Goal: Task Accomplishment & Management: Complete application form

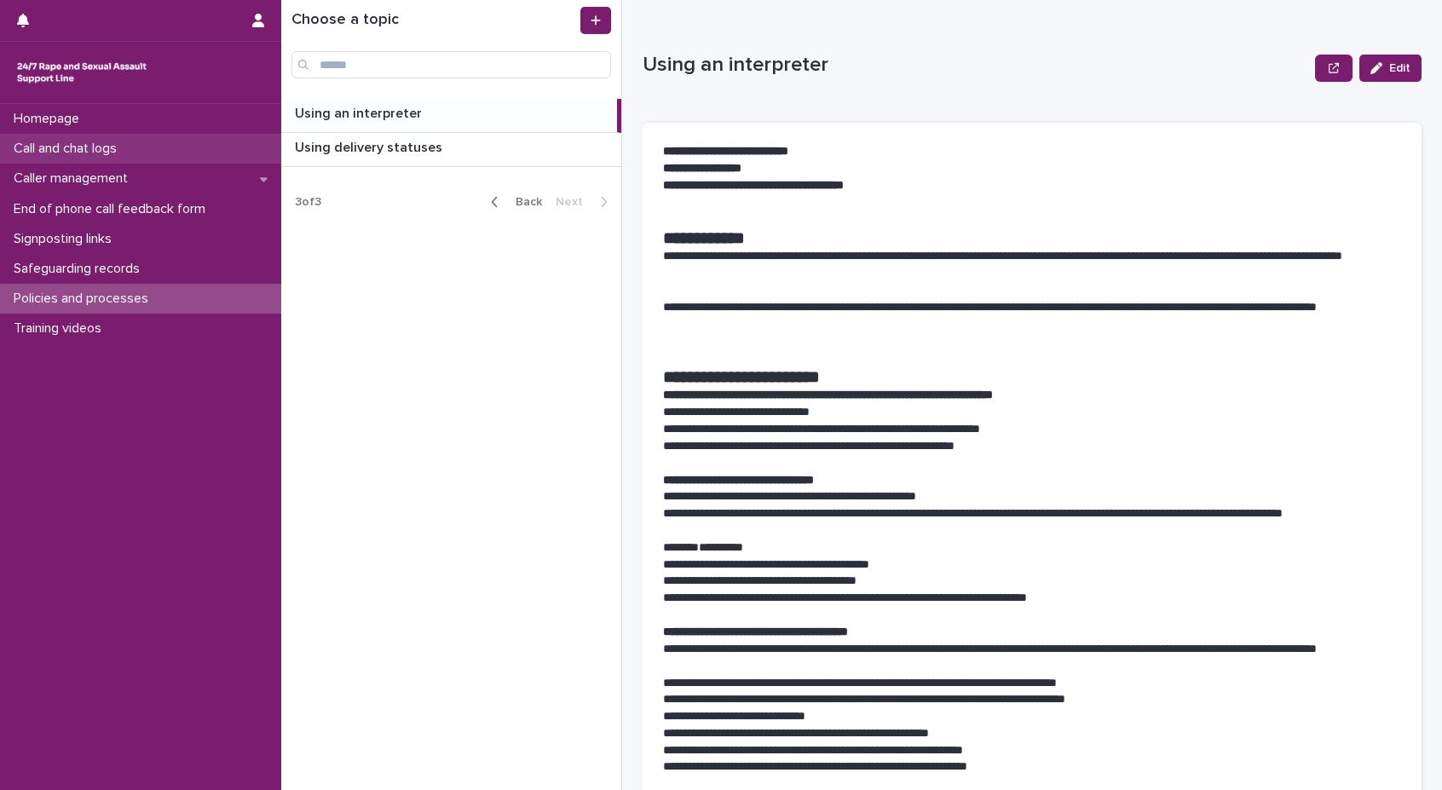
click at [107, 151] on p "Call and chat logs" at bounding box center [69, 149] width 124 height 16
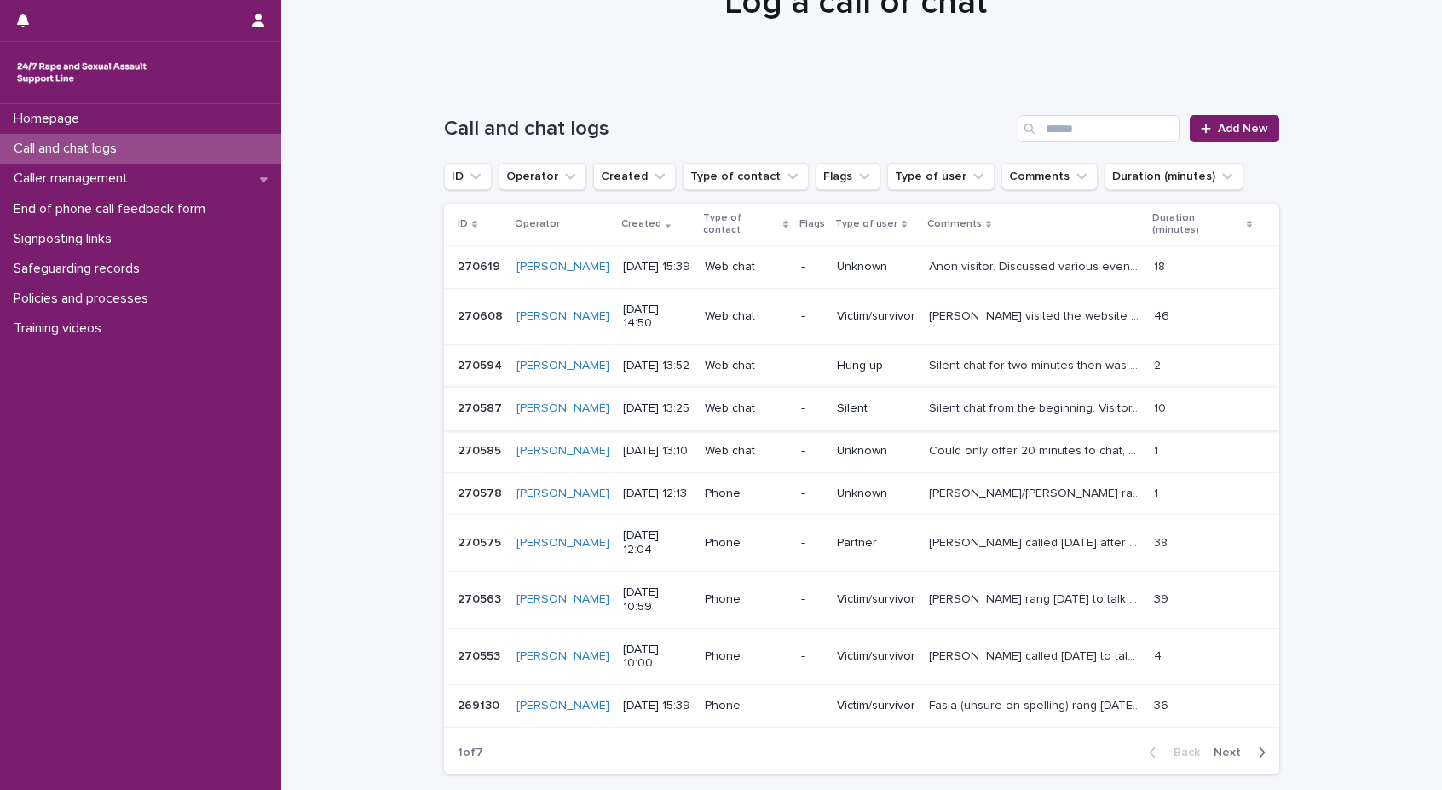
scroll to position [151, 0]
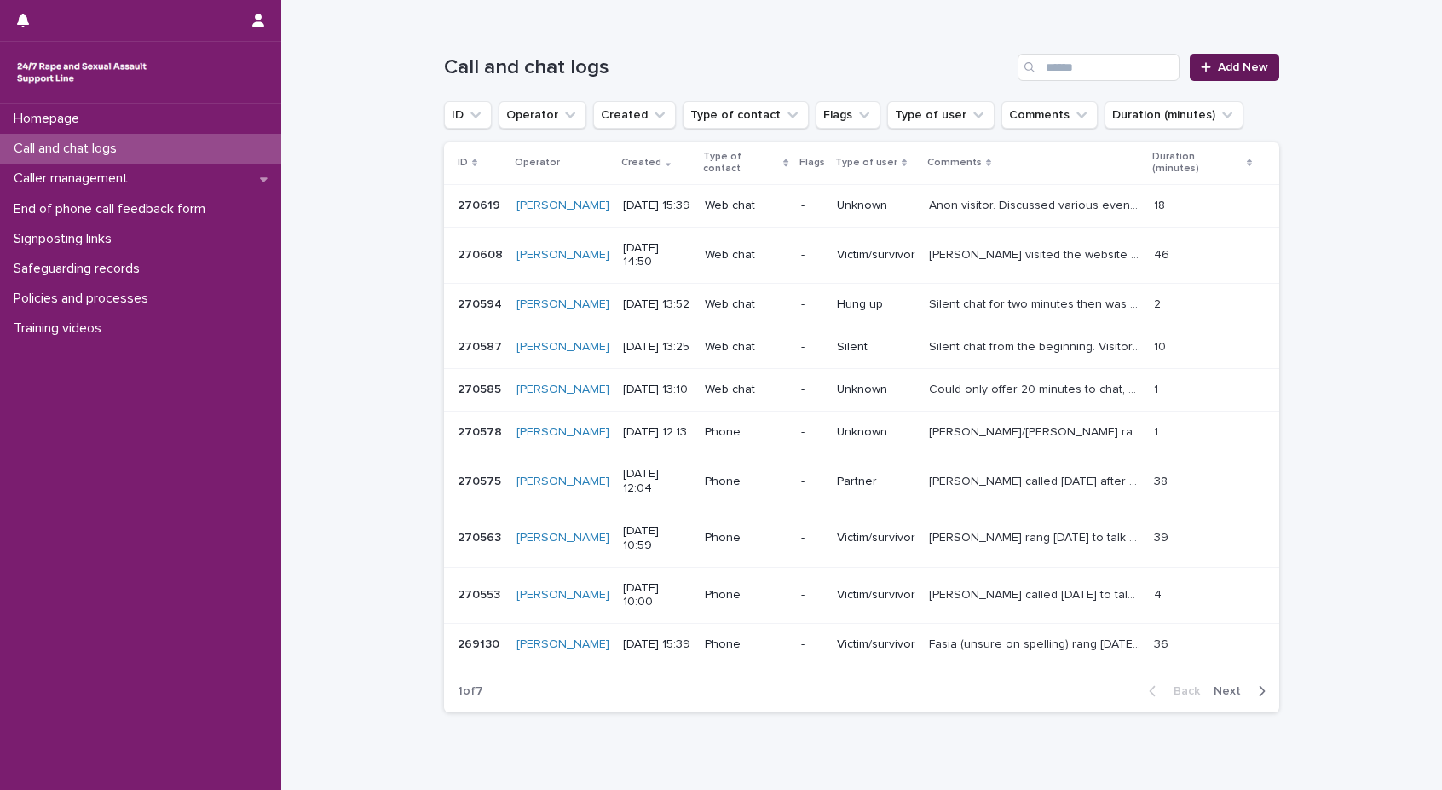
click at [1262, 67] on link "Add New" at bounding box center [1234, 67] width 89 height 27
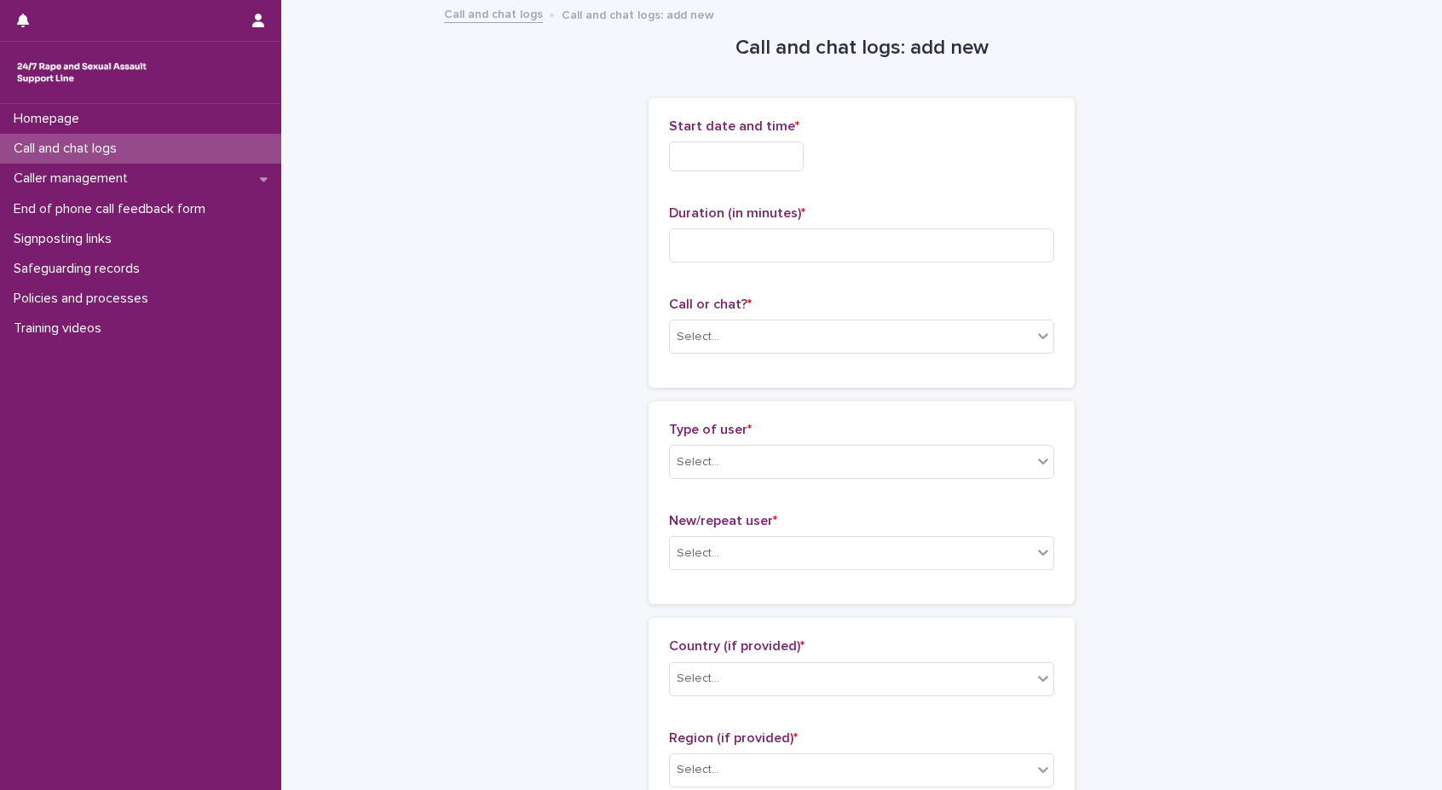
click at [797, 156] on input "text" at bounding box center [736, 156] width 135 height 30
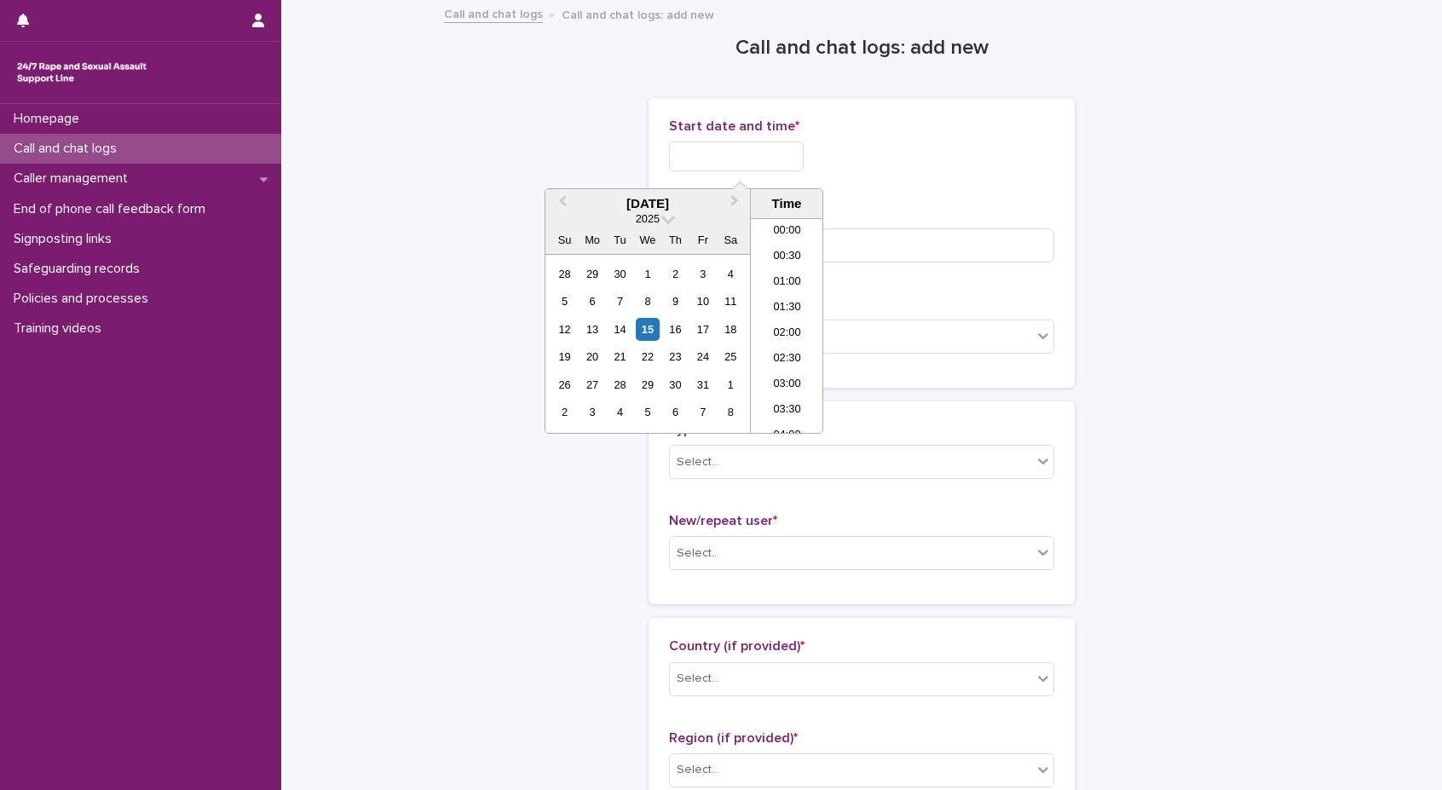
scroll to position [392, 0]
click at [795, 241] on li "08:00" at bounding box center [787, 249] width 72 height 26
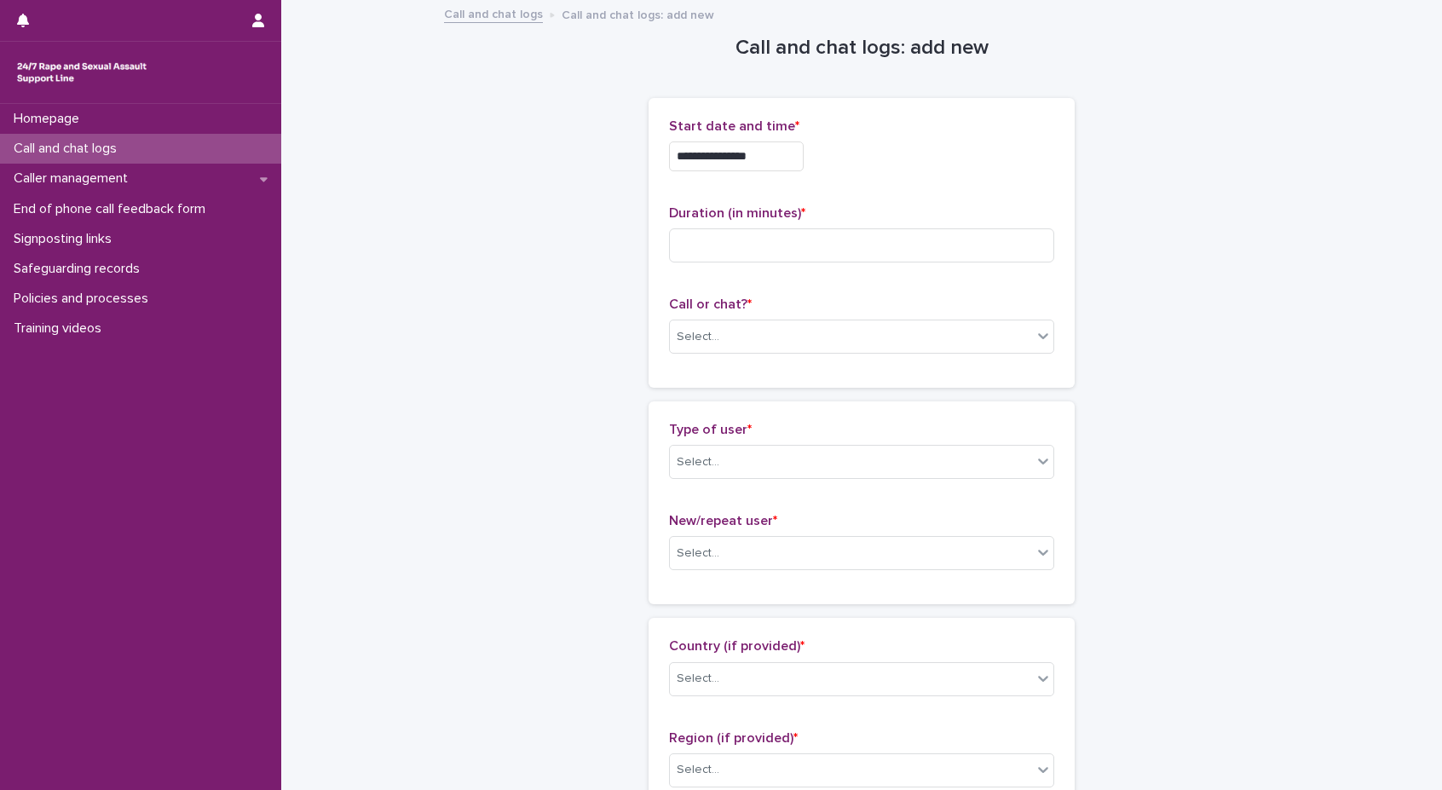
click at [780, 165] on input "**********" at bounding box center [736, 156] width 135 height 30
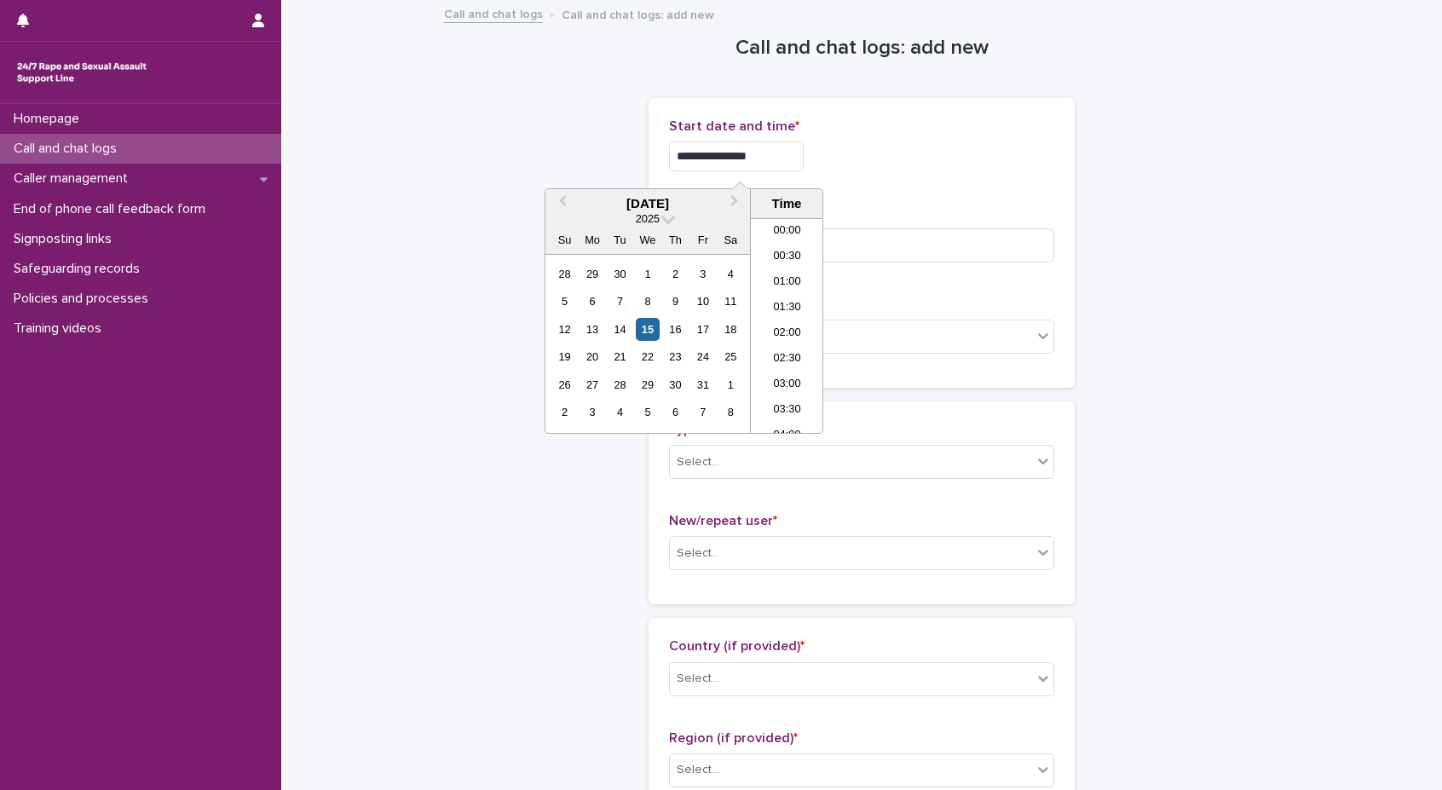
scroll to position [315, 0]
type input "**********"
click at [933, 231] on input at bounding box center [861, 245] width 385 height 34
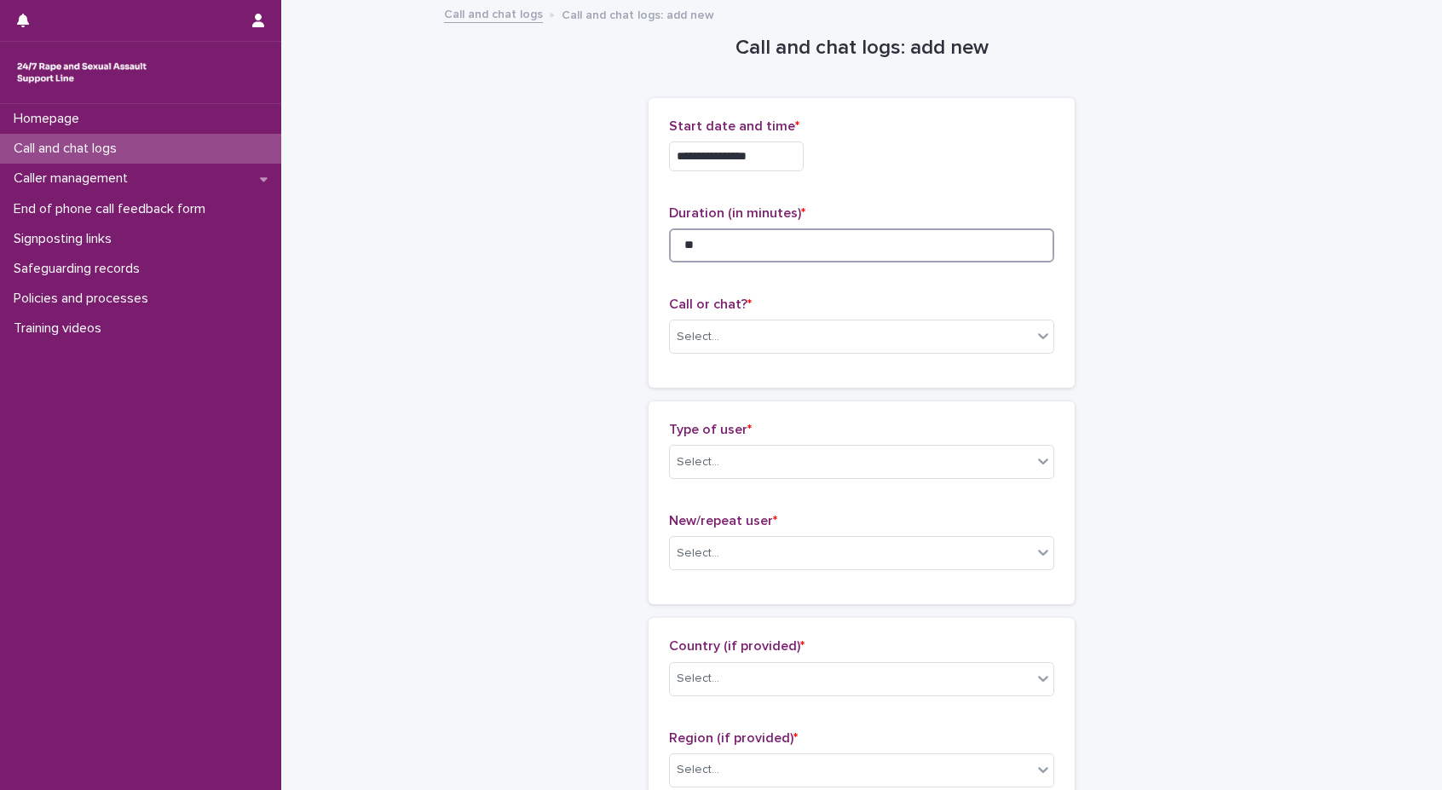
type input "**"
click at [888, 355] on div "Call or chat? * Select..." at bounding box center [861, 332] width 385 height 71
click at [890, 334] on div "Select..." at bounding box center [851, 337] width 362 height 28
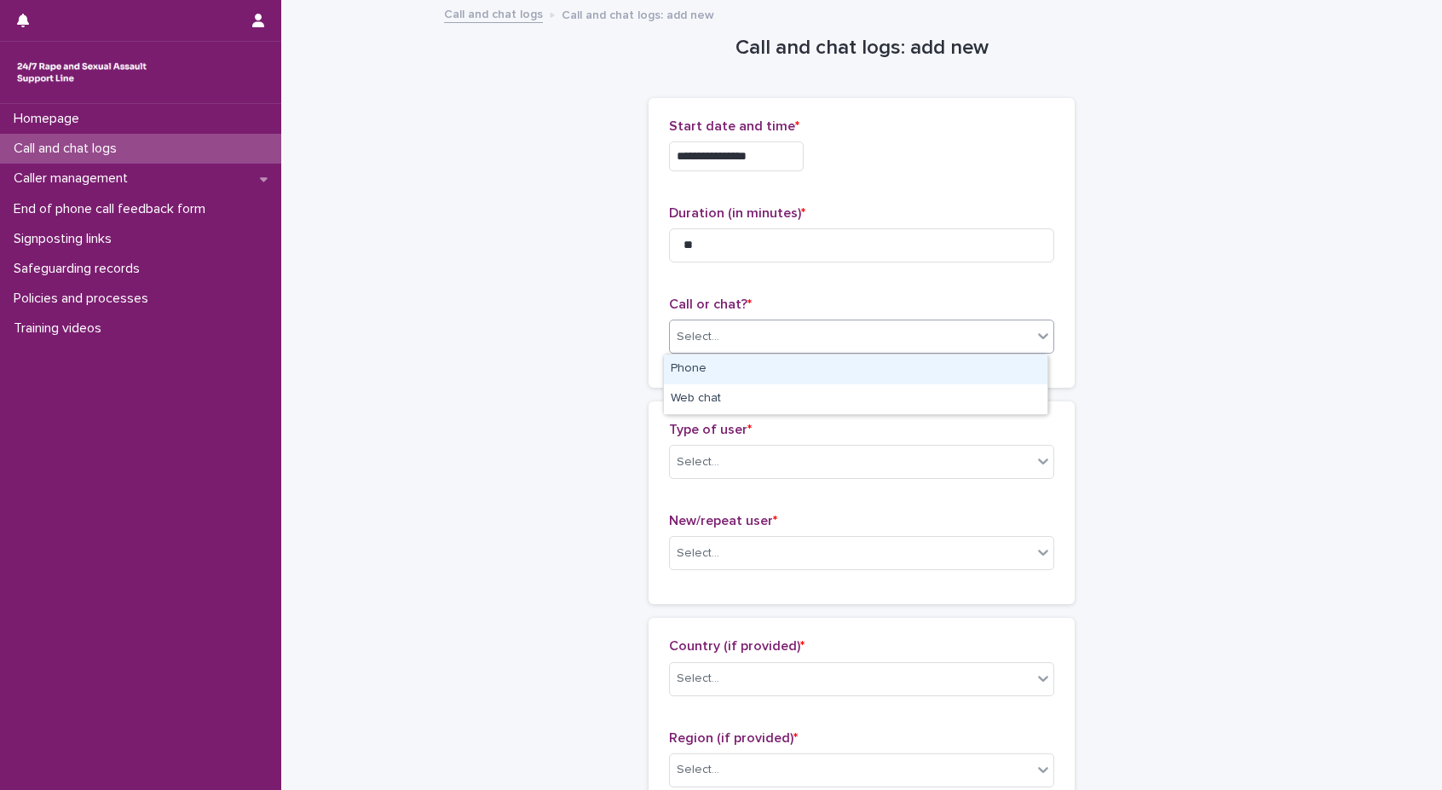
click at [883, 379] on div "Phone" at bounding box center [856, 370] width 384 height 30
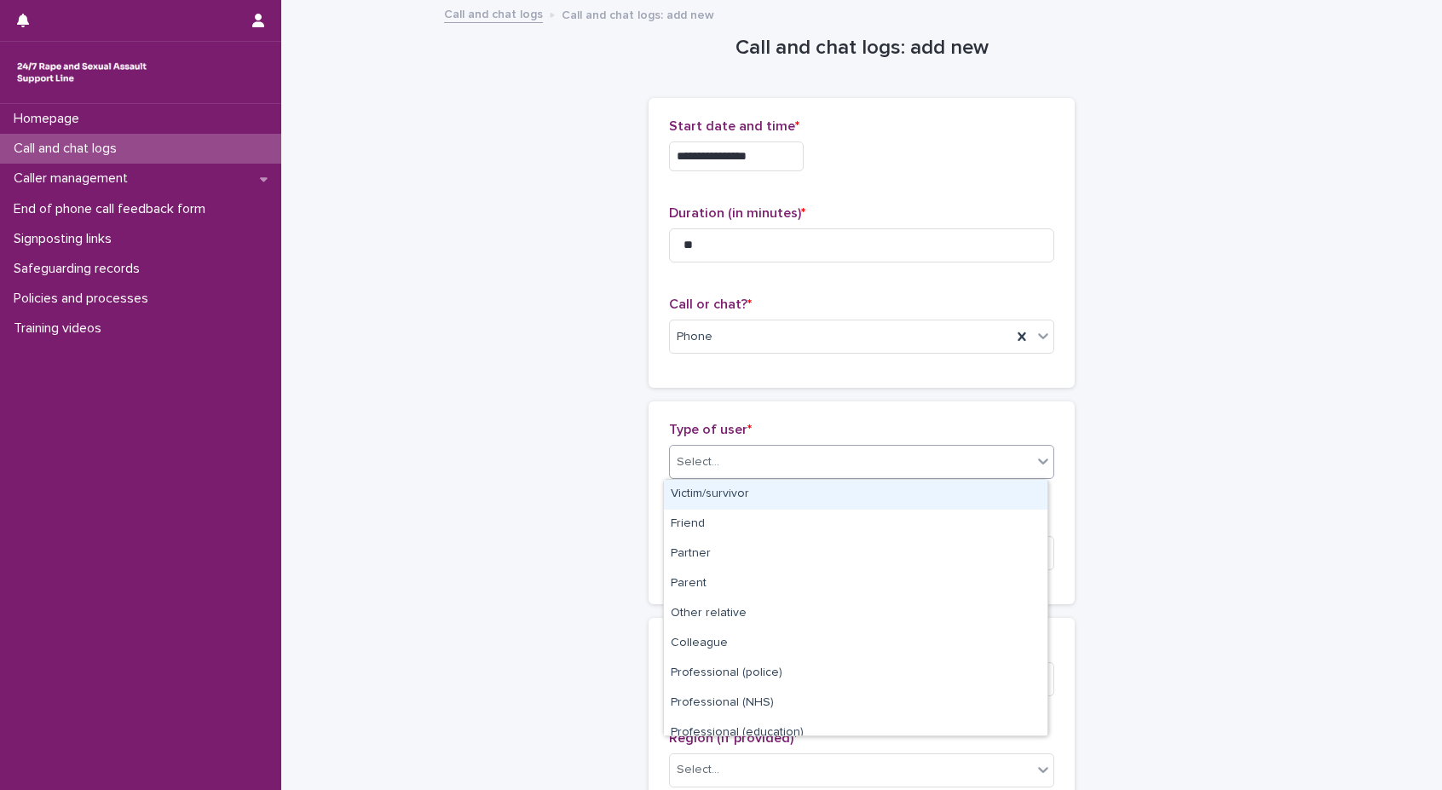
click at [859, 445] on div "Select..." at bounding box center [861, 462] width 385 height 34
click at [837, 504] on div "Victim/survivor" at bounding box center [856, 495] width 384 height 30
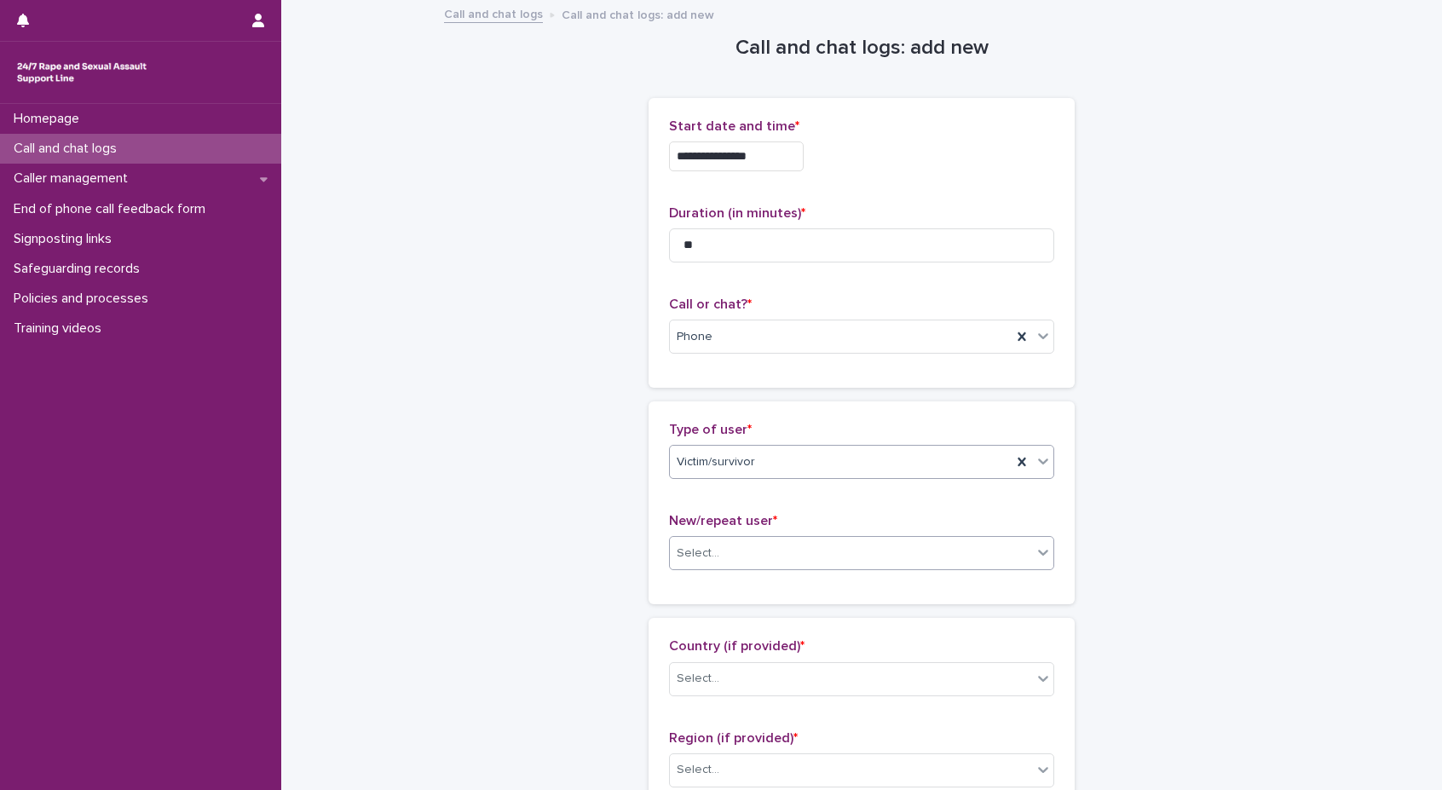
click at [820, 542] on div "Select..." at bounding box center [851, 553] width 362 height 28
click at [779, 631] on div "Repeat user" at bounding box center [856, 646] width 384 height 30
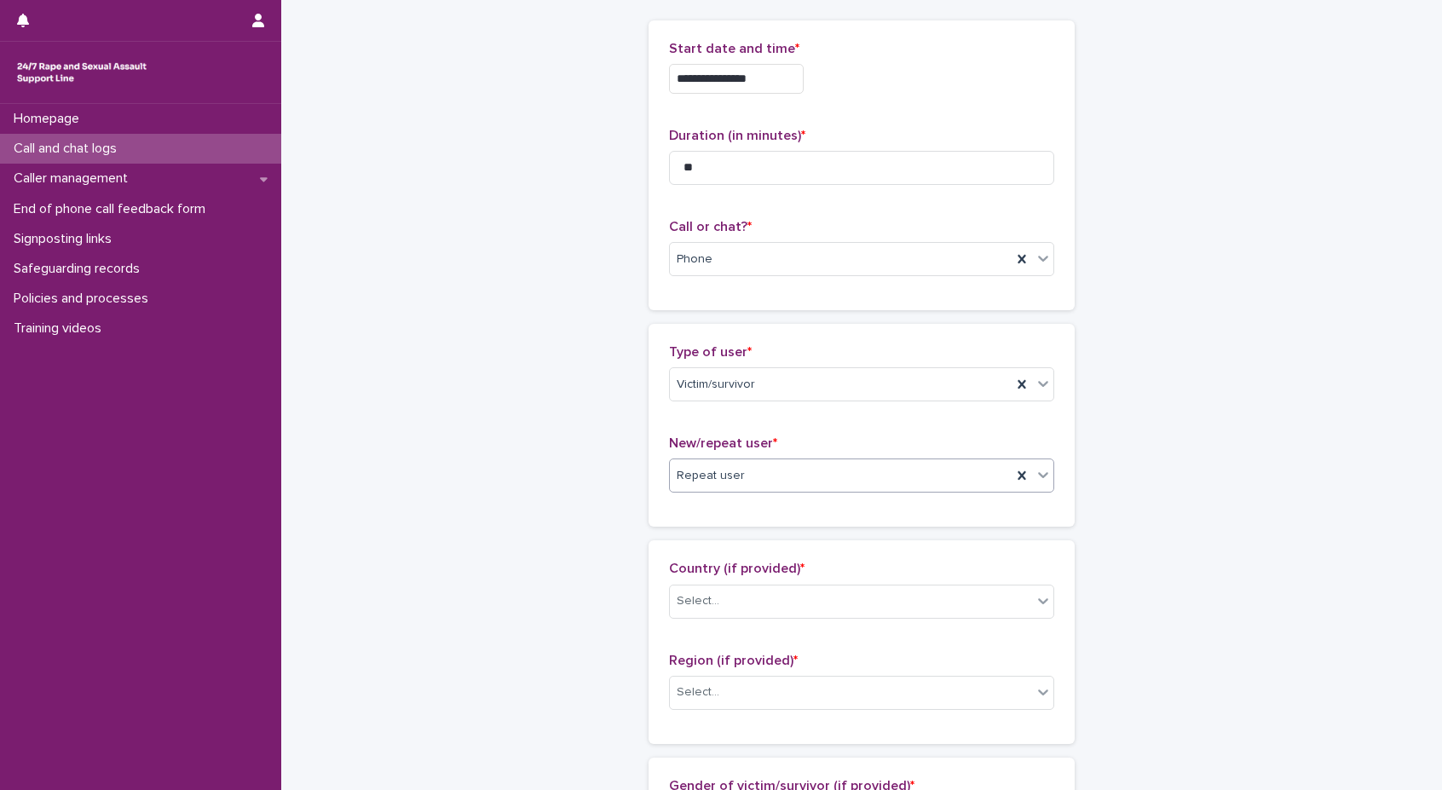
scroll to position [170, 0]
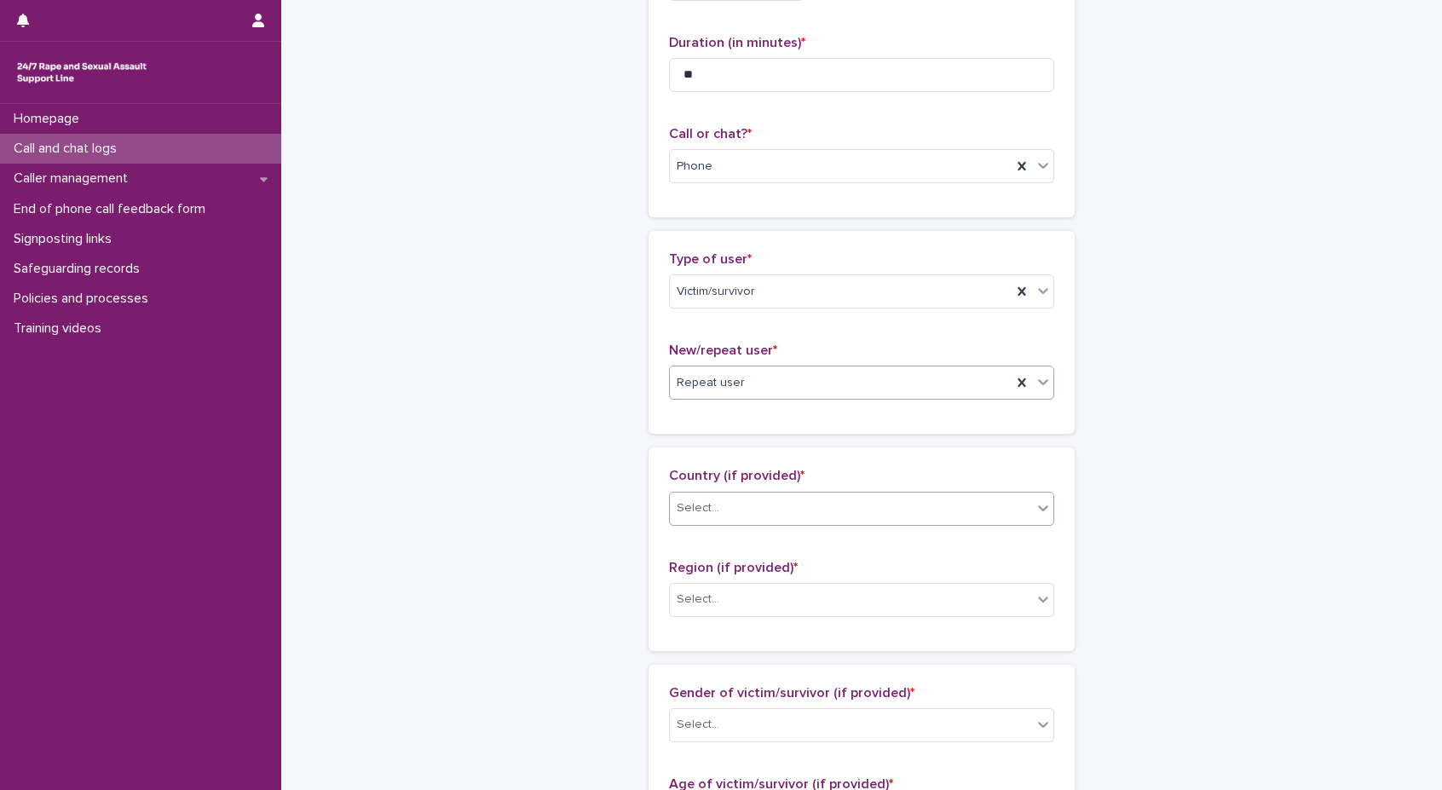
click at [828, 516] on div "Select..." at bounding box center [851, 508] width 362 height 28
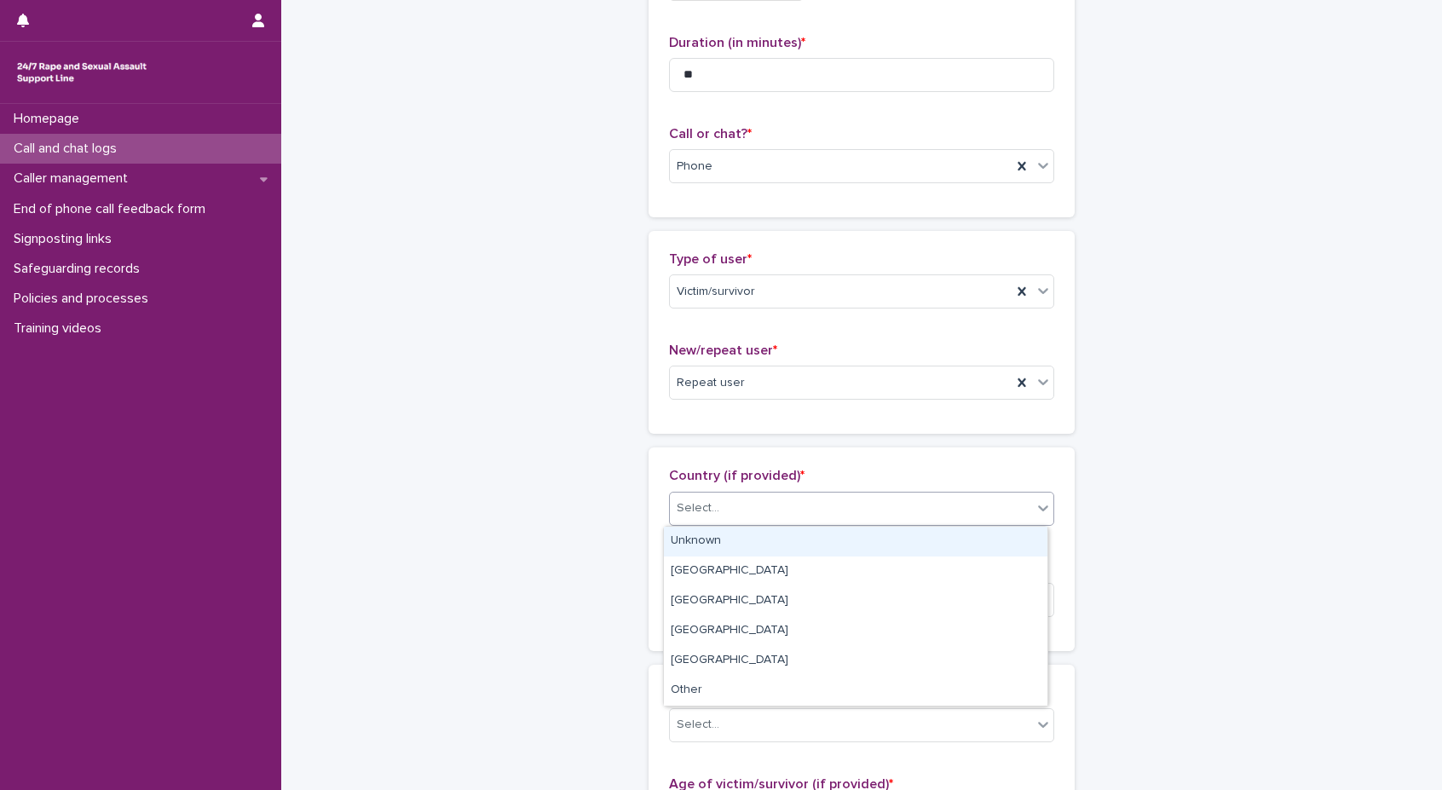
click at [822, 552] on div "Unknown" at bounding box center [856, 542] width 384 height 30
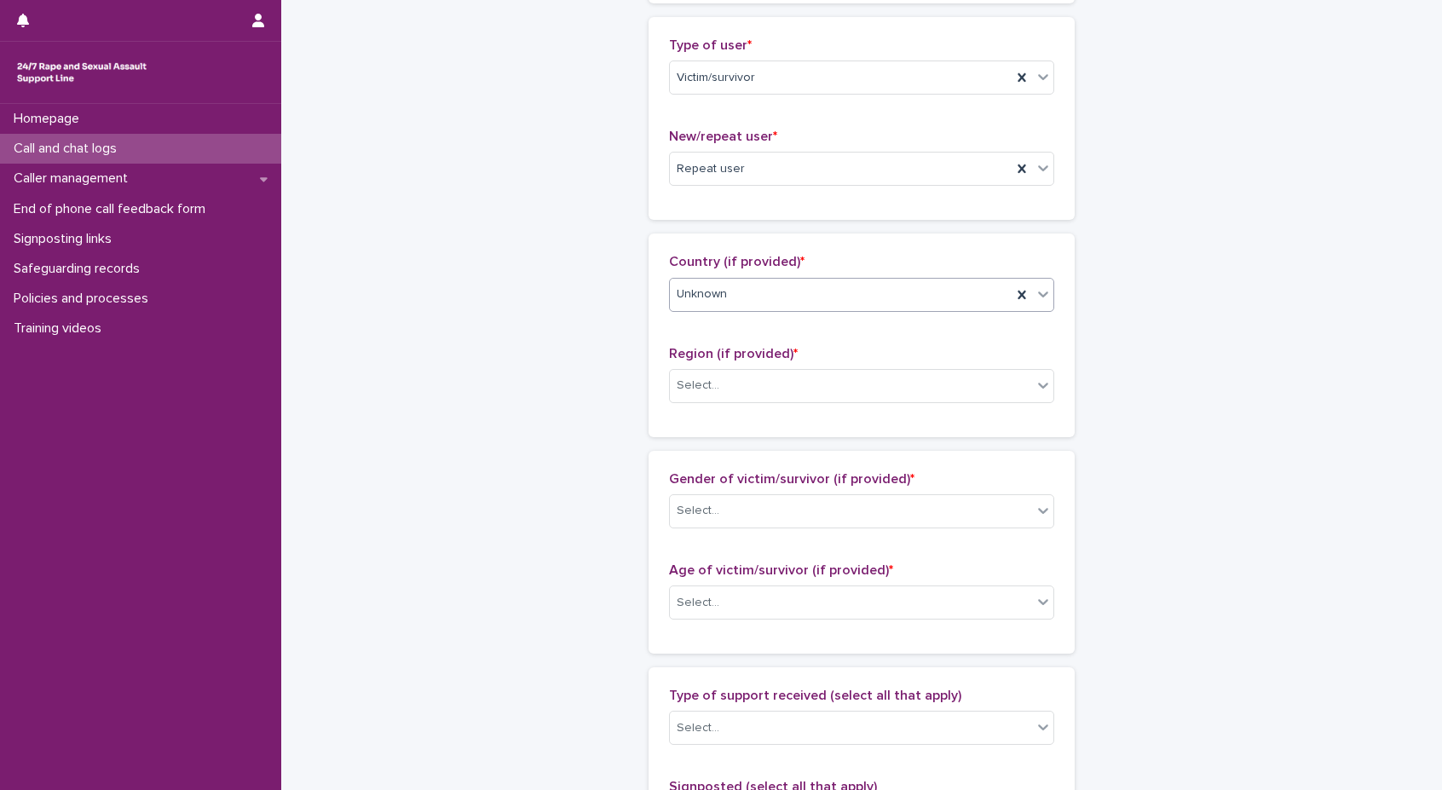
scroll to position [426, 0]
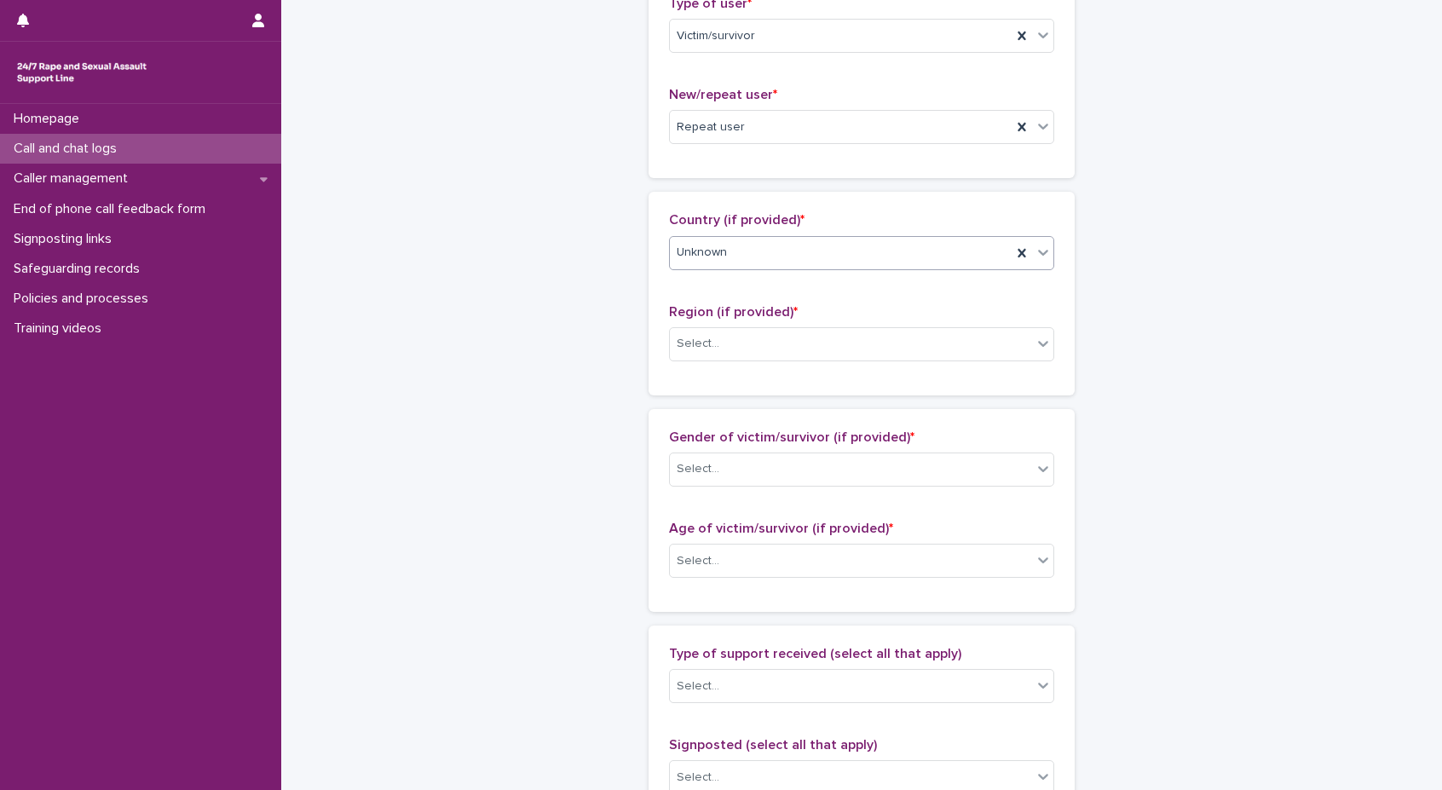
click at [827, 237] on div "Unknown" at bounding box center [861, 253] width 385 height 34
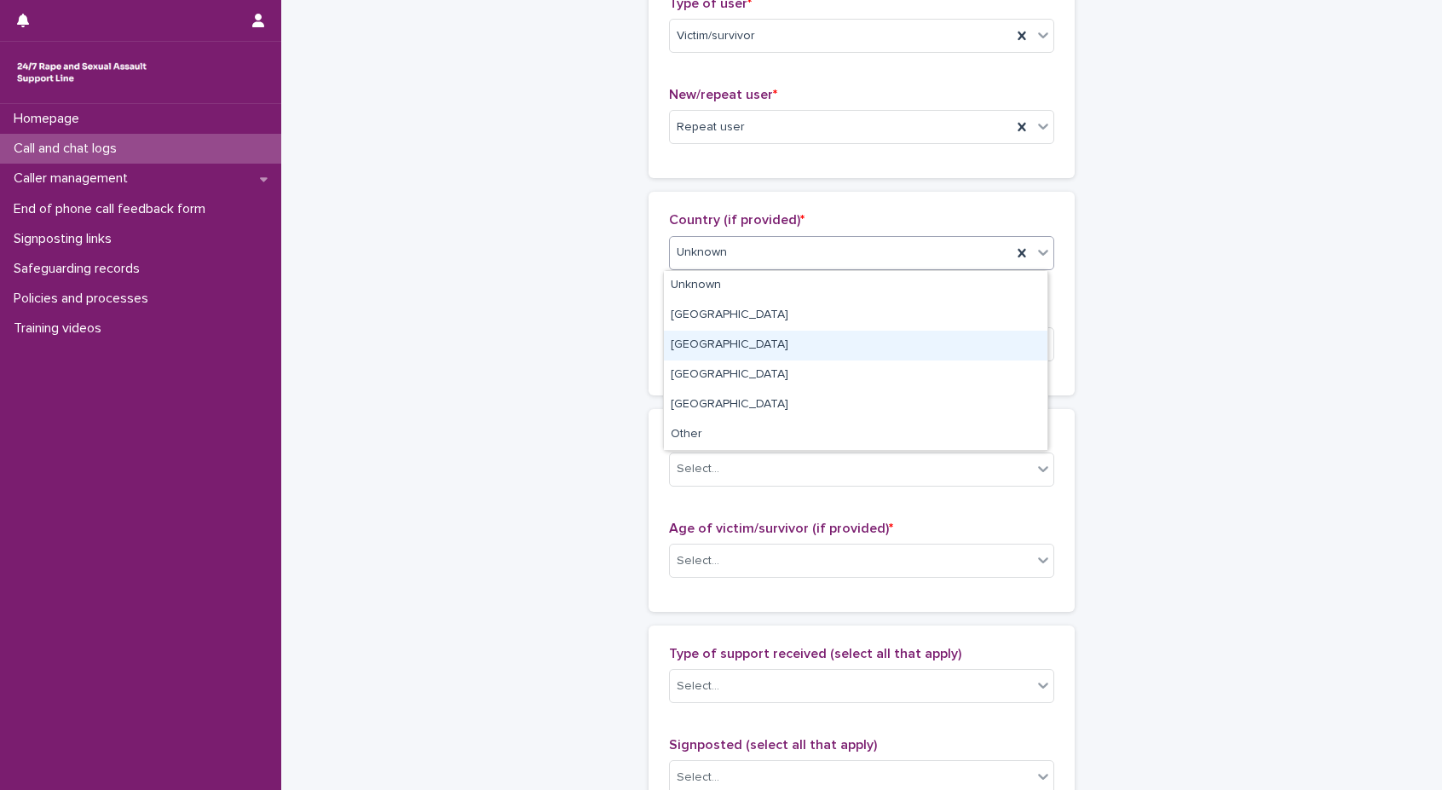
click at [799, 335] on div "[GEOGRAPHIC_DATA]" at bounding box center [856, 346] width 384 height 30
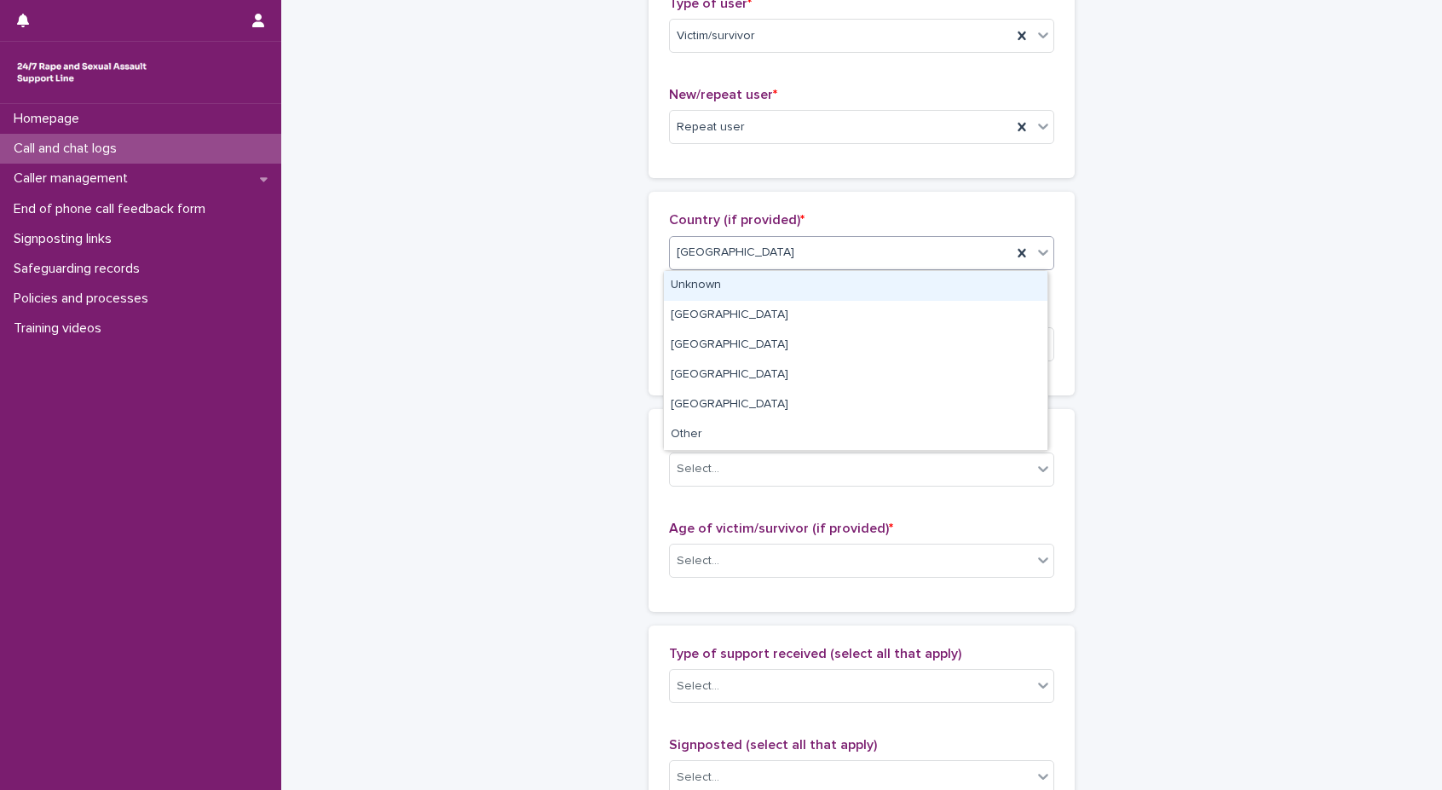
click at [822, 264] on div "[GEOGRAPHIC_DATA]" at bounding box center [841, 253] width 342 height 28
click at [812, 286] on div "Unknown" at bounding box center [856, 286] width 384 height 30
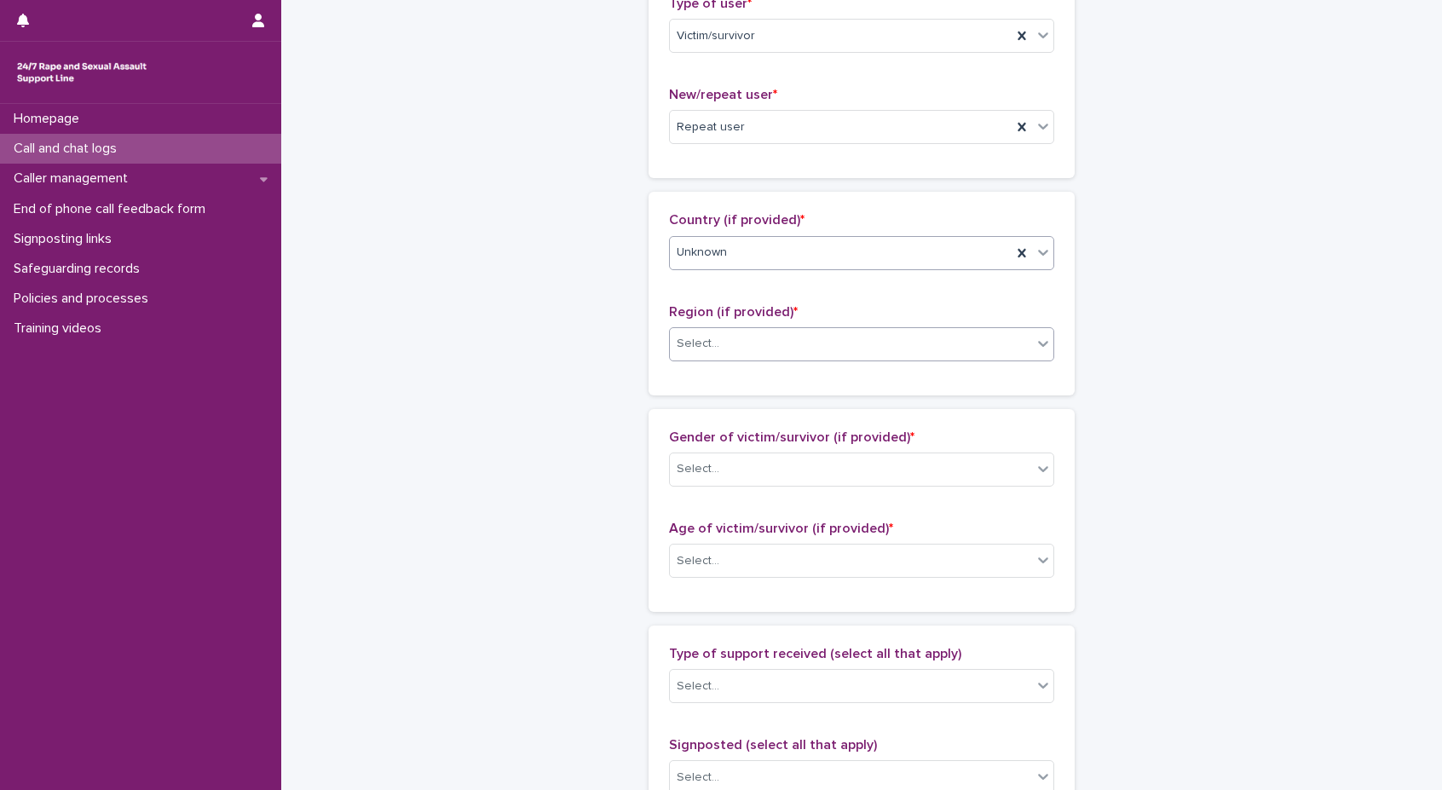
click at [818, 351] on div "Select..." at bounding box center [851, 344] width 362 height 28
click at [784, 230] on div "Country (if provided) * Unknown" at bounding box center [861, 247] width 385 height 71
click at [783, 239] on div "Unknown" at bounding box center [841, 253] width 342 height 28
click at [864, 199] on div "Country (if provided) * Unknown Region (if provided) * Select..." at bounding box center [862, 293] width 426 height 203
click at [820, 338] on div "Select..." at bounding box center [851, 344] width 362 height 28
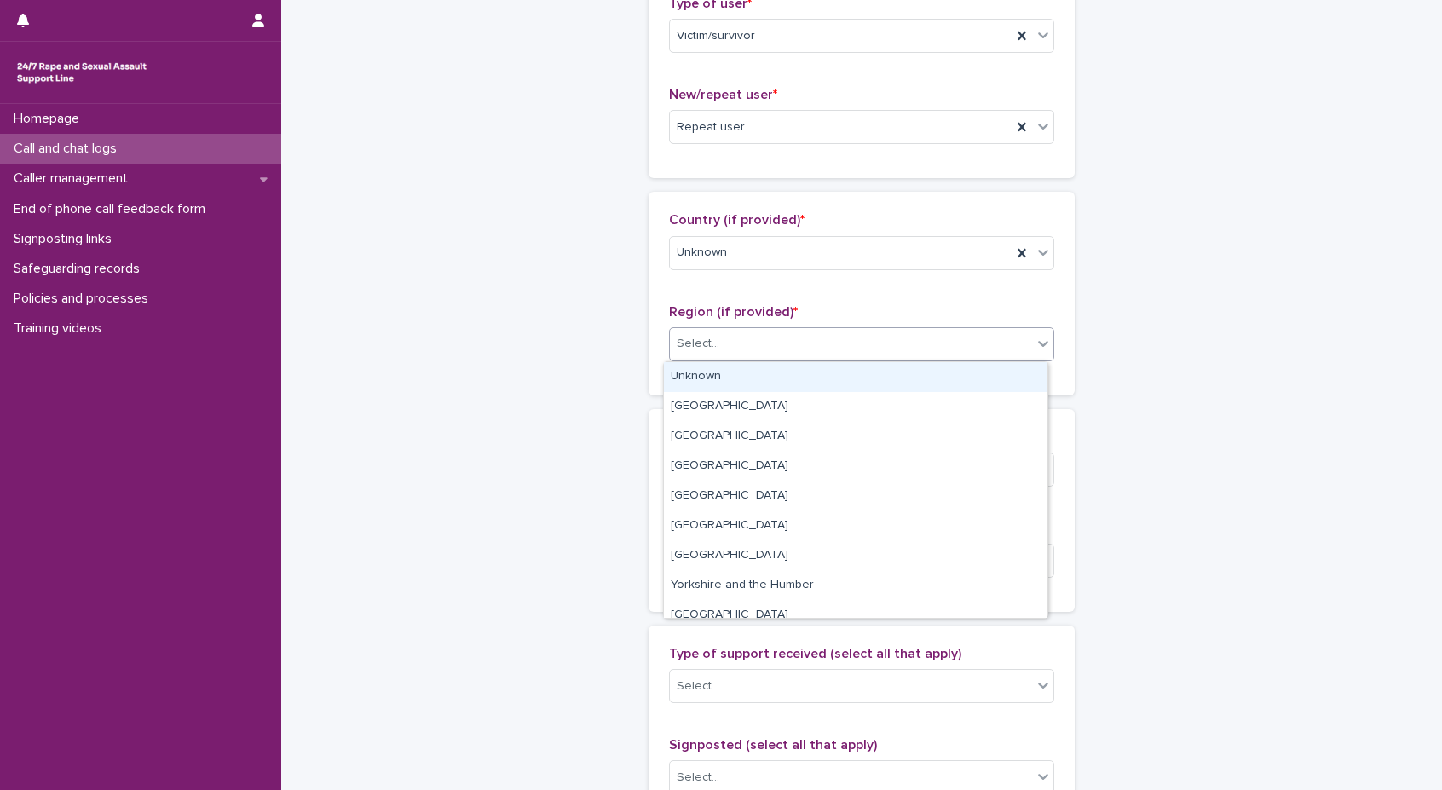
click at [805, 377] on div "Unknown" at bounding box center [856, 377] width 384 height 30
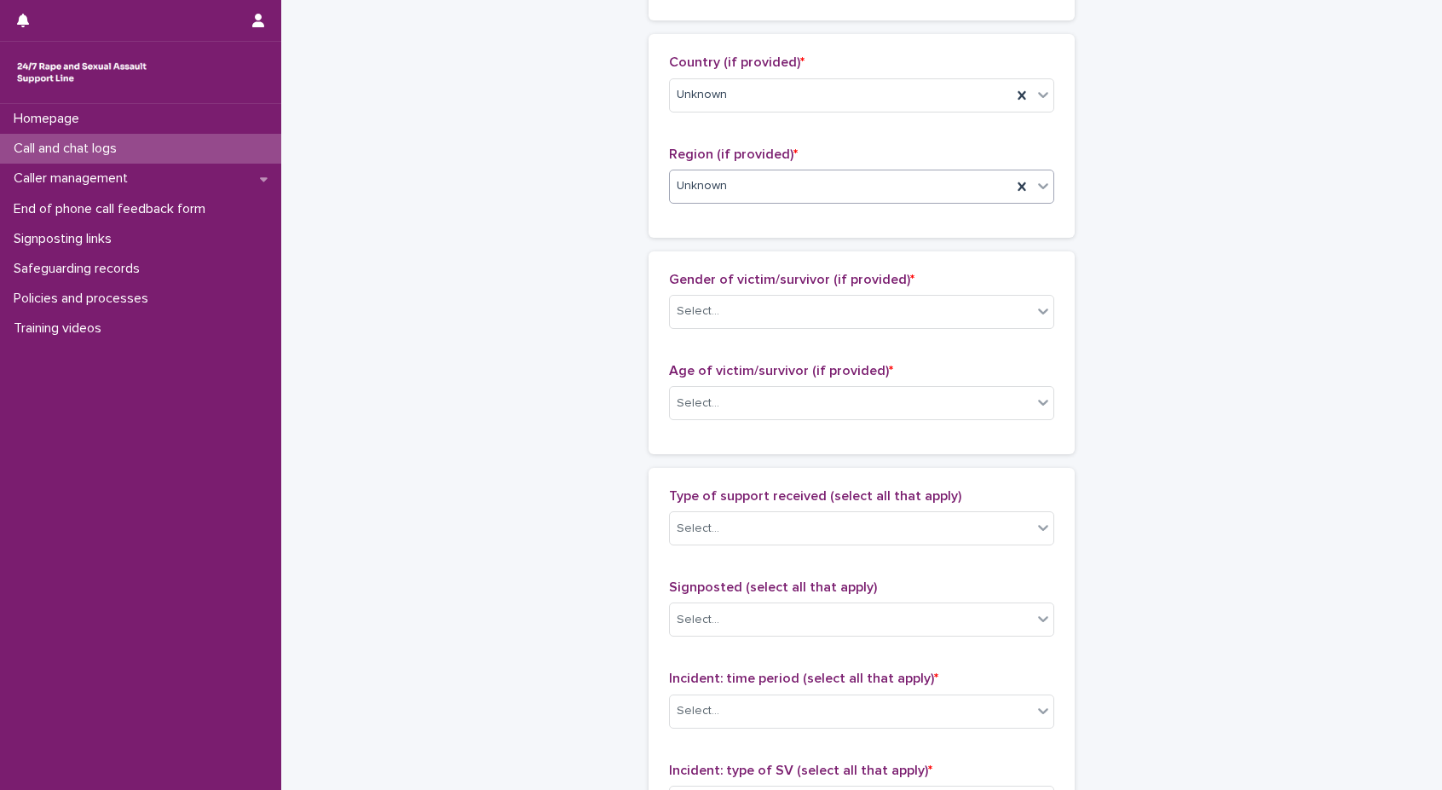
scroll to position [597, 0]
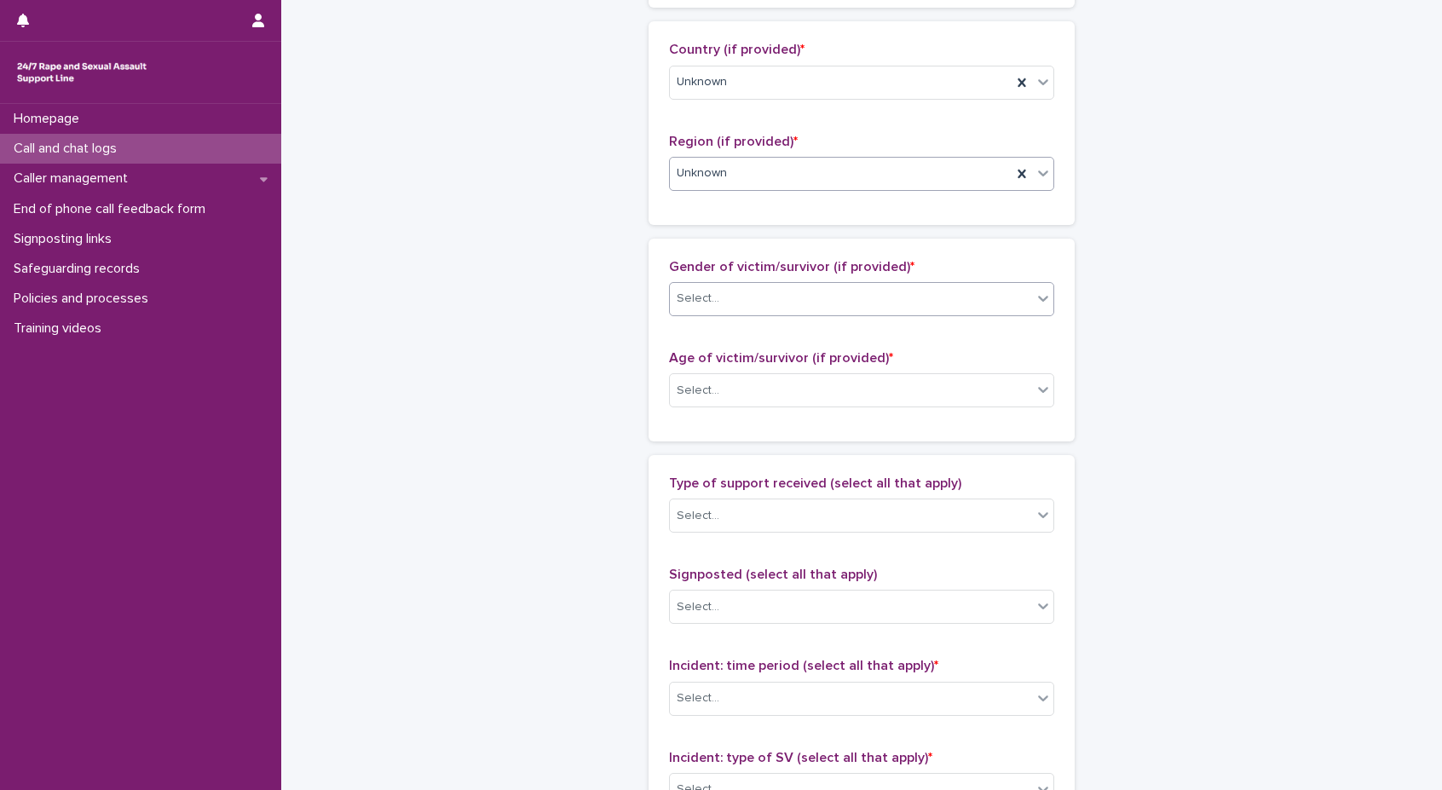
click at [799, 290] on div "Select..." at bounding box center [851, 299] width 362 height 28
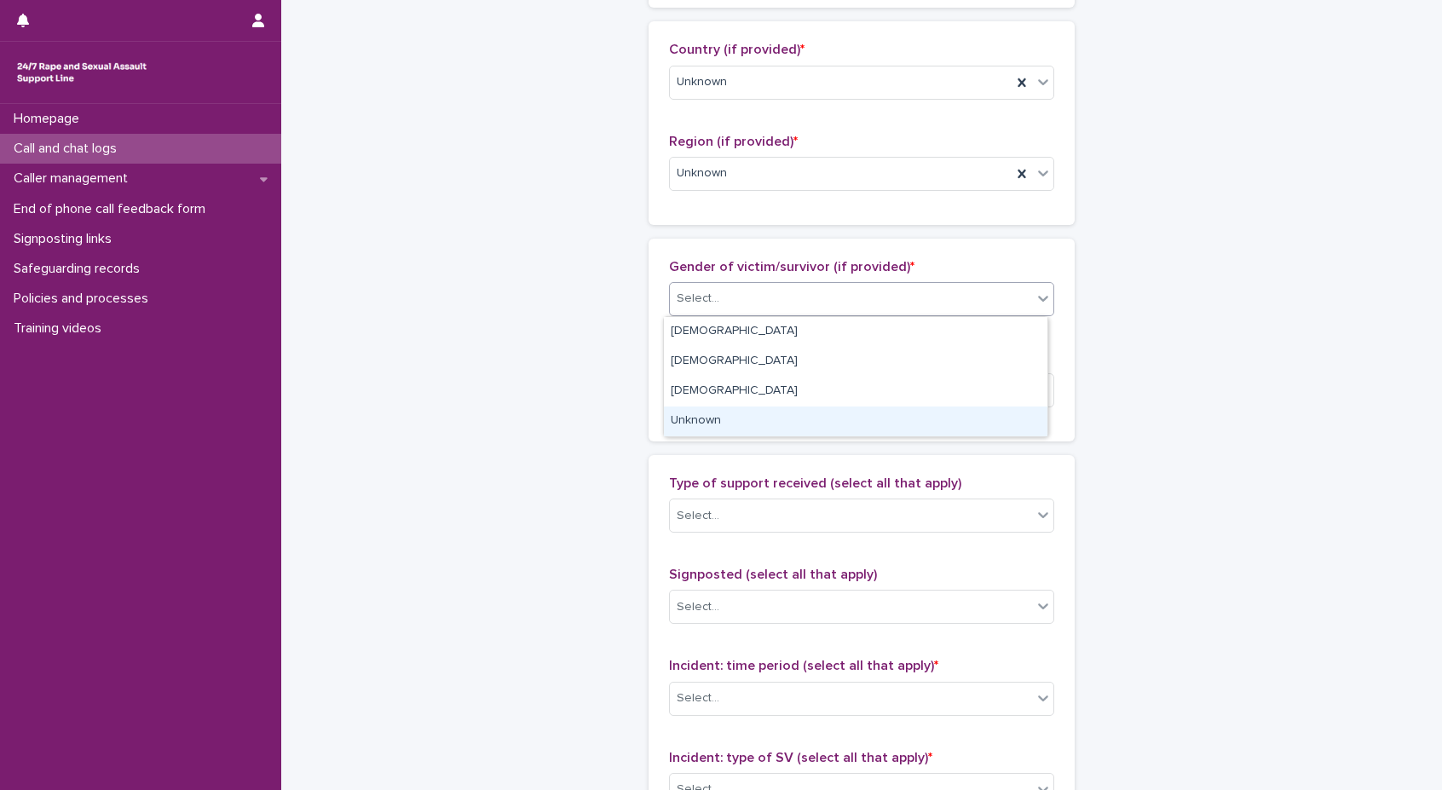
click at [746, 421] on div "Unknown" at bounding box center [856, 422] width 384 height 30
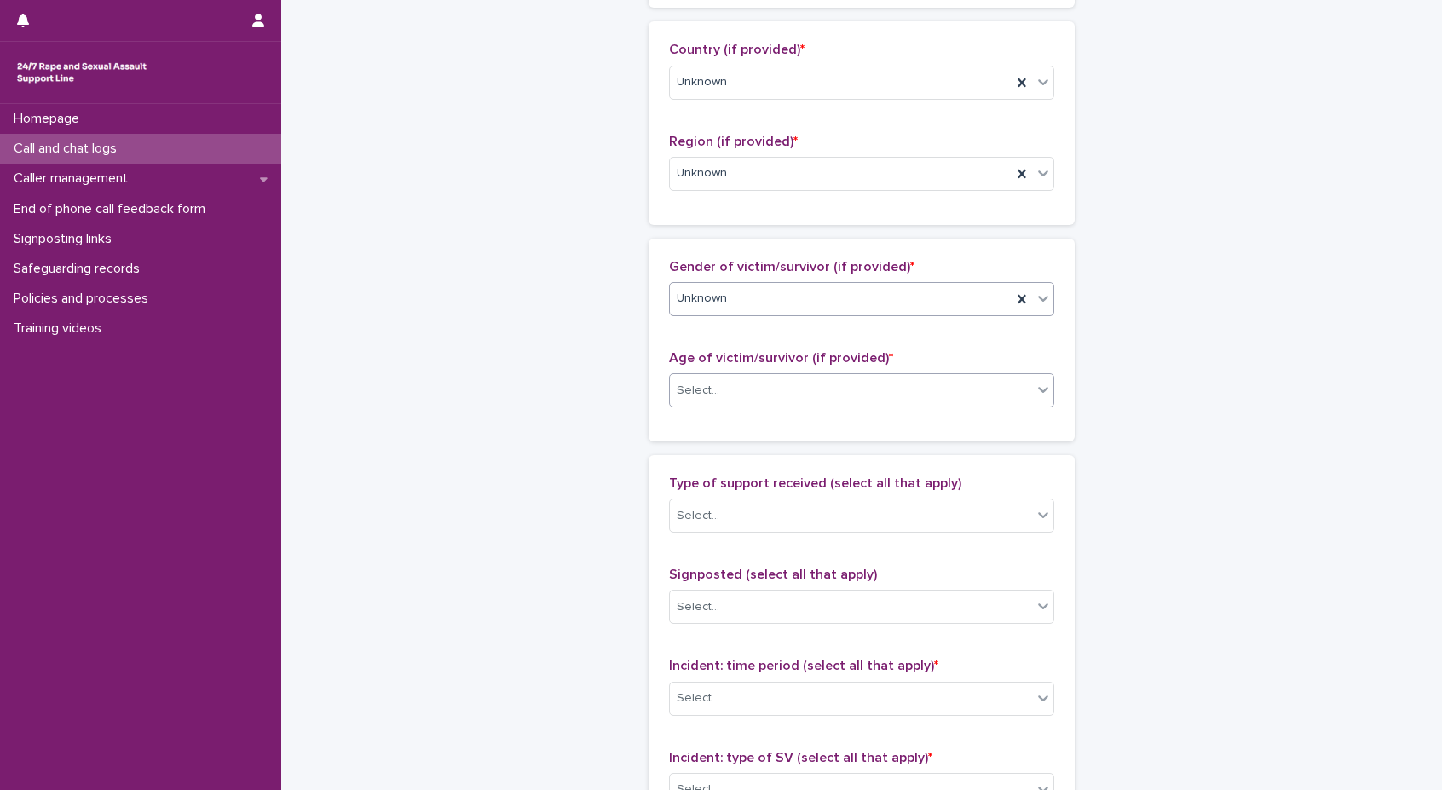
click at [754, 384] on div "Select..." at bounding box center [851, 391] width 362 height 28
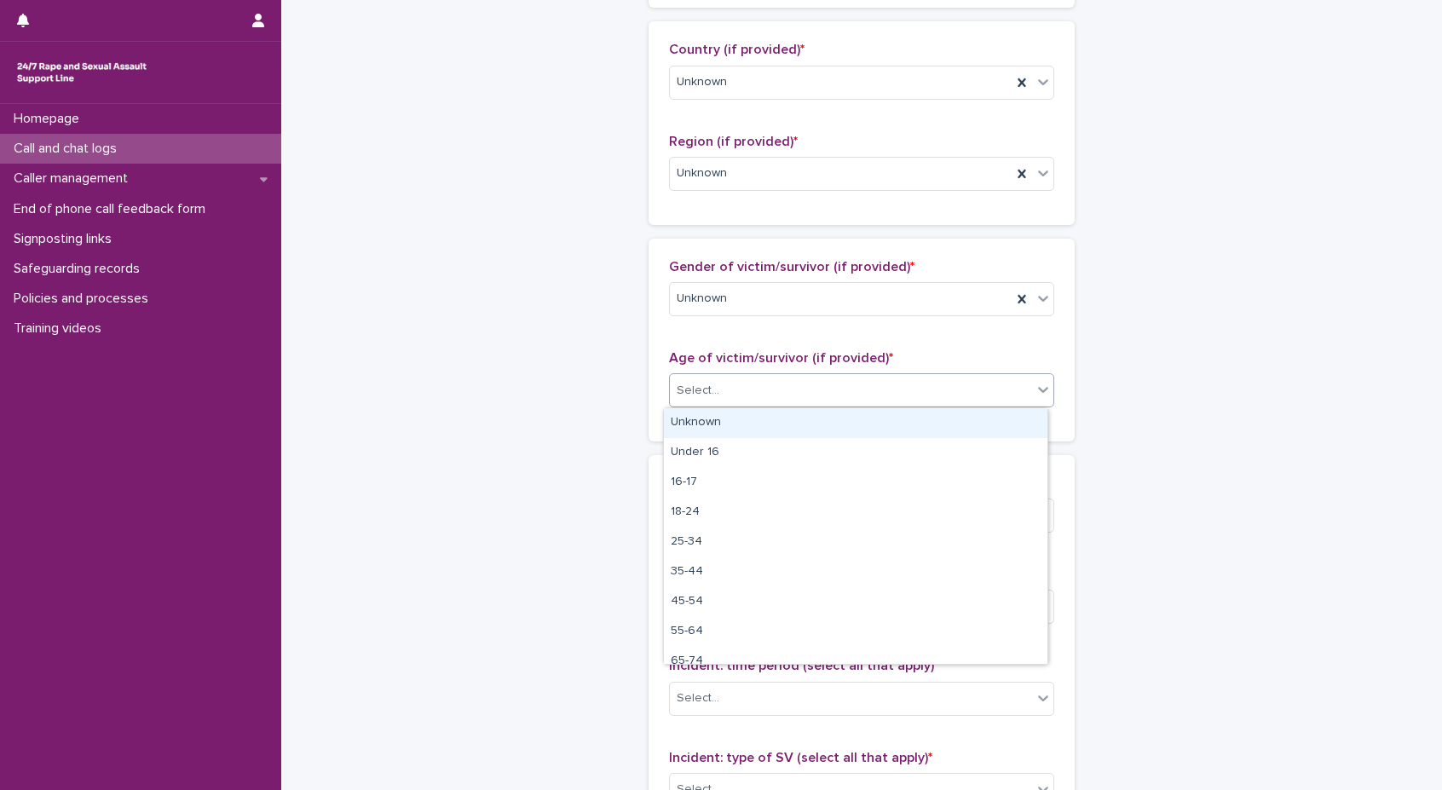
click at [754, 430] on div "Unknown" at bounding box center [856, 423] width 384 height 30
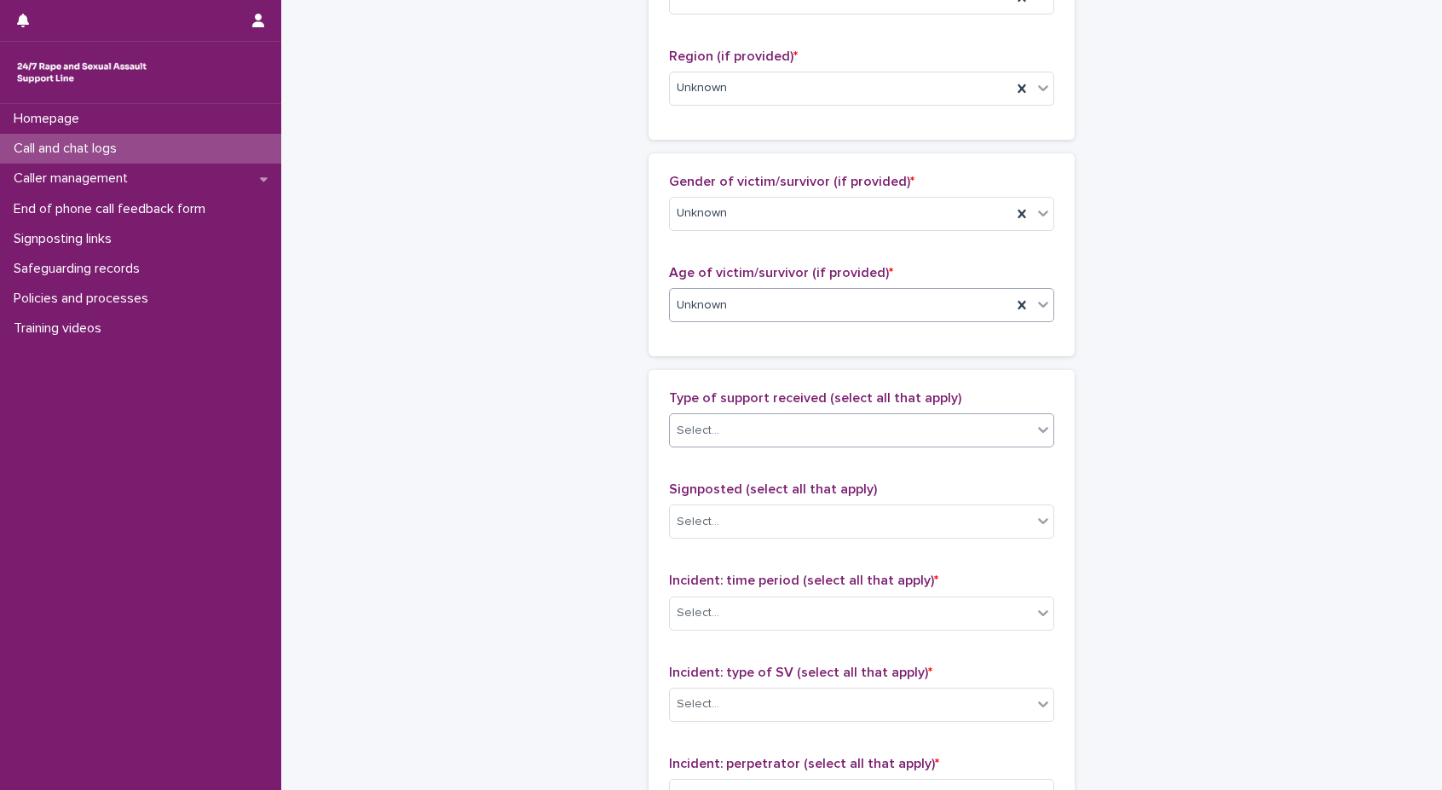
scroll to position [767, 0]
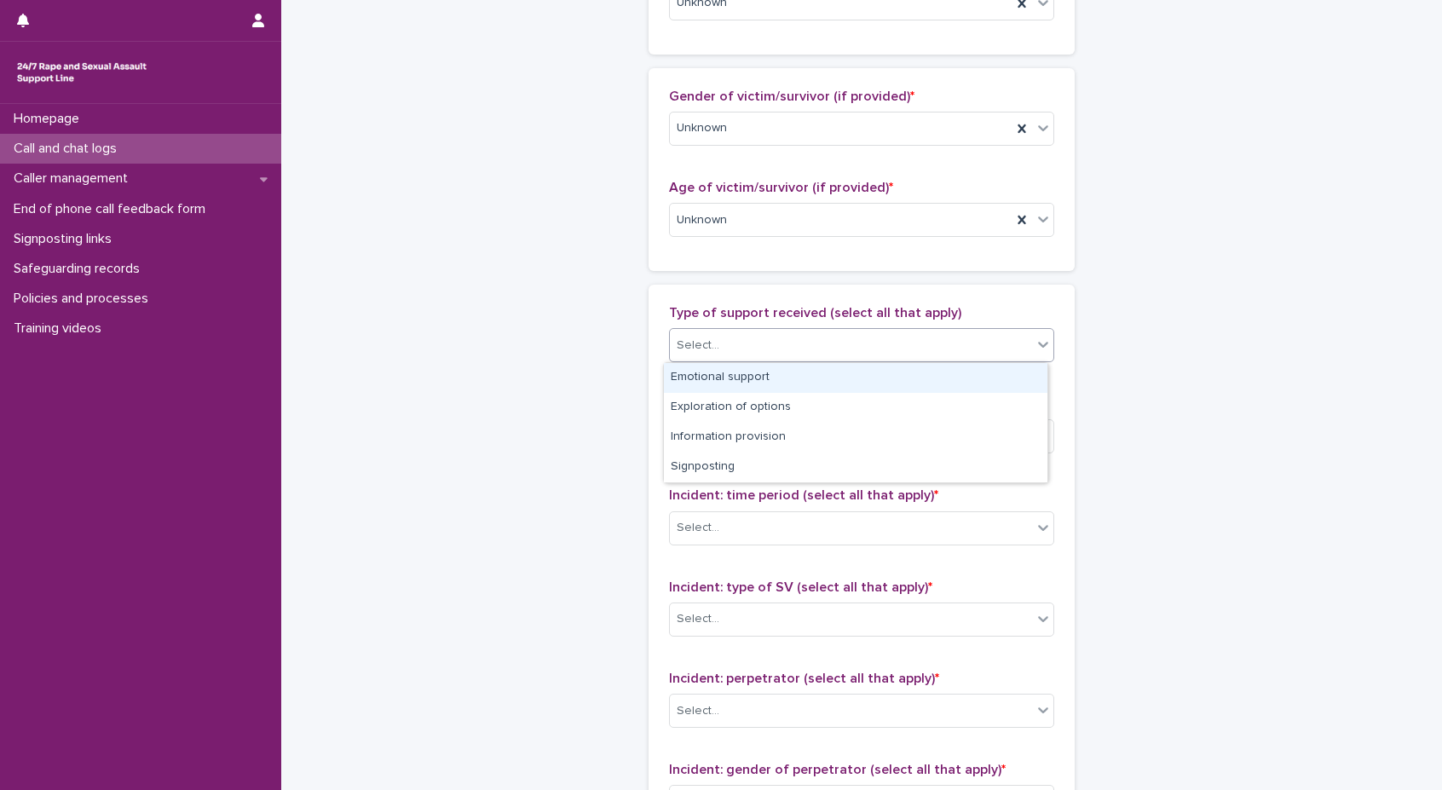
click at [785, 332] on div "Select..." at bounding box center [851, 346] width 362 height 28
click at [764, 386] on div "Emotional support" at bounding box center [856, 378] width 384 height 30
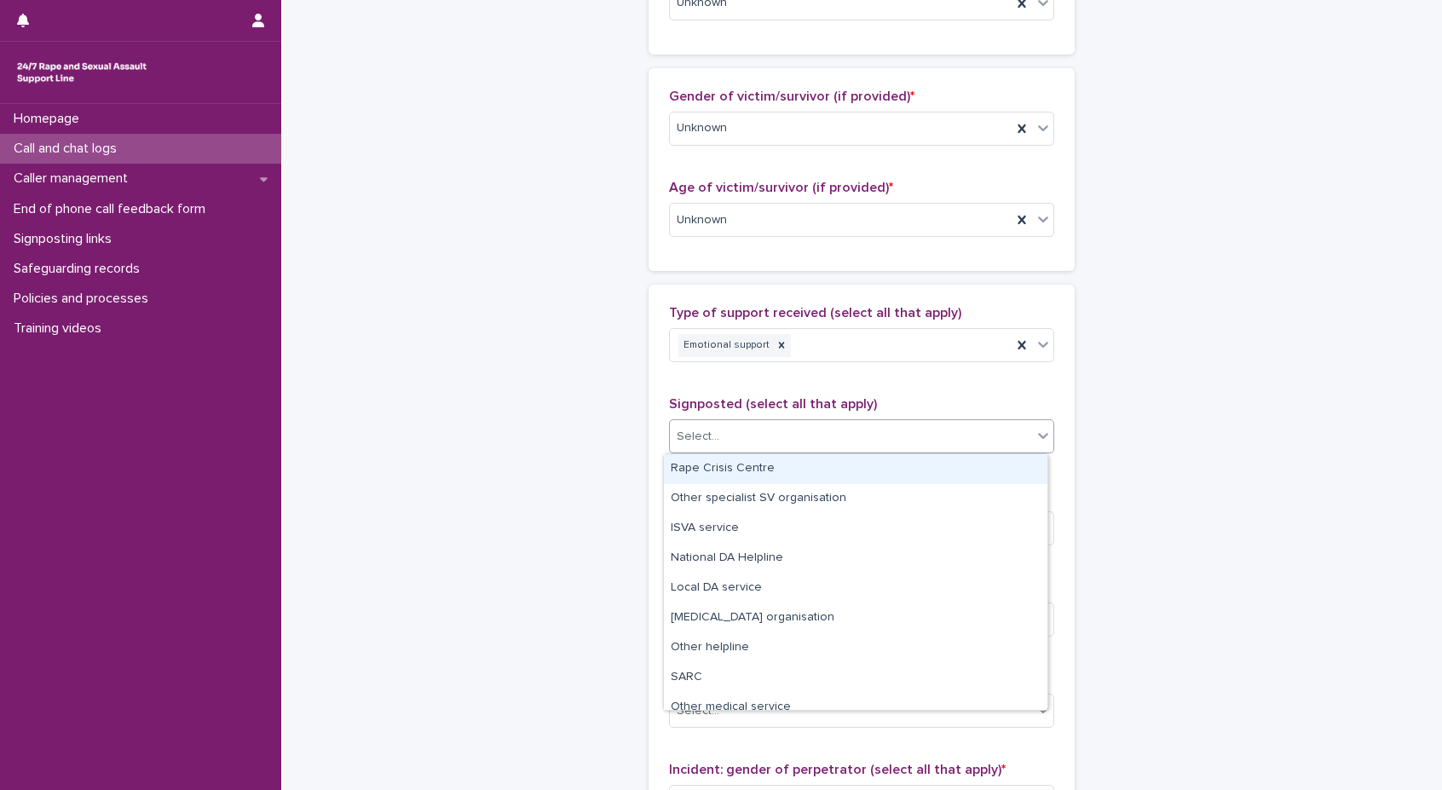
click at [765, 420] on div "Select..." at bounding box center [861, 436] width 385 height 34
click at [765, 429] on div "Select..." at bounding box center [851, 437] width 362 height 28
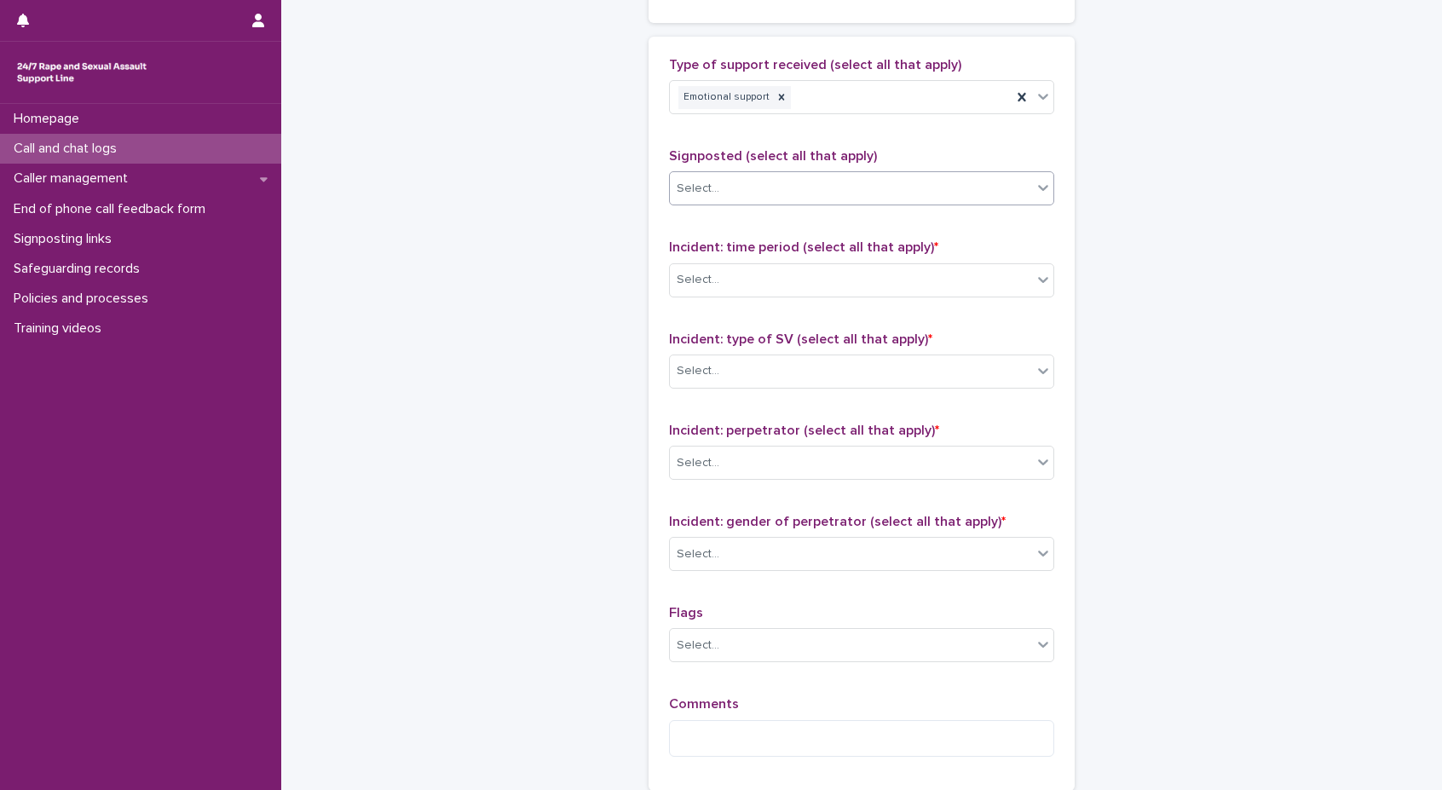
scroll to position [1023, 0]
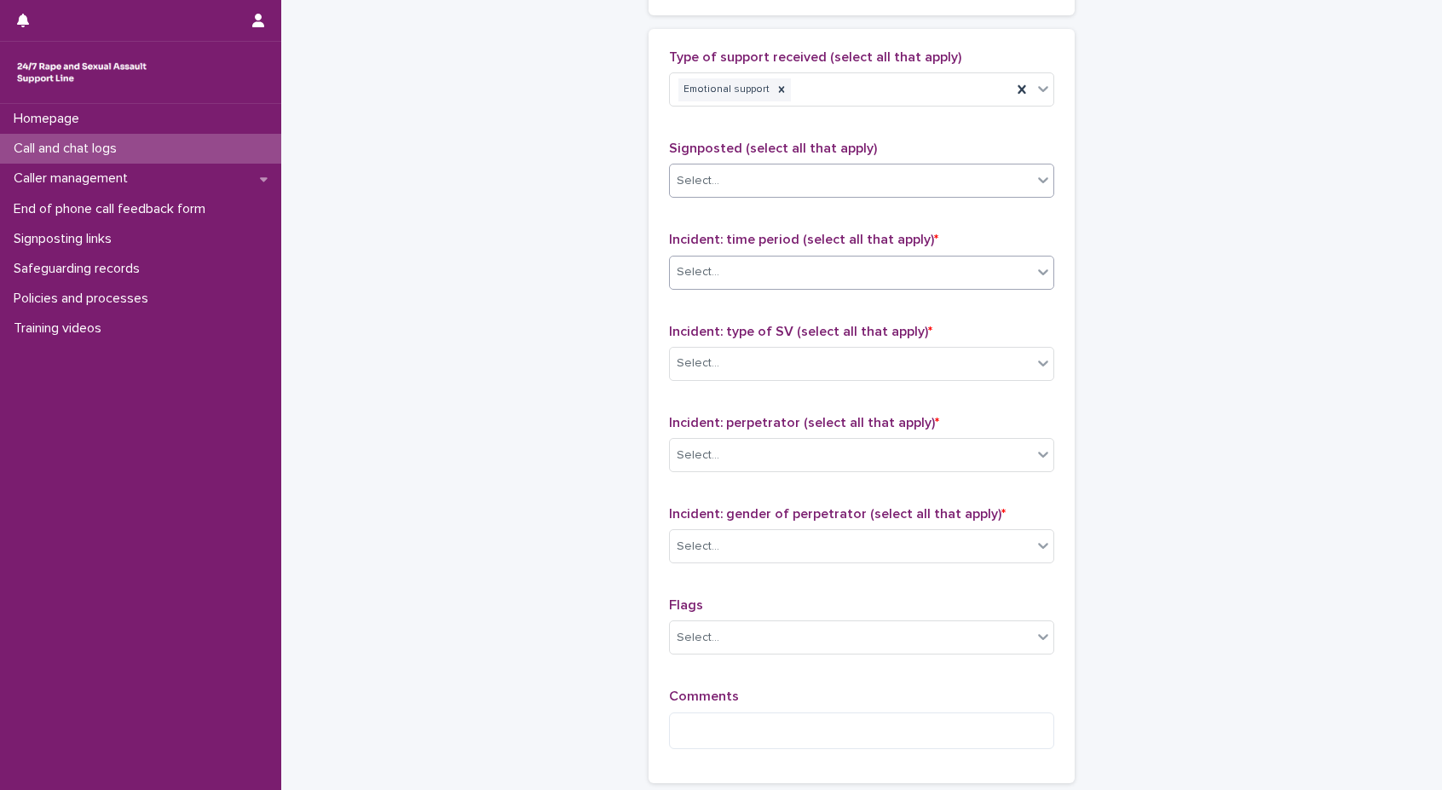
click at [793, 263] on div "Select..." at bounding box center [851, 272] width 362 height 28
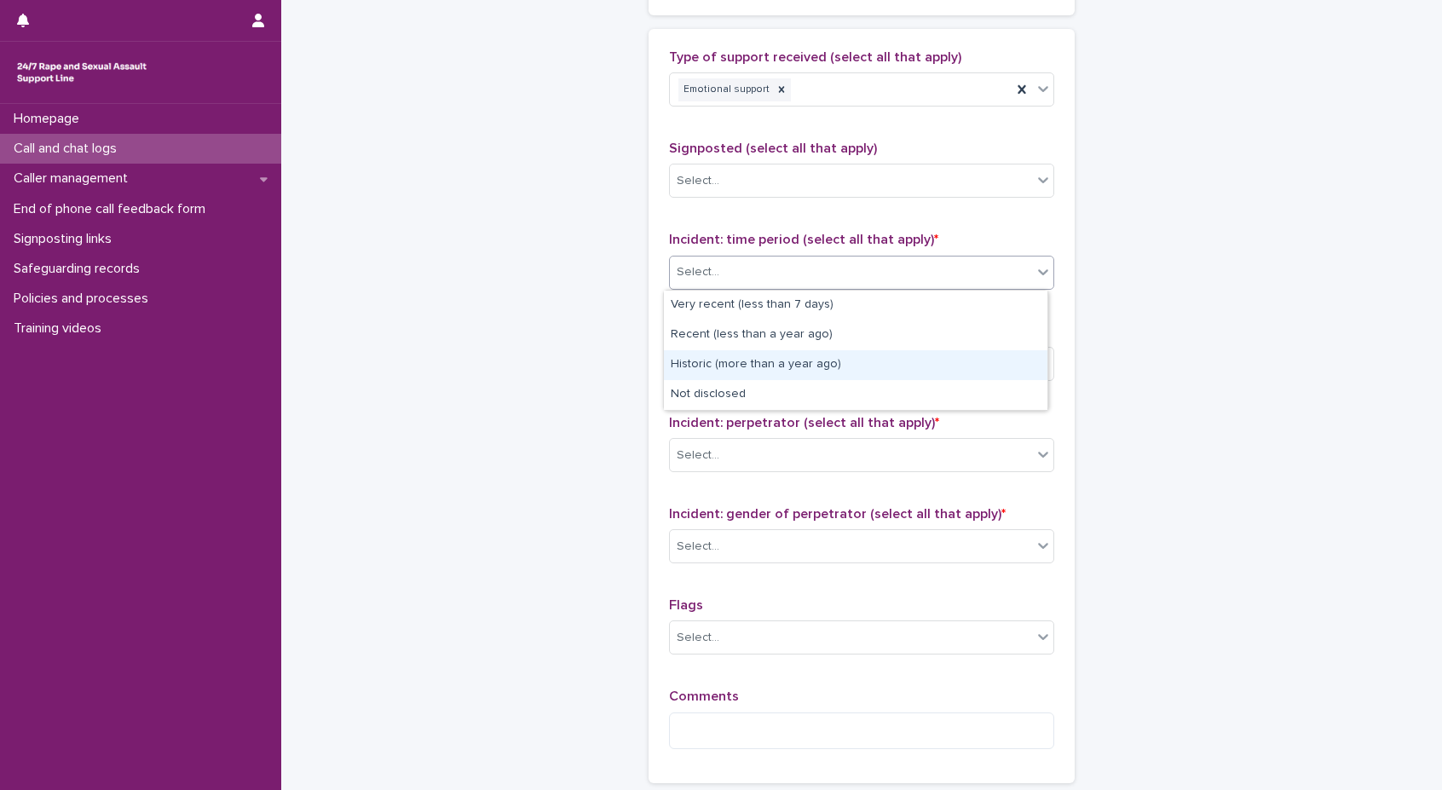
click at [778, 369] on div "Historic (more than a year ago)" at bounding box center [856, 365] width 384 height 30
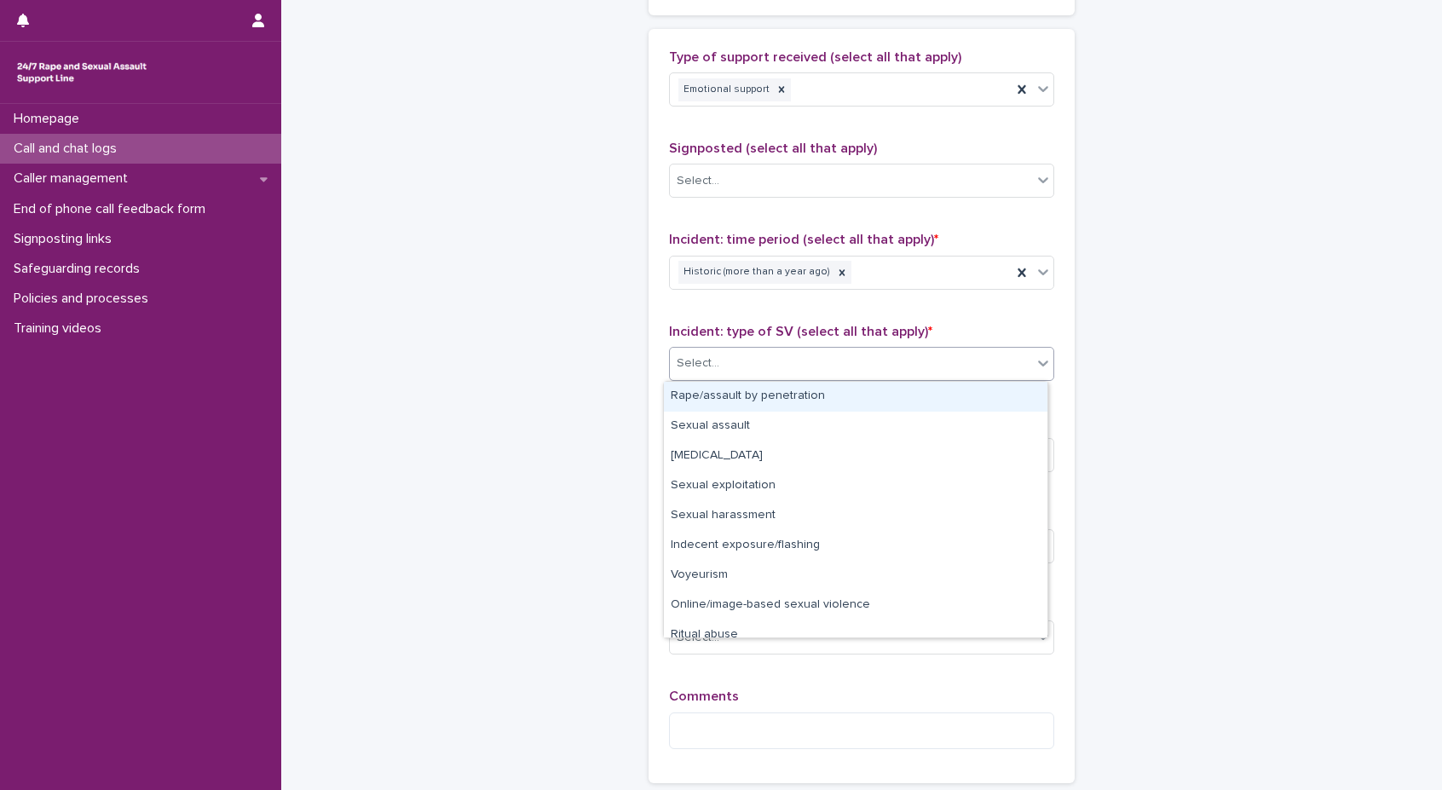
click at [789, 360] on div "Select..." at bounding box center [851, 363] width 362 height 28
click at [799, 391] on div "Rape/assault by penetration" at bounding box center [856, 397] width 384 height 30
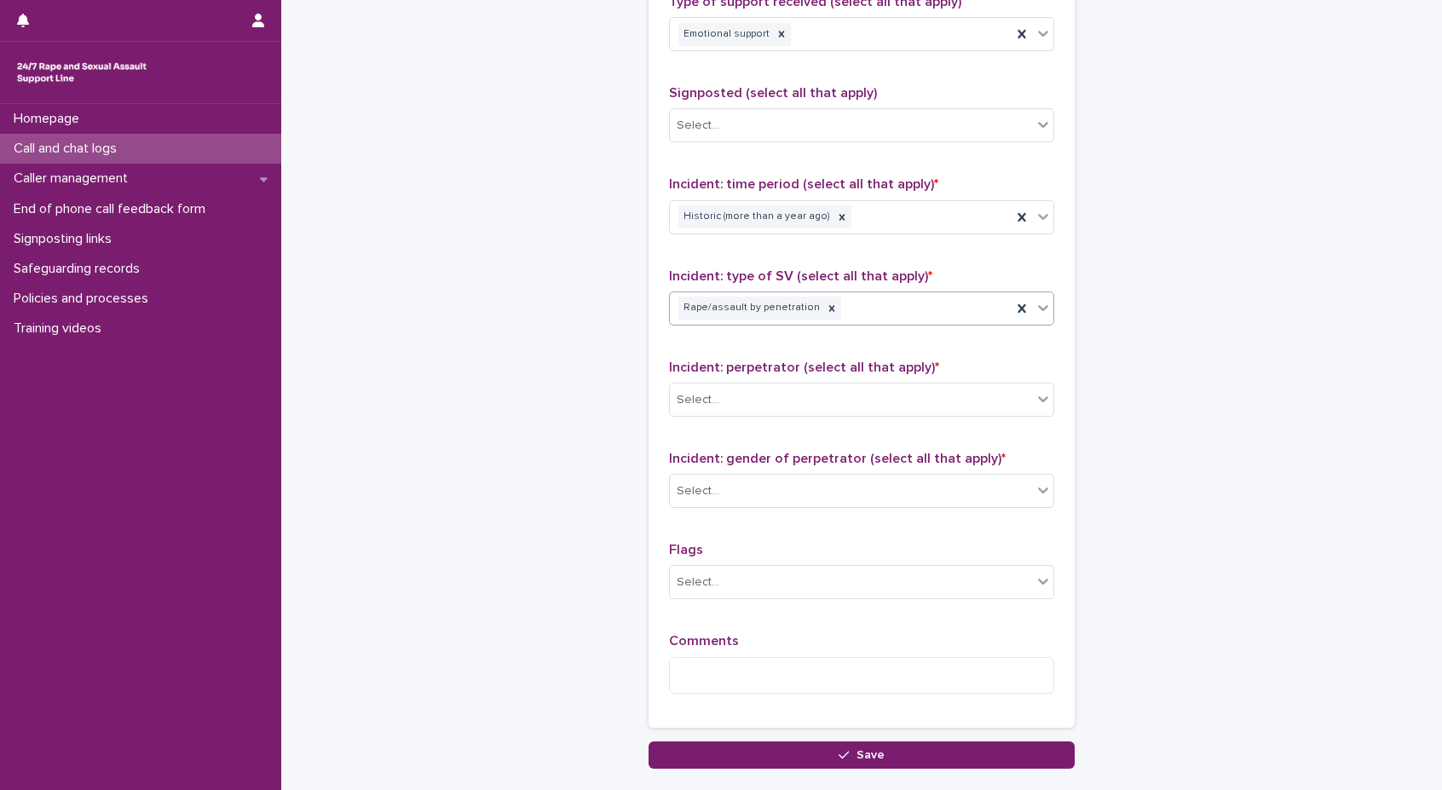
scroll to position [1108, 0]
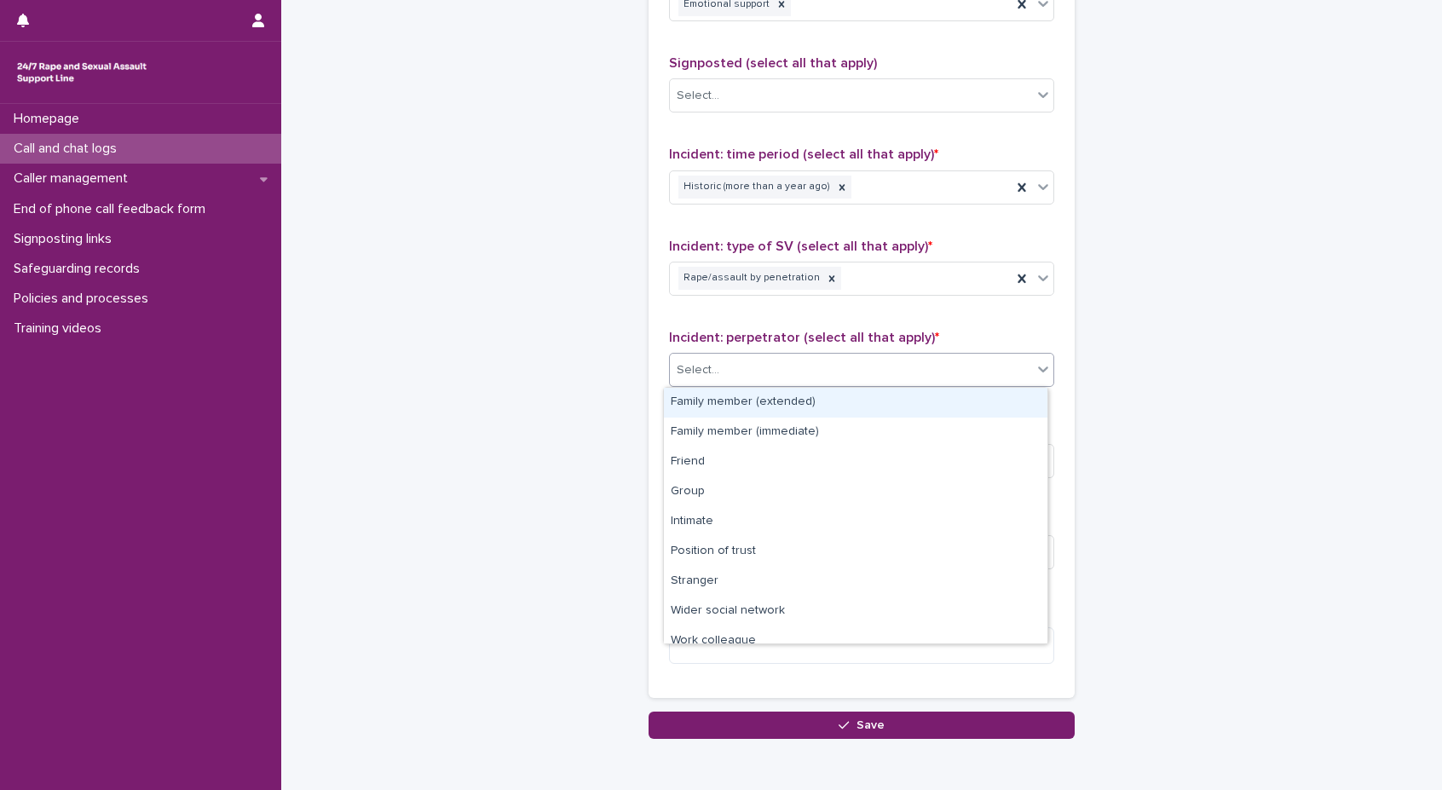
click at [796, 362] on div "Select..." at bounding box center [851, 370] width 362 height 28
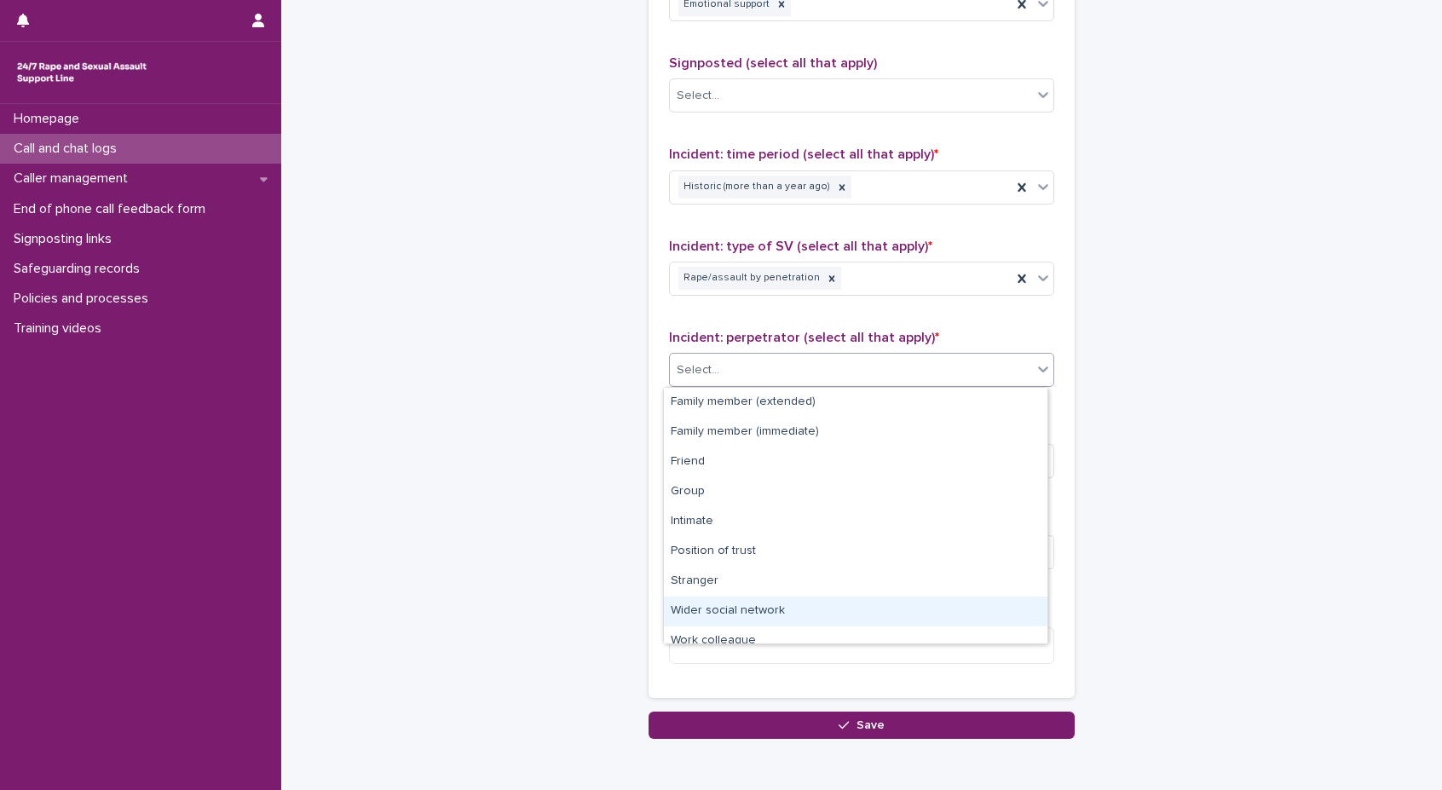
click at [796, 606] on div "Wider social network" at bounding box center [856, 612] width 384 height 30
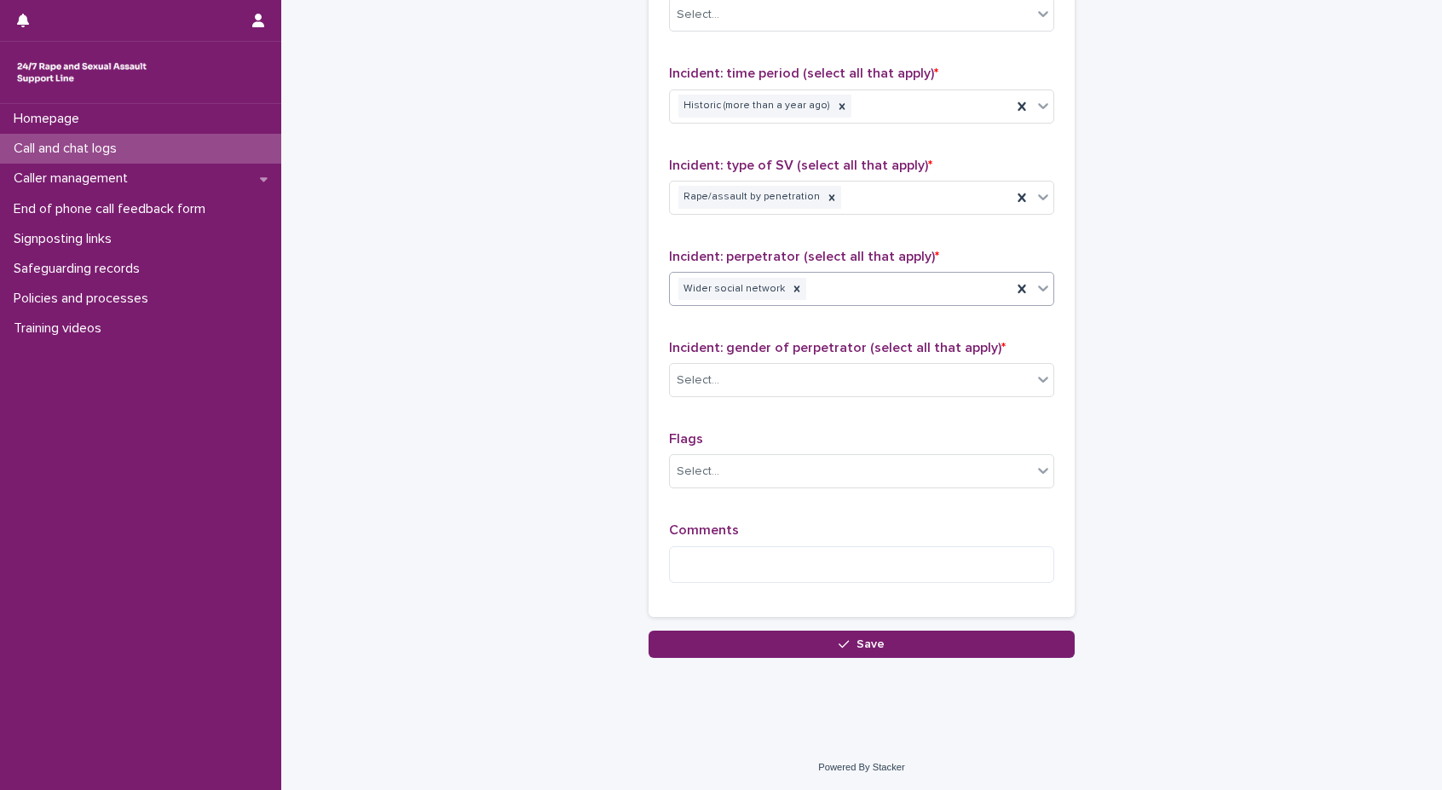
scroll to position [1190, 0]
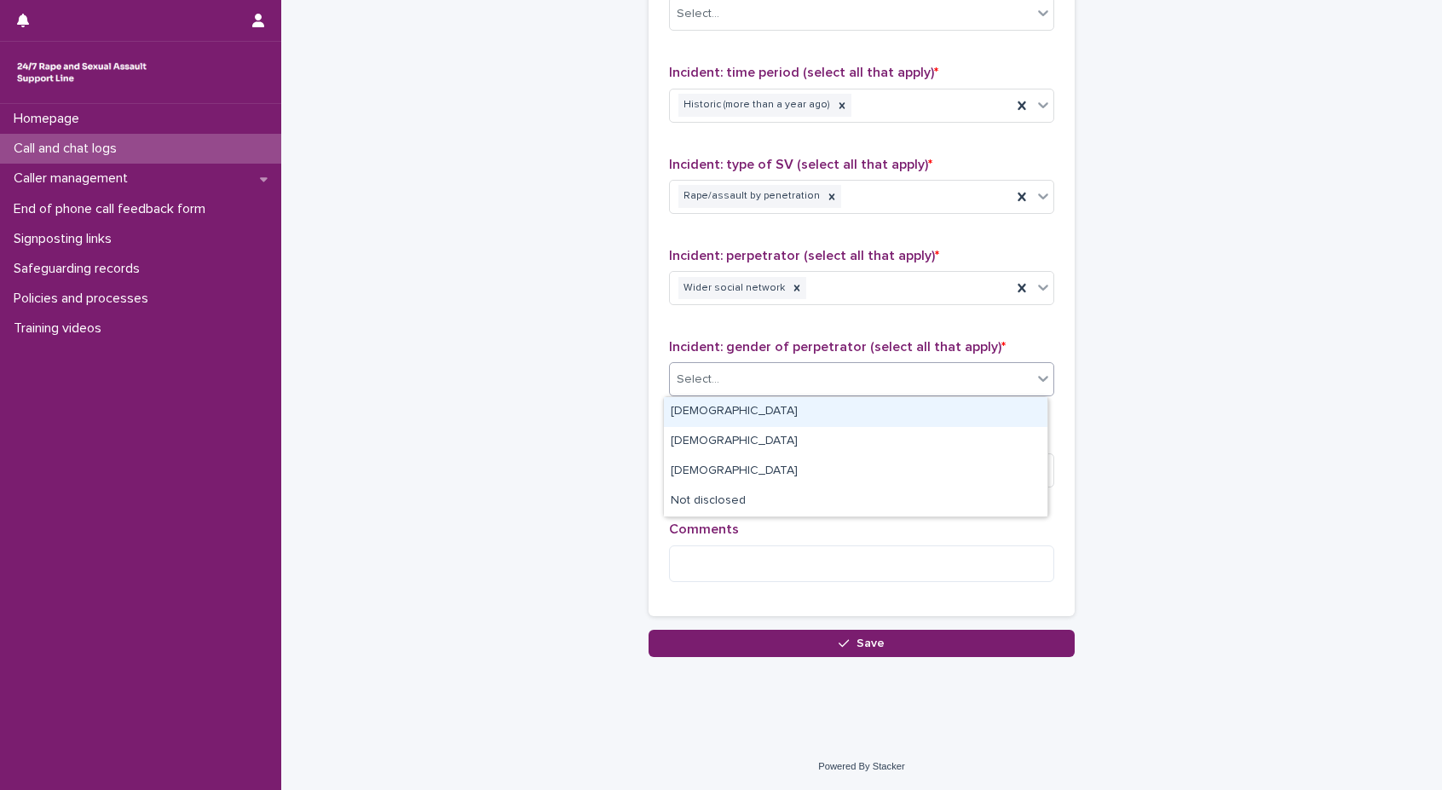
click at [773, 395] on div "Select..." at bounding box center [861, 379] width 385 height 34
drag, startPoint x: 771, startPoint y: 427, endPoint x: 770, endPoint y: 414, distance: 12.9
click at [770, 414] on div "[DEMOGRAPHIC_DATA]" at bounding box center [856, 412] width 384 height 30
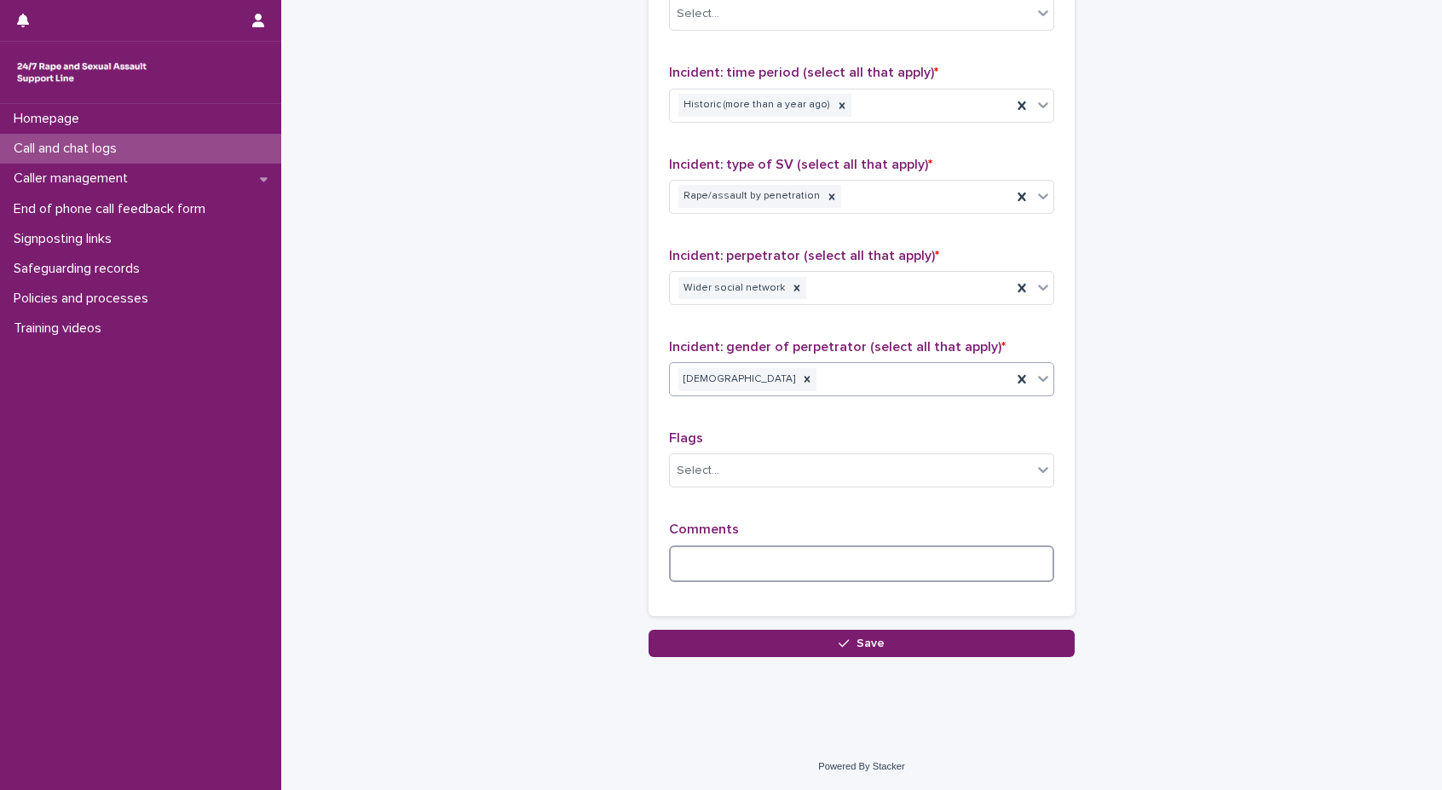
click at [720, 566] on textarea at bounding box center [861, 563] width 385 height 37
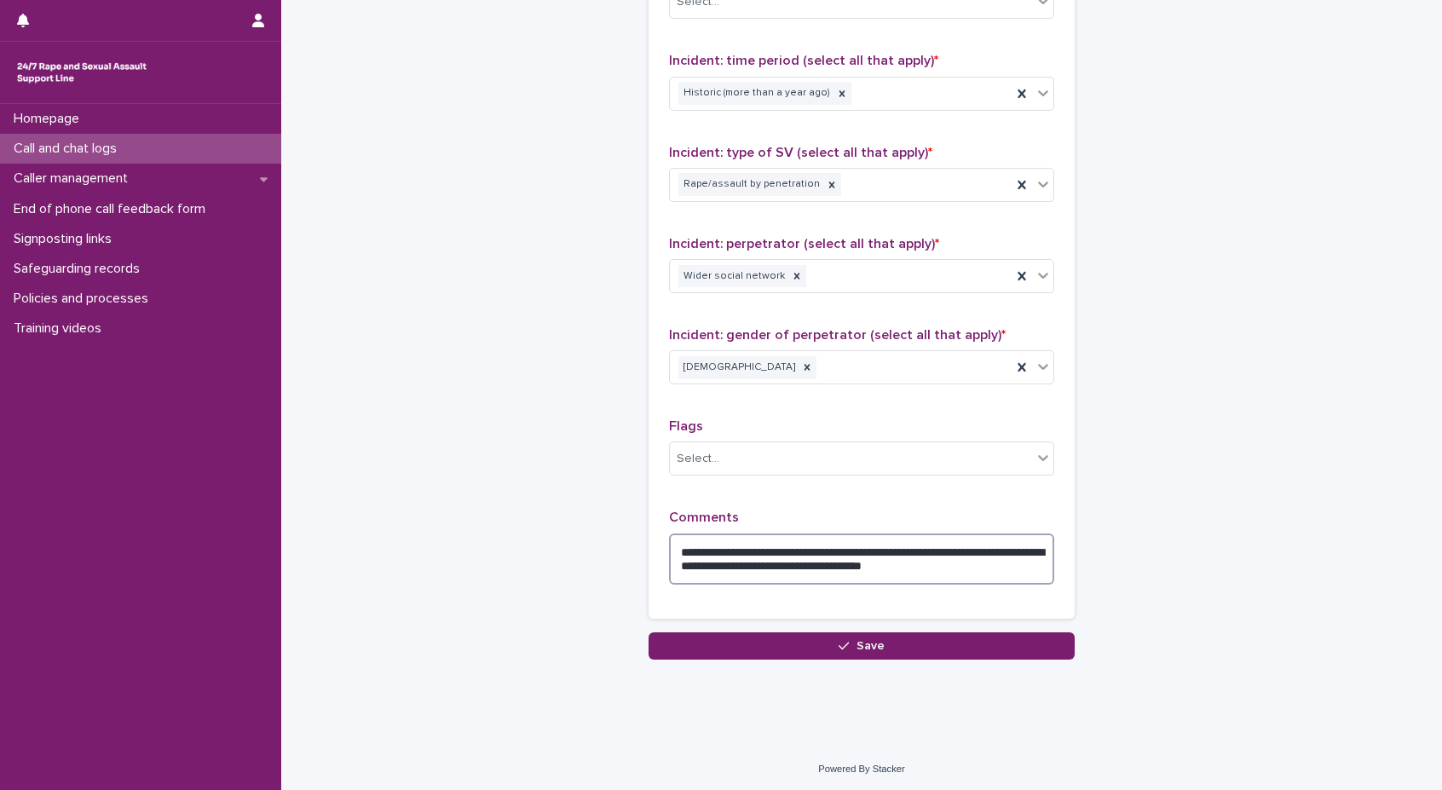
scroll to position [1204, 0]
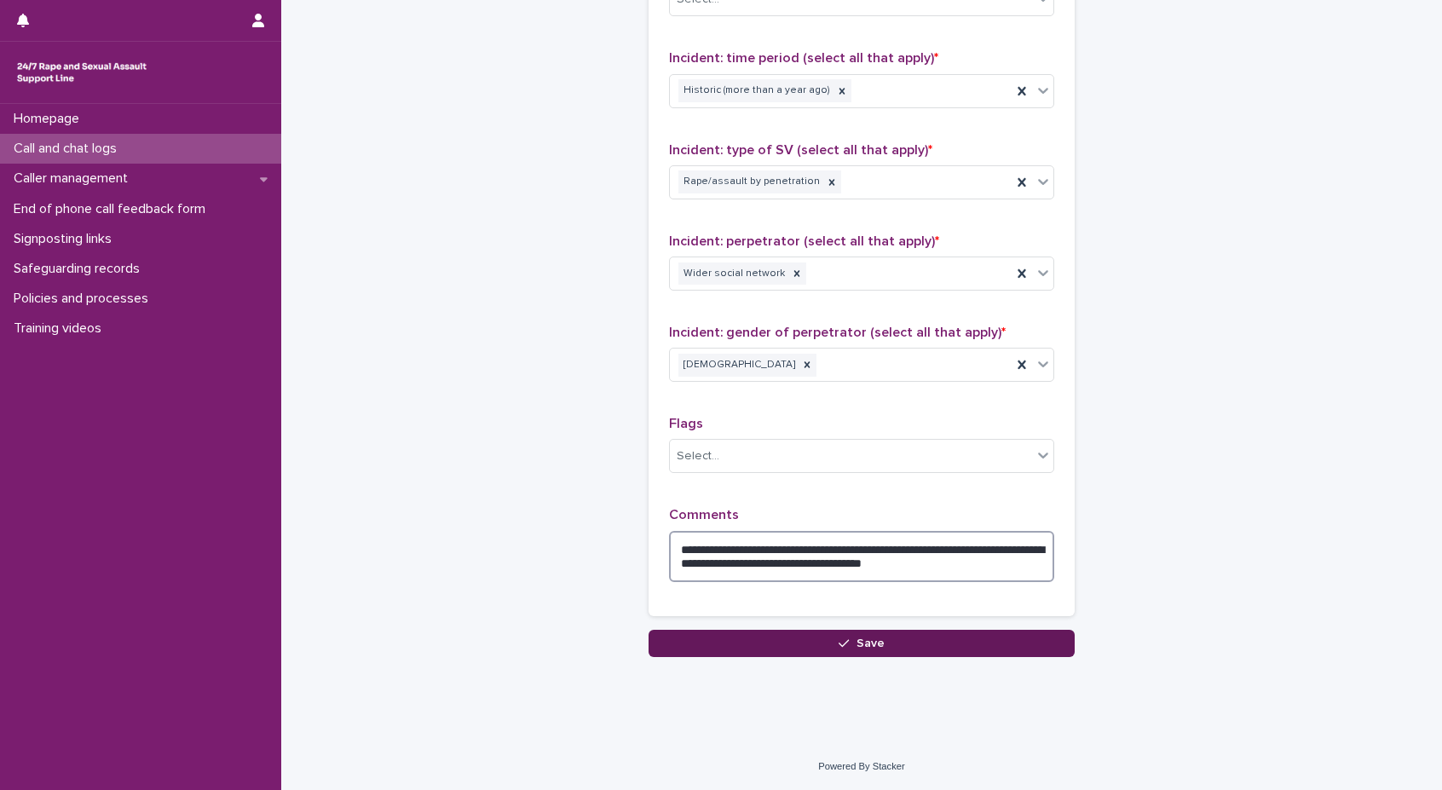
type textarea "**********"
click at [861, 633] on button "Save" at bounding box center [862, 643] width 426 height 27
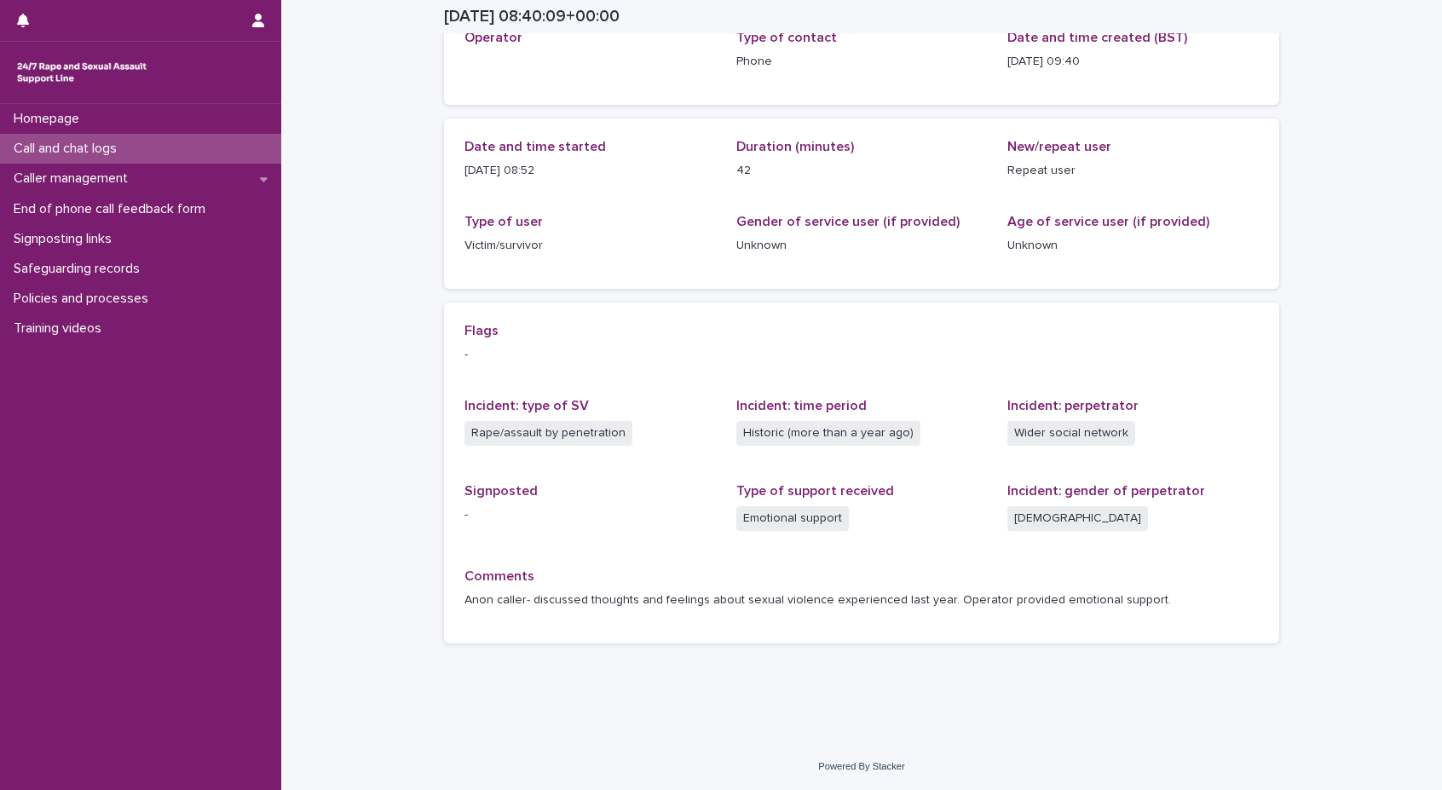
scroll to position [115, 0]
click at [140, 154] on div "Call and chat logs" at bounding box center [140, 149] width 281 height 30
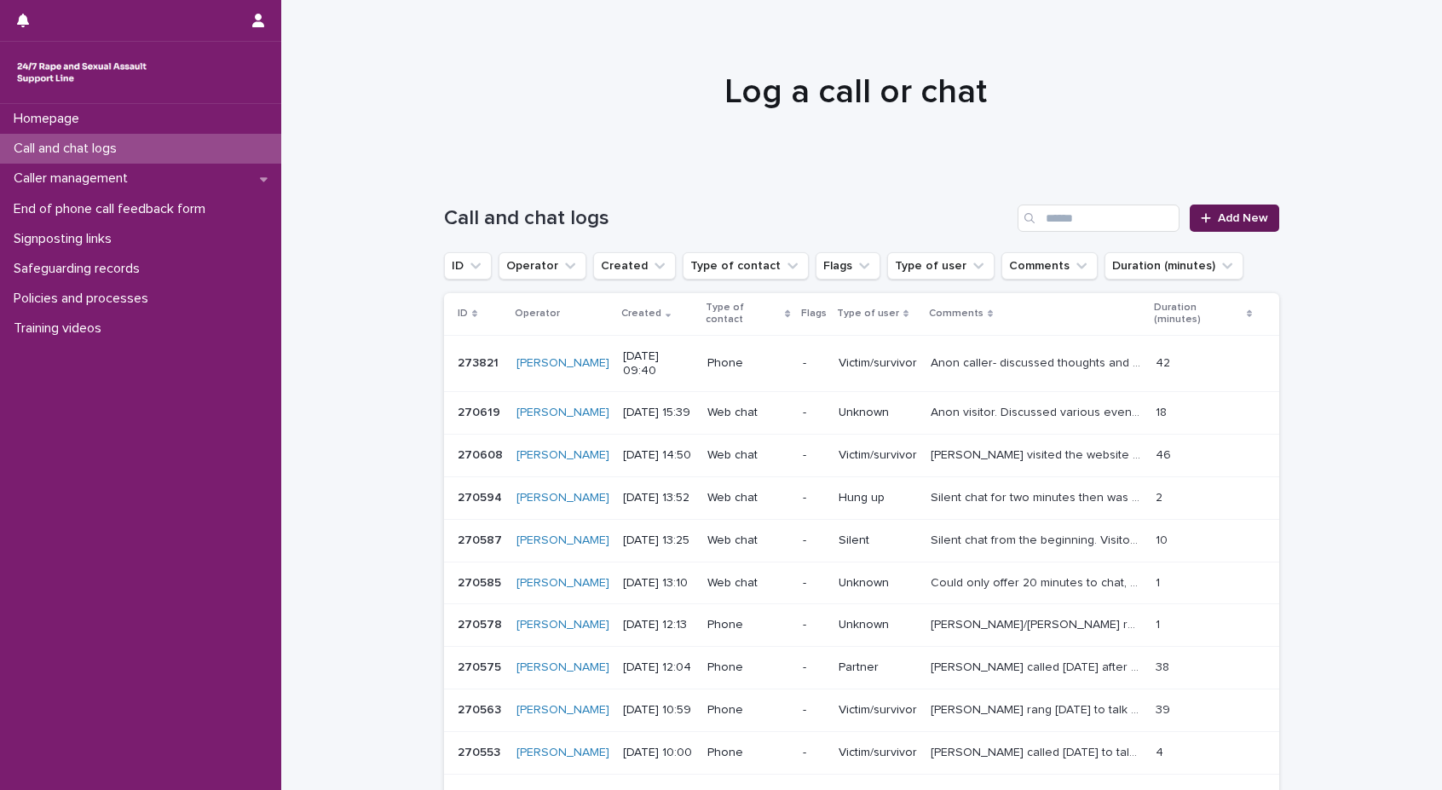
click at [1252, 221] on span "Add New" at bounding box center [1243, 218] width 50 height 12
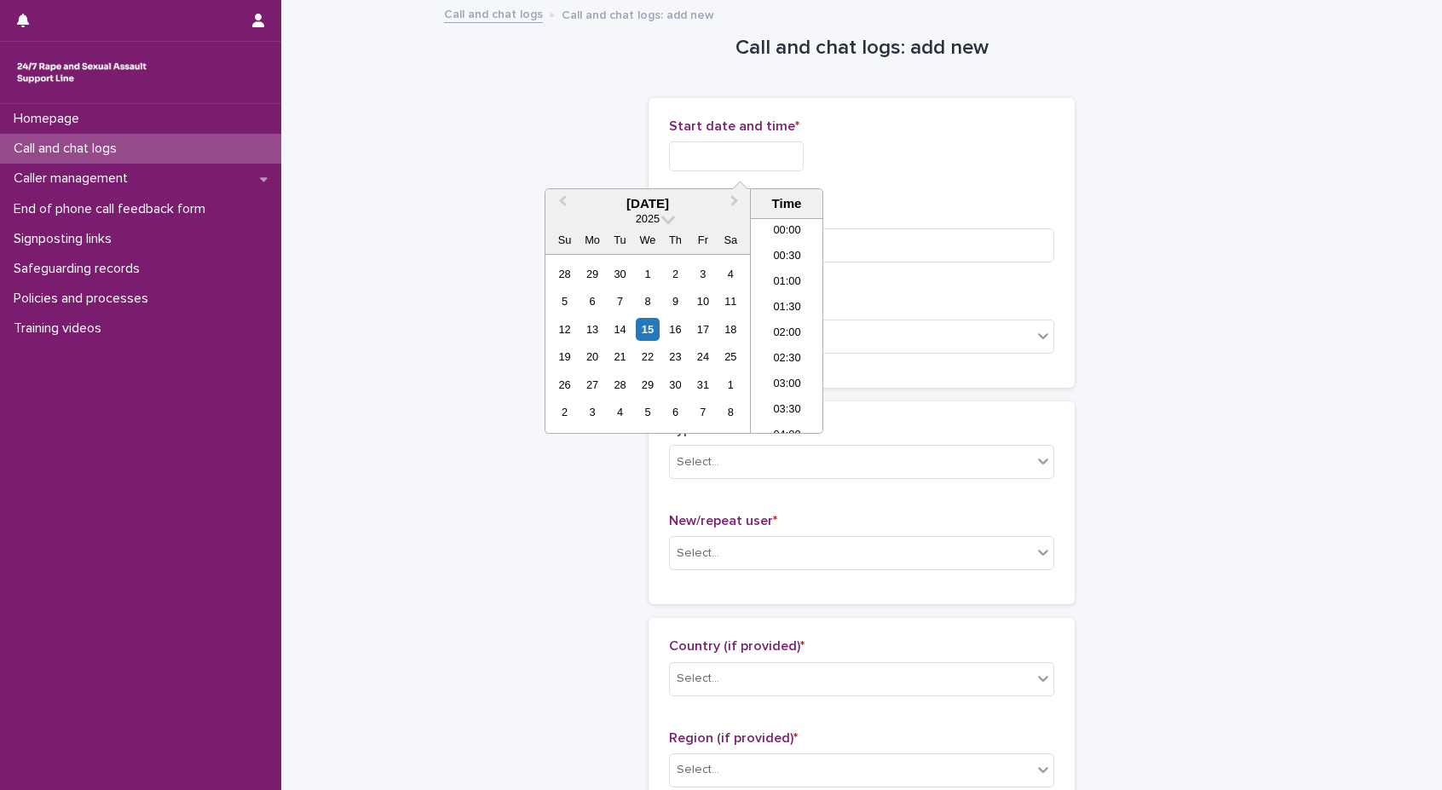
click at [772, 159] on input "text" at bounding box center [736, 156] width 135 height 30
click at [653, 336] on div "15" at bounding box center [647, 329] width 23 height 23
click at [794, 250] on li "10:00" at bounding box center [787, 241] width 72 height 26
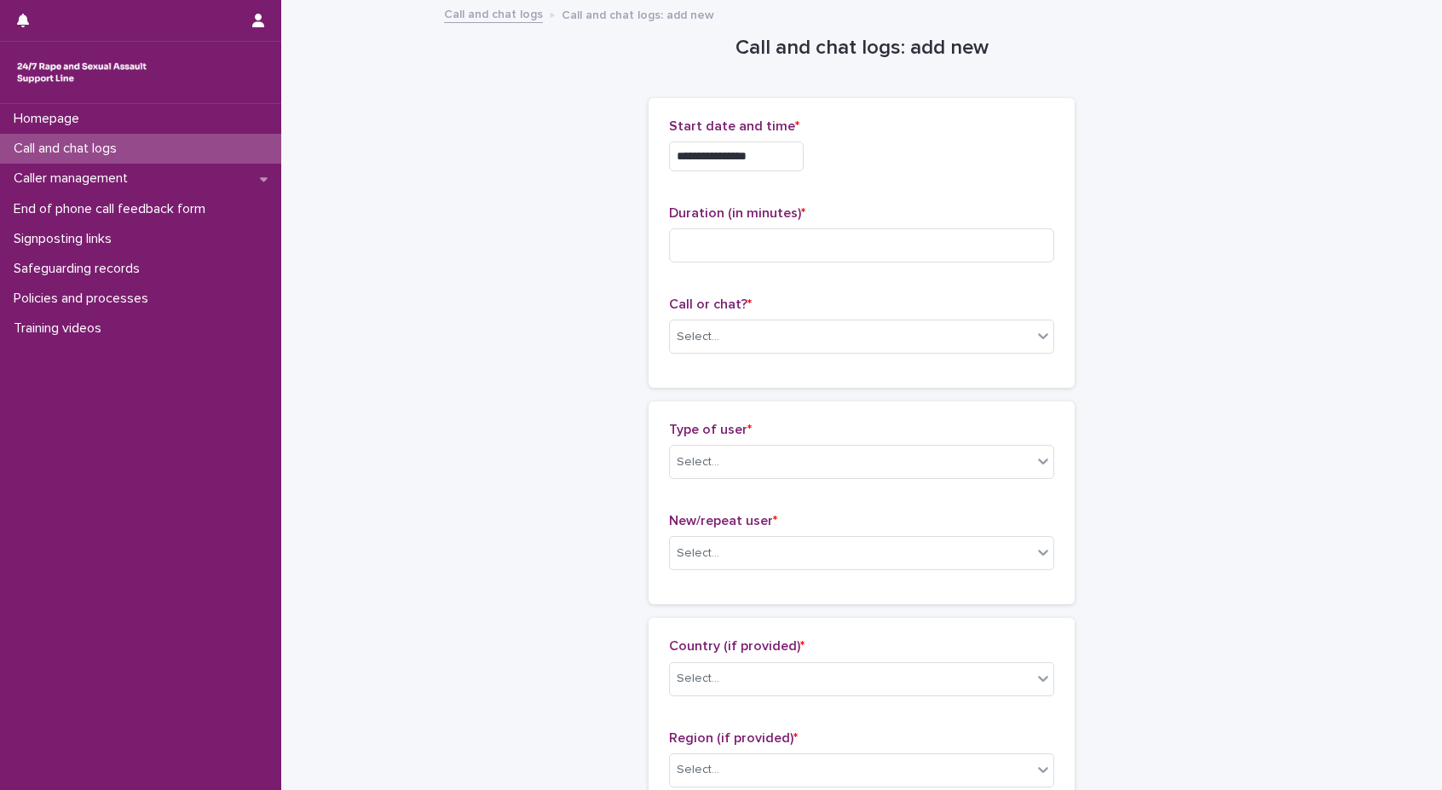
type input "**********"
click at [794, 250] on input at bounding box center [861, 245] width 385 height 34
type input "*"
click at [763, 314] on div "Call or chat? * Select..." at bounding box center [861, 332] width 385 height 71
click at [766, 336] on div "Select..." at bounding box center [851, 337] width 362 height 28
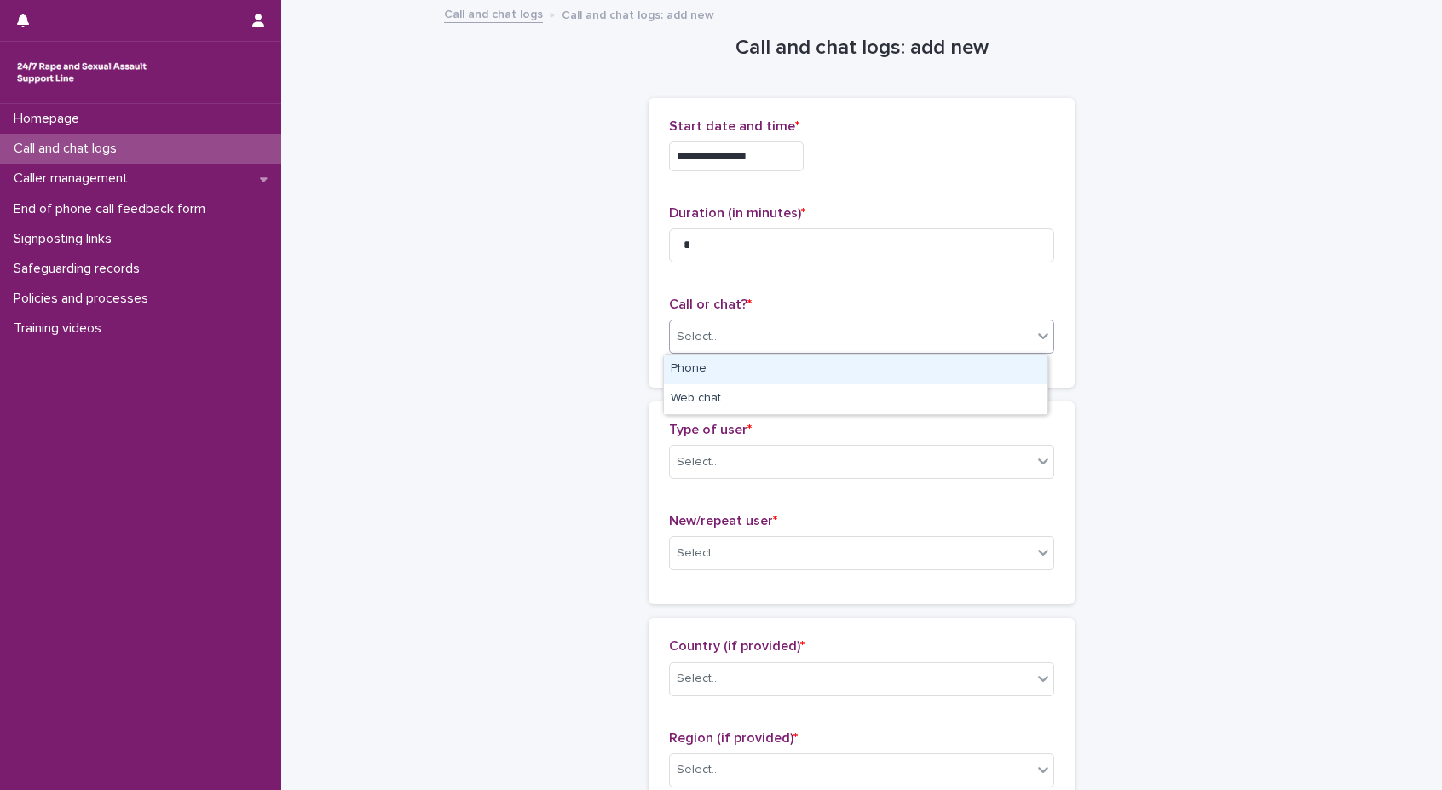
click at [725, 369] on div "Phone" at bounding box center [856, 370] width 384 height 30
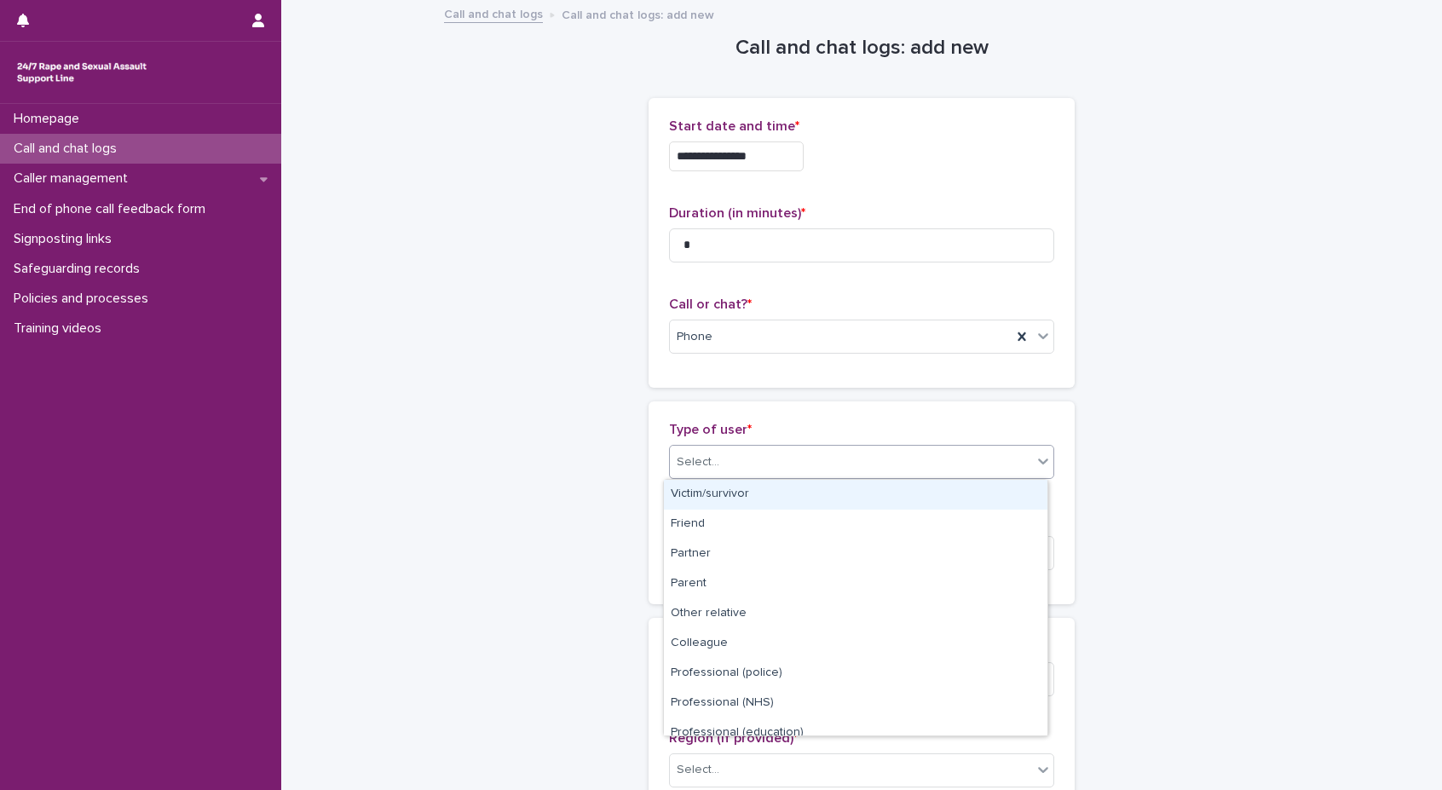
click at [717, 470] on div "Select..." at bounding box center [851, 462] width 362 height 28
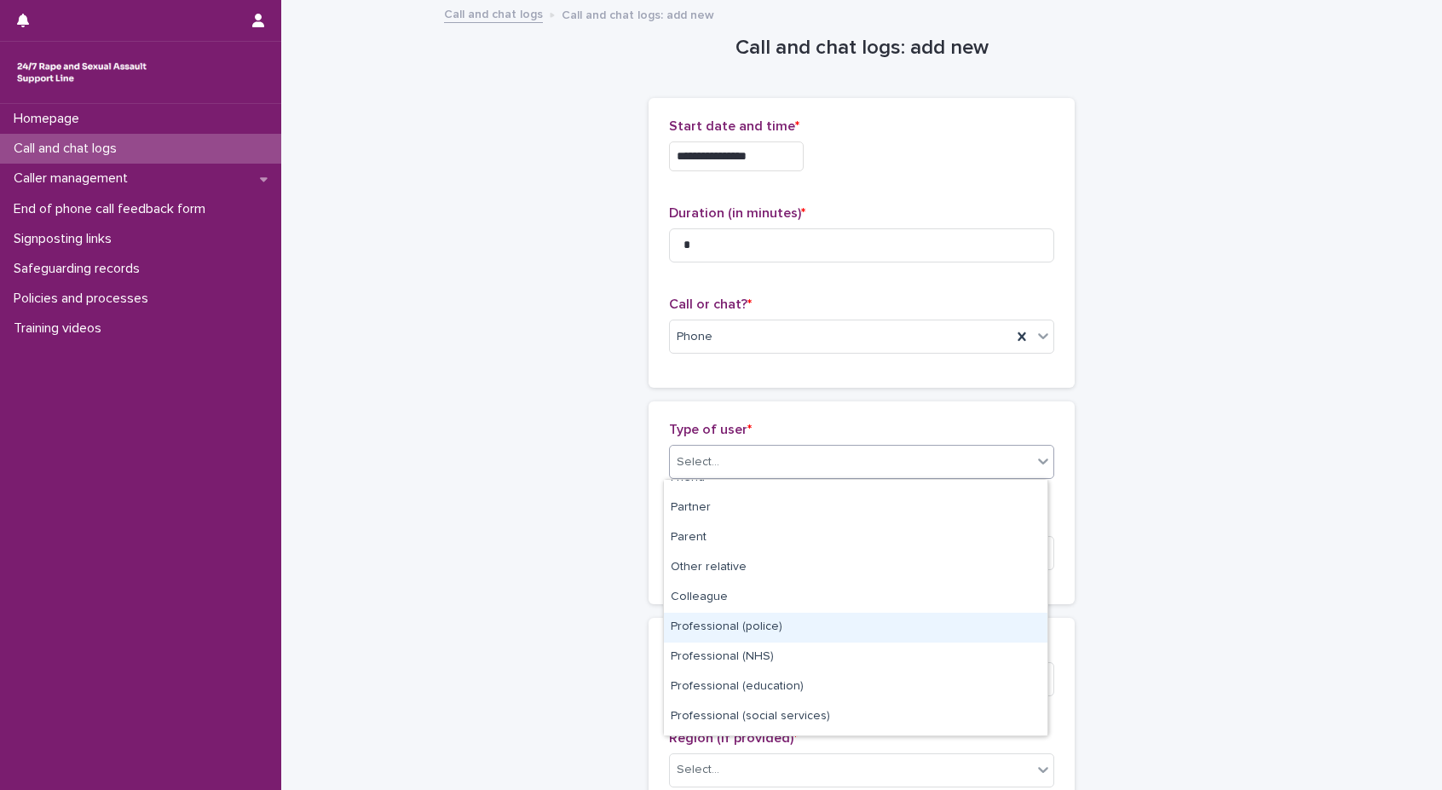
scroll to position [85, 0]
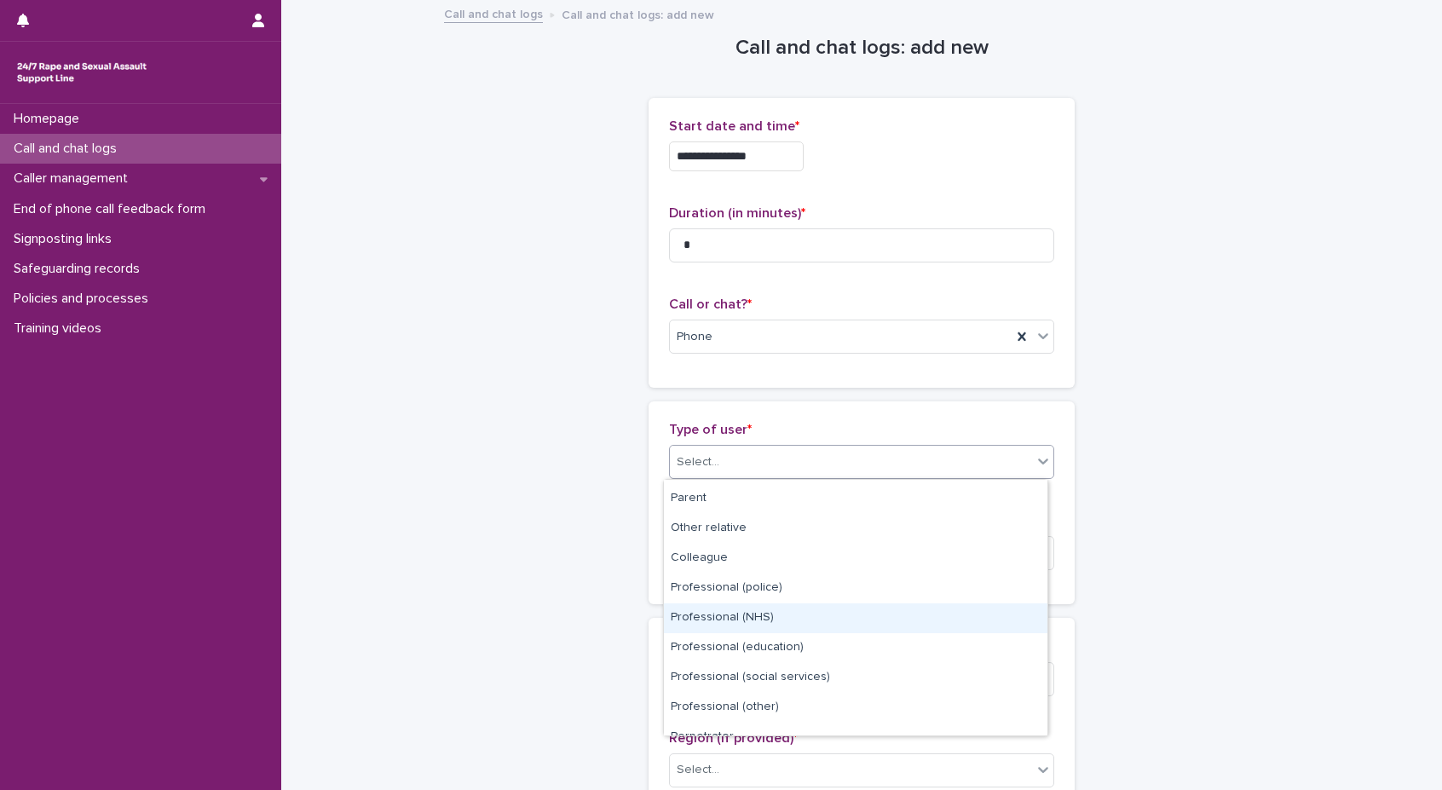
click at [782, 620] on div "Professional (NHS)" at bounding box center [856, 618] width 384 height 30
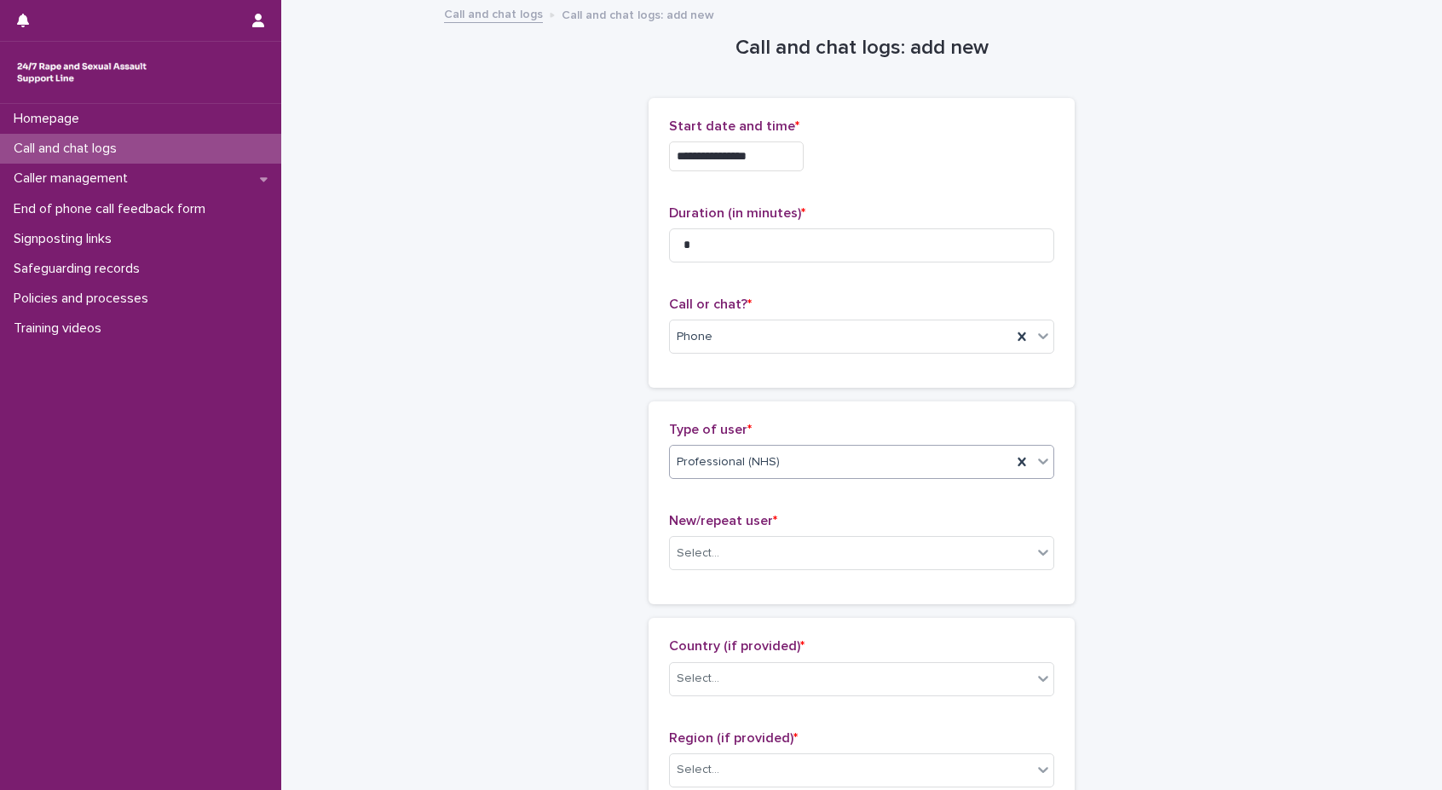
click at [806, 471] on div "Professional (NHS)" at bounding box center [841, 462] width 342 height 28
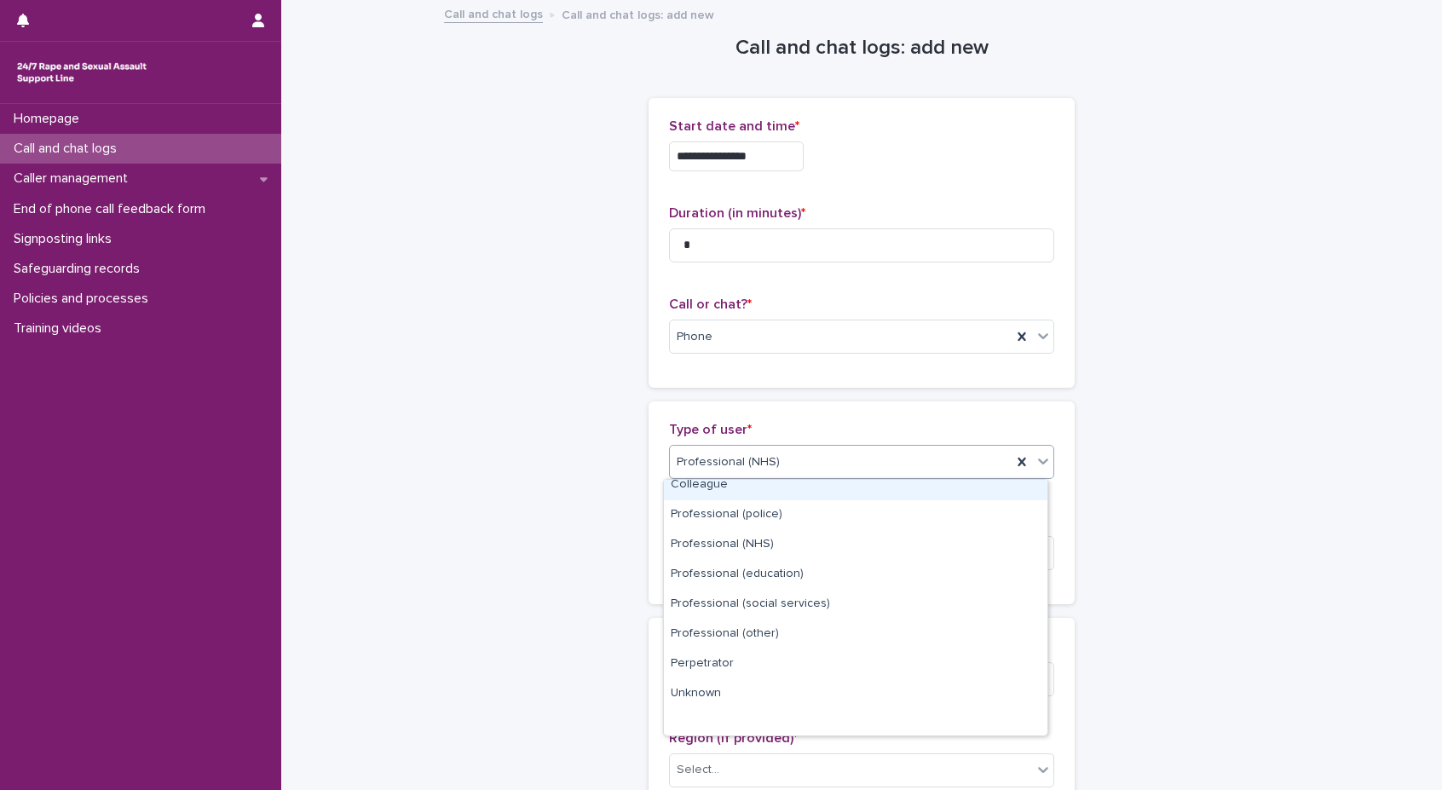
scroll to position [170, 0]
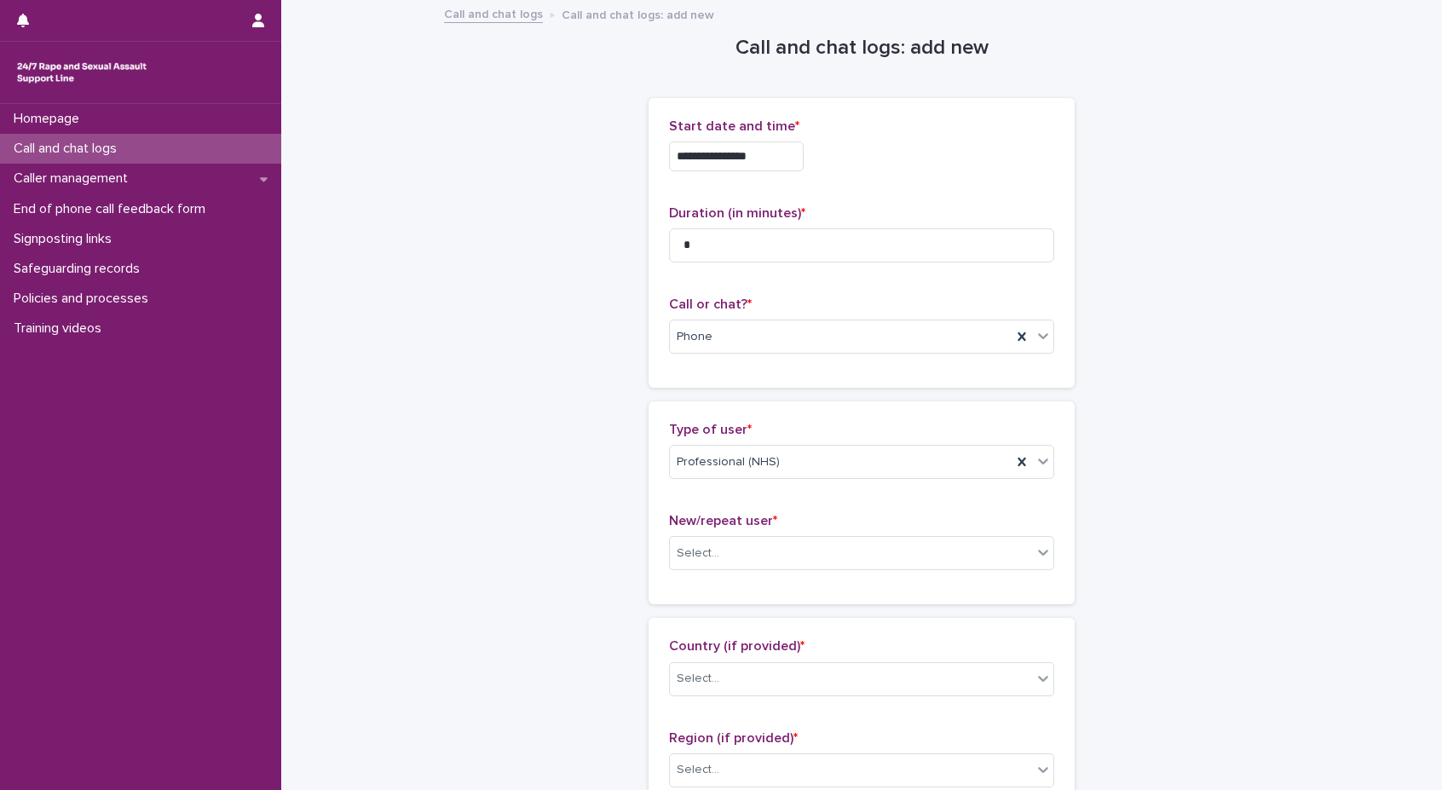
click at [711, 550] on div "Select..." at bounding box center [698, 554] width 43 height 18
drag, startPoint x: 885, startPoint y: 633, endPoint x: 875, endPoint y: 609, distance: 25.6
click at [875, 609] on div "New user" at bounding box center [856, 616] width 384 height 30
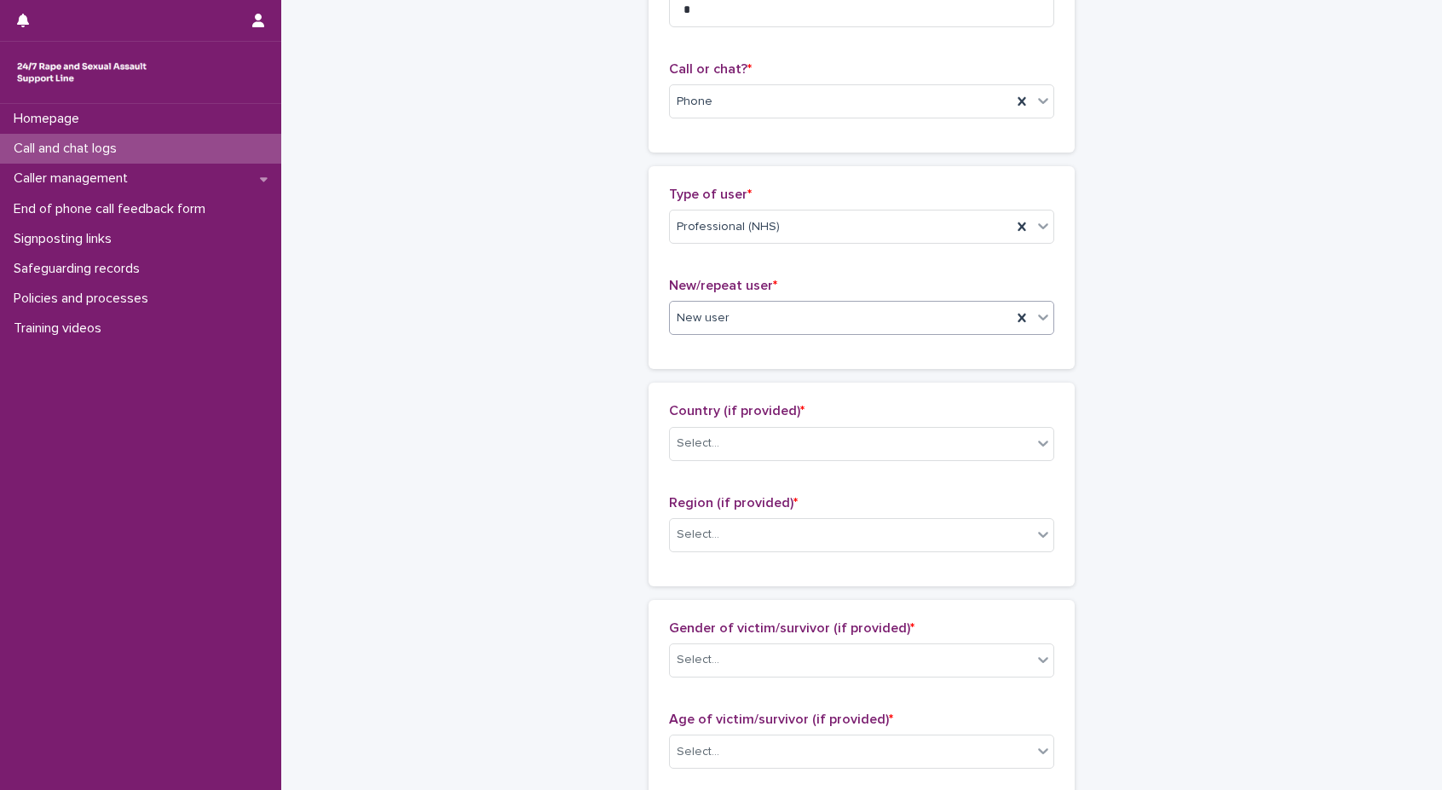
scroll to position [256, 0]
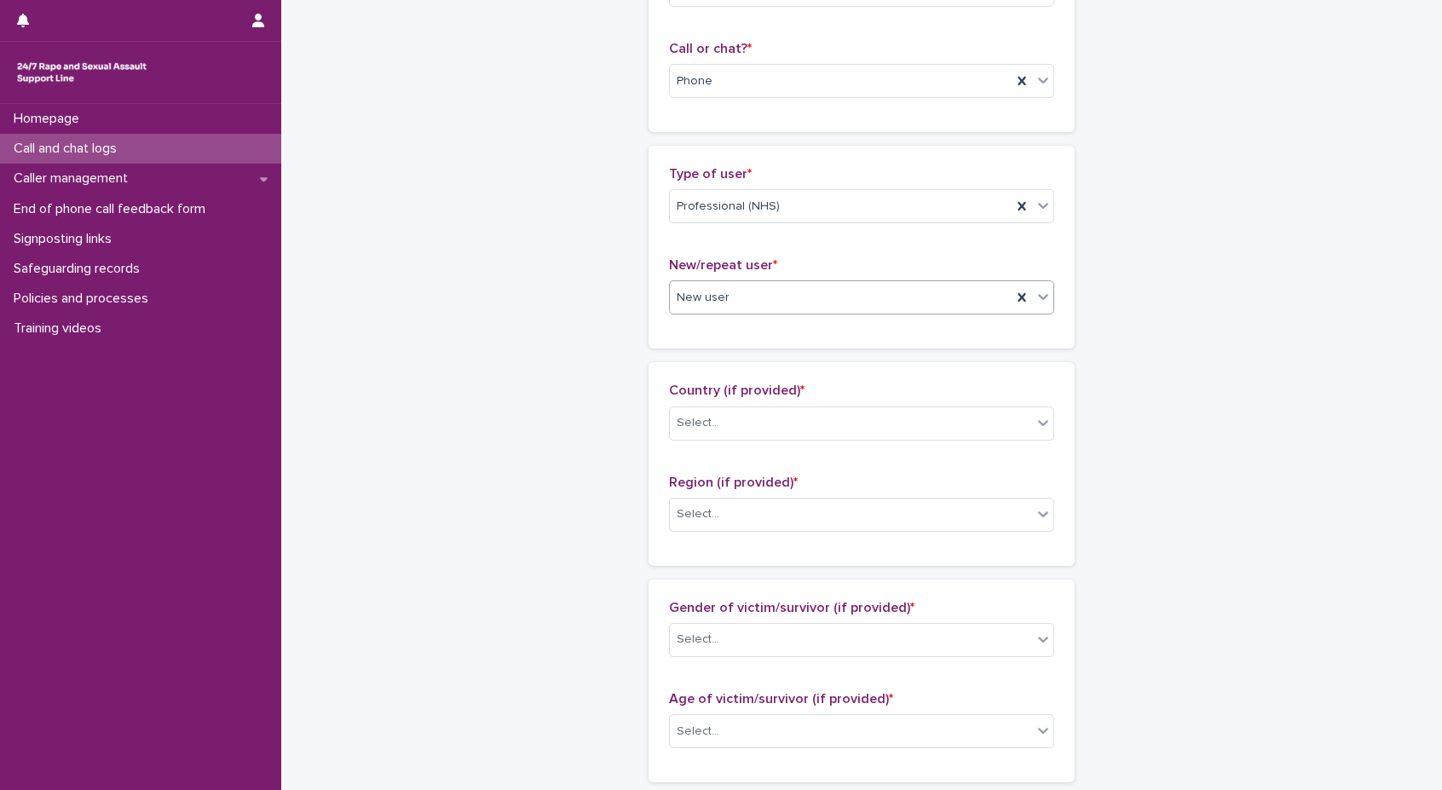
click at [809, 404] on div "Country (if provided) * Select..." at bounding box center [861, 418] width 385 height 71
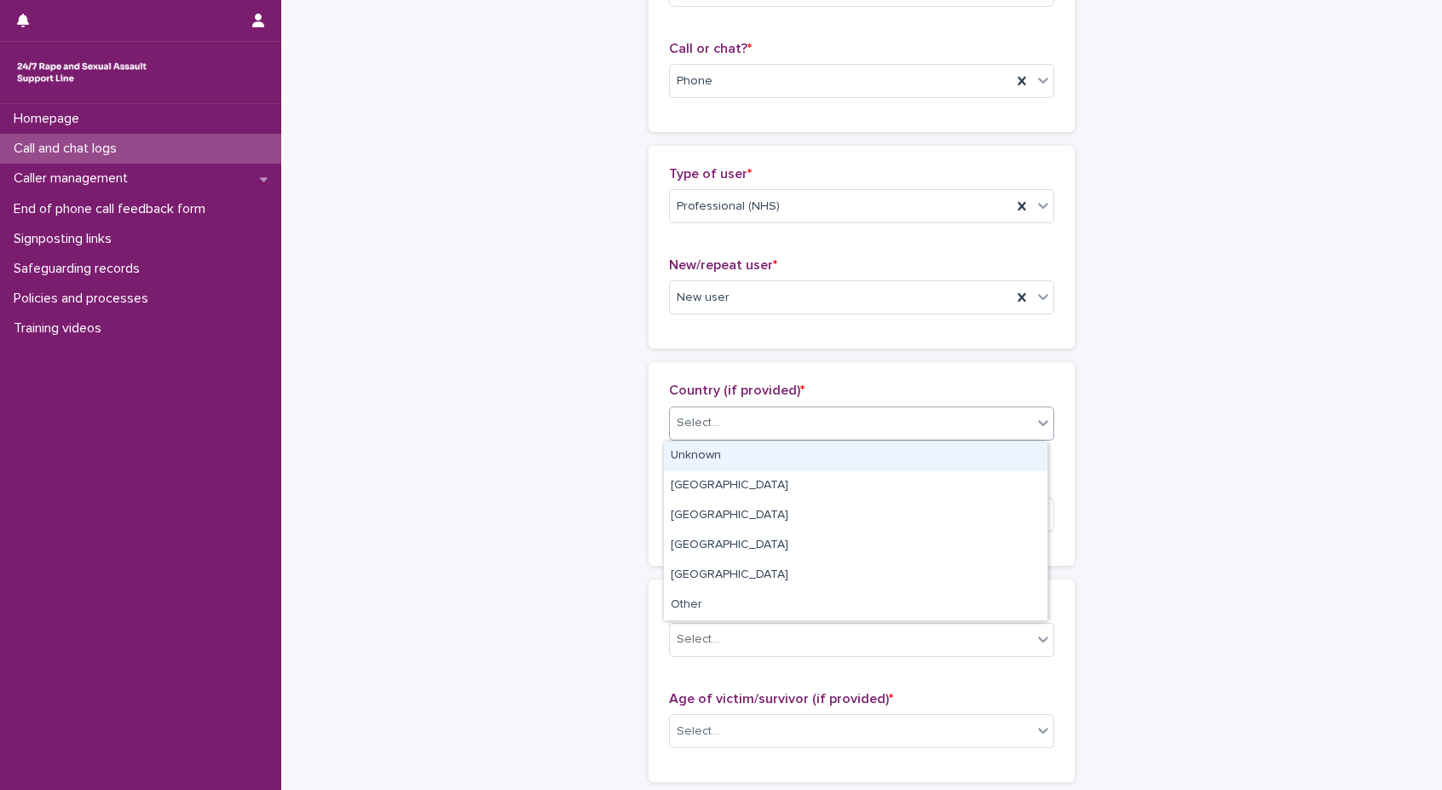
click at [809, 407] on div "Select..." at bounding box center [861, 424] width 385 height 34
click at [724, 477] on div "[GEOGRAPHIC_DATA]" at bounding box center [856, 486] width 384 height 30
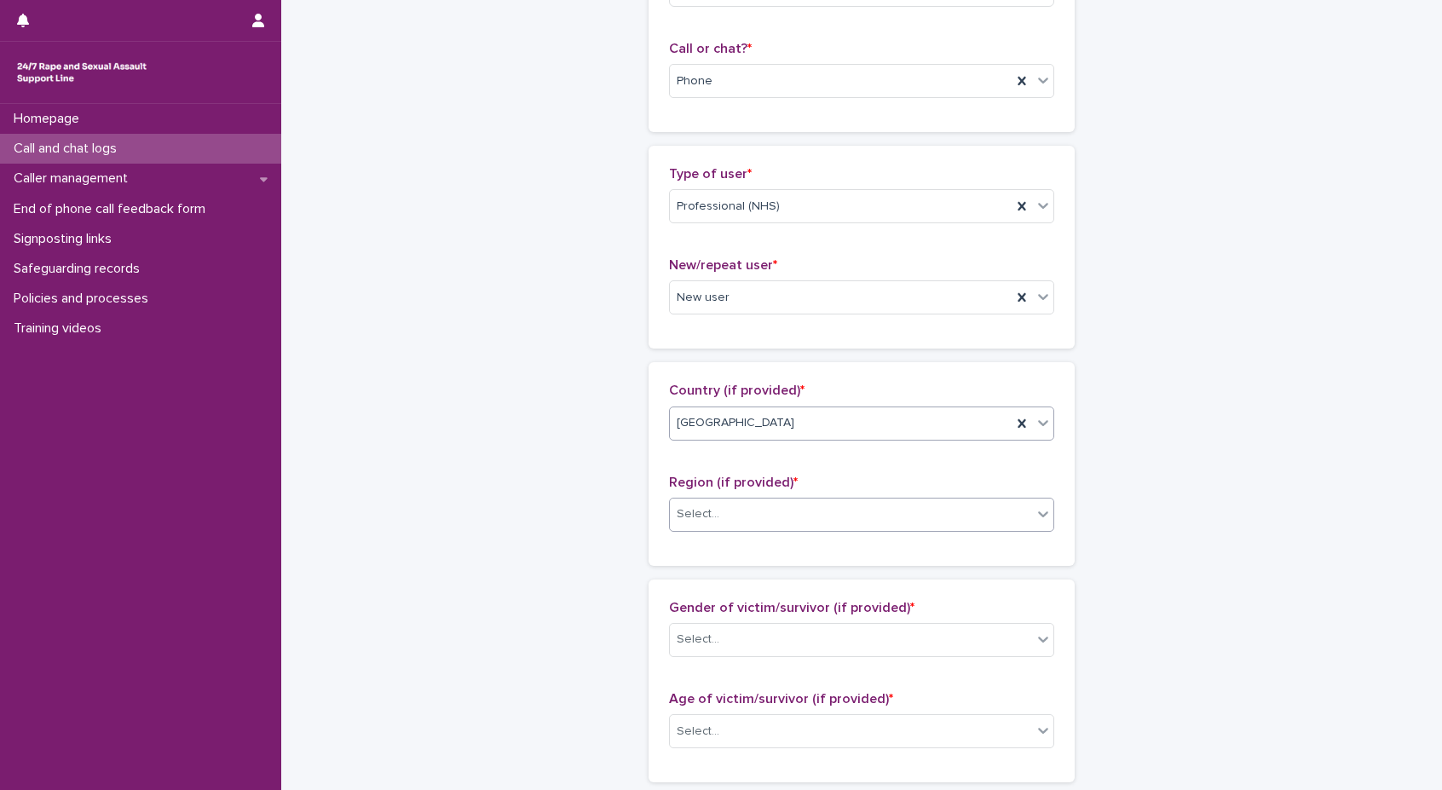
click at [724, 509] on div "Select..." at bounding box center [851, 514] width 362 height 28
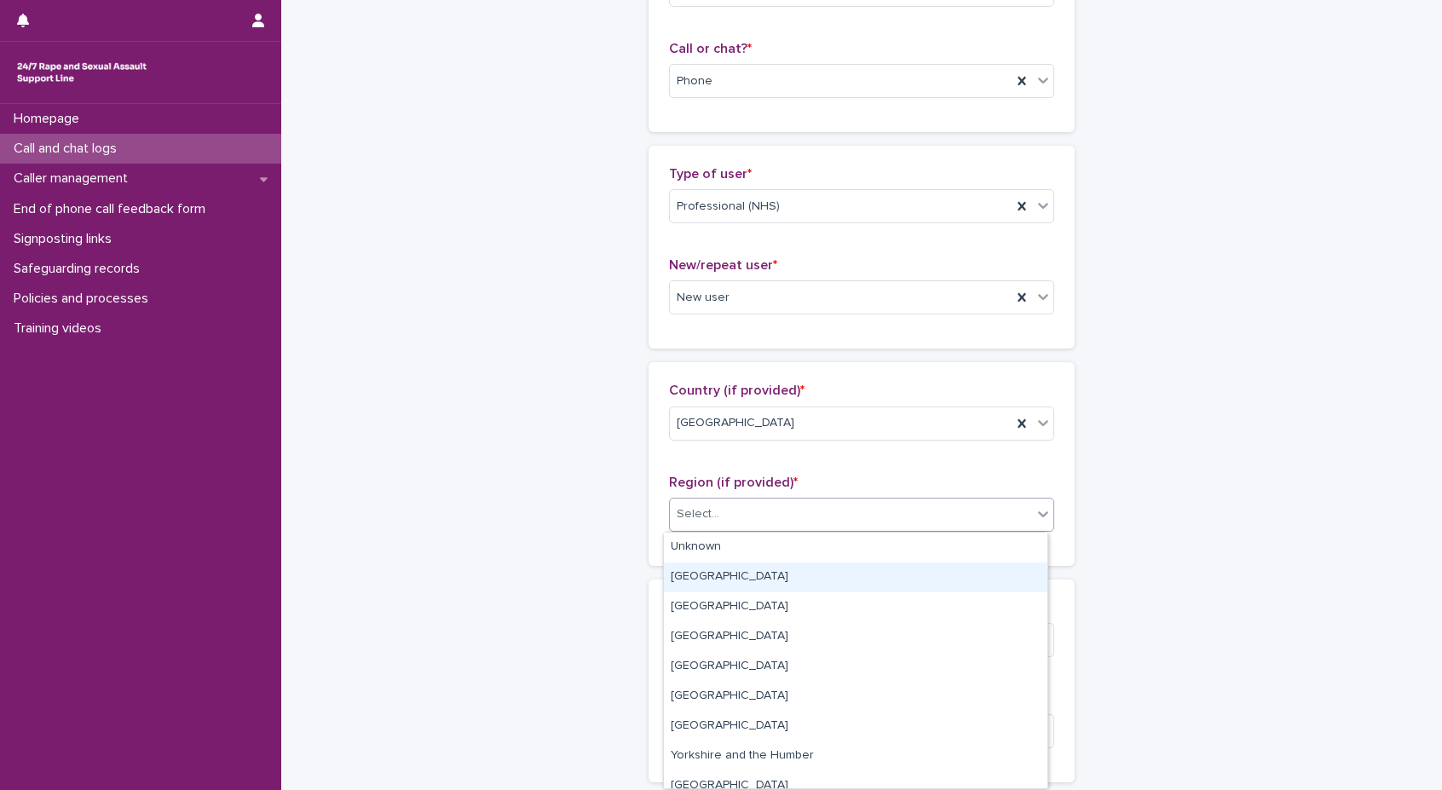
scroll to position [72, 0]
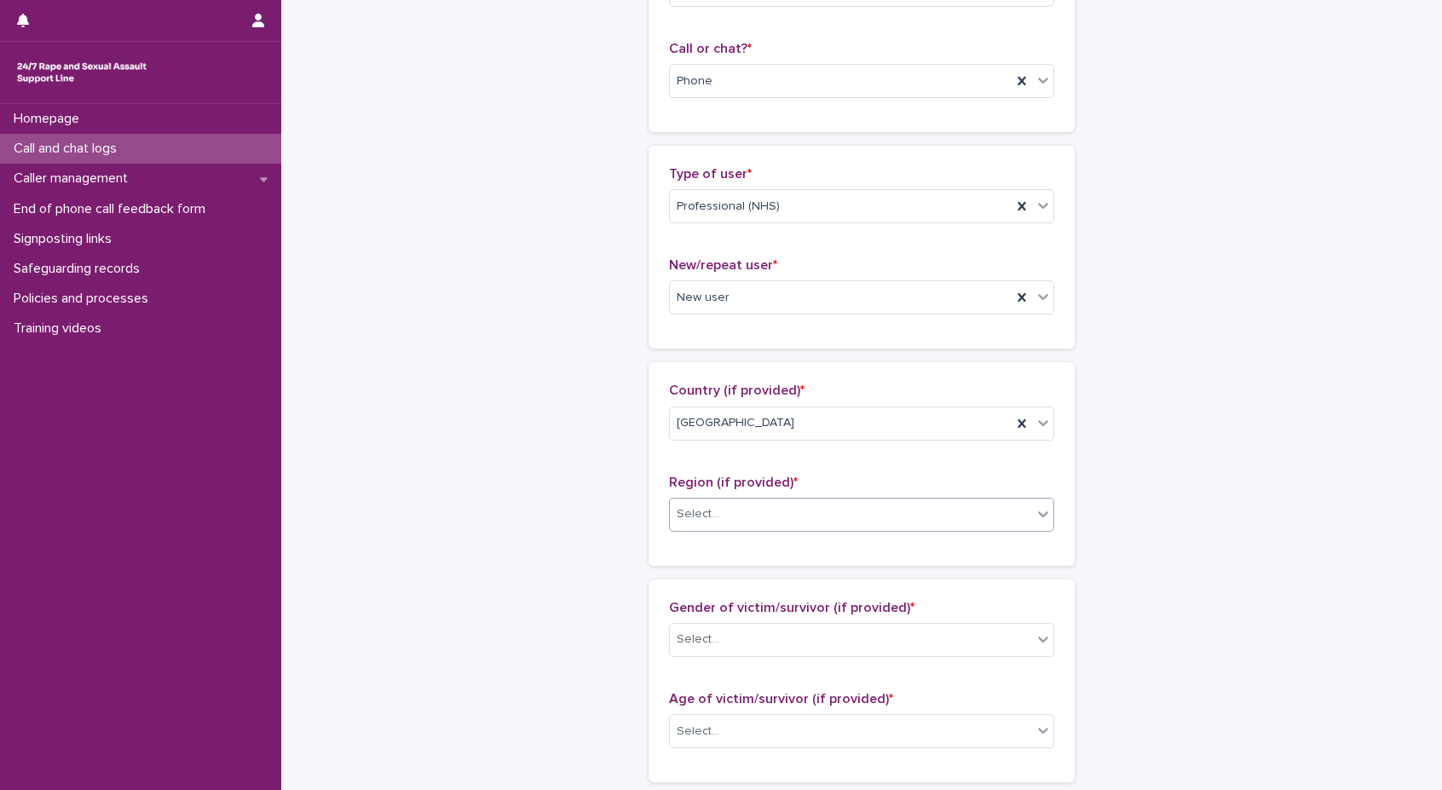
click at [751, 523] on div "Select..." at bounding box center [851, 514] width 362 height 28
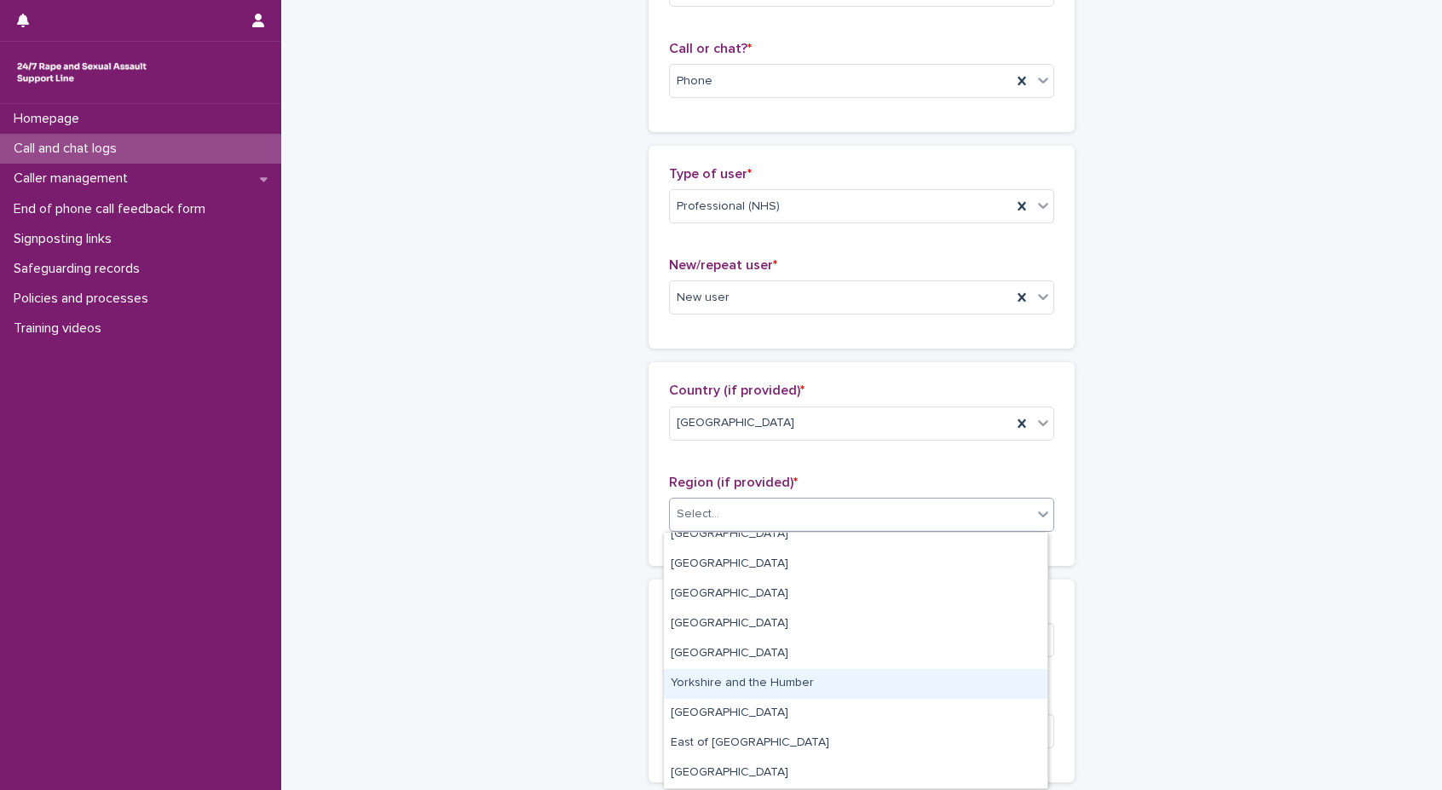
drag, startPoint x: 759, startPoint y: 668, endPoint x: 752, endPoint y: 676, distance: 10.8
click at [752, 676] on div "Yorkshire and the Humber" at bounding box center [856, 684] width 384 height 30
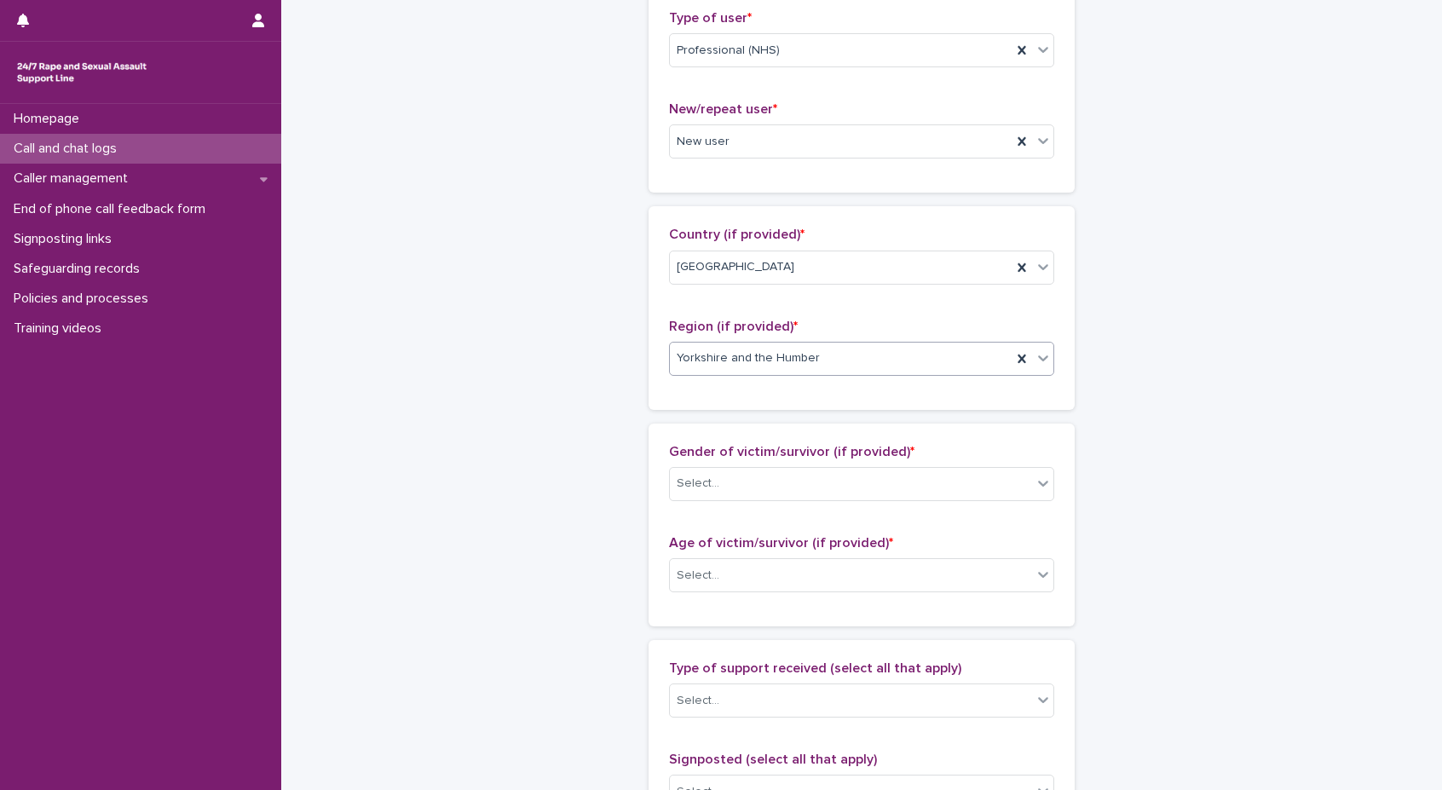
scroll to position [426, 0]
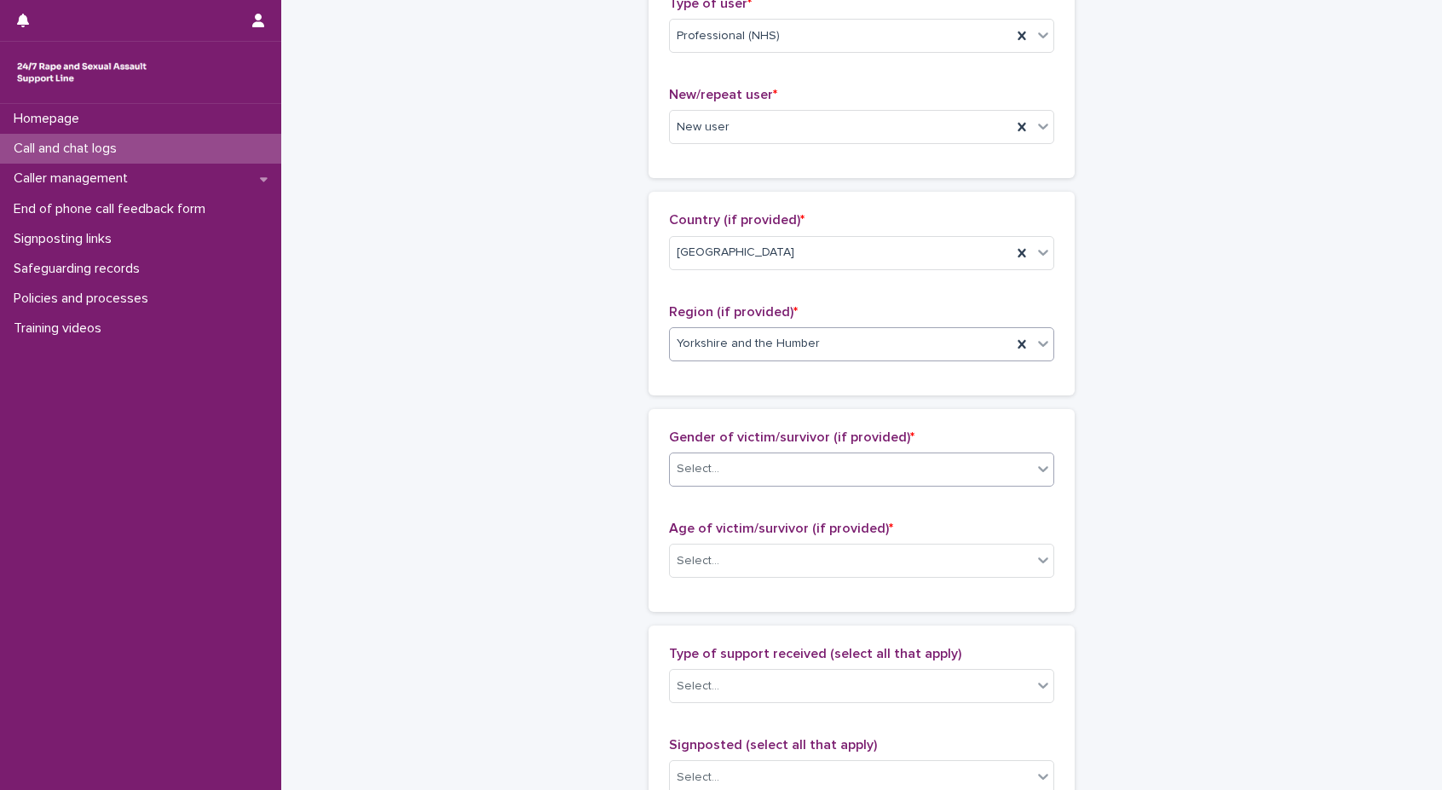
click at [787, 484] on div "Select..." at bounding box center [861, 470] width 385 height 34
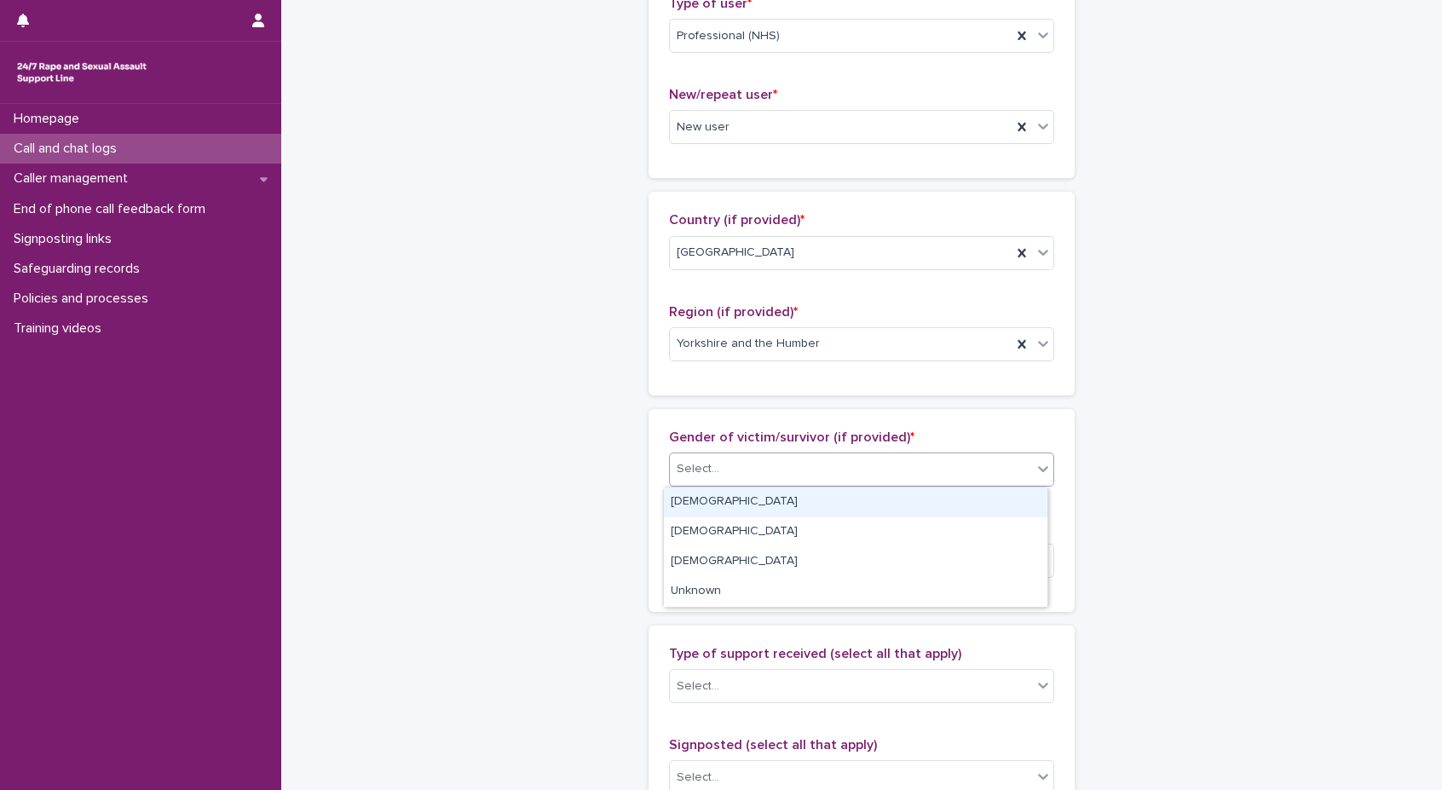
click at [943, 511] on div "[DEMOGRAPHIC_DATA]" at bounding box center [856, 502] width 384 height 30
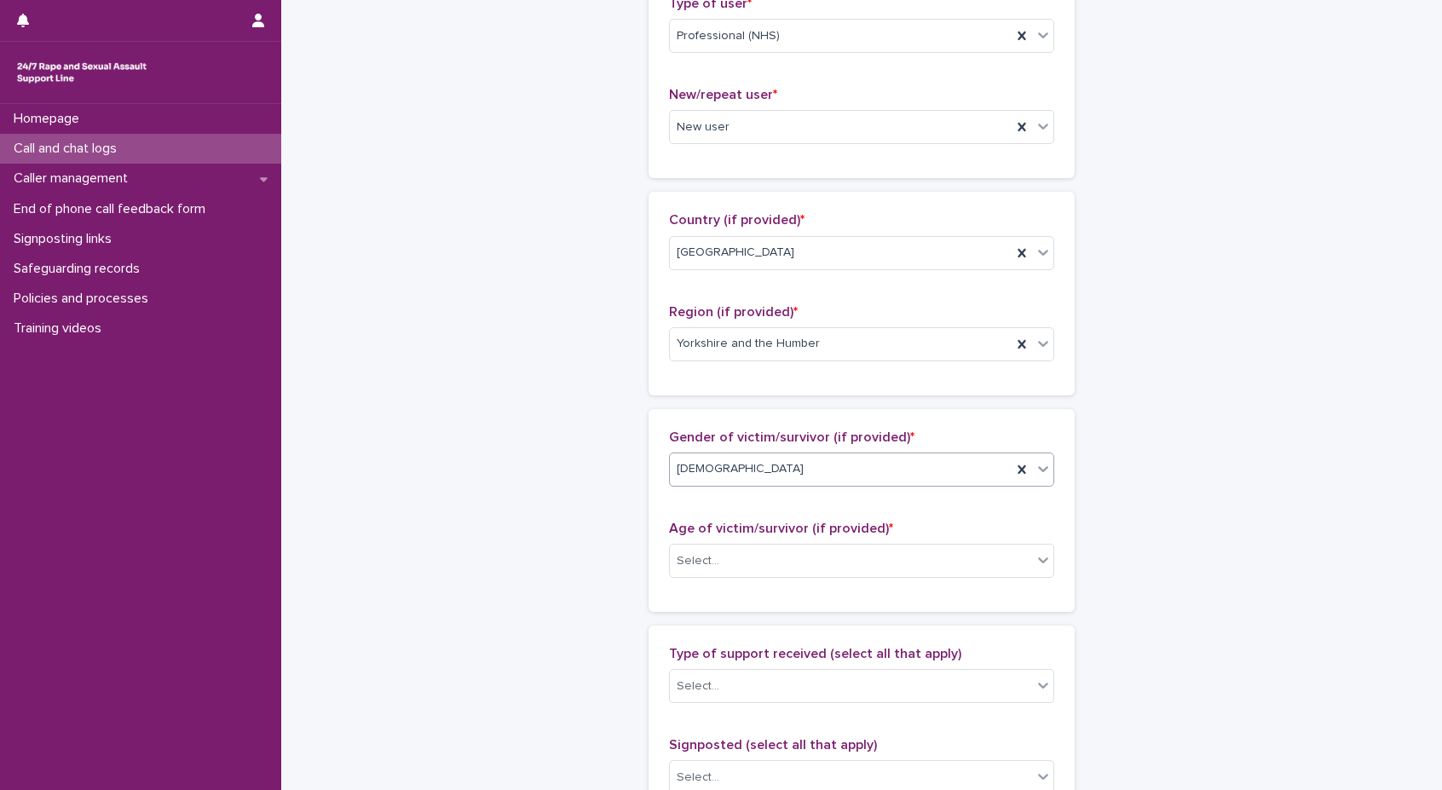
scroll to position [682, 0]
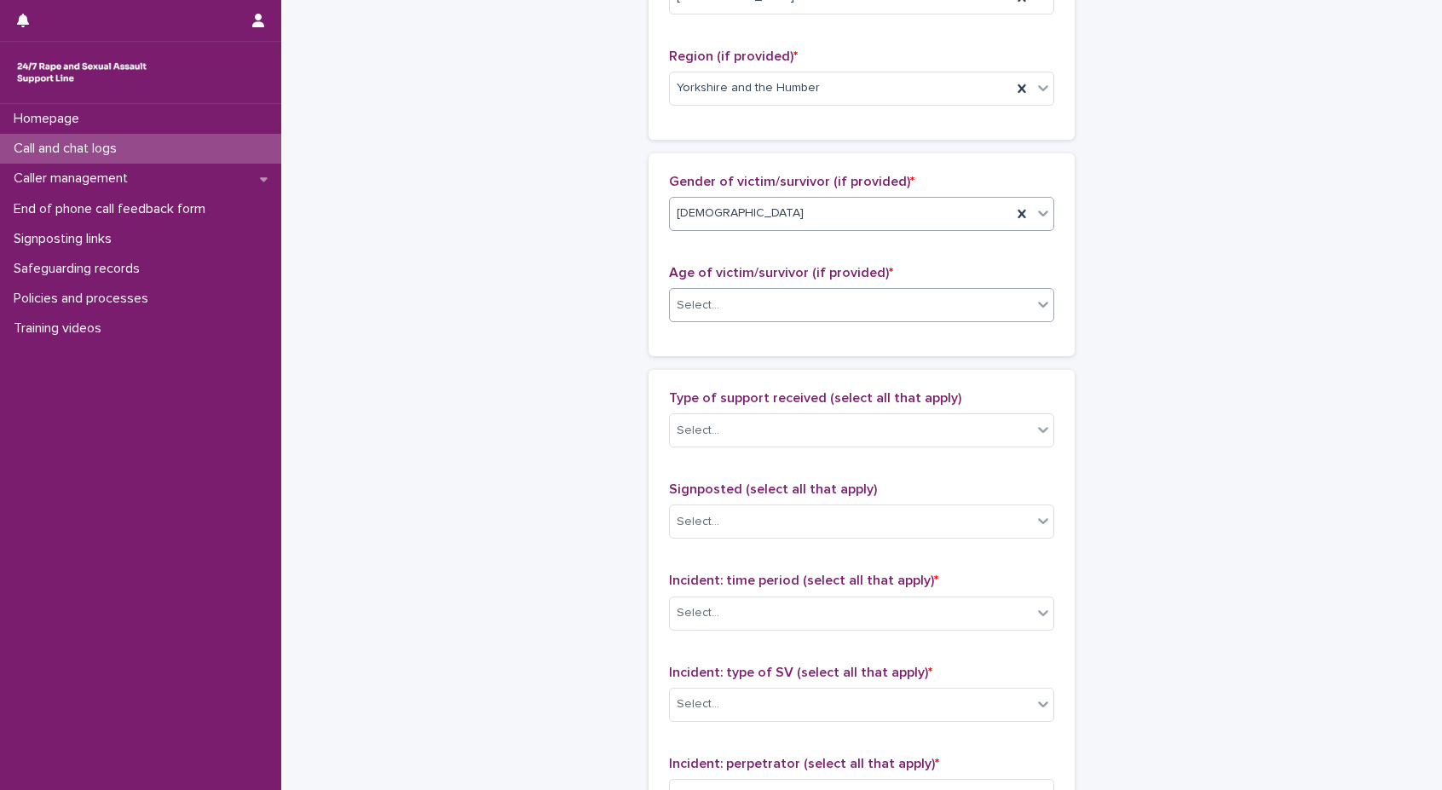
click at [865, 308] on div "Select..." at bounding box center [851, 305] width 362 height 28
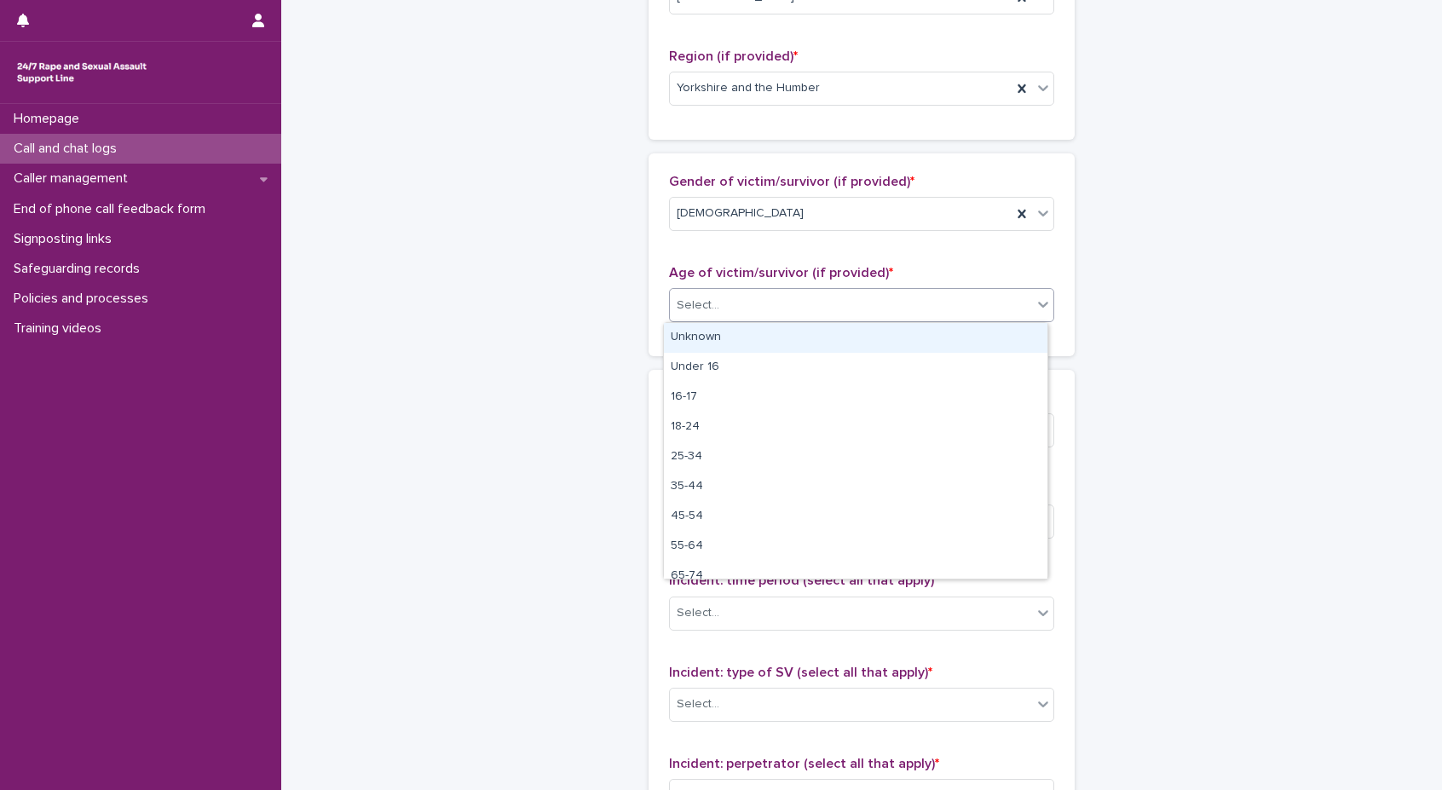
click at [849, 341] on div "Unknown" at bounding box center [856, 338] width 384 height 30
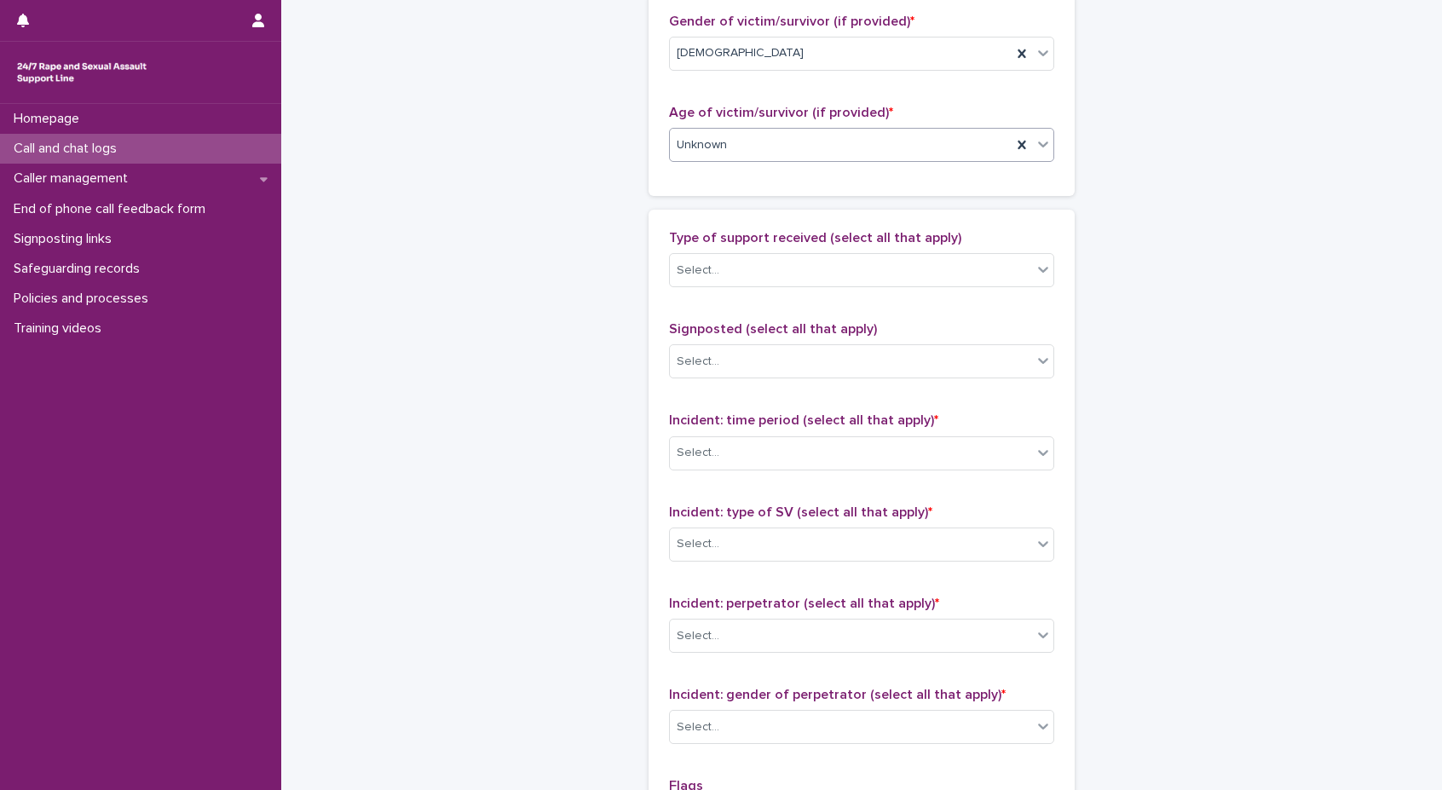
scroll to position [852, 0]
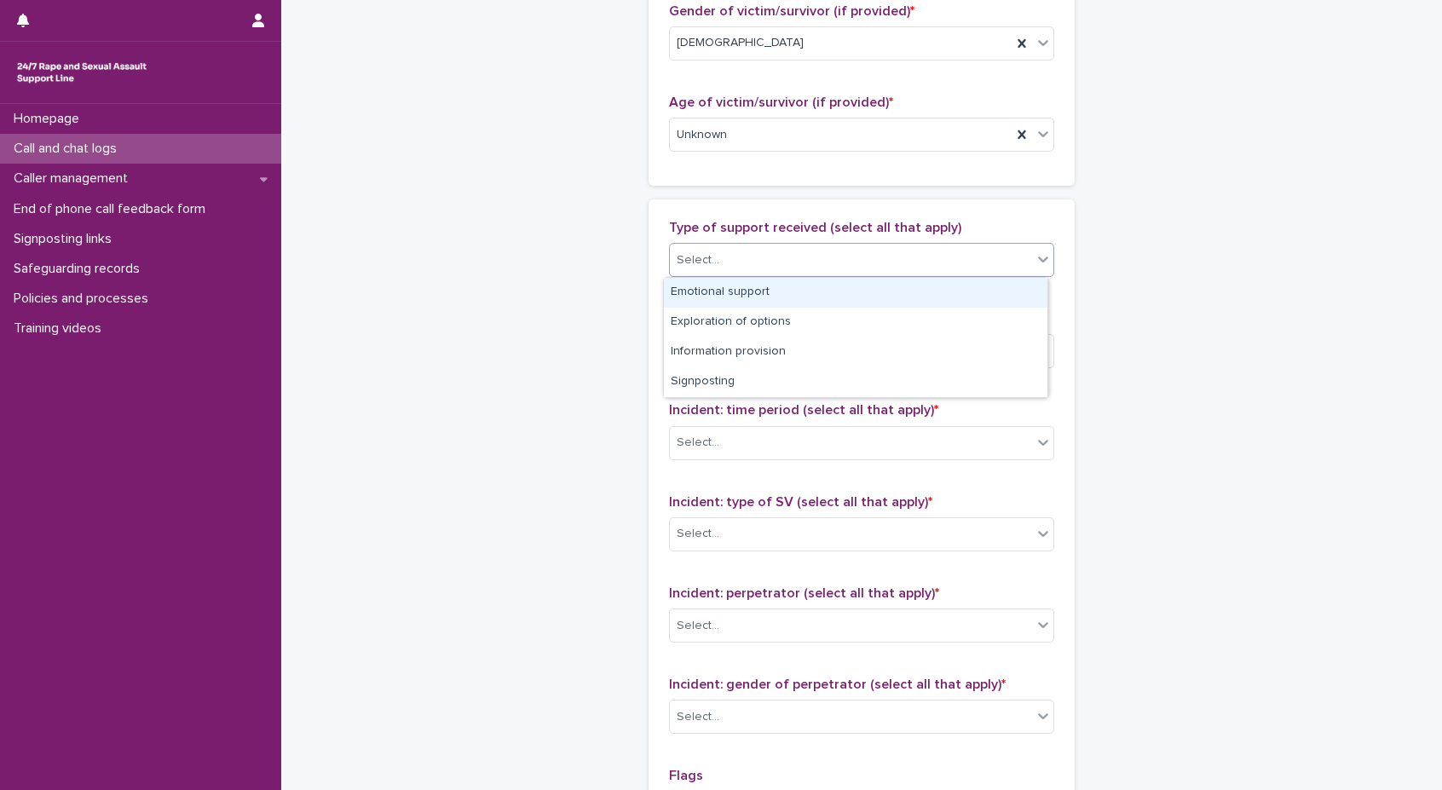
click at [757, 275] on div "Select..." at bounding box center [861, 260] width 385 height 34
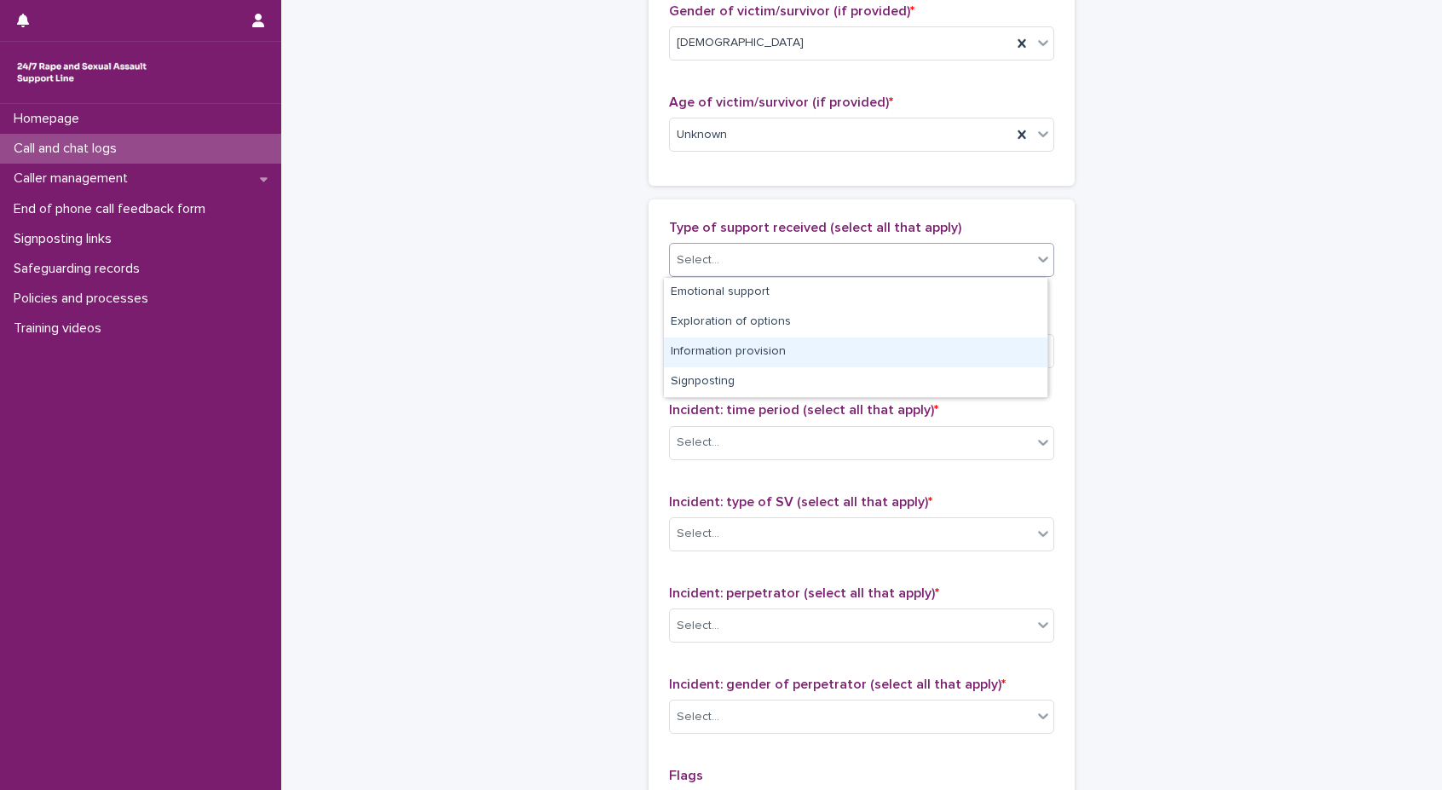
click at [785, 355] on div "Information provision" at bounding box center [856, 352] width 384 height 30
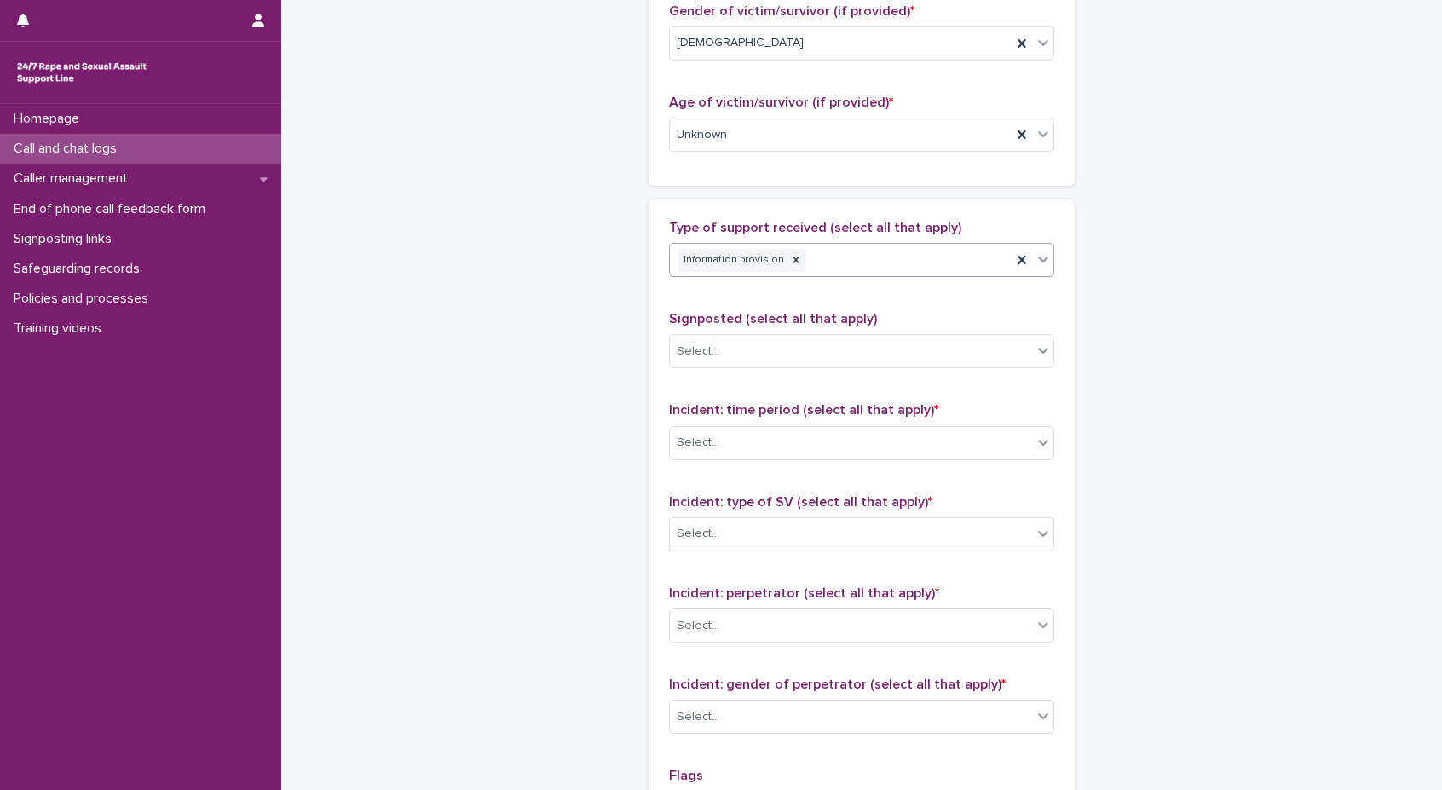
scroll to position [1023, 0]
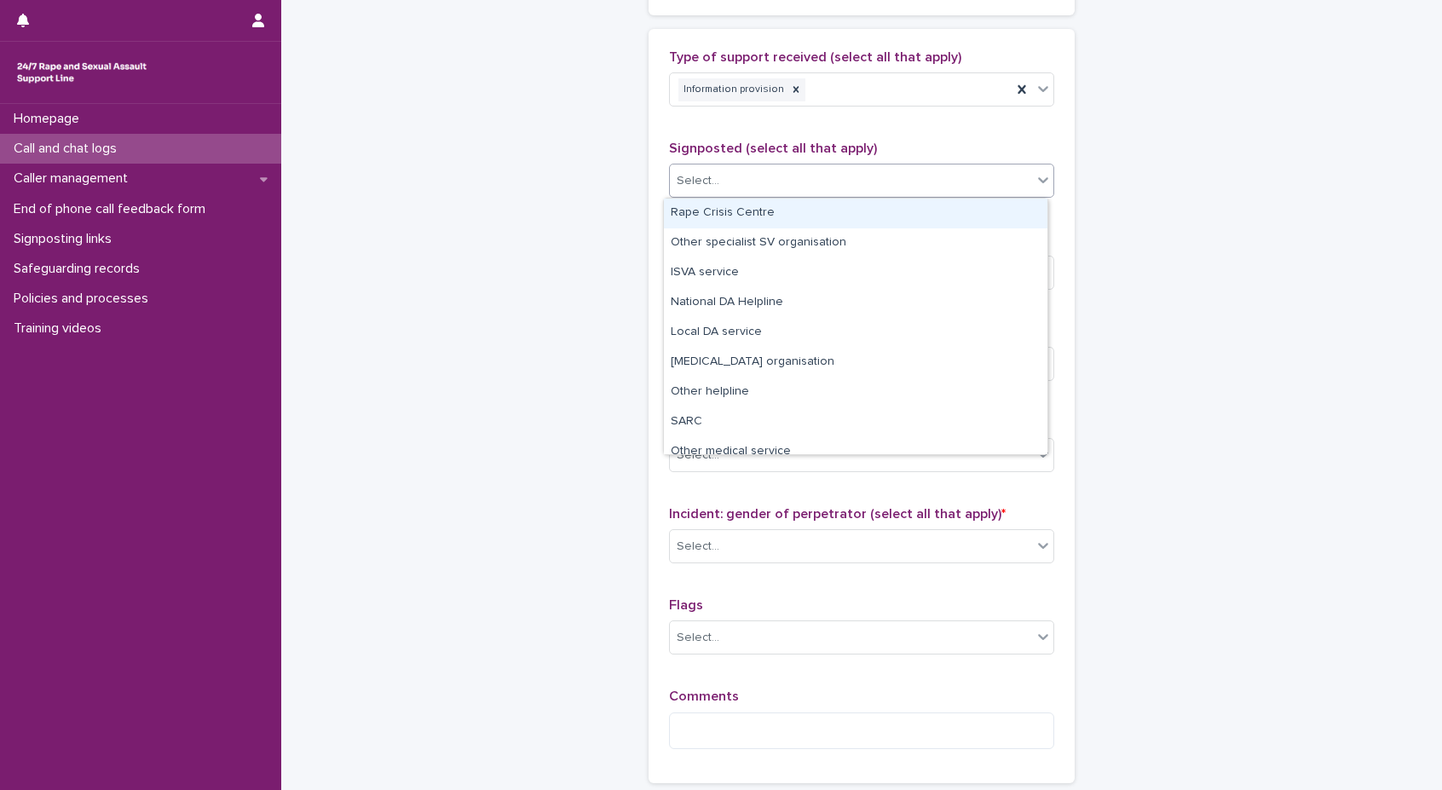
click at [788, 193] on div "Select..." at bounding box center [851, 181] width 362 height 28
click at [787, 214] on div "Rape Crisis Centre" at bounding box center [856, 214] width 384 height 30
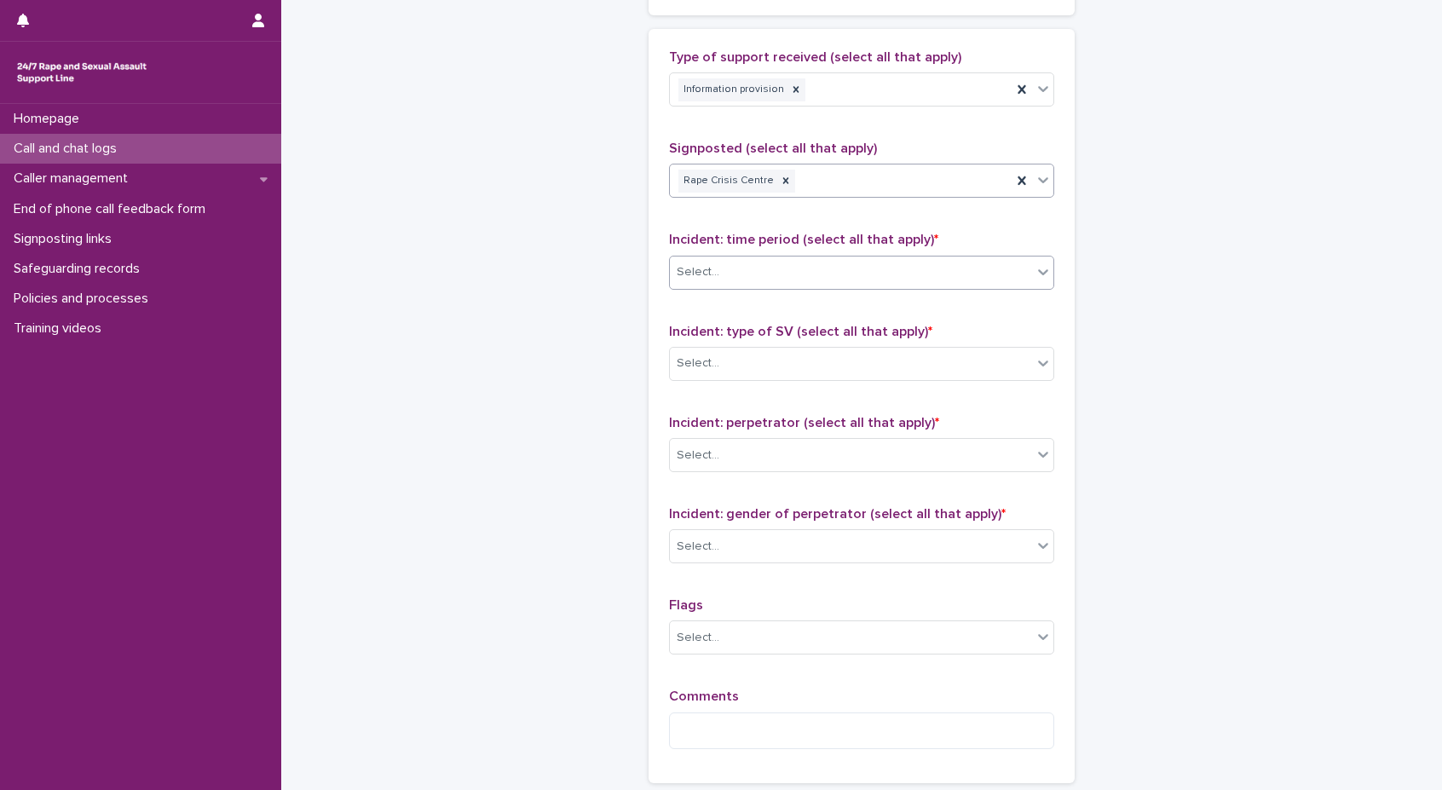
click at [790, 265] on div "Select..." at bounding box center [851, 272] width 362 height 28
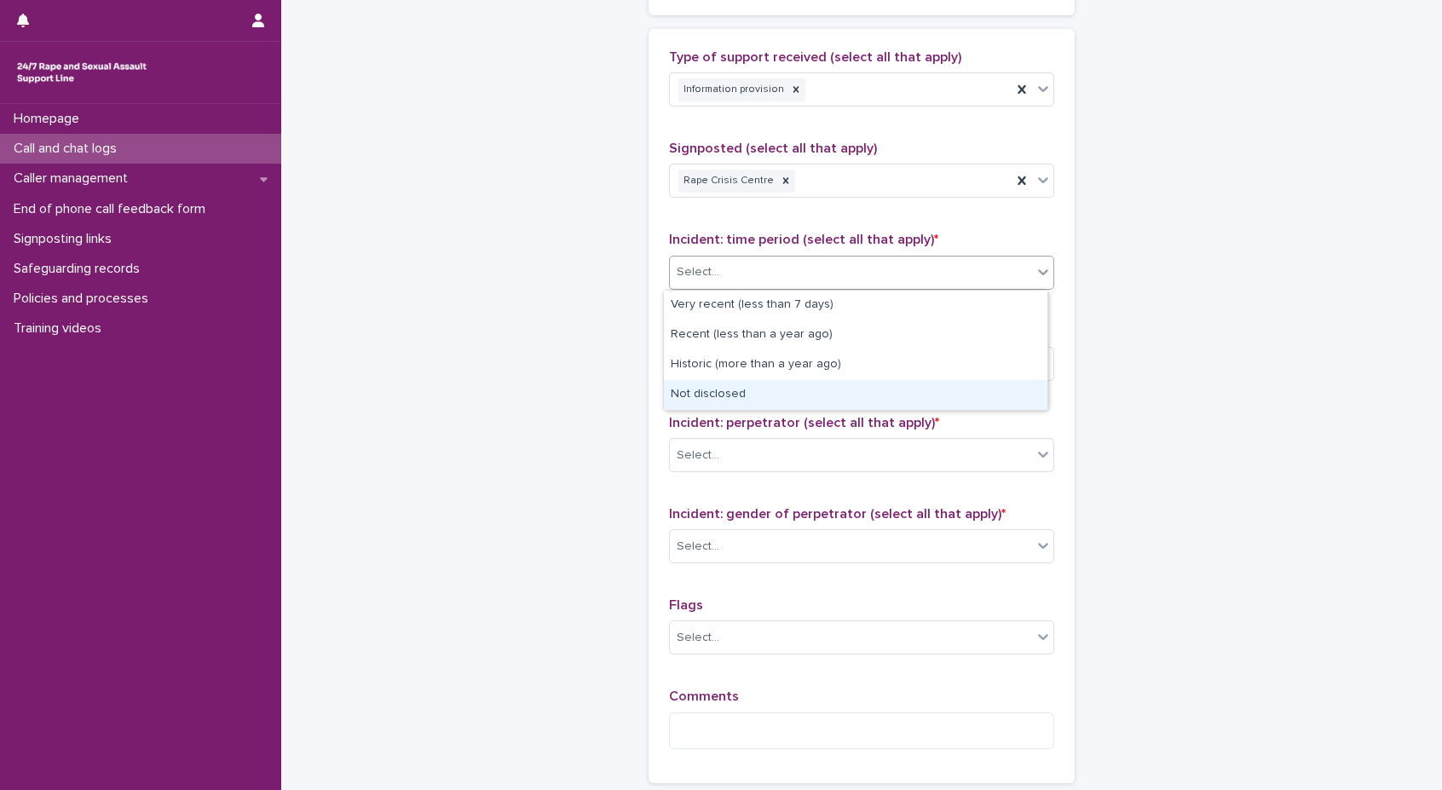
click at [762, 398] on div "Not disclosed" at bounding box center [856, 395] width 384 height 30
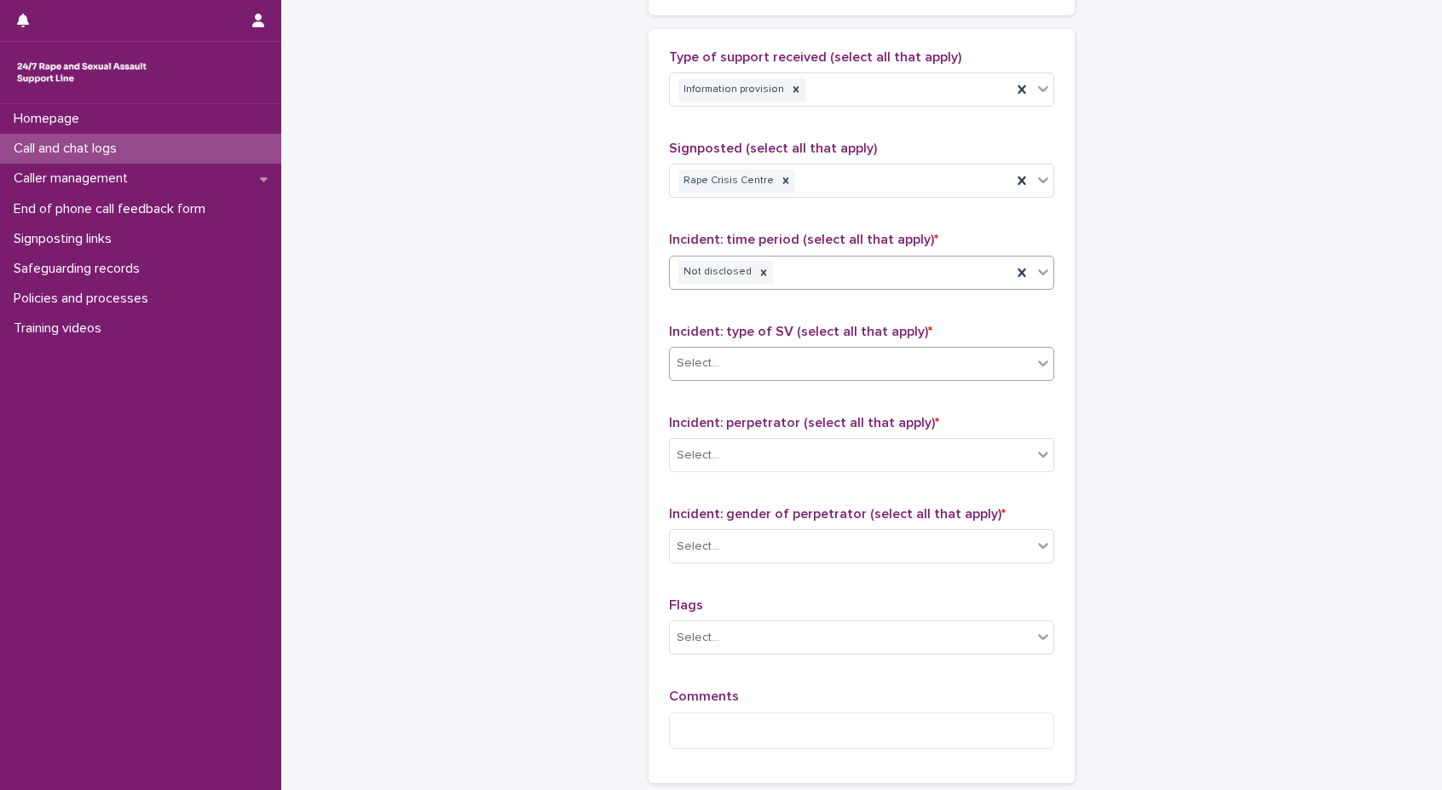
click at [761, 361] on div "Select..." at bounding box center [851, 363] width 362 height 28
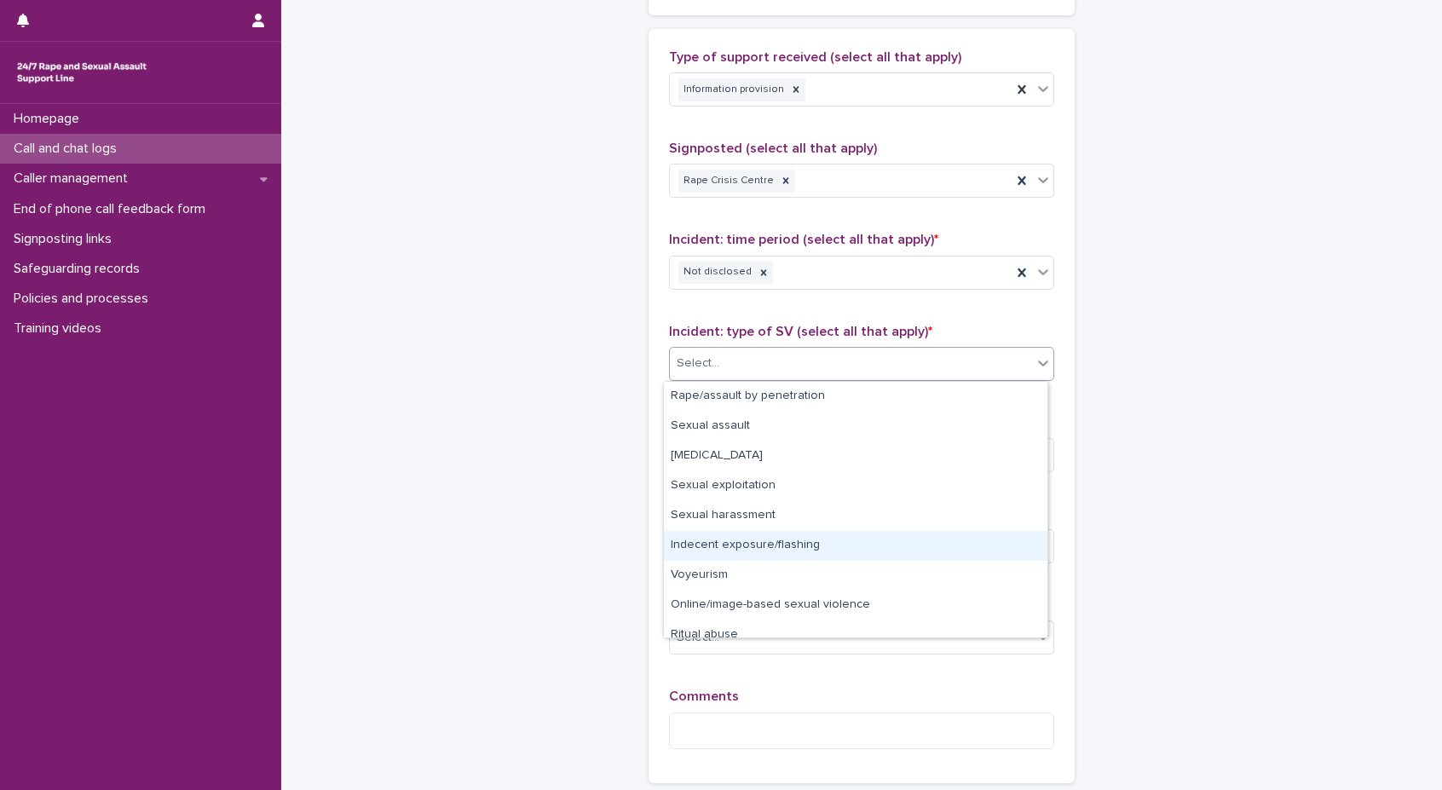
scroll to position [43, 0]
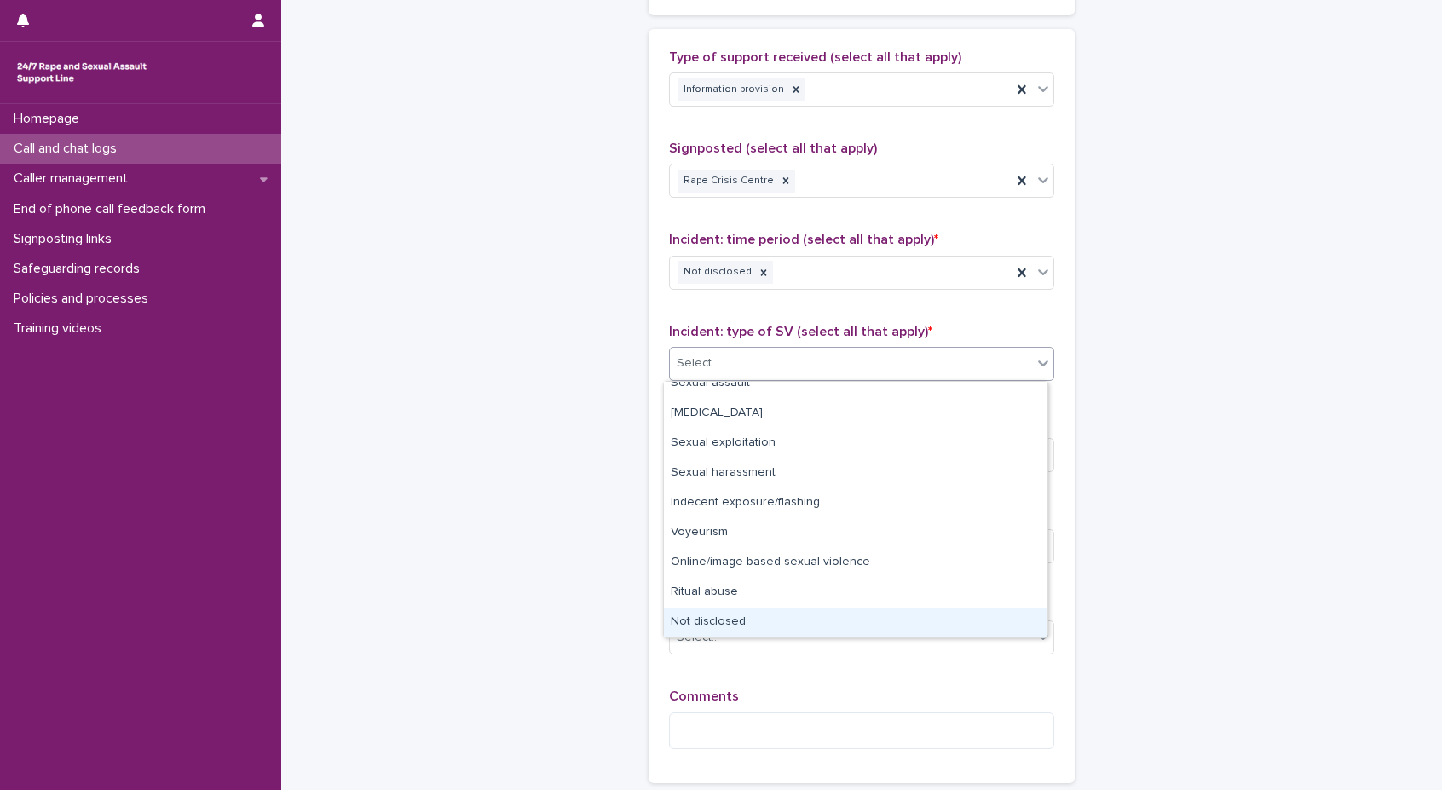
click at [718, 623] on div "Not disclosed" at bounding box center [856, 623] width 384 height 30
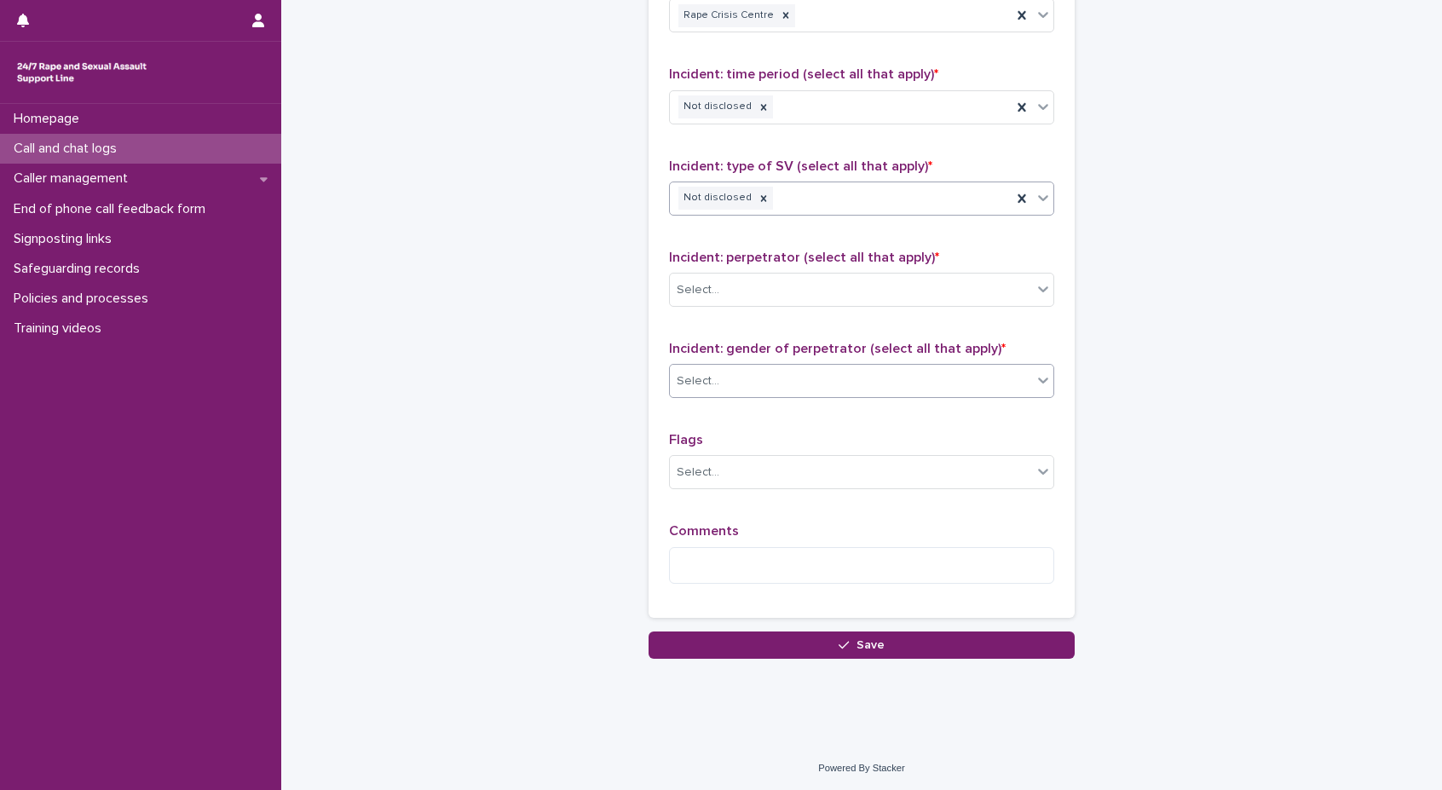
scroll to position [1190, 0]
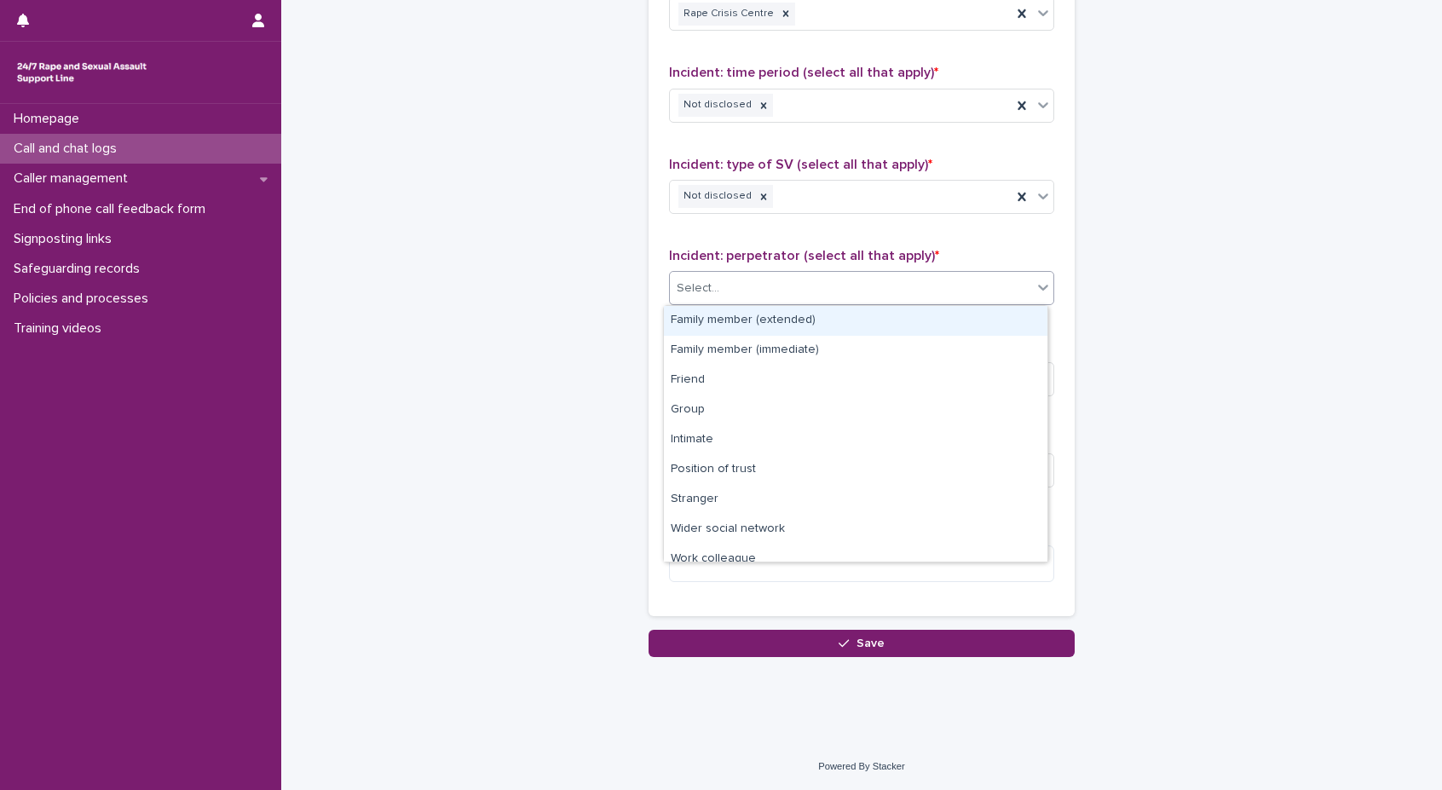
click at [744, 290] on div "Select..." at bounding box center [851, 288] width 362 height 28
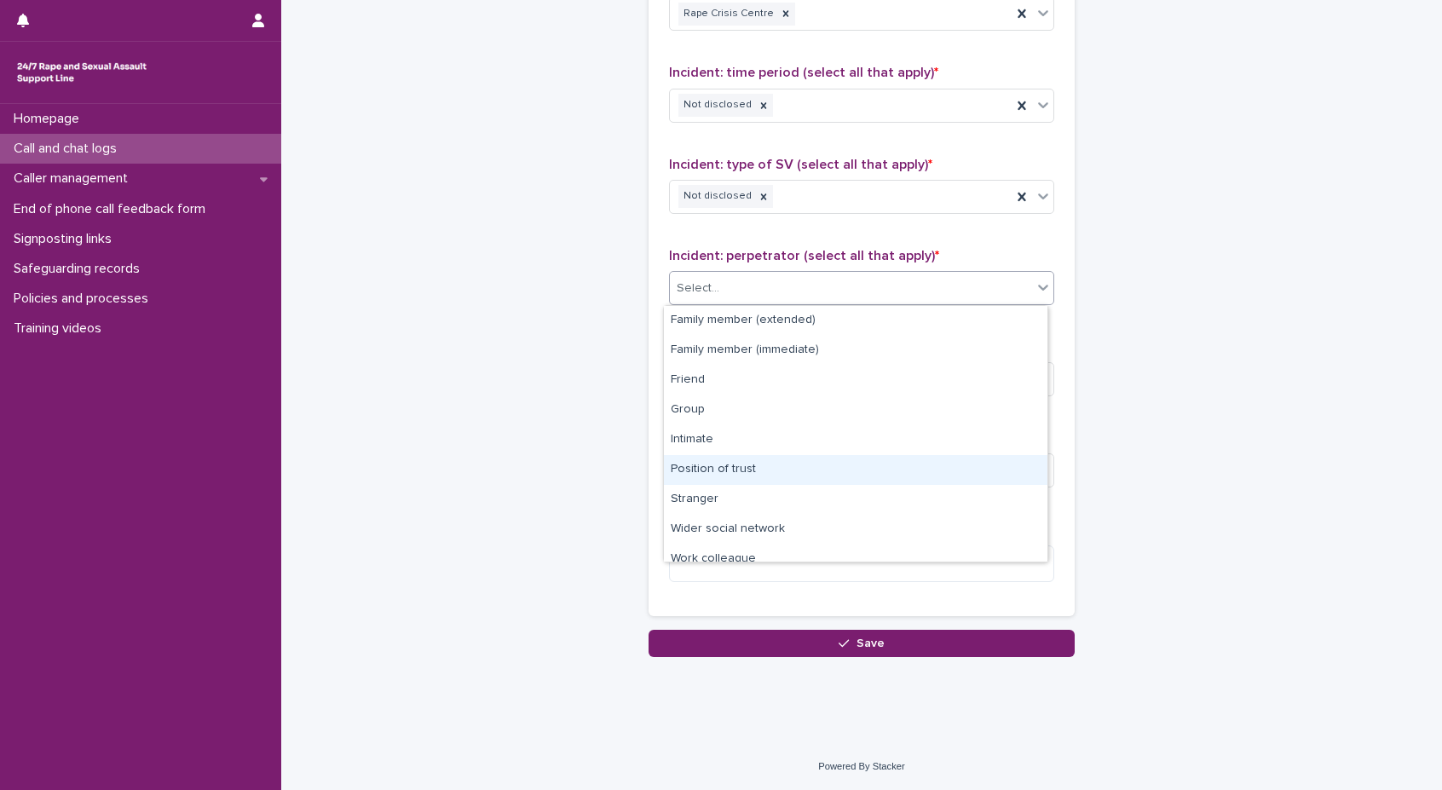
scroll to position [72, 0]
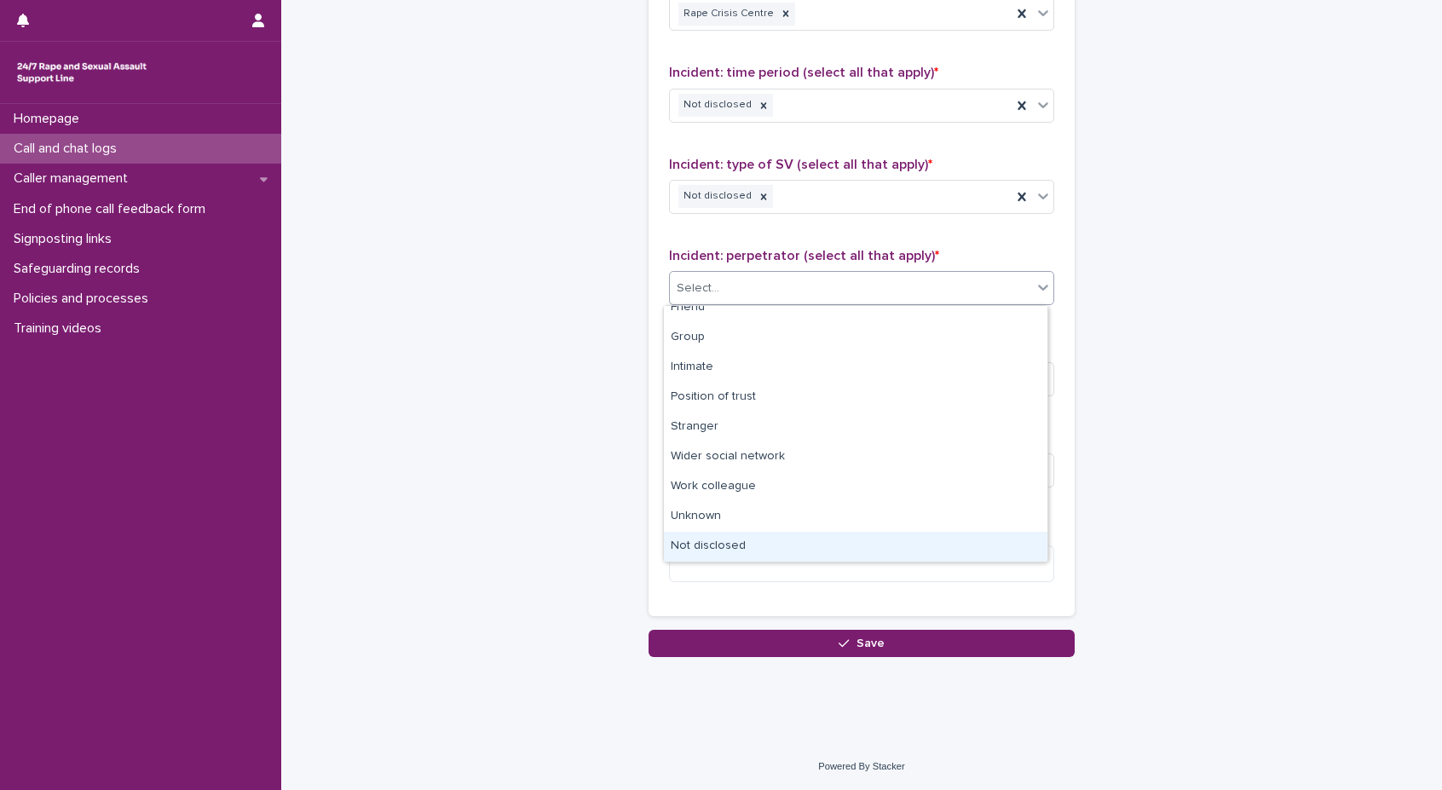
click at [729, 538] on div "Not disclosed" at bounding box center [856, 547] width 384 height 30
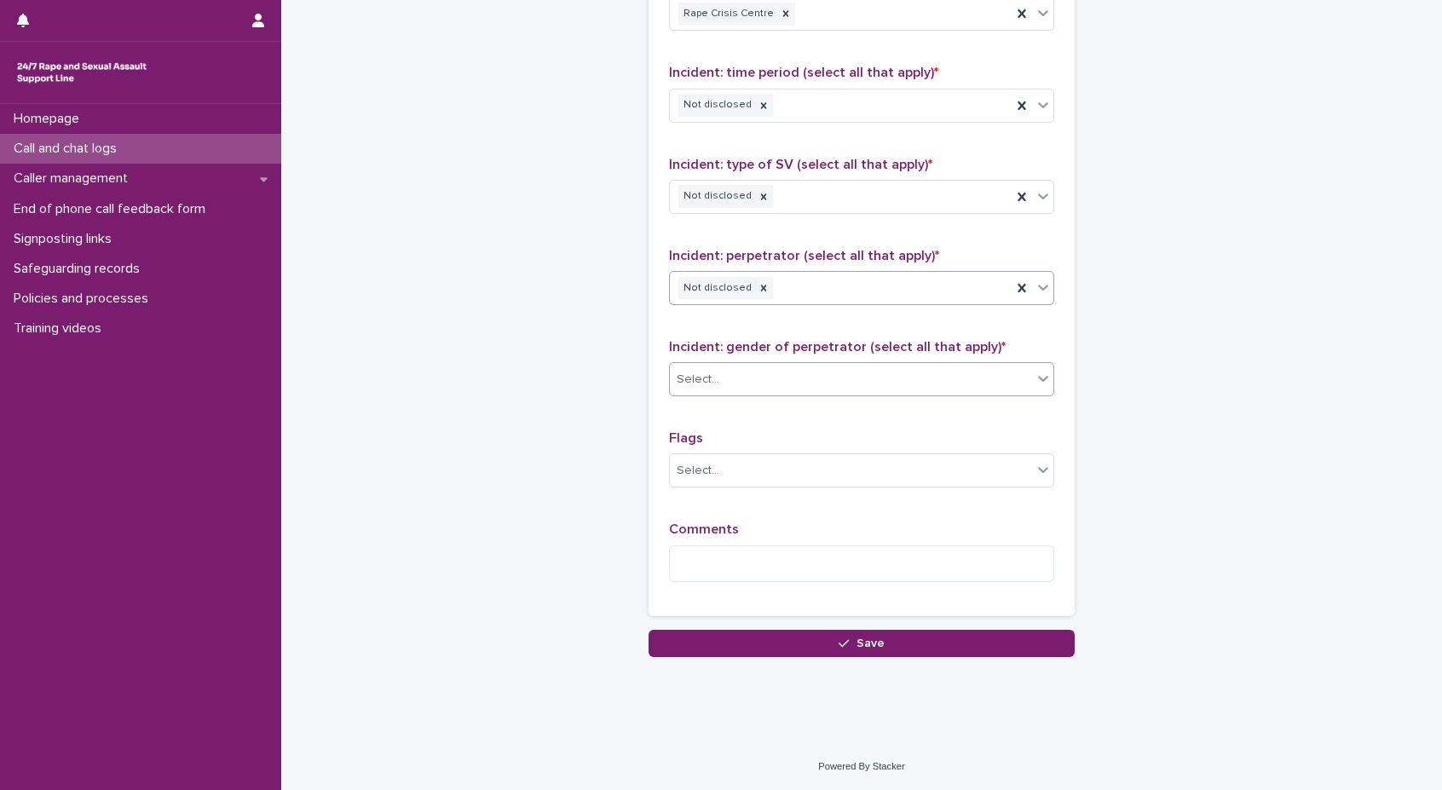
click at [743, 370] on div "Select..." at bounding box center [851, 380] width 362 height 28
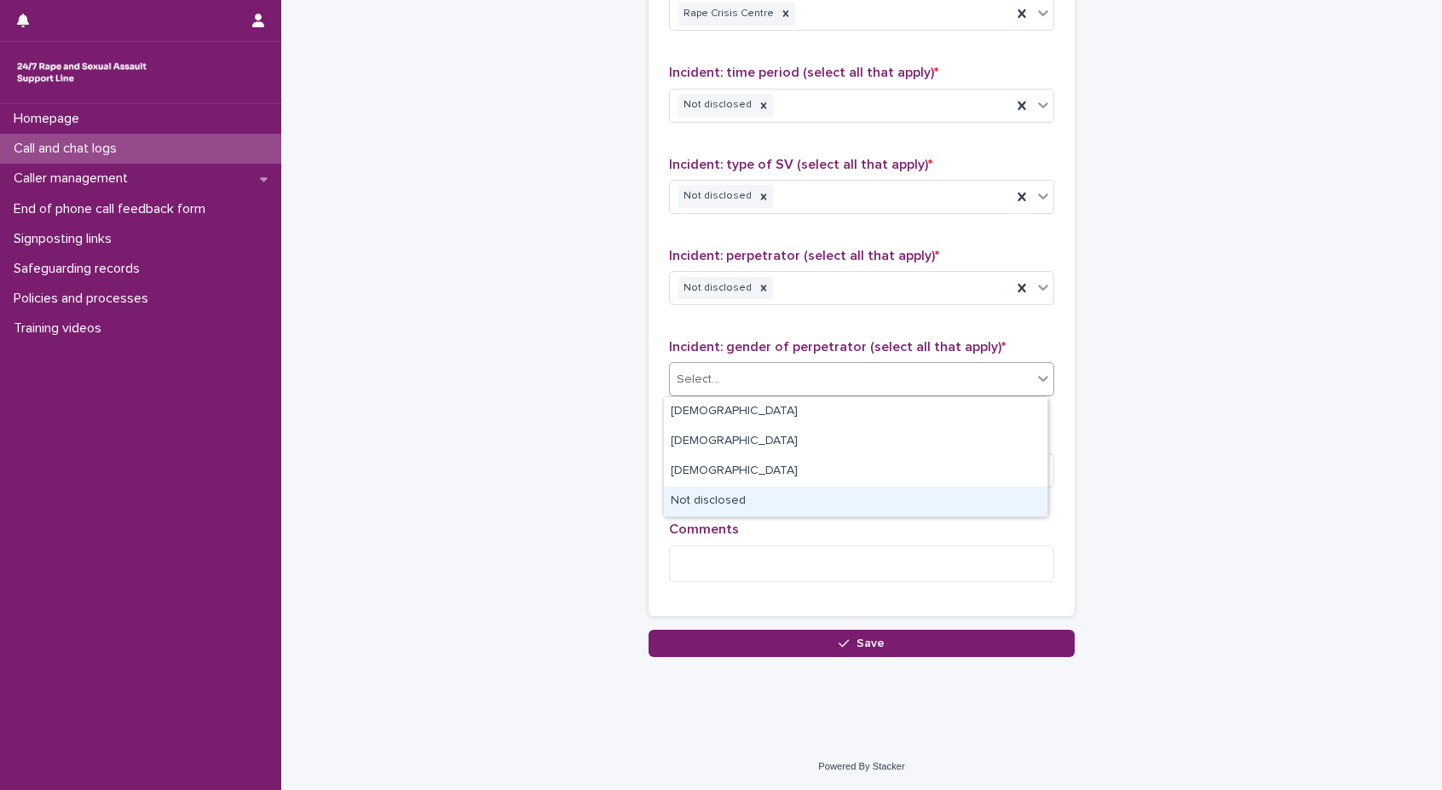
click at [707, 508] on div "Not disclosed" at bounding box center [856, 502] width 384 height 30
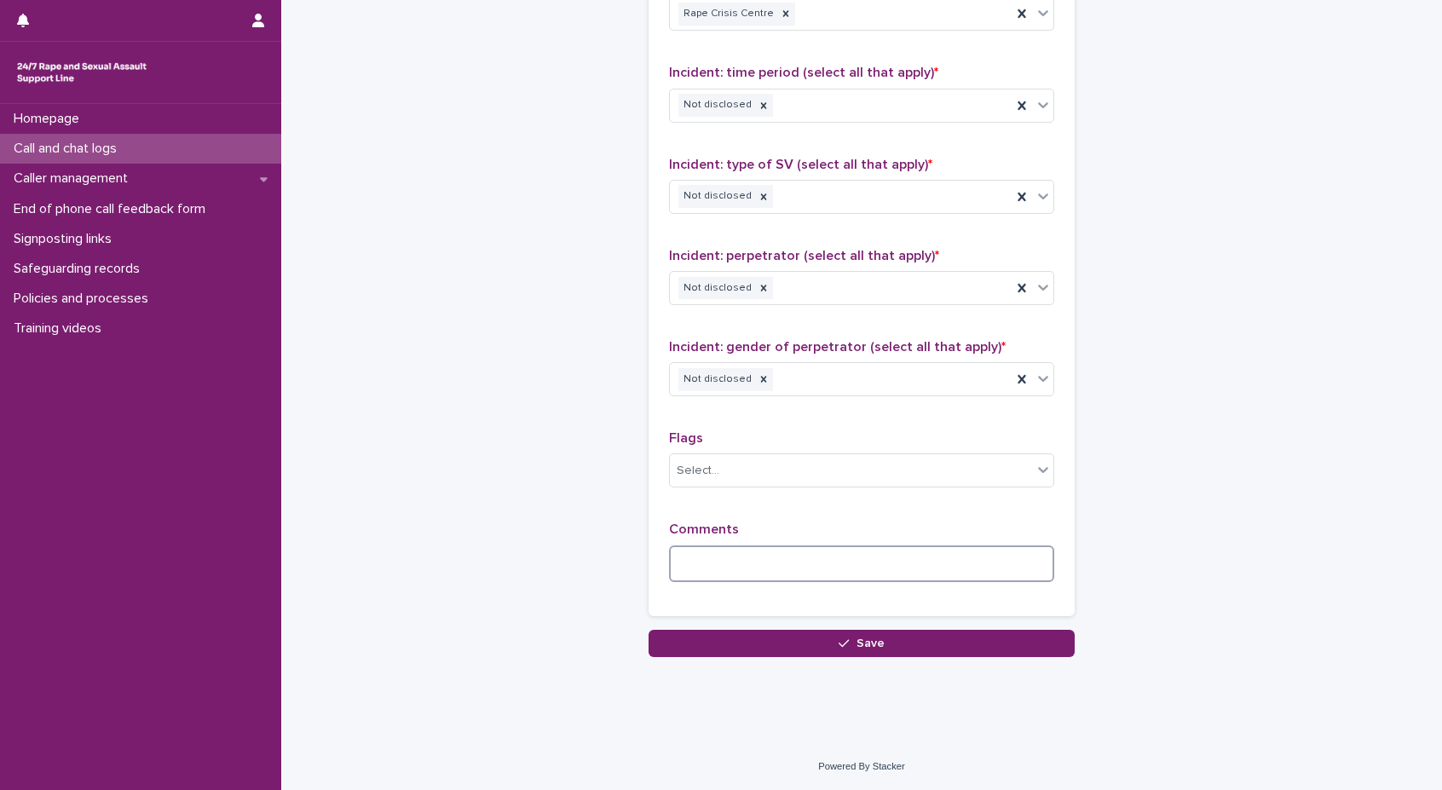
click at [739, 563] on textarea at bounding box center [861, 563] width 385 height 37
type textarea "*"
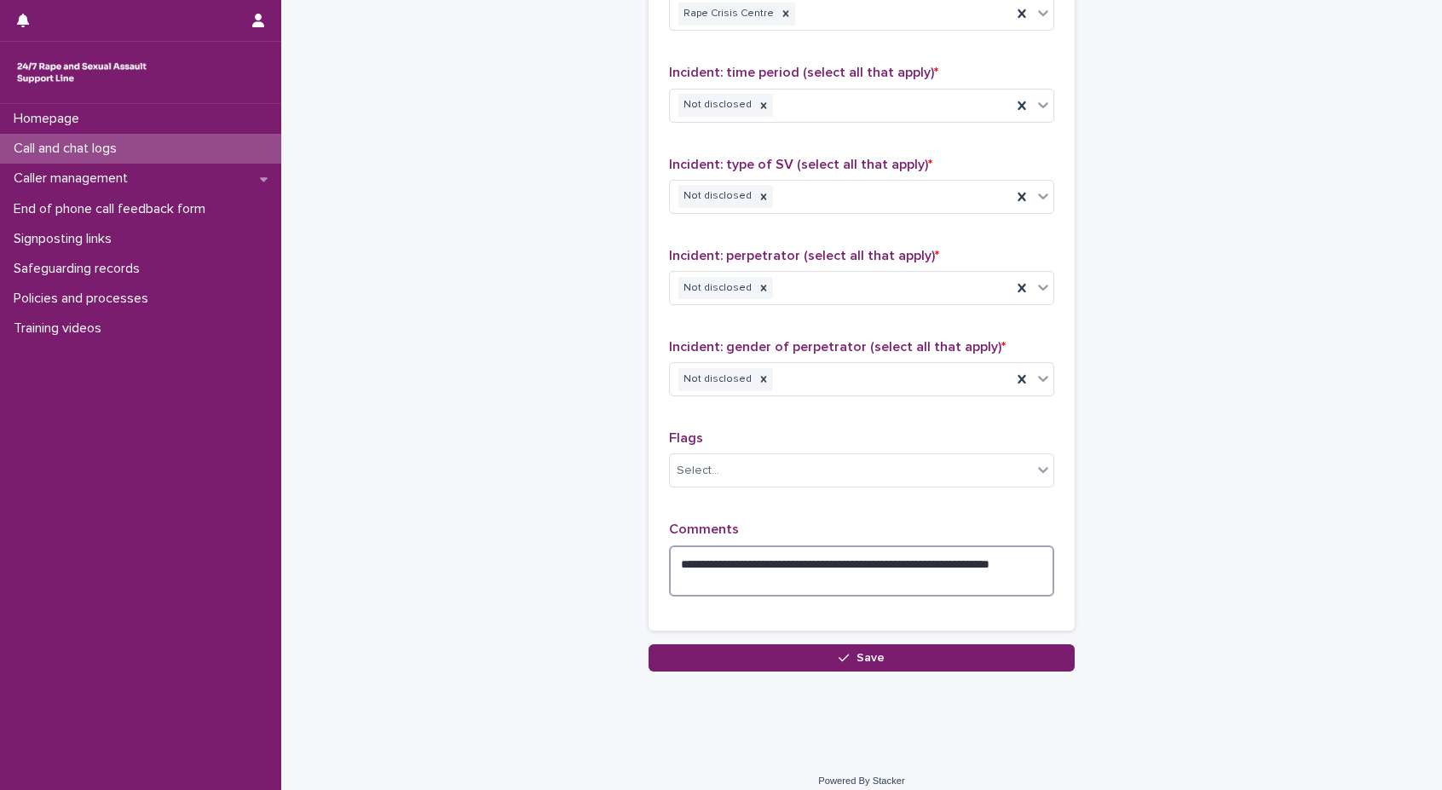
click at [903, 562] on textarea "**********" at bounding box center [861, 570] width 385 height 51
click at [897, 582] on textarea "**********" at bounding box center [861, 570] width 385 height 51
click at [840, 562] on textarea "**********" at bounding box center [861, 570] width 385 height 51
click at [957, 568] on textarea "**********" at bounding box center [861, 570] width 385 height 51
click at [879, 568] on textarea "**********" at bounding box center [861, 570] width 385 height 51
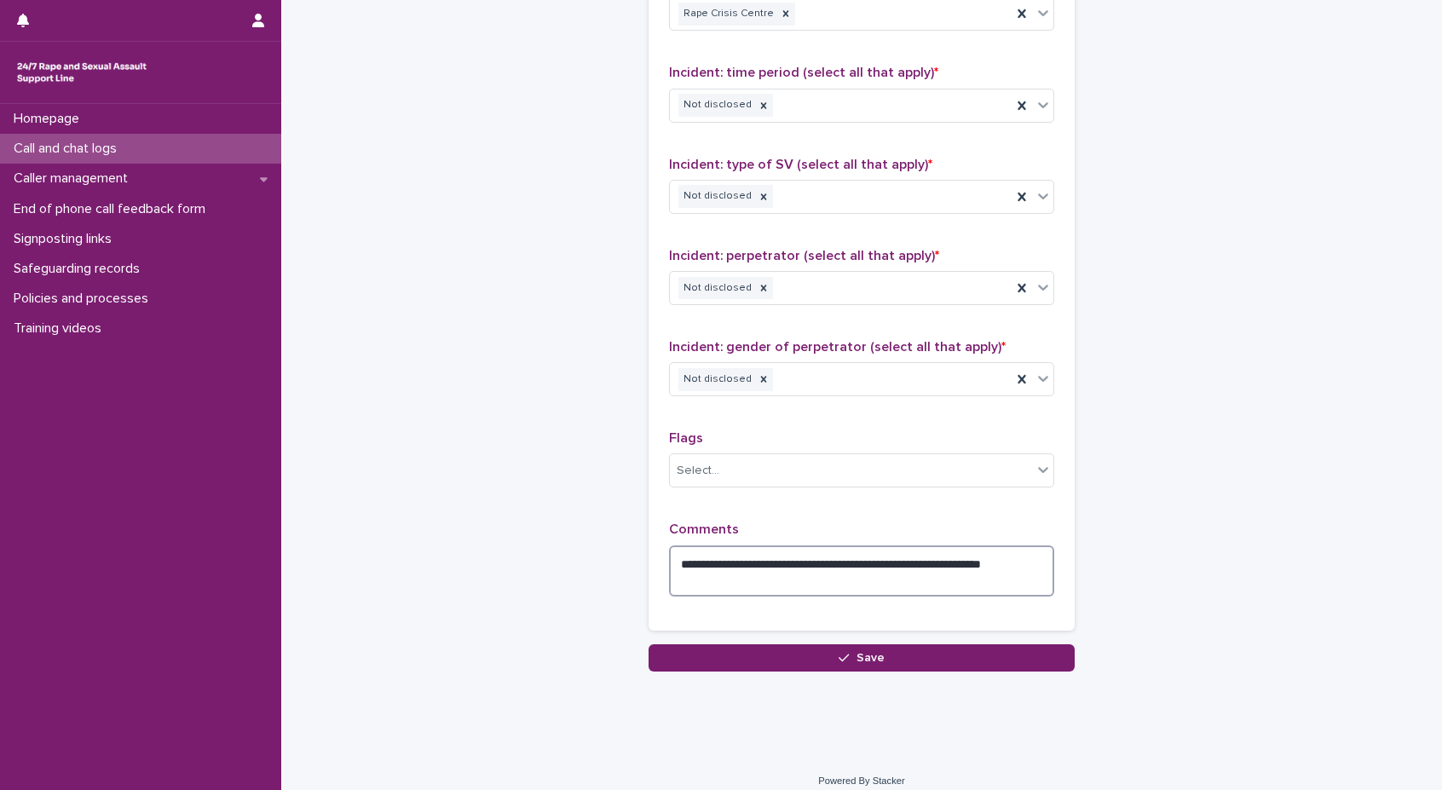
click at [879, 574] on textarea "**********" at bounding box center [861, 570] width 385 height 51
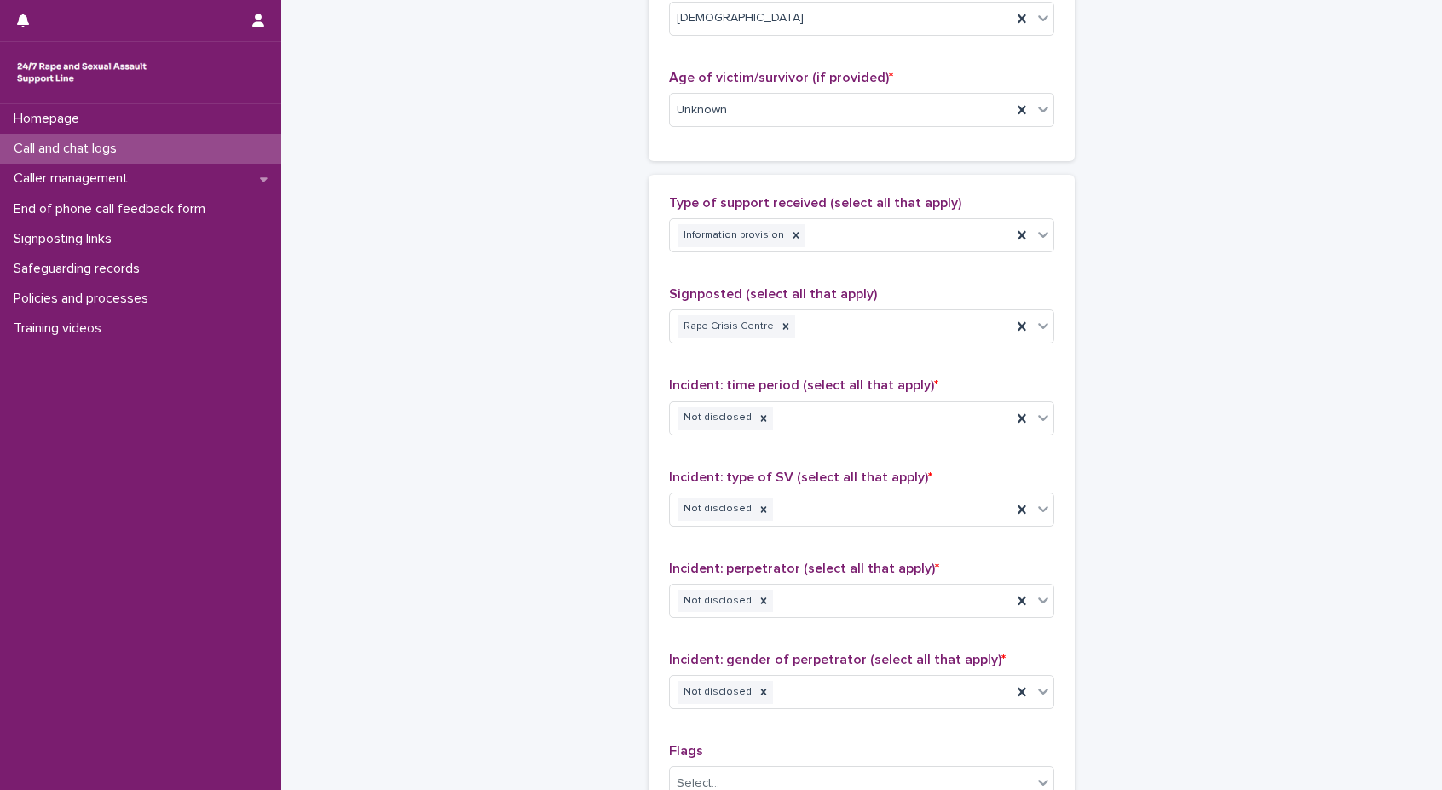
scroll to position [1218, 0]
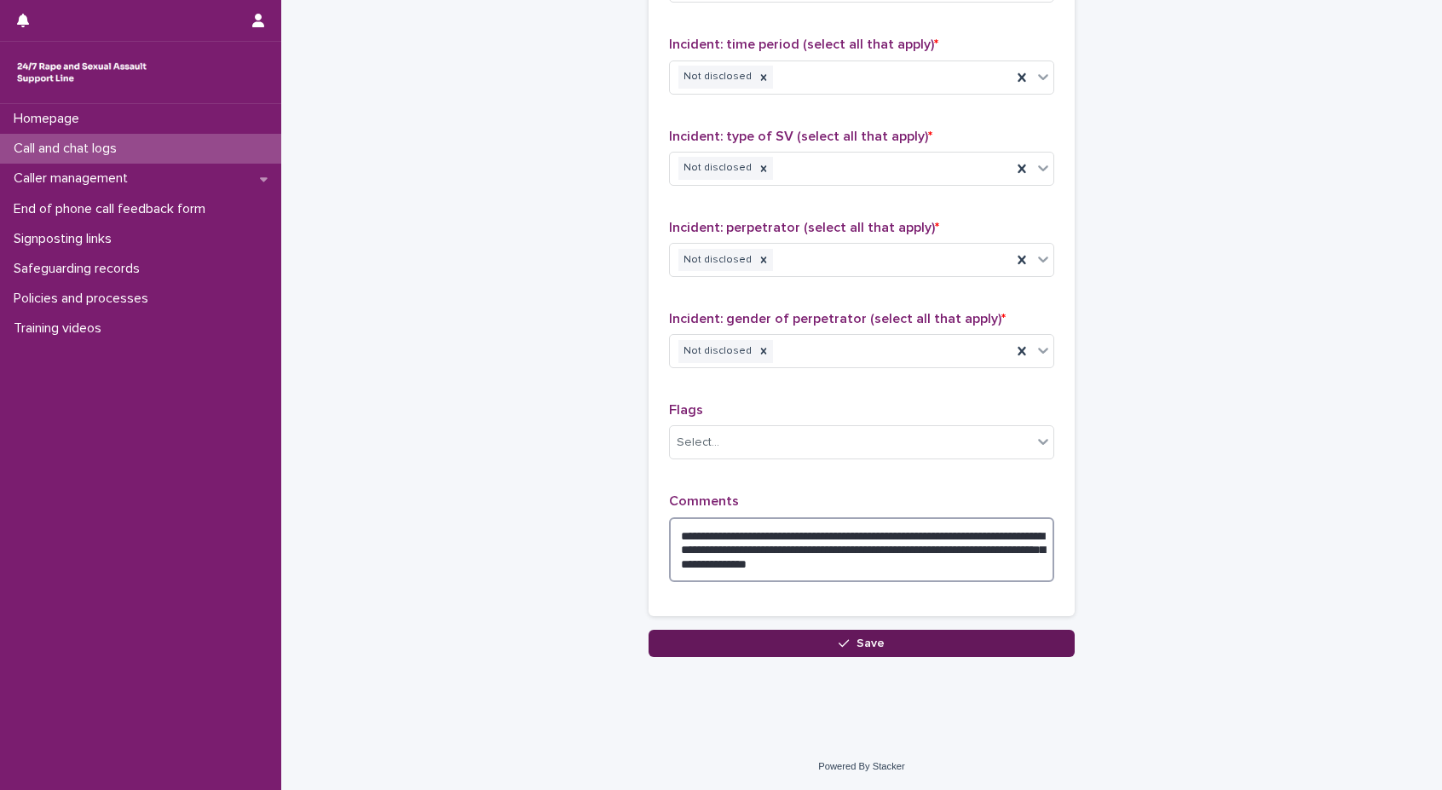
type textarea "**********"
click at [842, 641] on icon "button" at bounding box center [844, 643] width 10 height 8
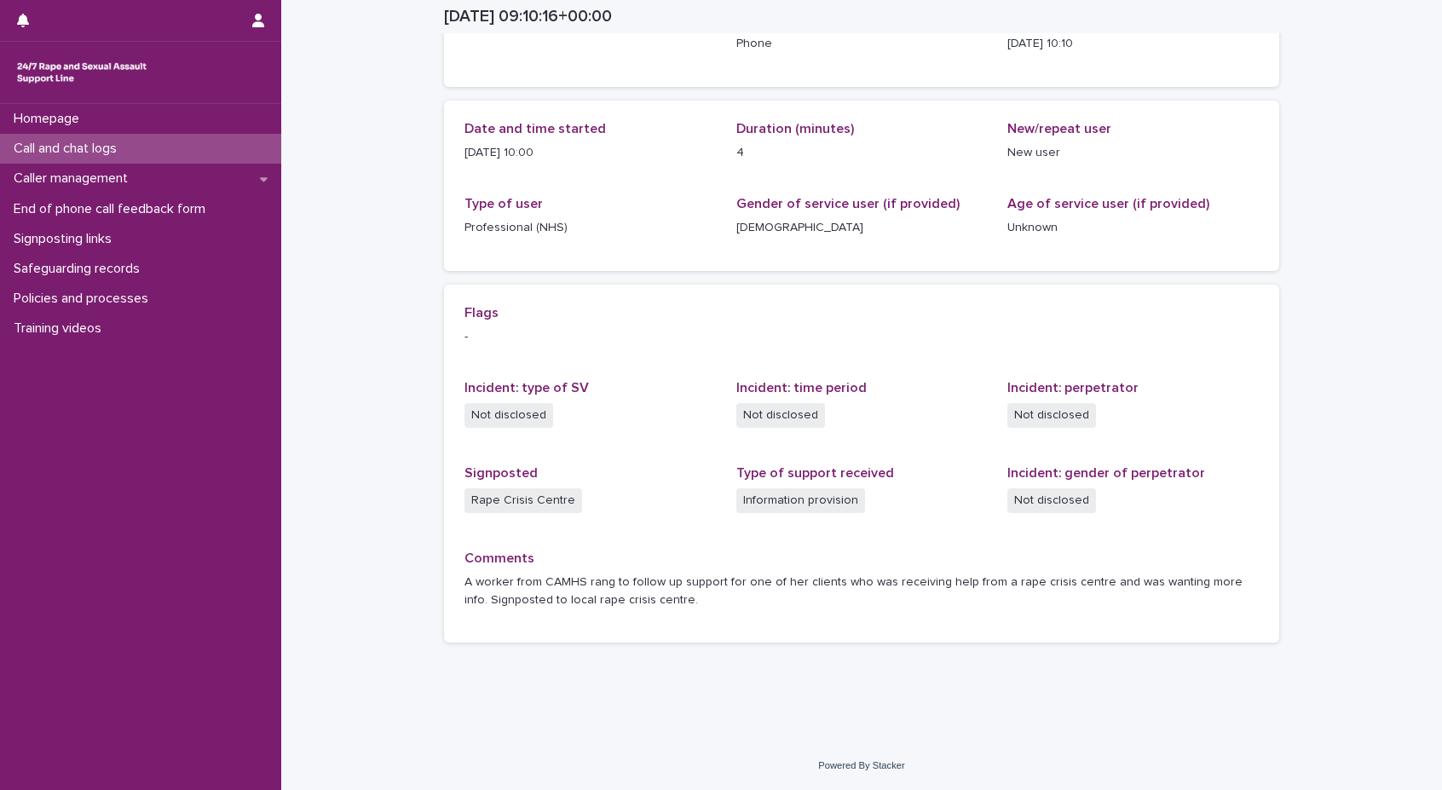
scroll to position [133, 0]
click at [130, 239] on div "Signposting links" at bounding box center [140, 239] width 281 height 30
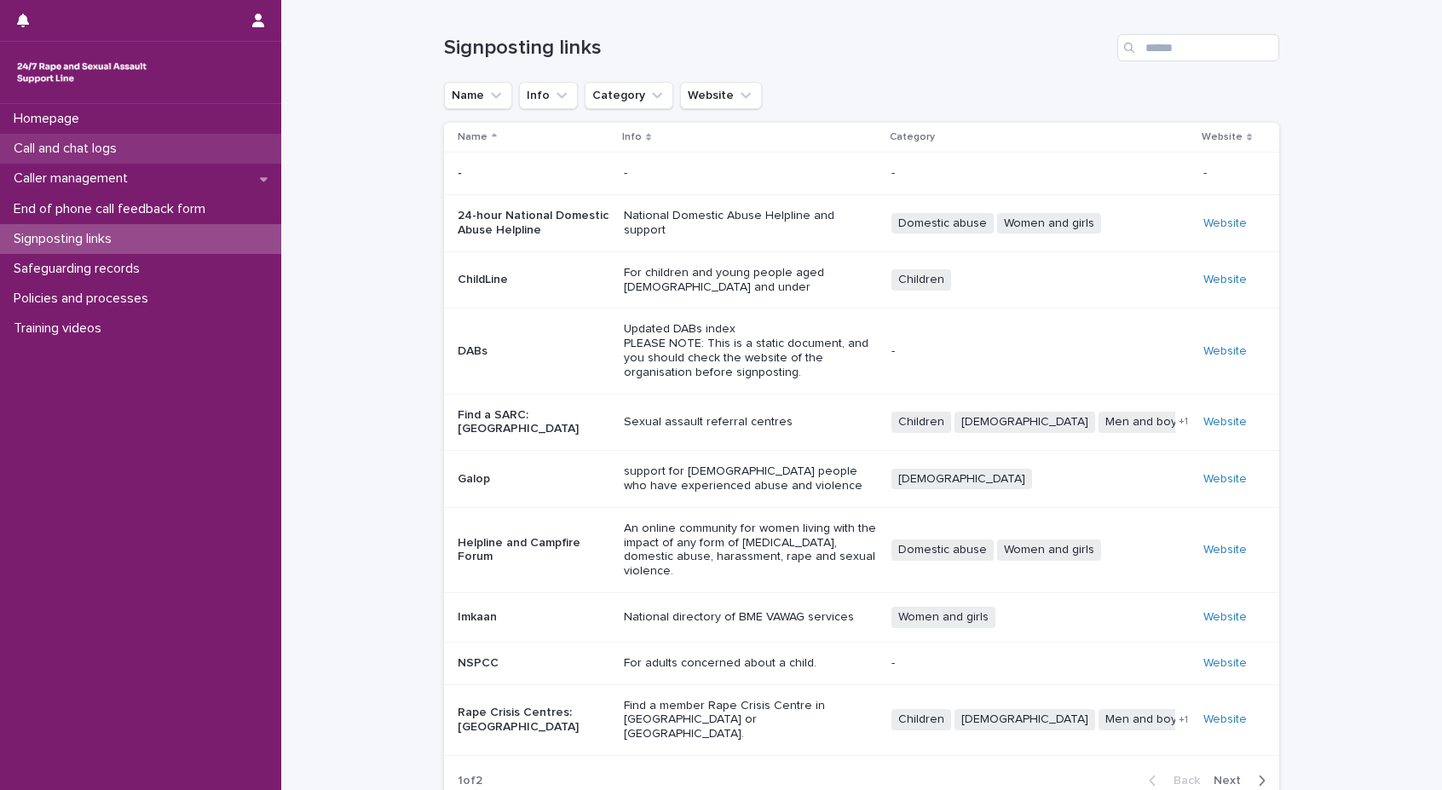
click at [98, 138] on div "Call and chat logs" at bounding box center [140, 149] width 281 height 30
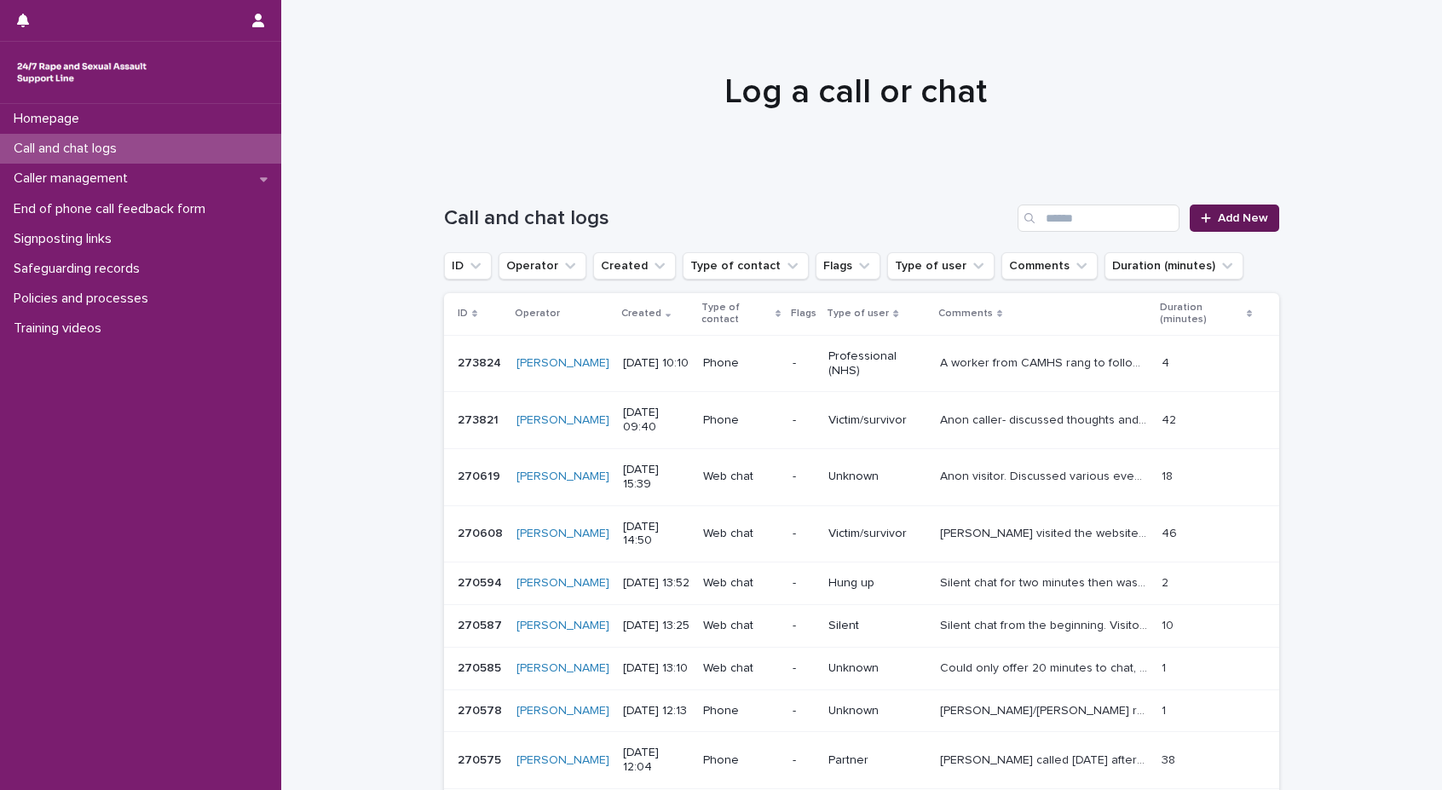
click at [1211, 212] on link "Add New" at bounding box center [1234, 218] width 89 height 27
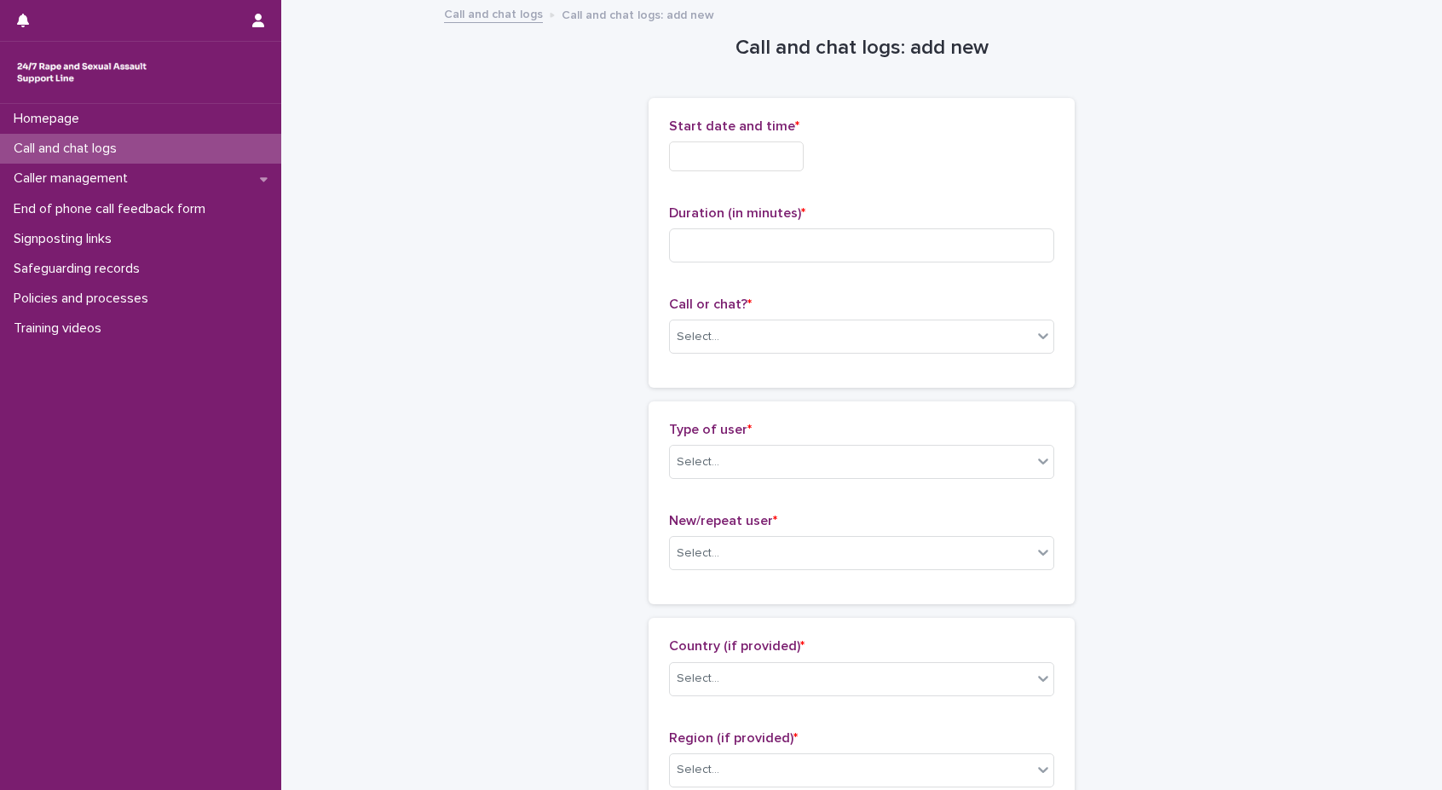
click at [669, 151] on input "text" at bounding box center [736, 156] width 135 height 30
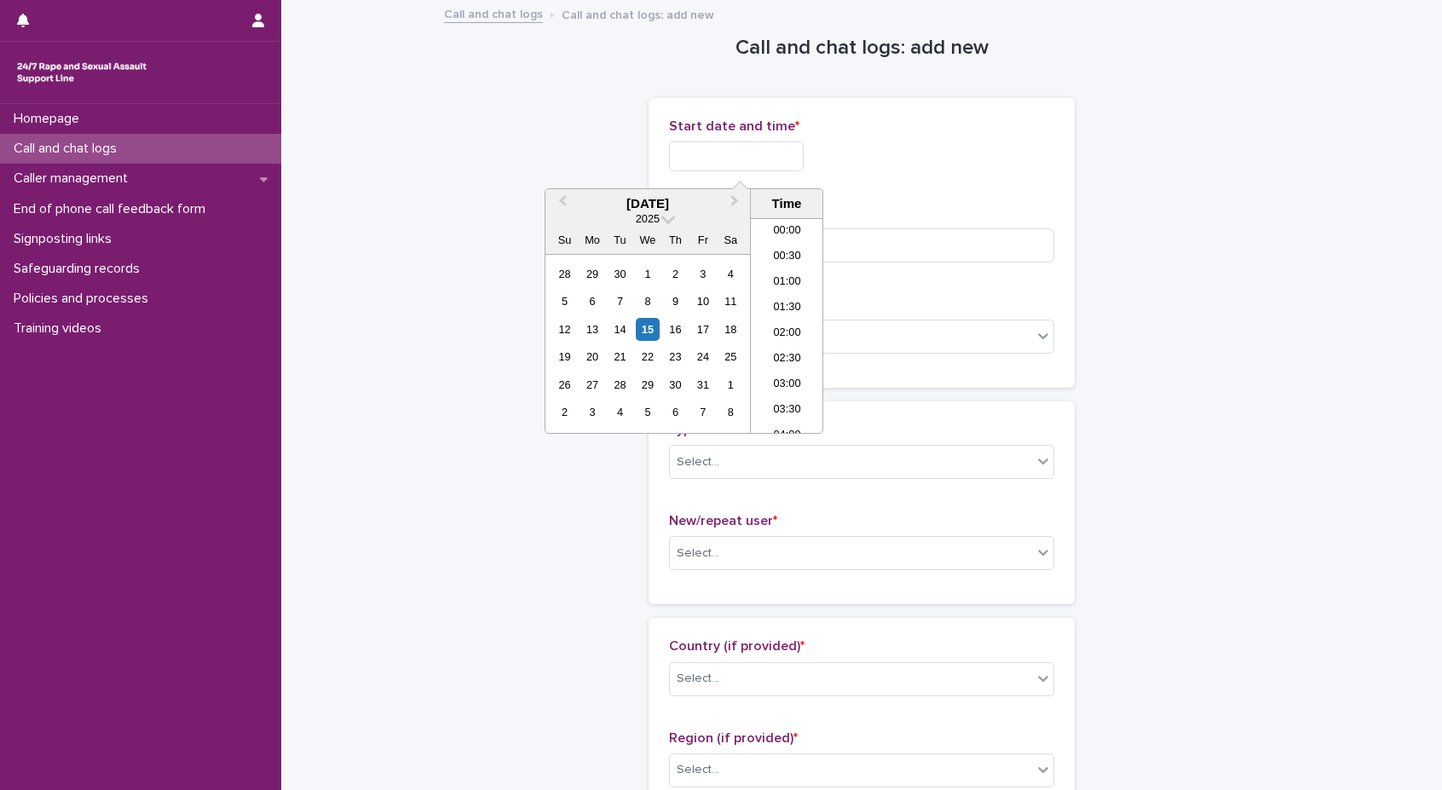
scroll to position [443, 0]
click at [782, 320] on li "10:30" at bounding box center [787, 326] width 72 height 26
click at [791, 150] on input "**********" at bounding box center [736, 156] width 135 height 30
type input "**********"
click at [878, 136] on div "**********" at bounding box center [861, 151] width 385 height 66
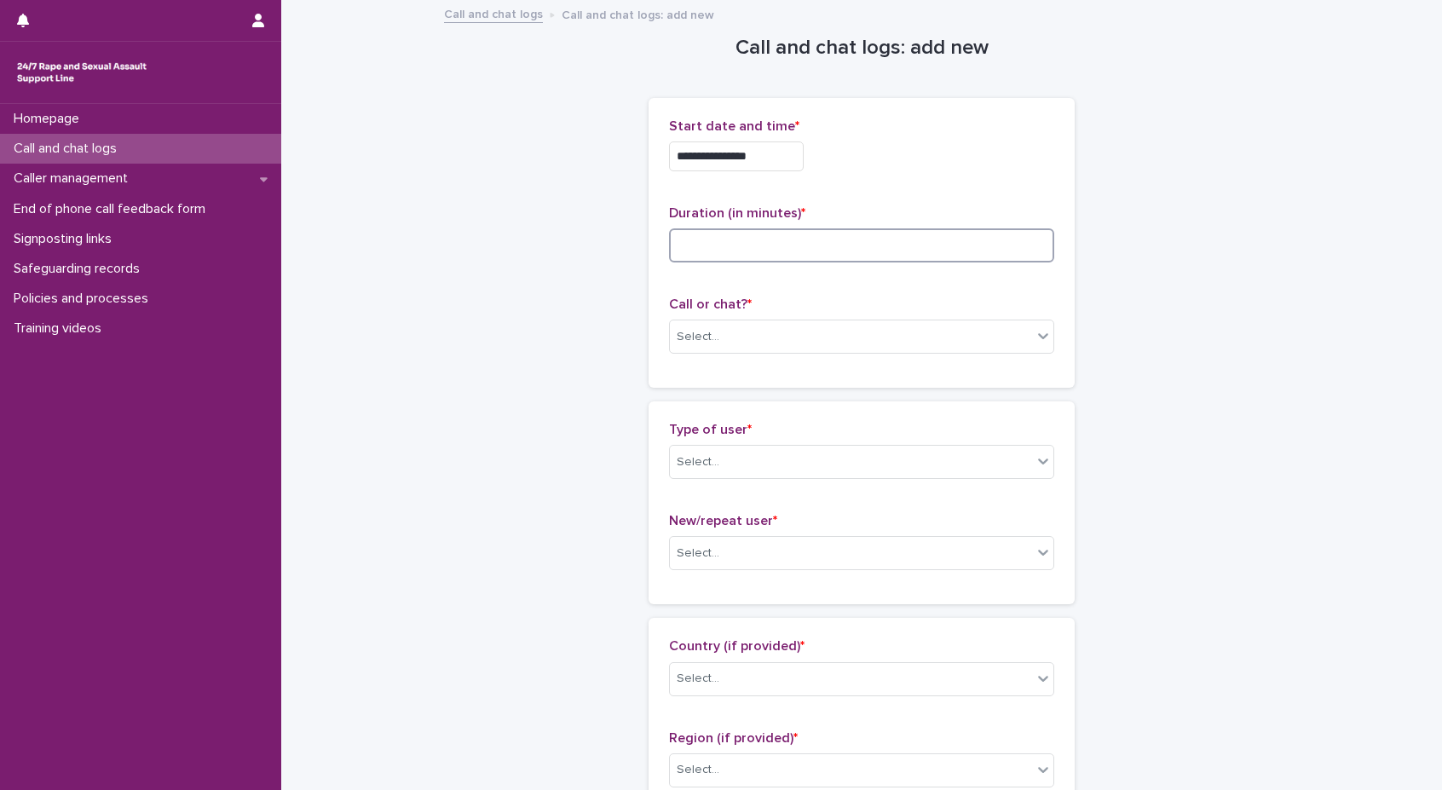
click at [855, 253] on input at bounding box center [861, 245] width 385 height 34
type input "**"
click at [895, 349] on div "Select..." at bounding box center [851, 337] width 362 height 28
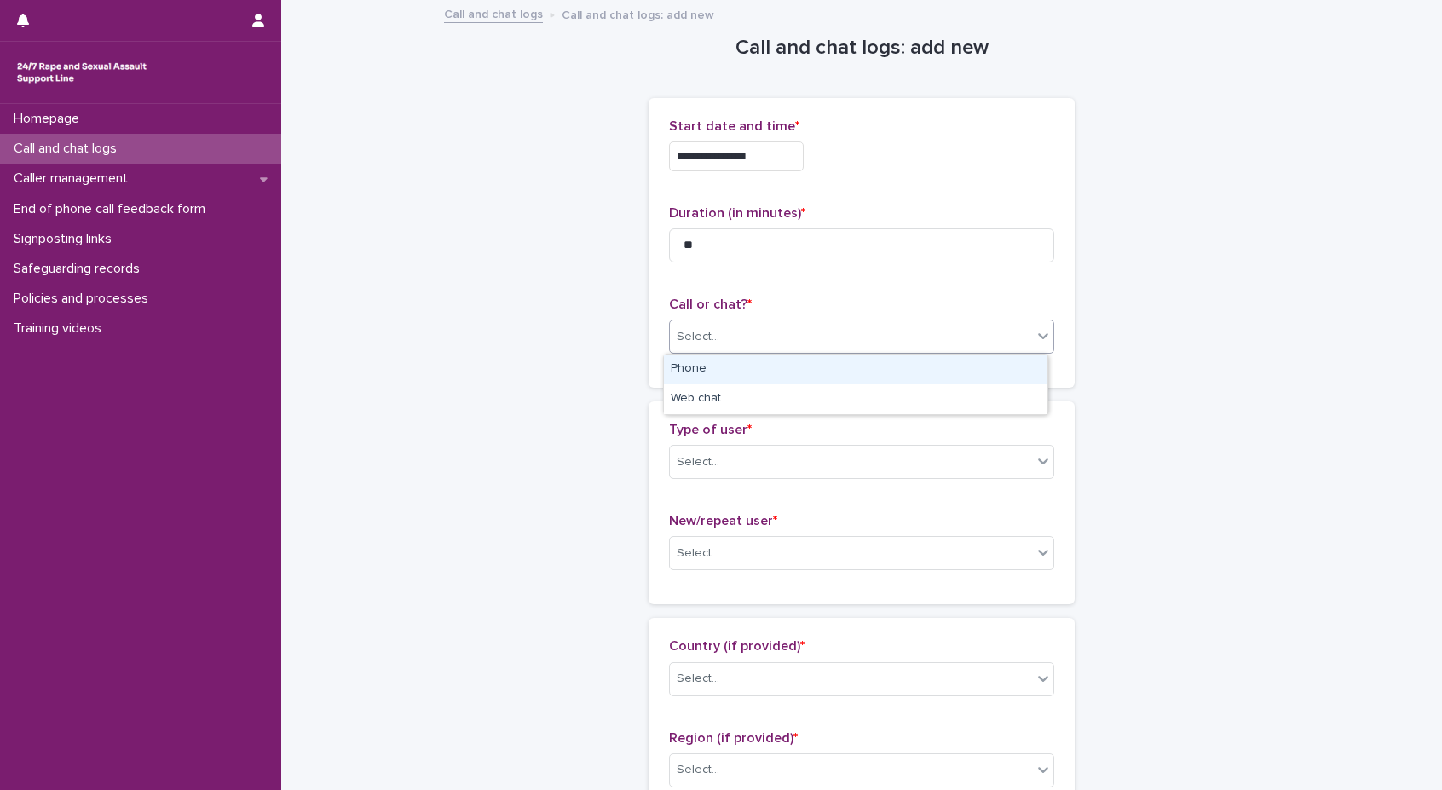
click at [842, 374] on div "Phone" at bounding box center [856, 370] width 384 height 30
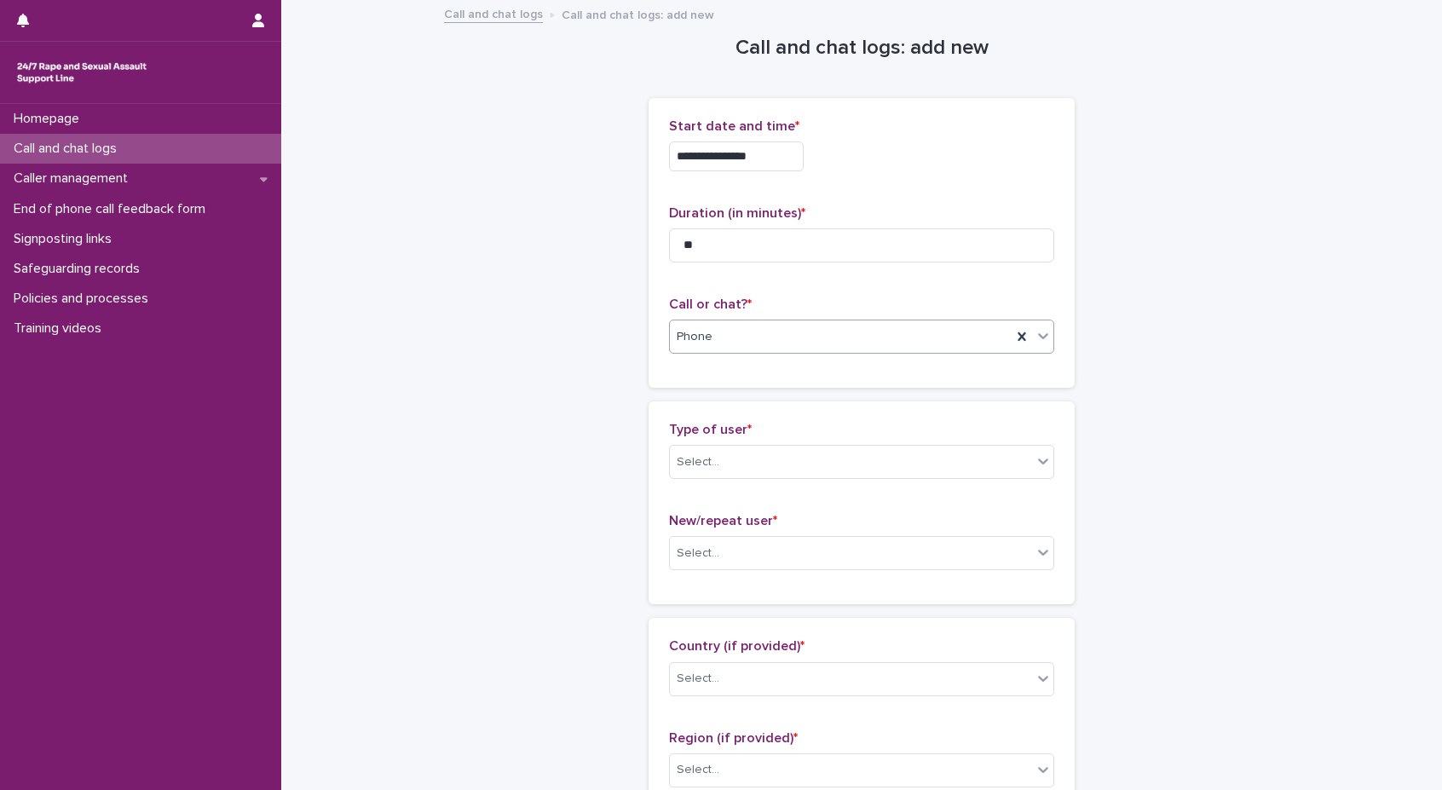
click at [813, 442] on div "Type of user * Select..." at bounding box center [861, 457] width 385 height 71
click at [809, 478] on div "Select..." at bounding box center [861, 462] width 385 height 34
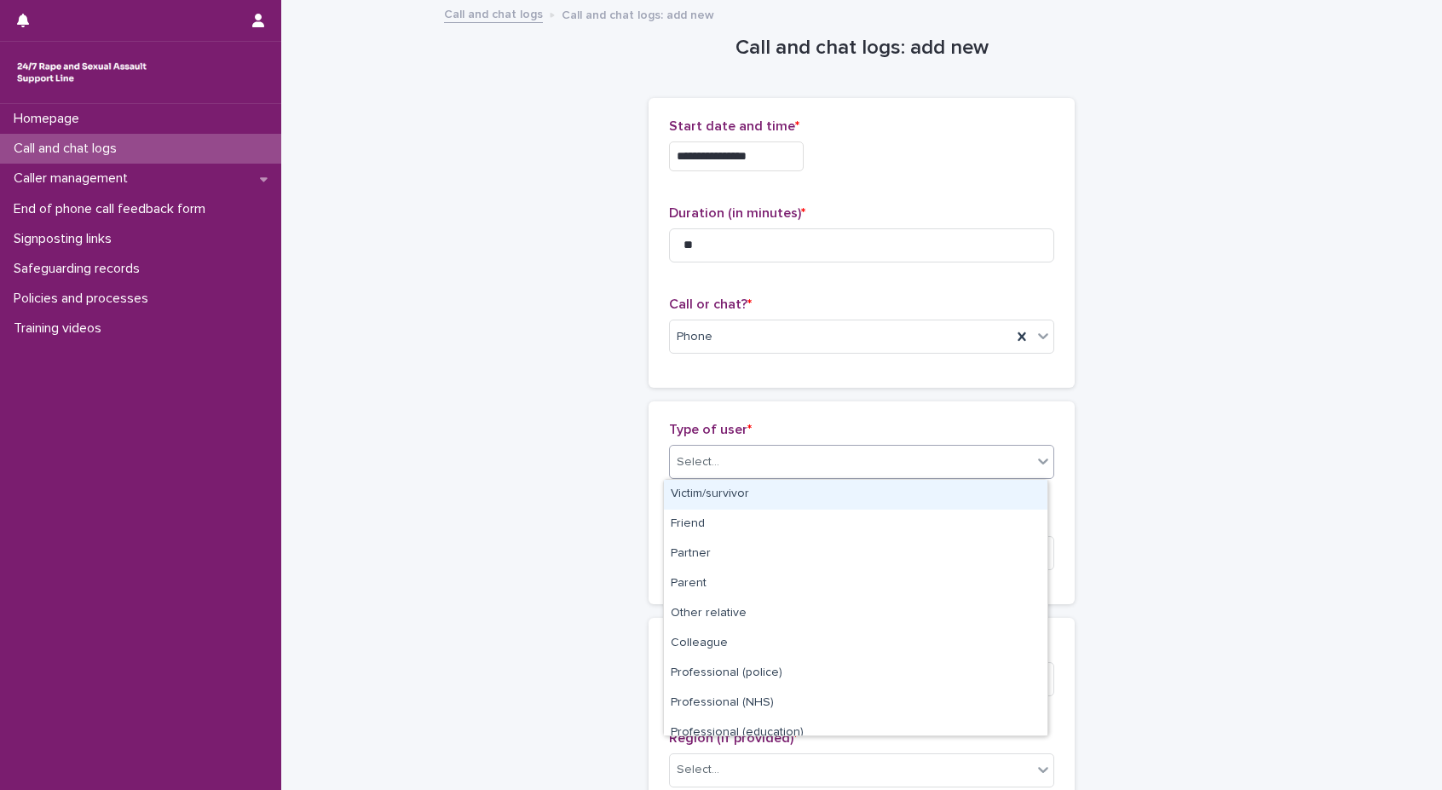
click at [794, 499] on div "Victim/survivor" at bounding box center [856, 495] width 384 height 30
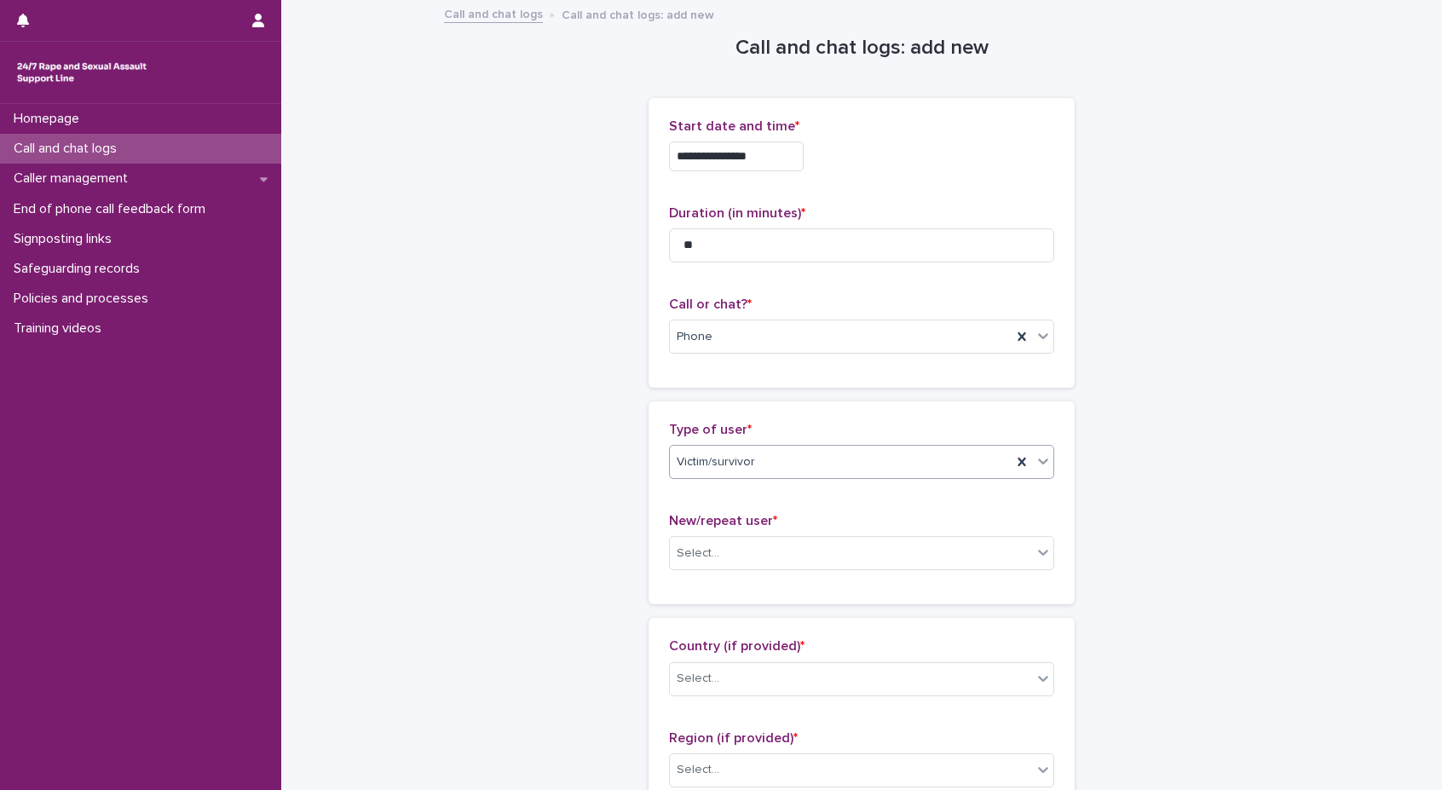
click at [743, 531] on div "New/repeat user * Select..." at bounding box center [861, 548] width 385 height 71
click at [742, 572] on div "New/repeat user * Select..." at bounding box center [861, 548] width 385 height 71
click at [753, 557] on div "Select..." at bounding box center [851, 553] width 362 height 28
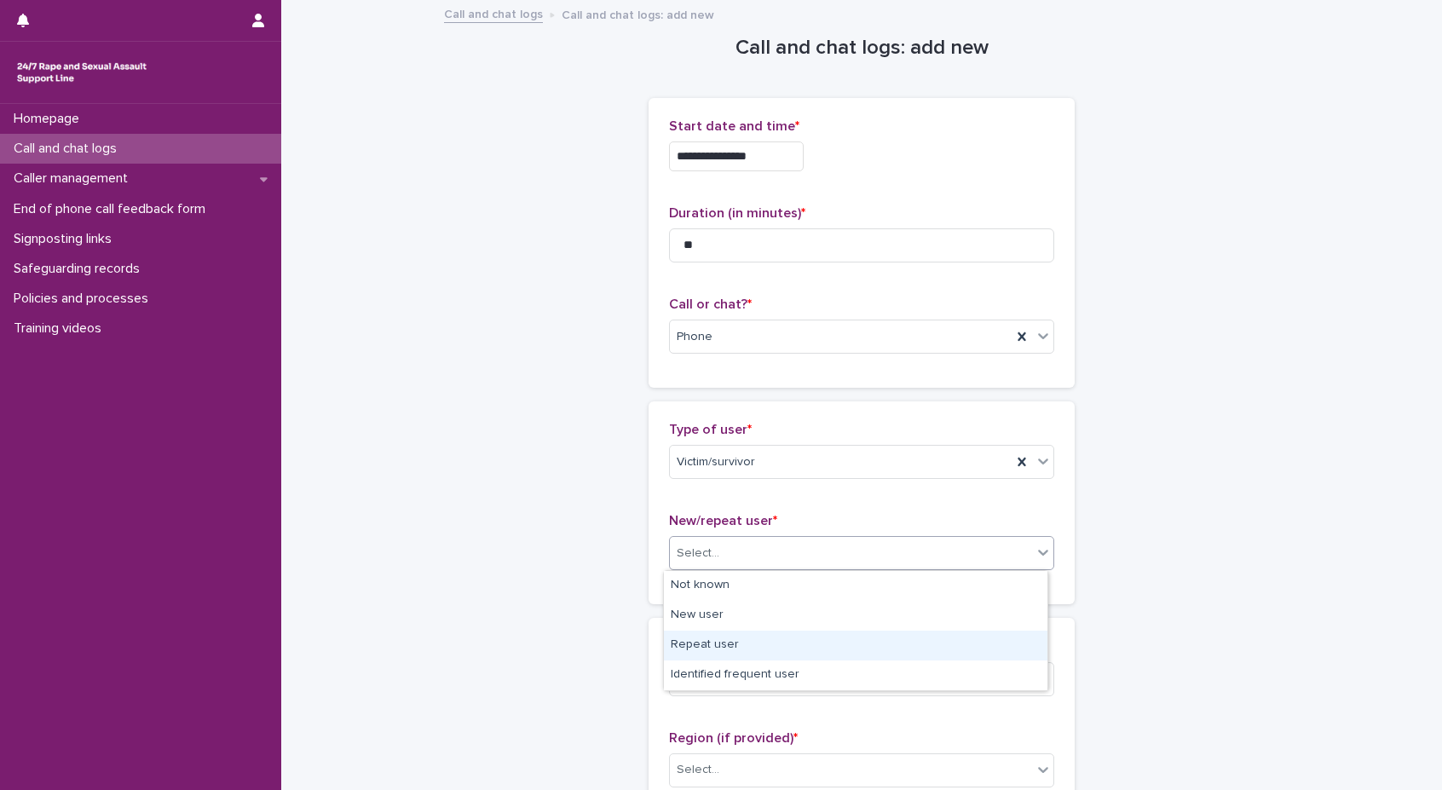
click at [724, 643] on div "Repeat user" at bounding box center [856, 646] width 384 height 30
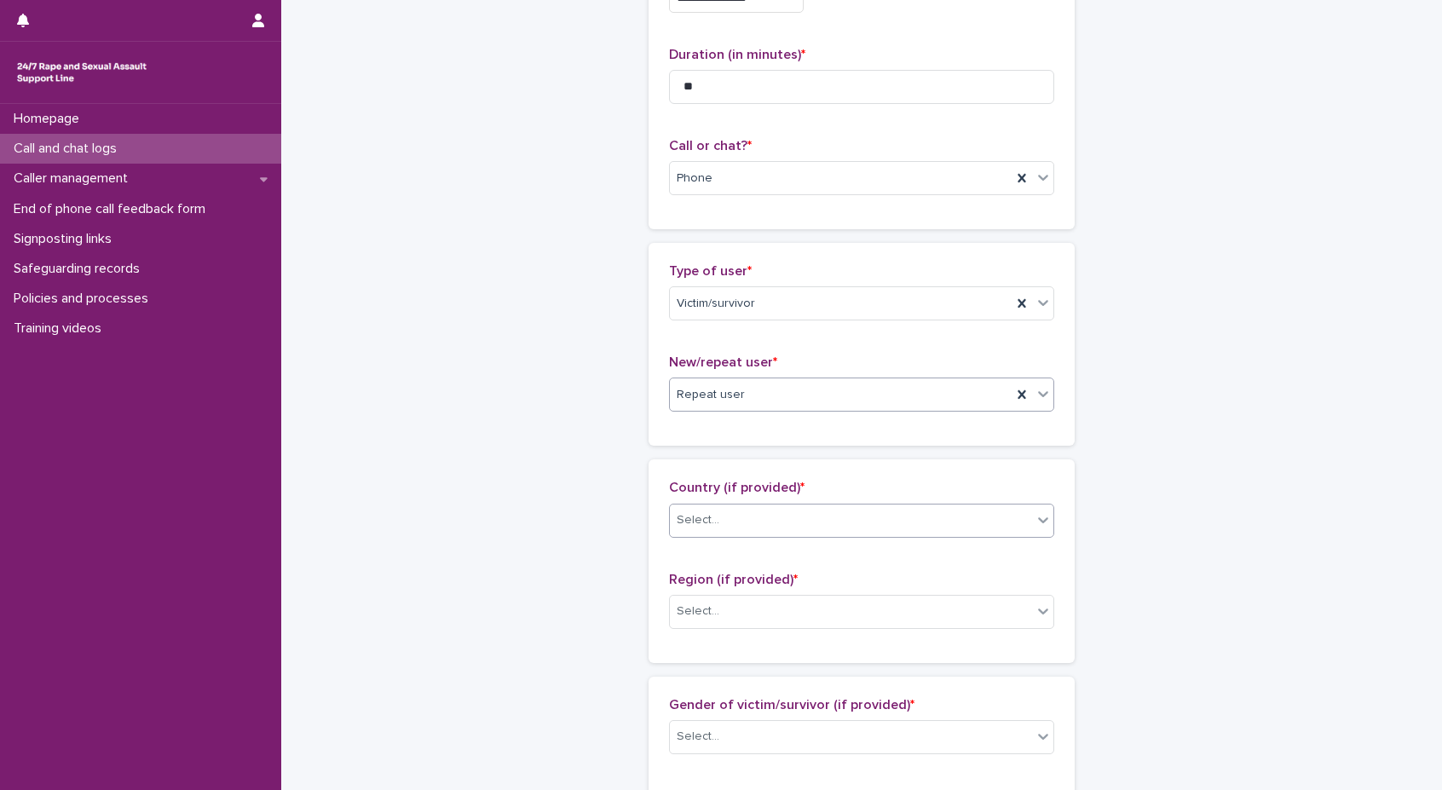
scroll to position [170, 0]
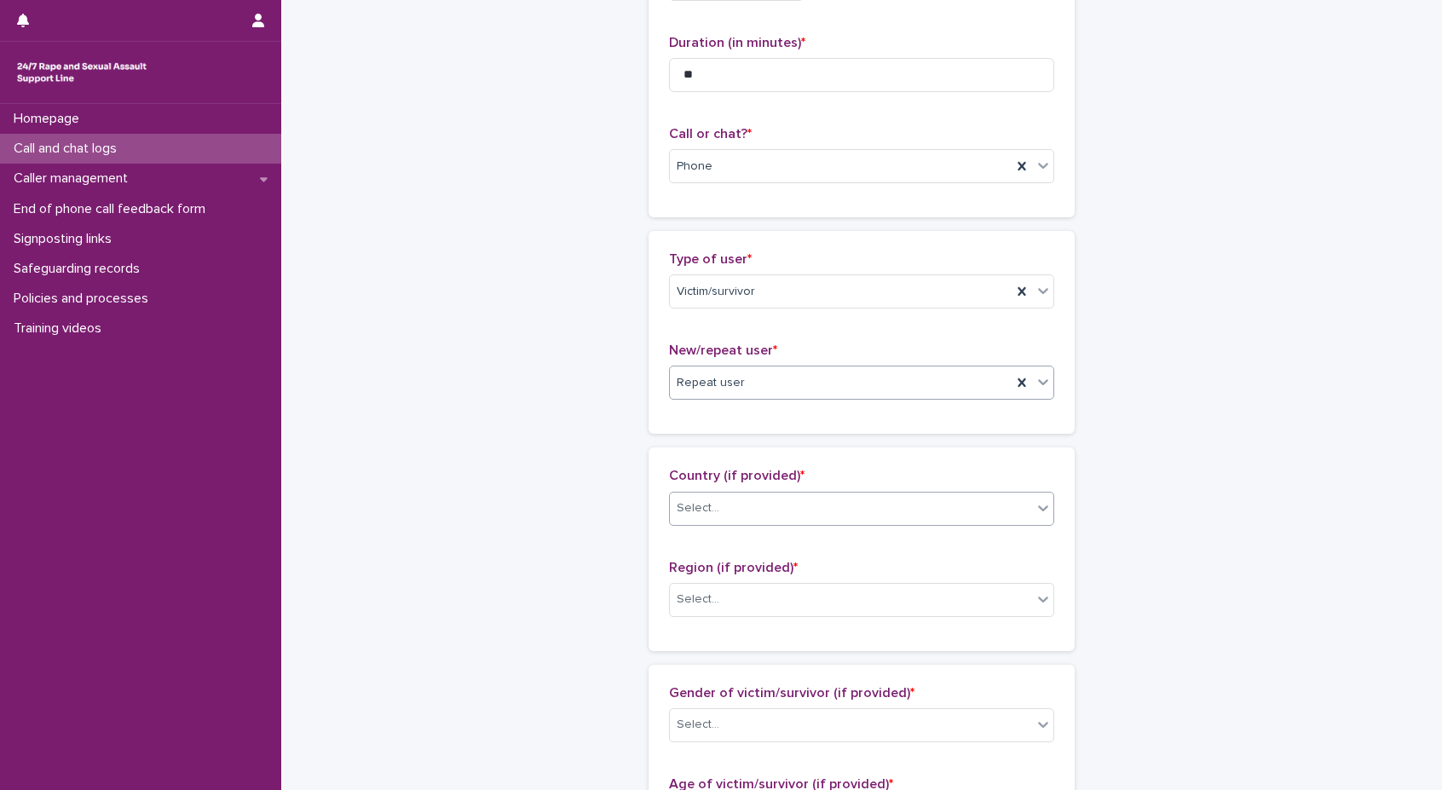
click at [820, 510] on div "Select..." at bounding box center [851, 508] width 362 height 28
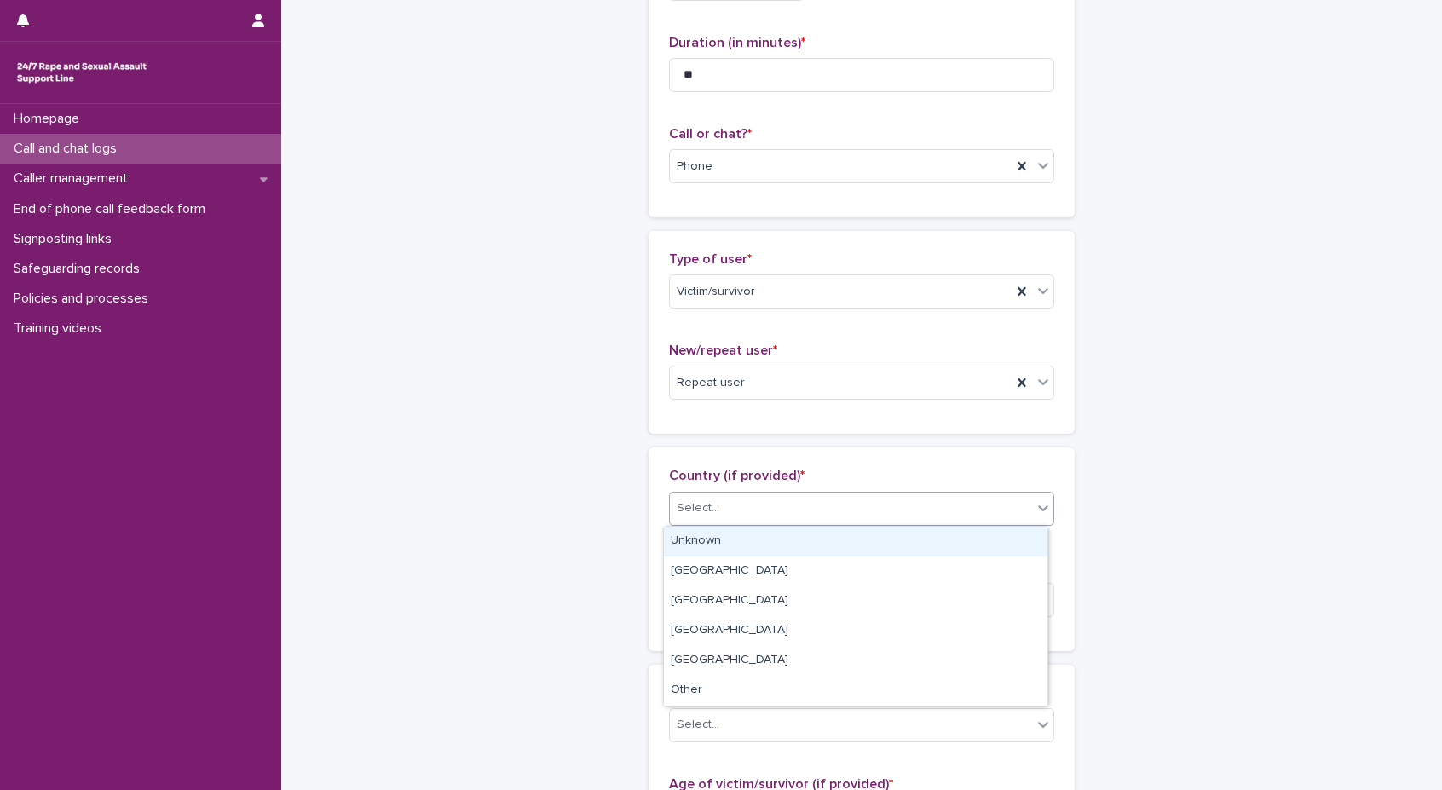
click at [795, 538] on div "Unknown" at bounding box center [856, 542] width 384 height 30
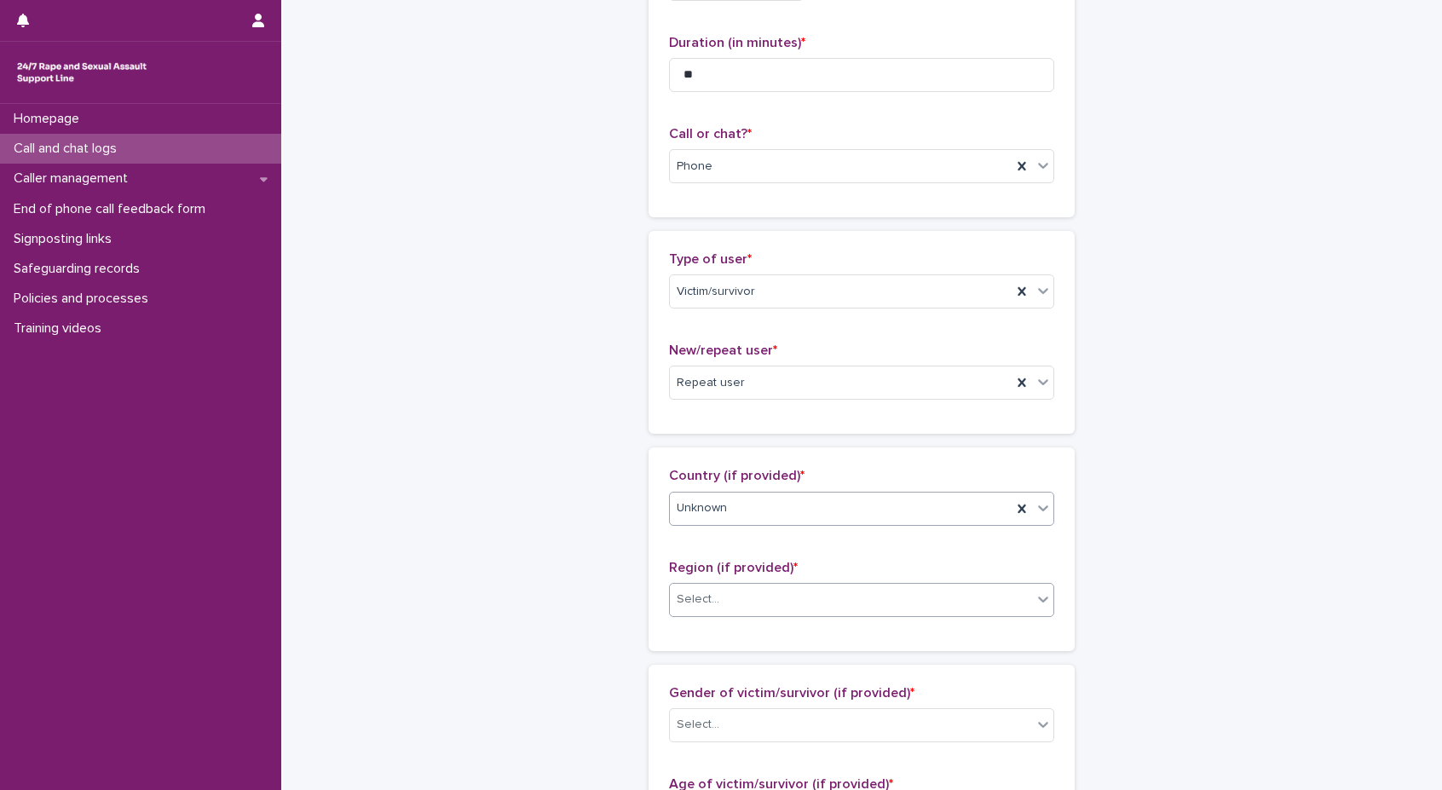
click at [782, 604] on div "Select..." at bounding box center [851, 600] width 362 height 28
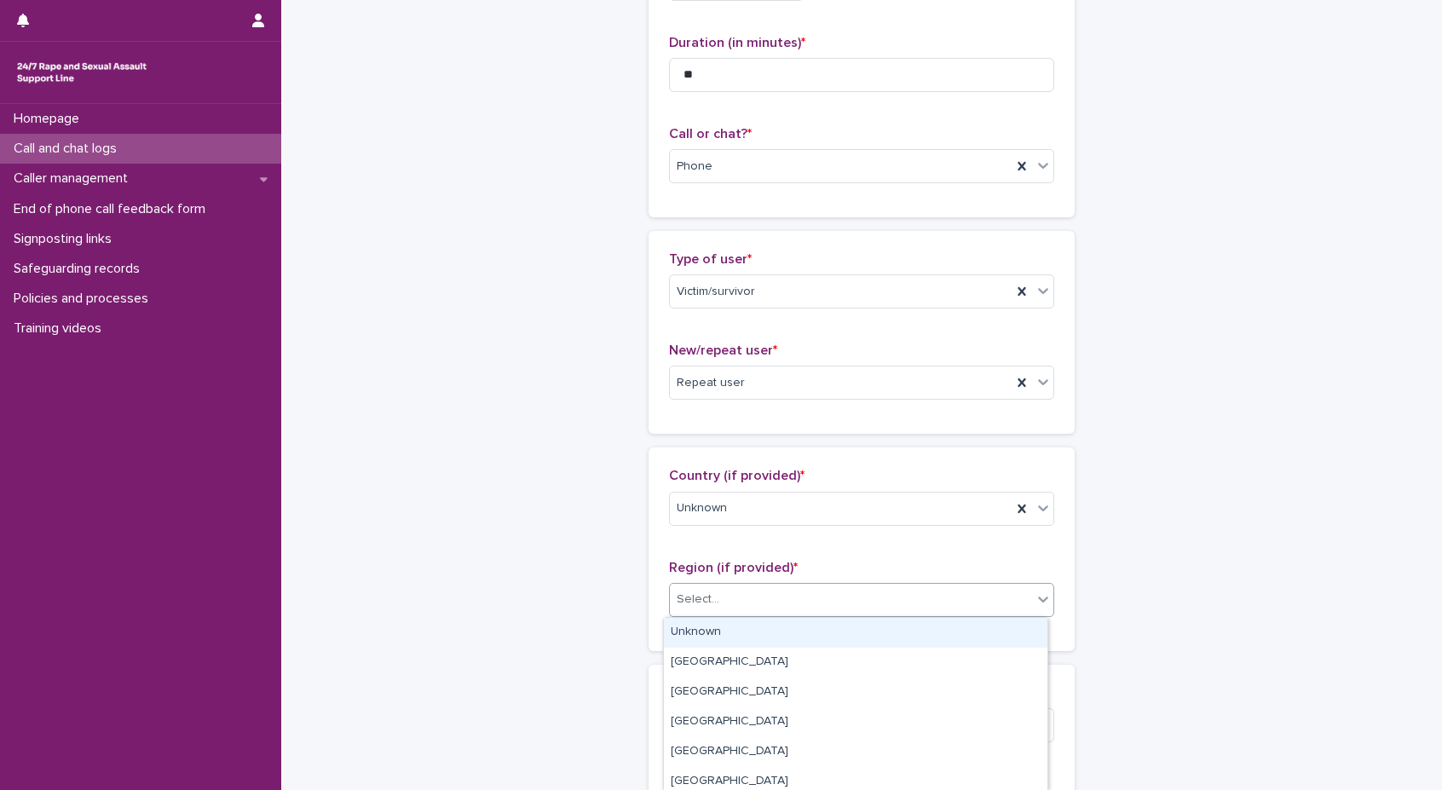
click at [776, 626] on div "Unknown" at bounding box center [856, 633] width 384 height 30
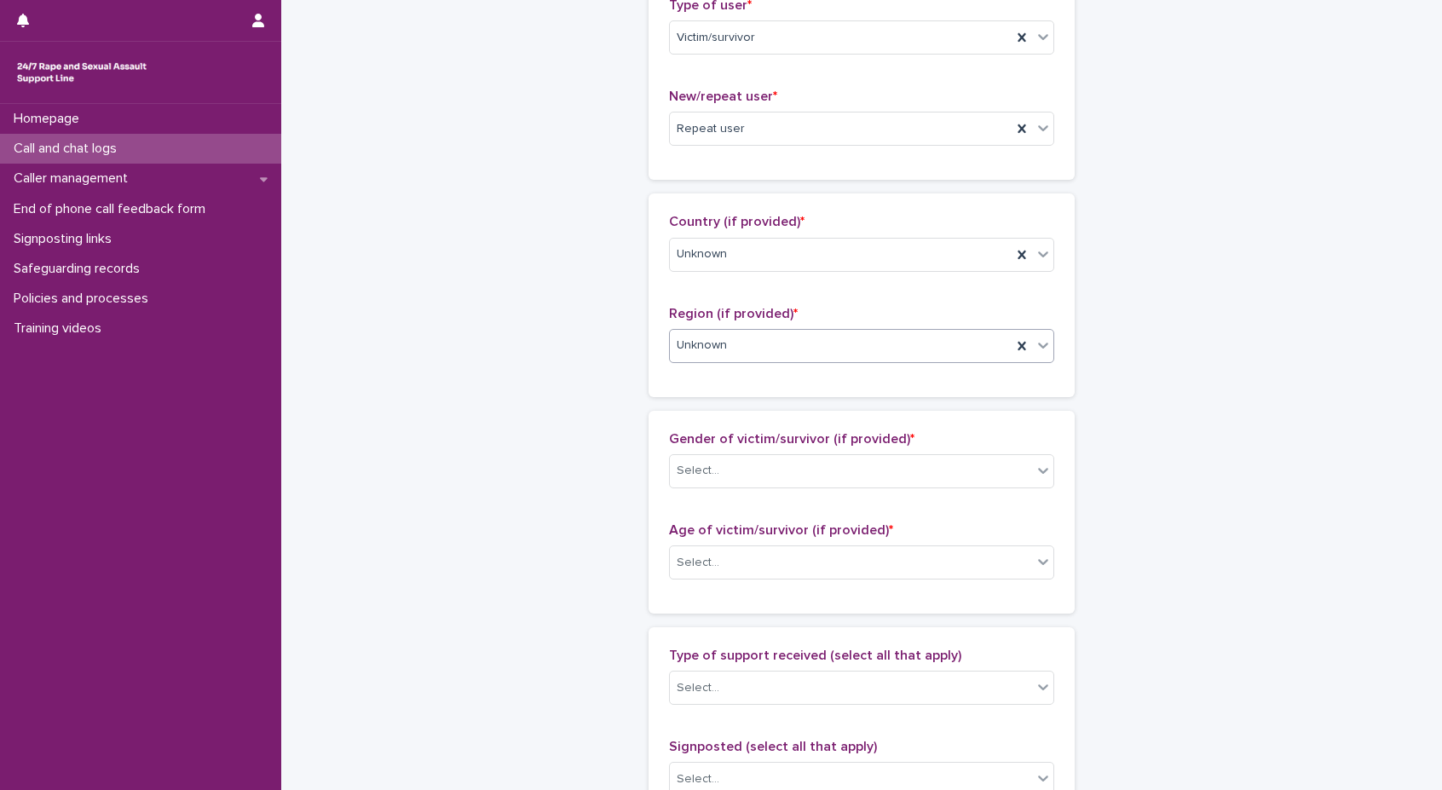
scroll to position [426, 0]
click at [736, 464] on div "Select..." at bounding box center [851, 469] width 362 height 28
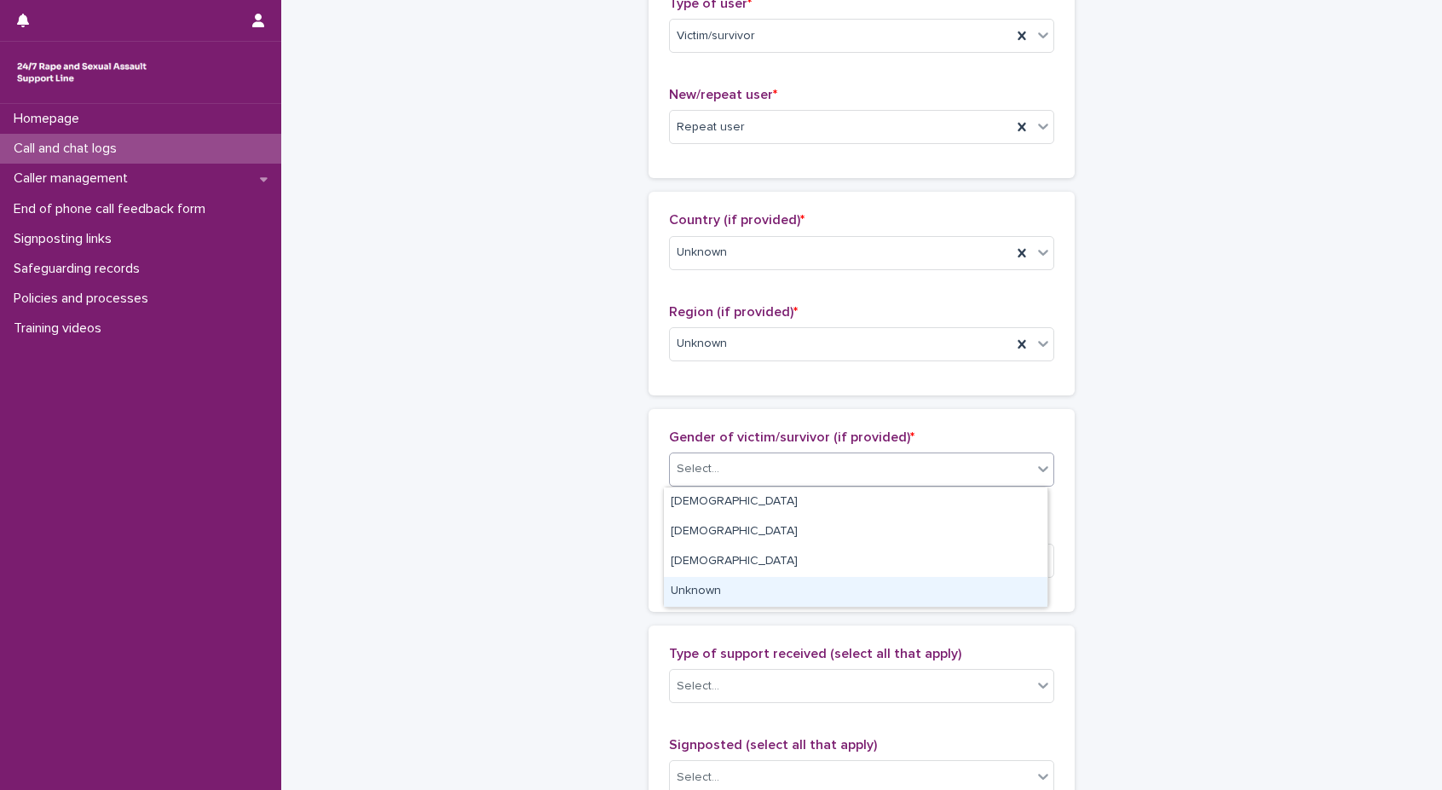
click at [730, 593] on div "Unknown" at bounding box center [856, 592] width 384 height 30
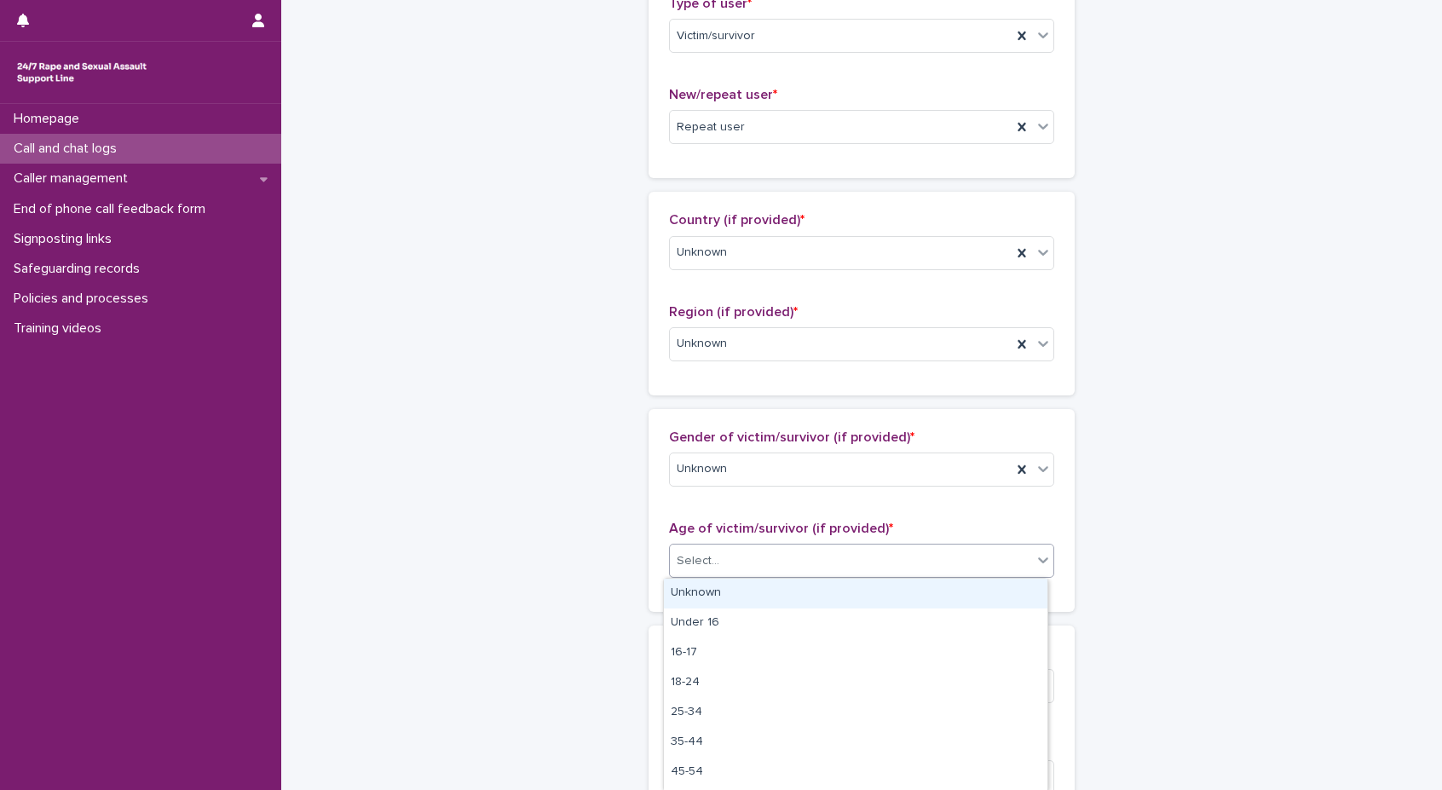
click at [733, 550] on div "Select..." at bounding box center [851, 561] width 362 height 28
click at [724, 583] on div "Unknown" at bounding box center [856, 594] width 384 height 30
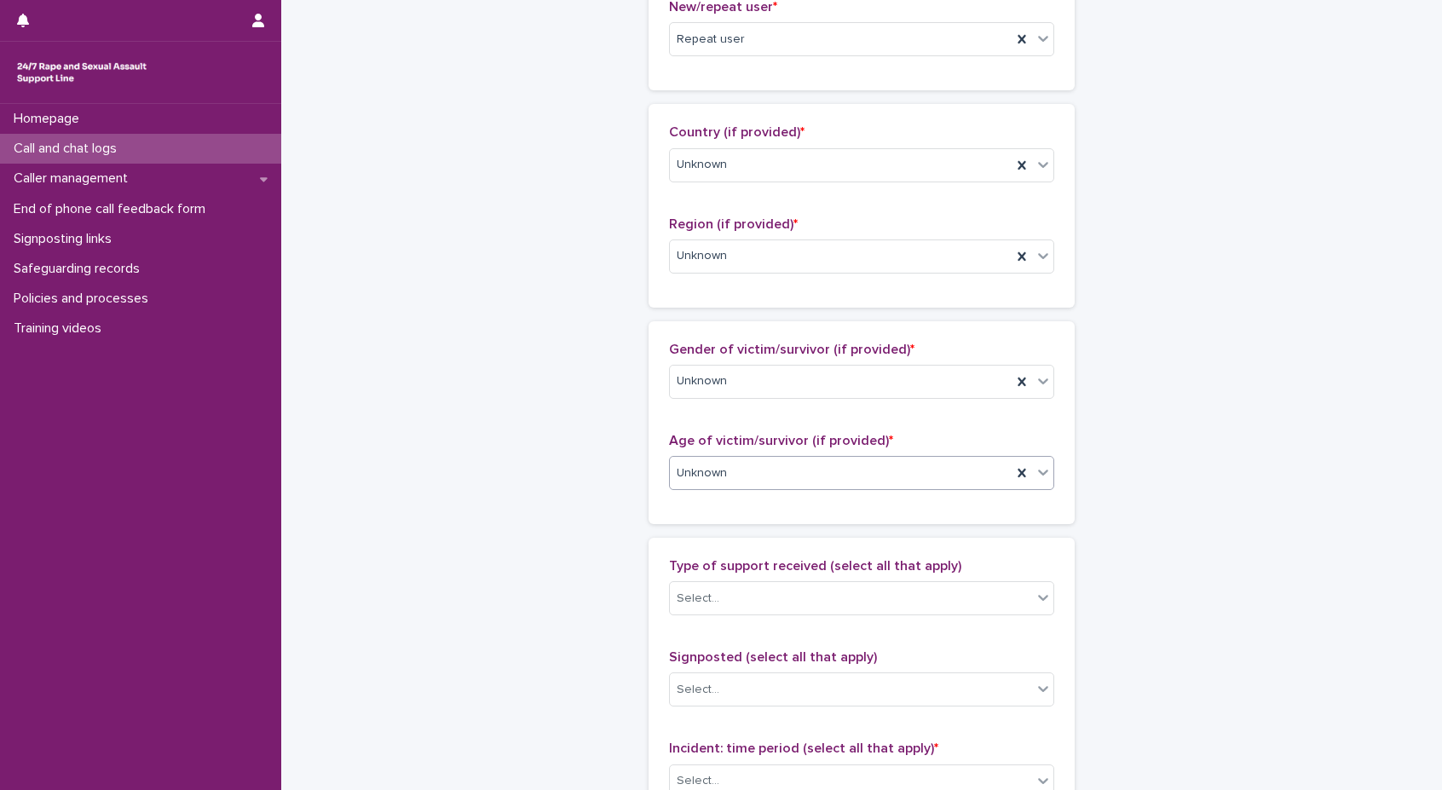
scroll to position [597, 0]
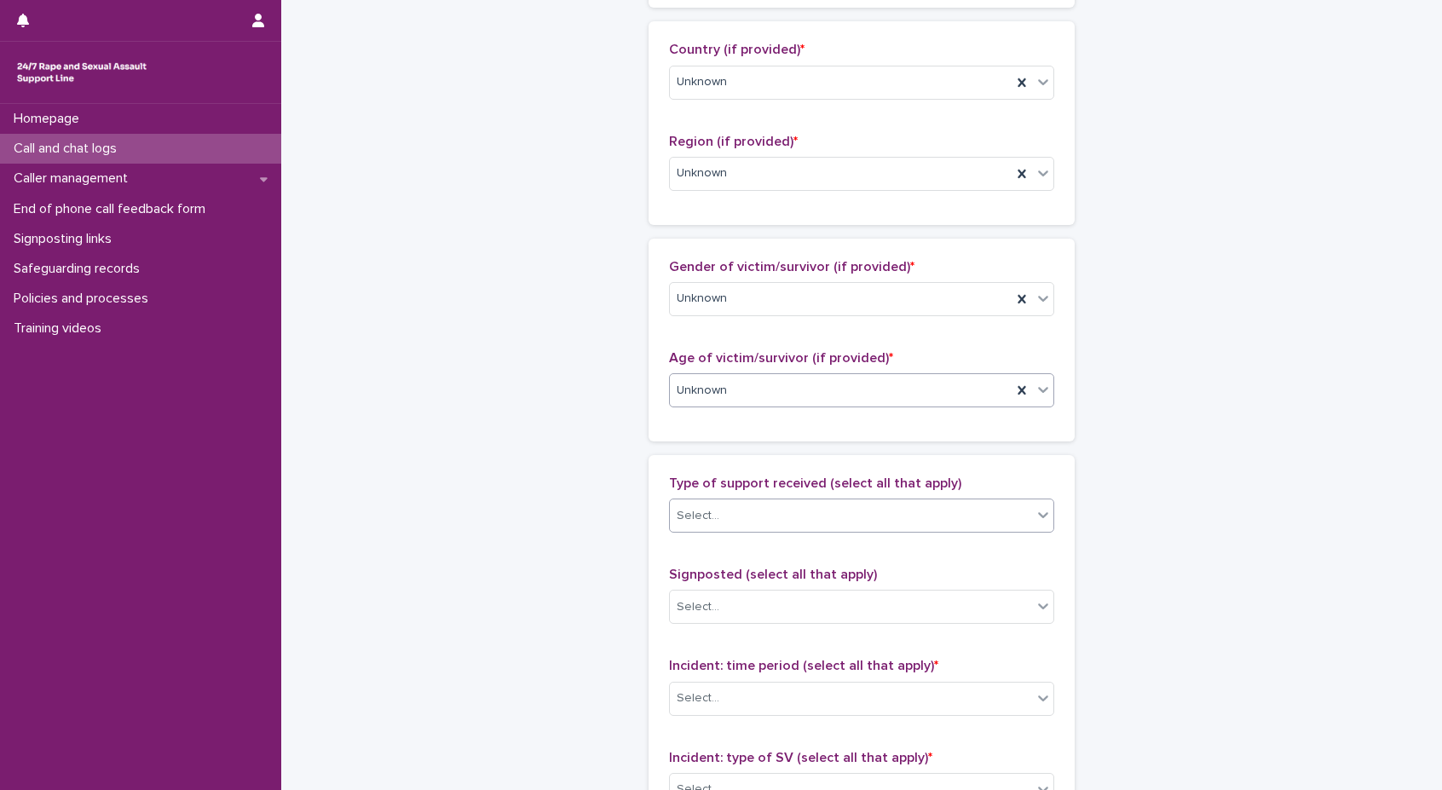
click at [718, 512] on div "Select..." at bounding box center [851, 516] width 362 height 28
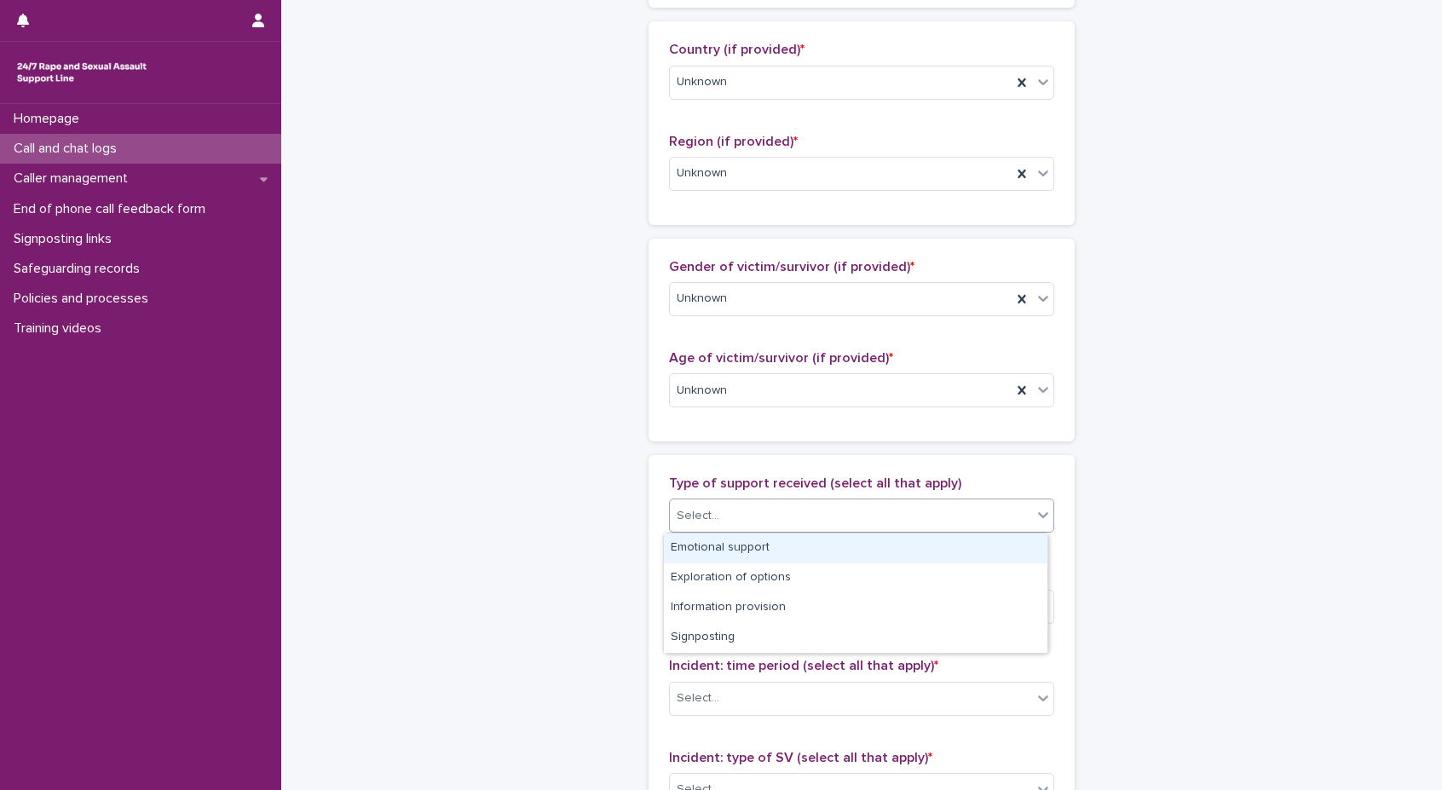
click at [722, 561] on div "Emotional support" at bounding box center [856, 549] width 384 height 30
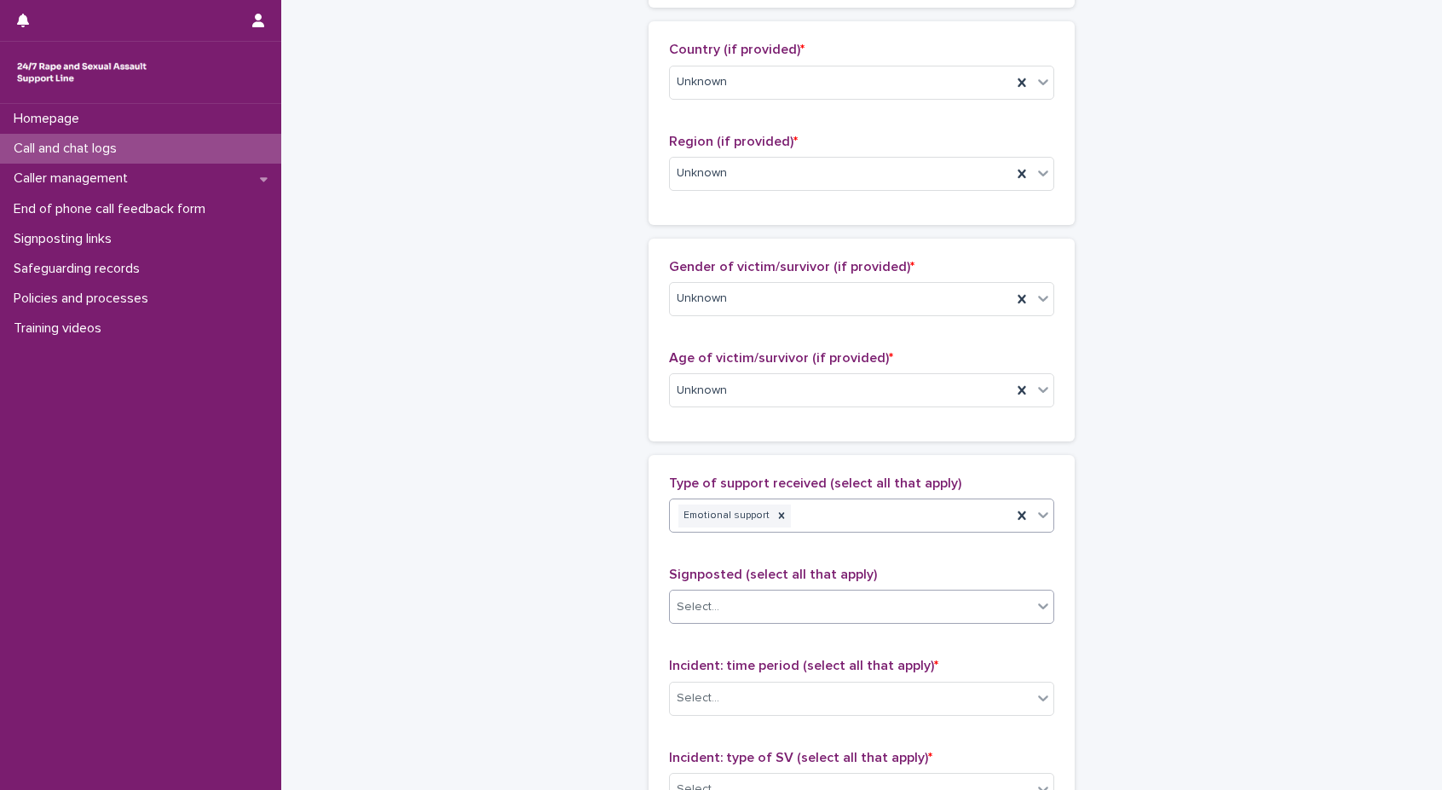
click at [719, 598] on div "Select..." at bounding box center [851, 607] width 362 height 28
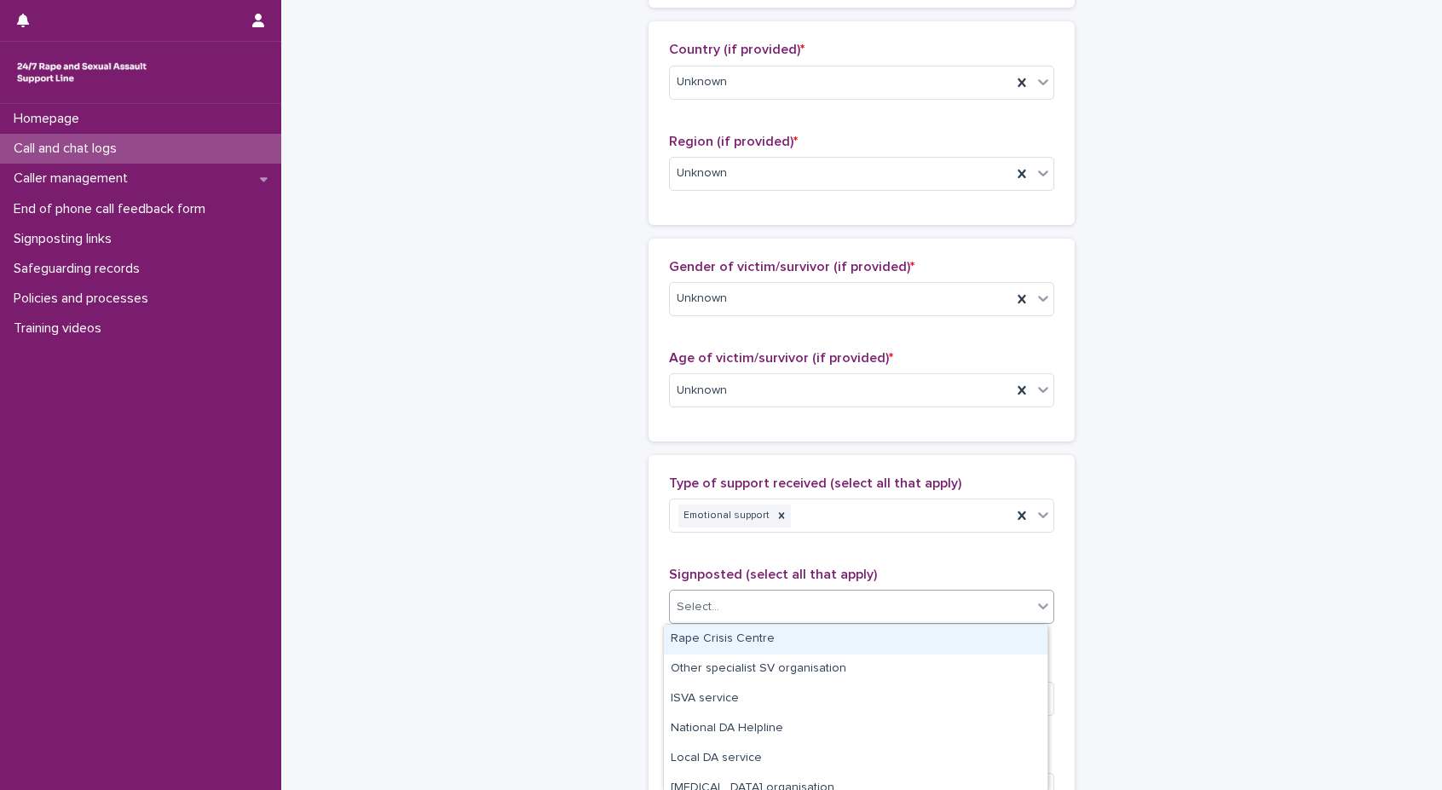
click at [407, 460] on div "**********" at bounding box center [861, 370] width 1161 height 1930
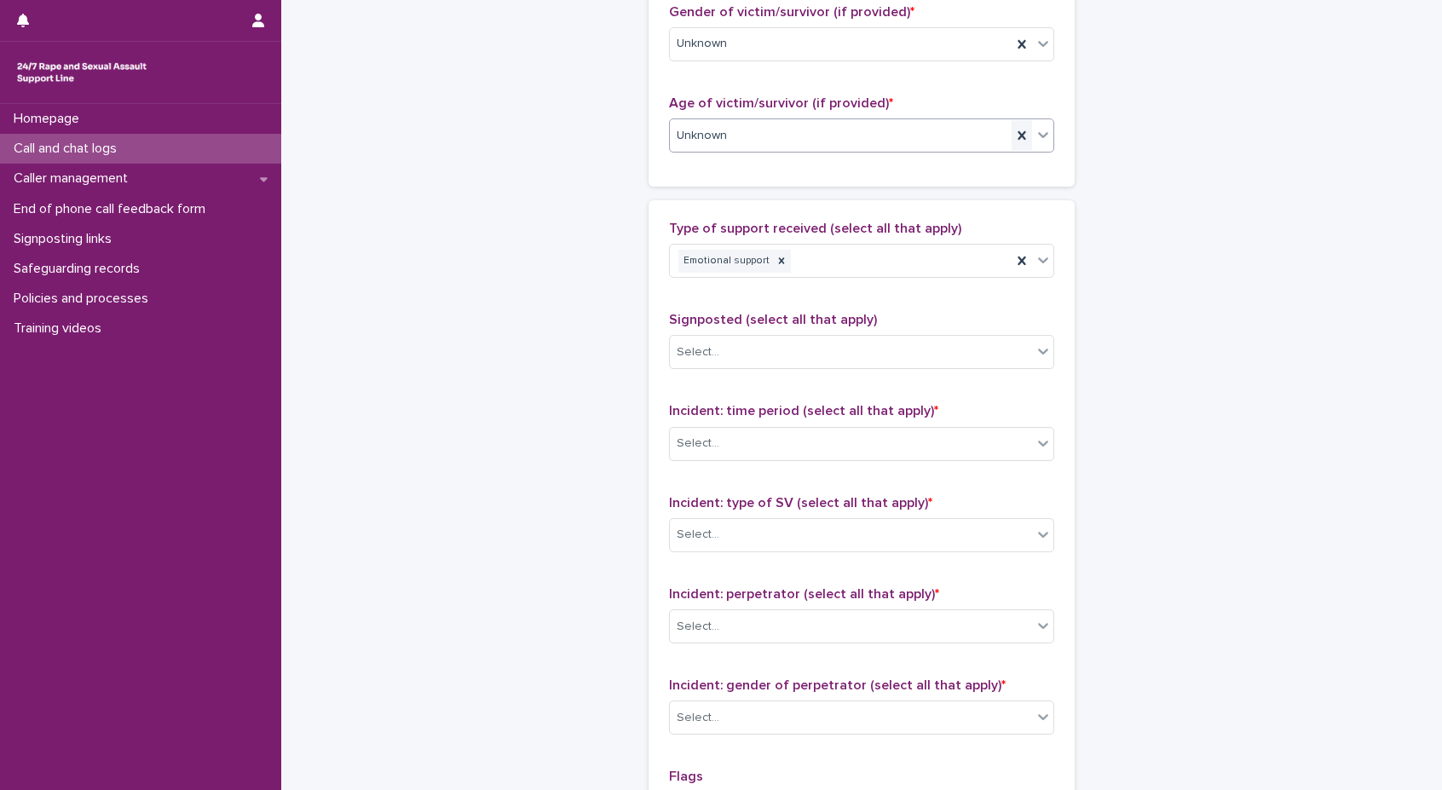
scroll to position [852, 0]
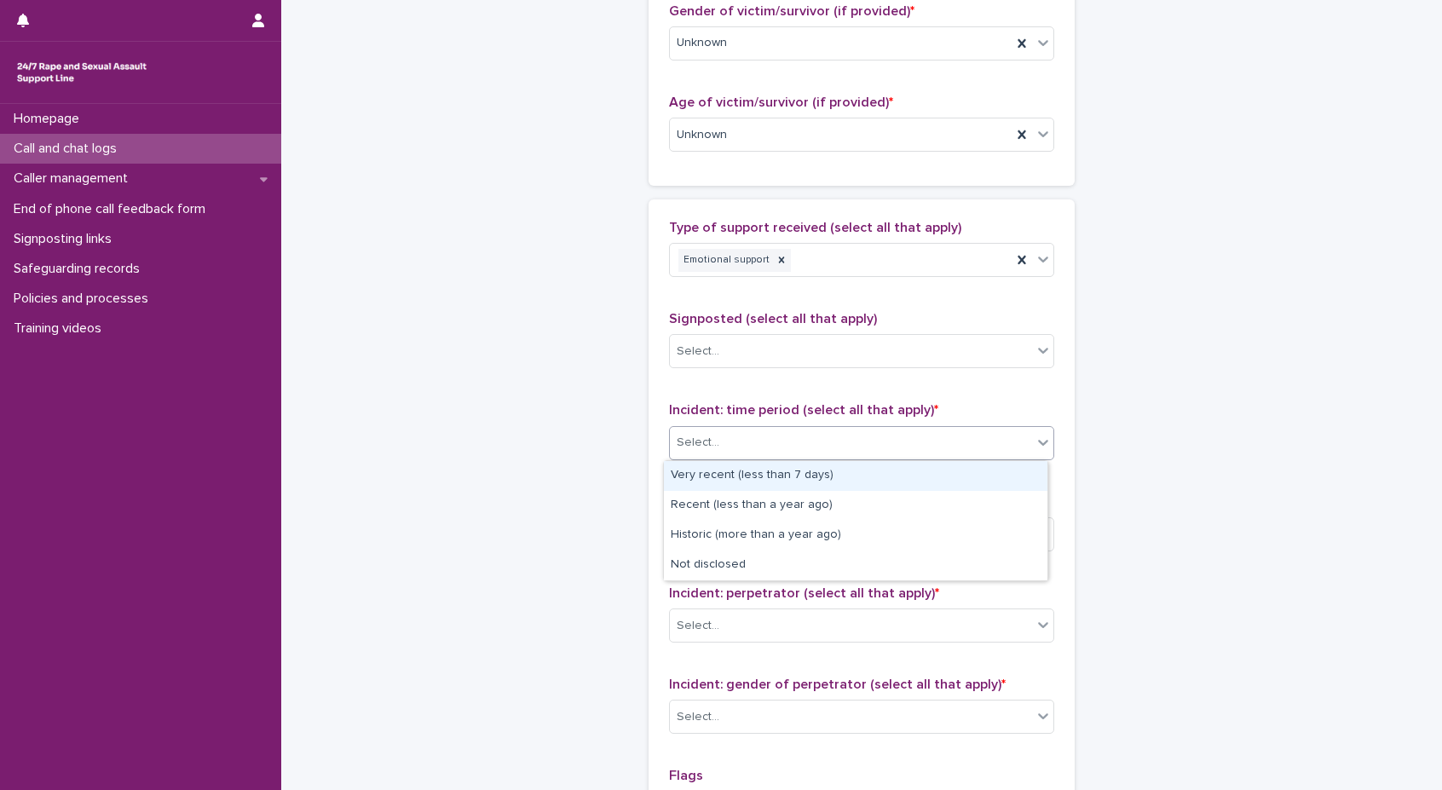
click at [875, 449] on div "Select..." at bounding box center [851, 443] width 362 height 28
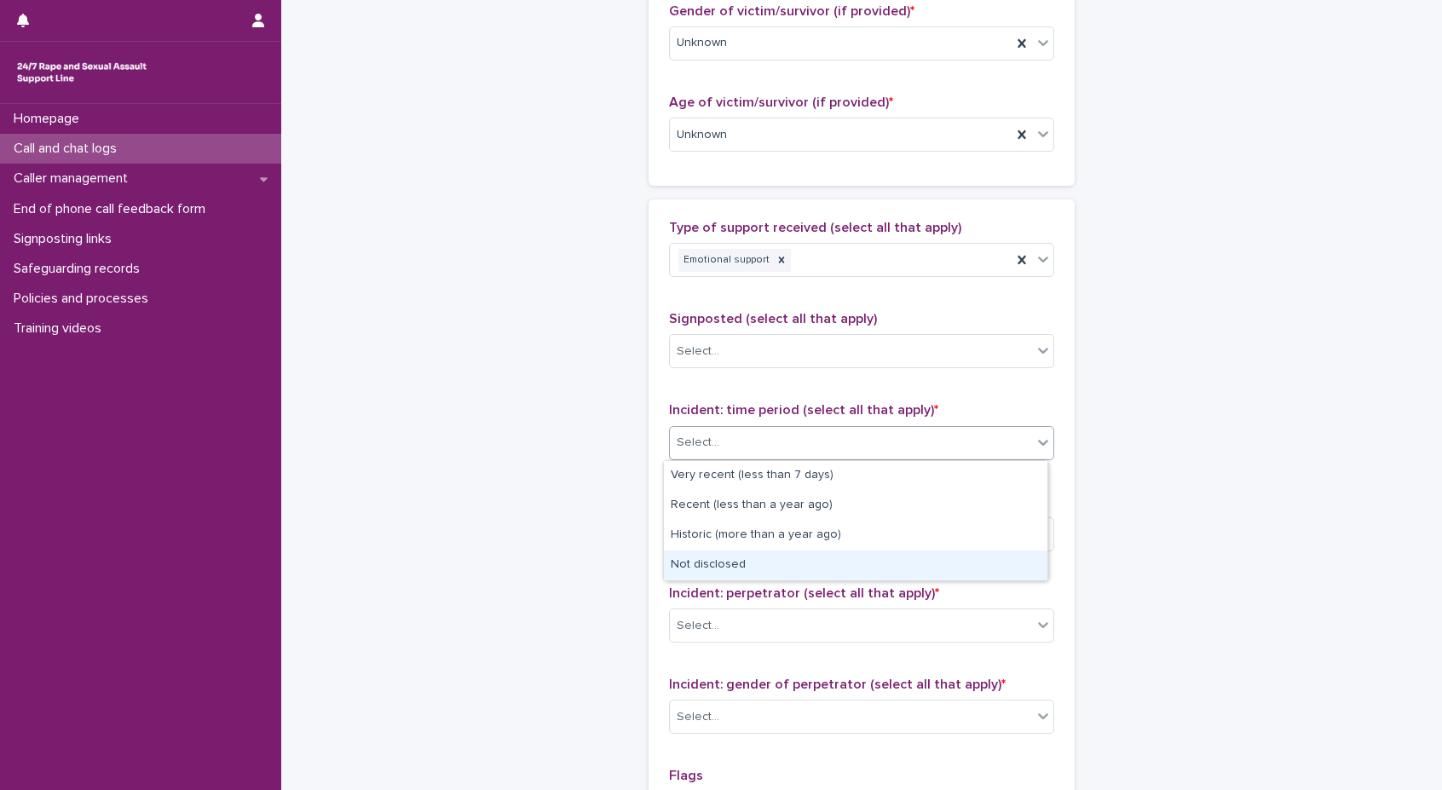
drag, startPoint x: 834, startPoint y: 520, endPoint x: 804, endPoint y: 569, distance: 58.2
click at [804, 569] on div "Not disclosed" at bounding box center [856, 566] width 384 height 30
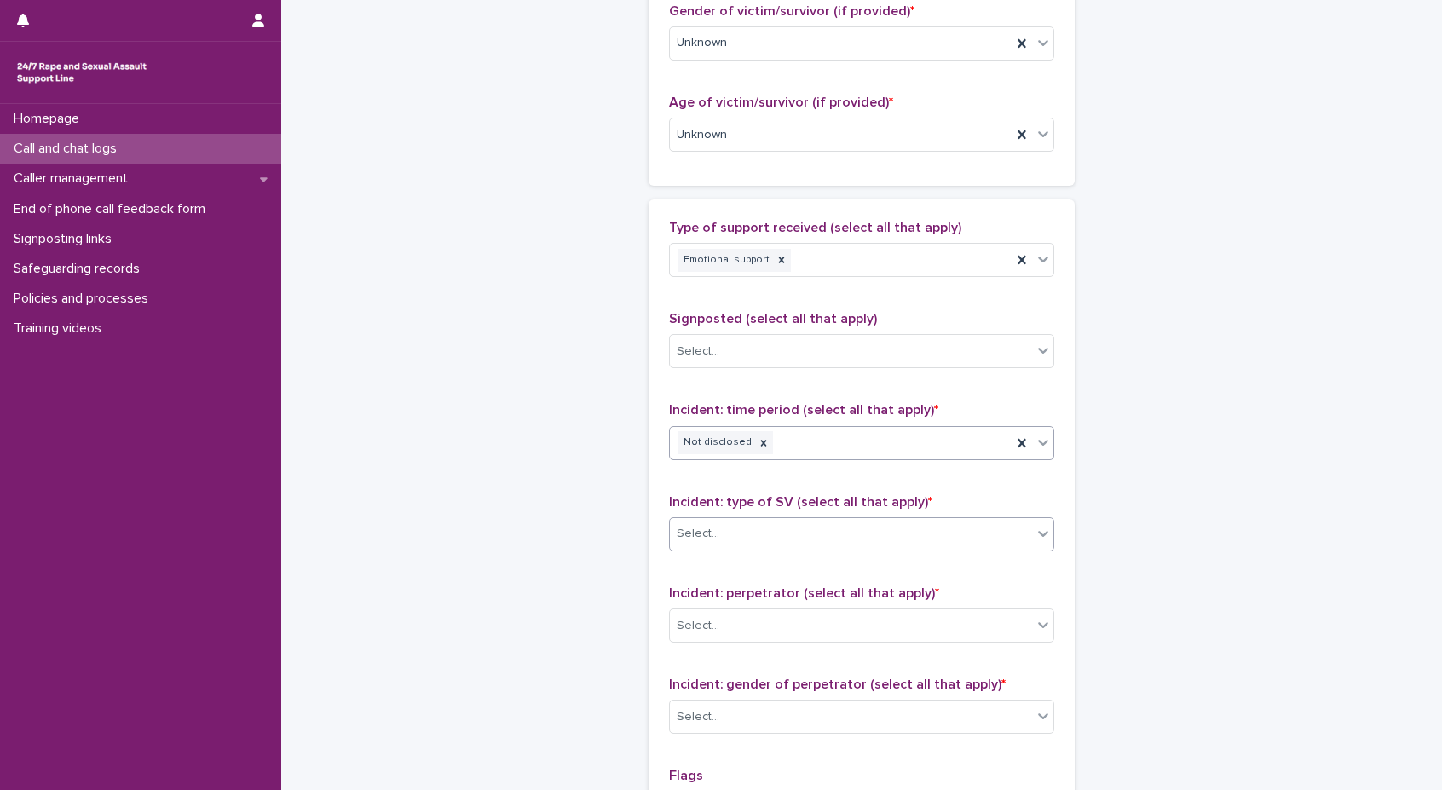
click at [810, 537] on div "Select..." at bounding box center [851, 534] width 362 height 28
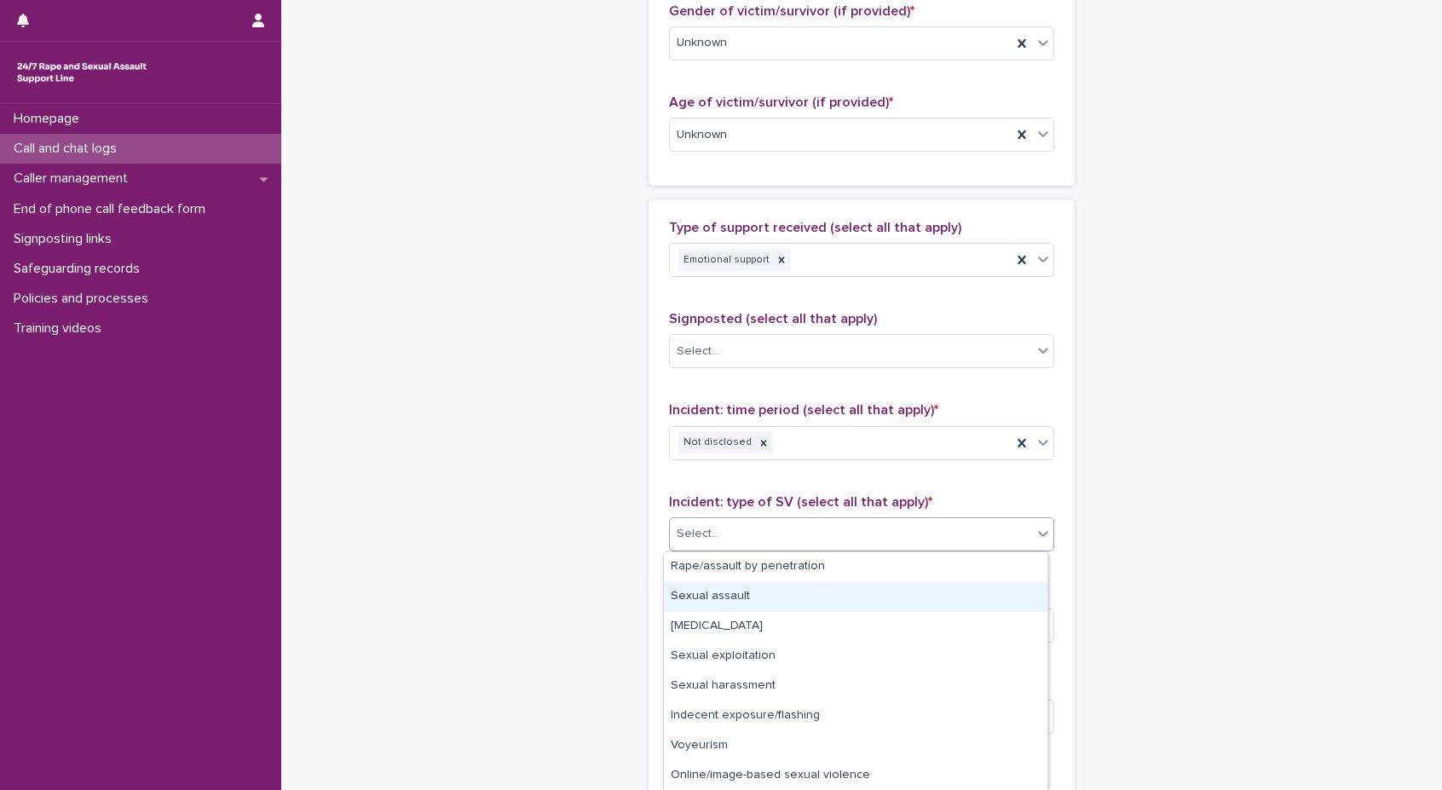
scroll to position [60, 0]
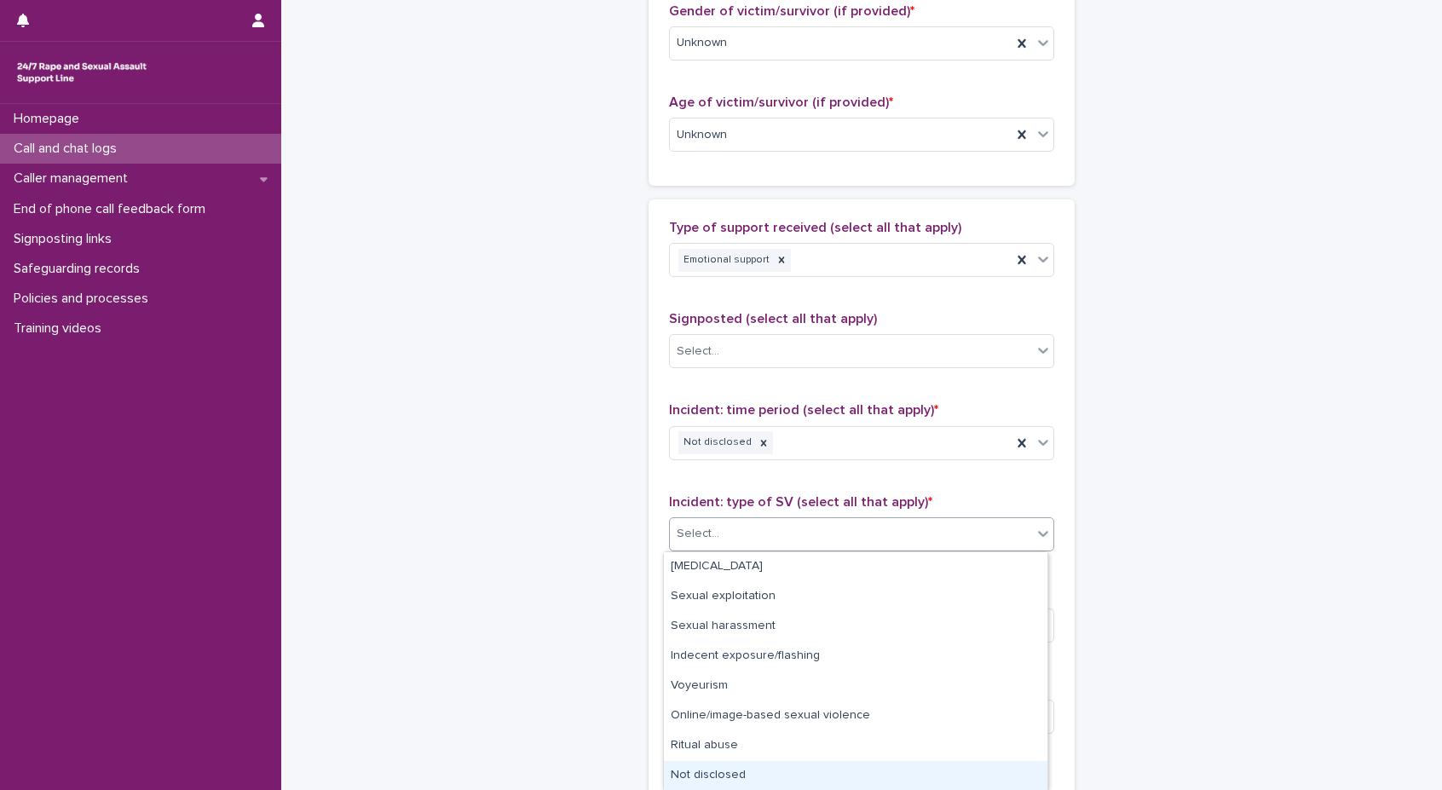
click at [833, 770] on div "Not disclosed" at bounding box center [856, 776] width 384 height 30
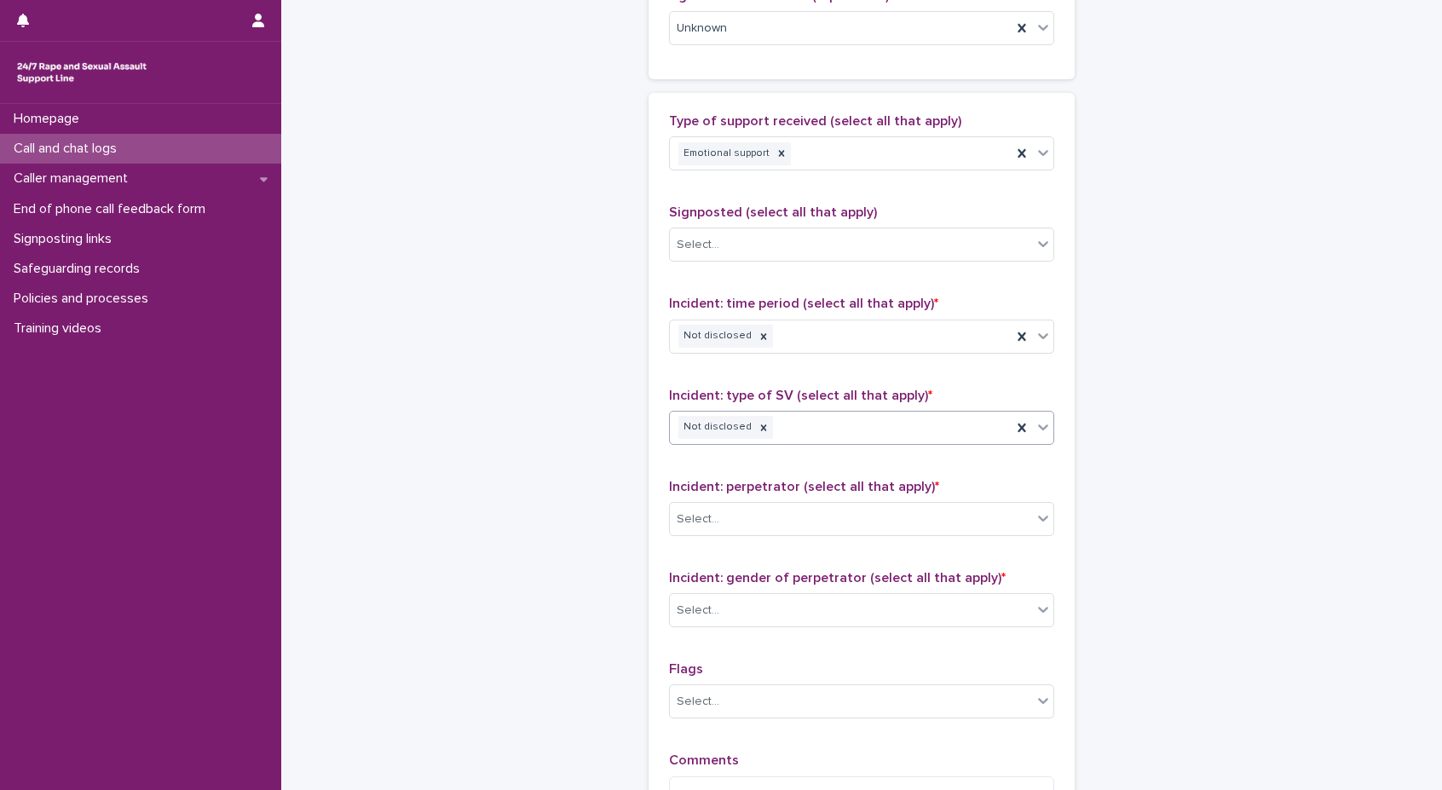
scroll to position [1108, 0]
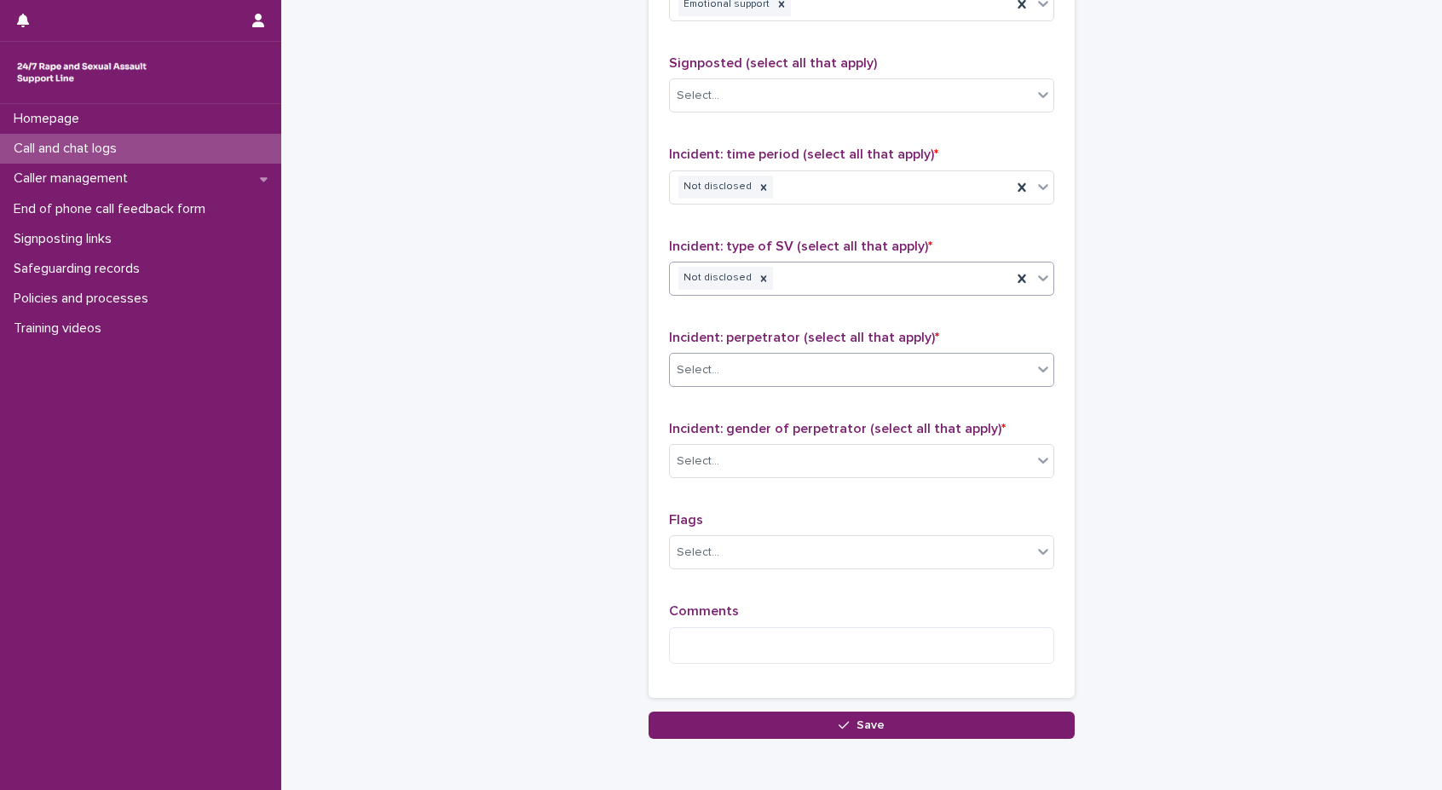
click at [893, 377] on div "Select..." at bounding box center [851, 370] width 362 height 28
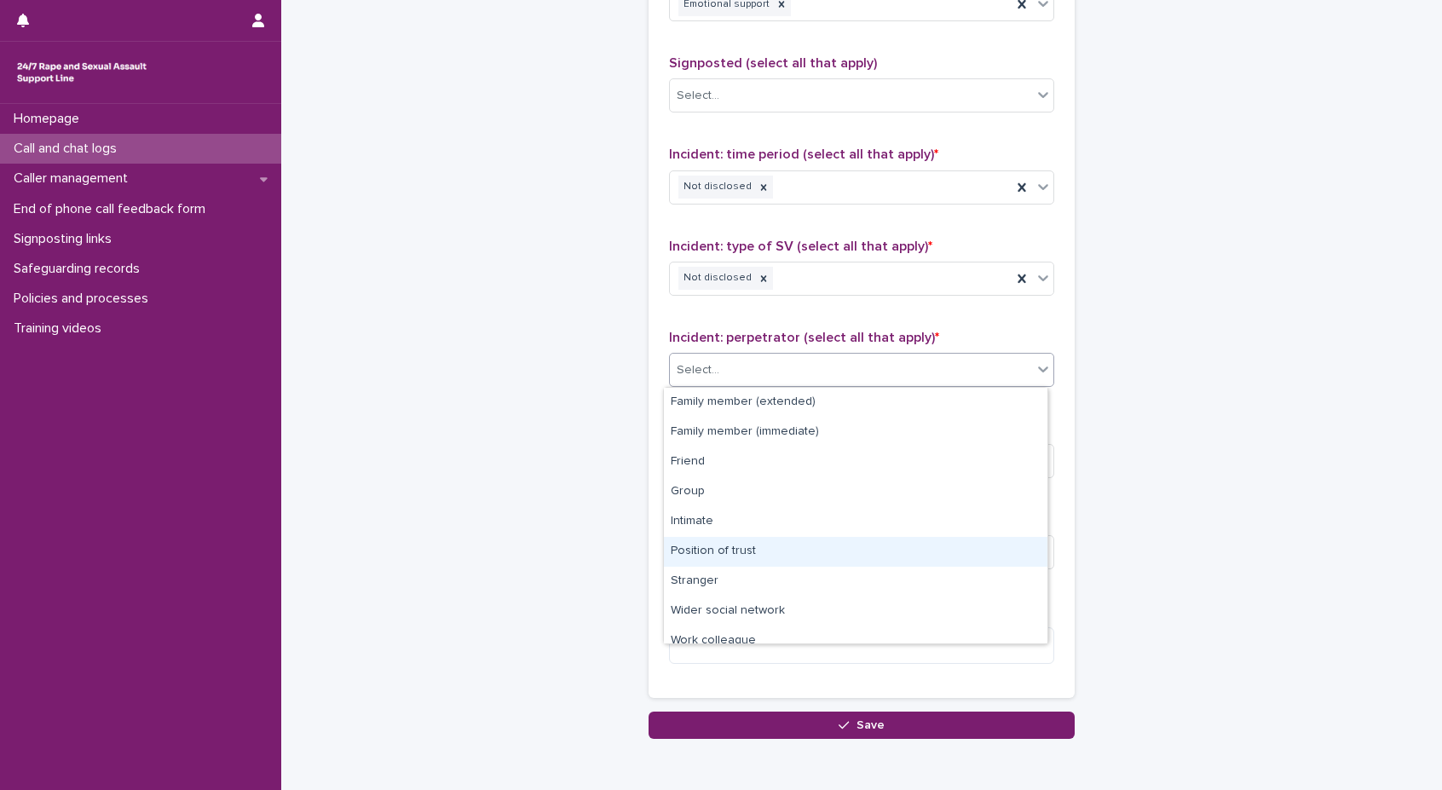
scroll to position [72, 0]
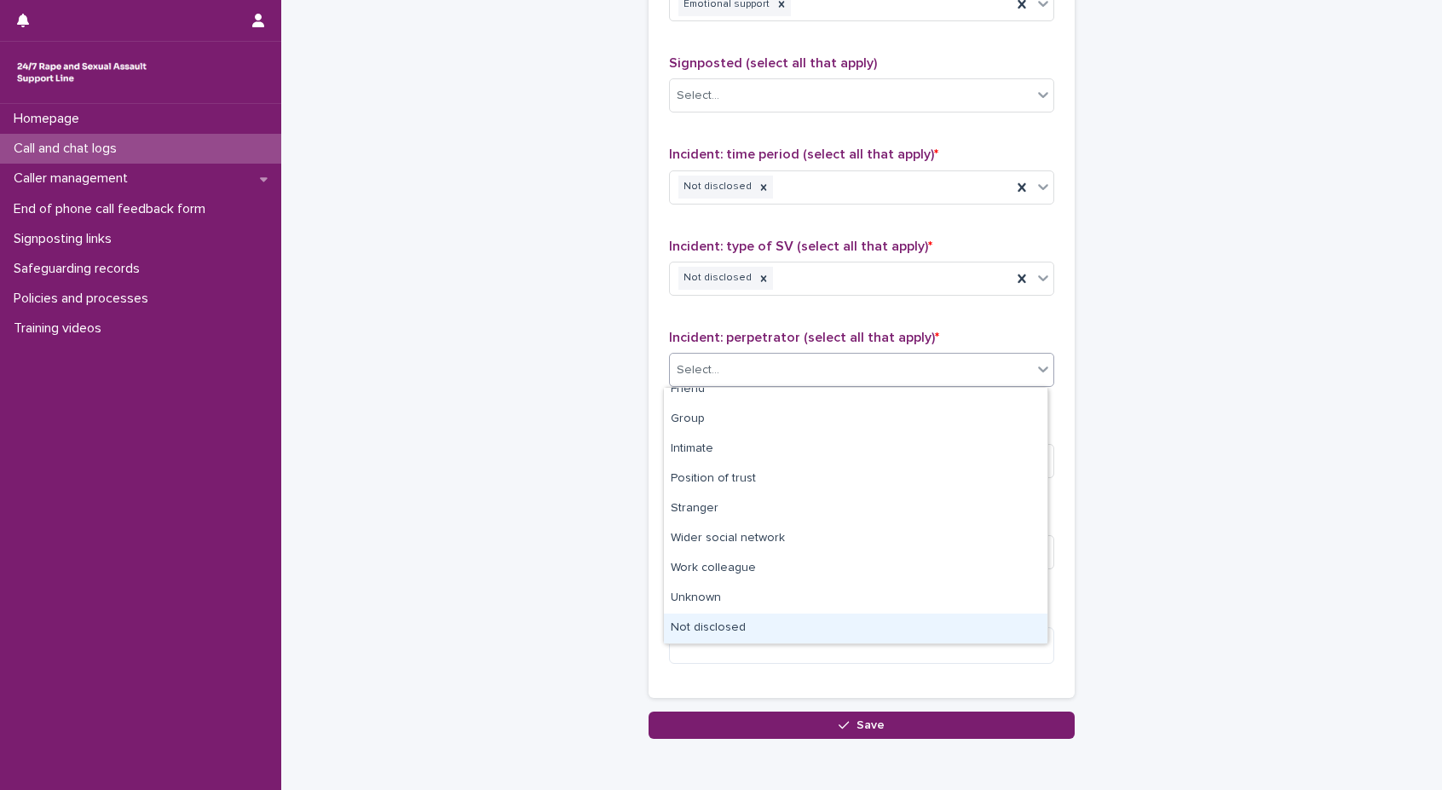
drag, startPoint x: 759, startPoint y: 612, endPoint x: 753, endPoint y: 627, distance: 16.2
click at [753, 627] on div "Not disclosed" at bounding box center [856, 629] width 384 height 30
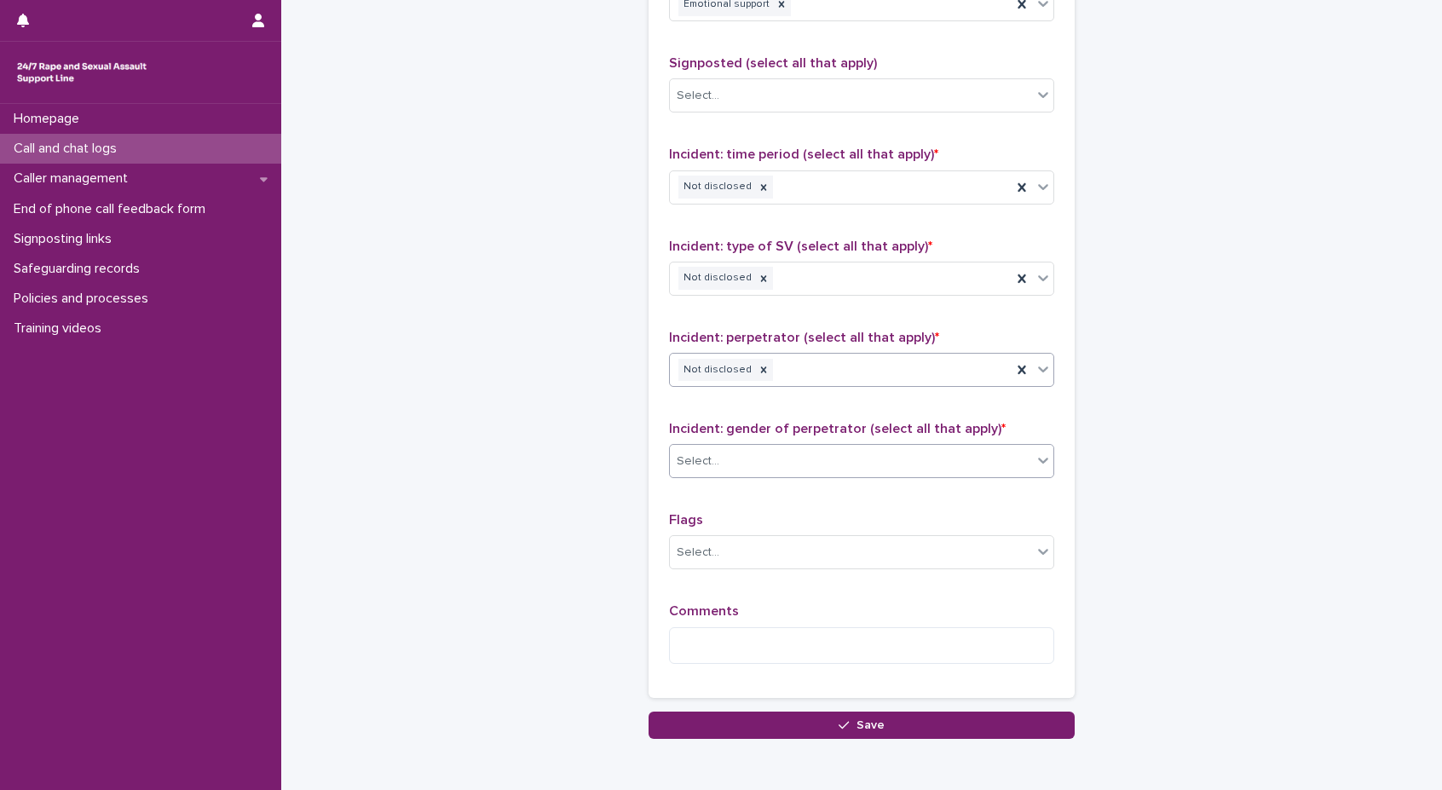
click at [799, 454] on div "Select..." at bounding box center [851, 461] width 362 height 28
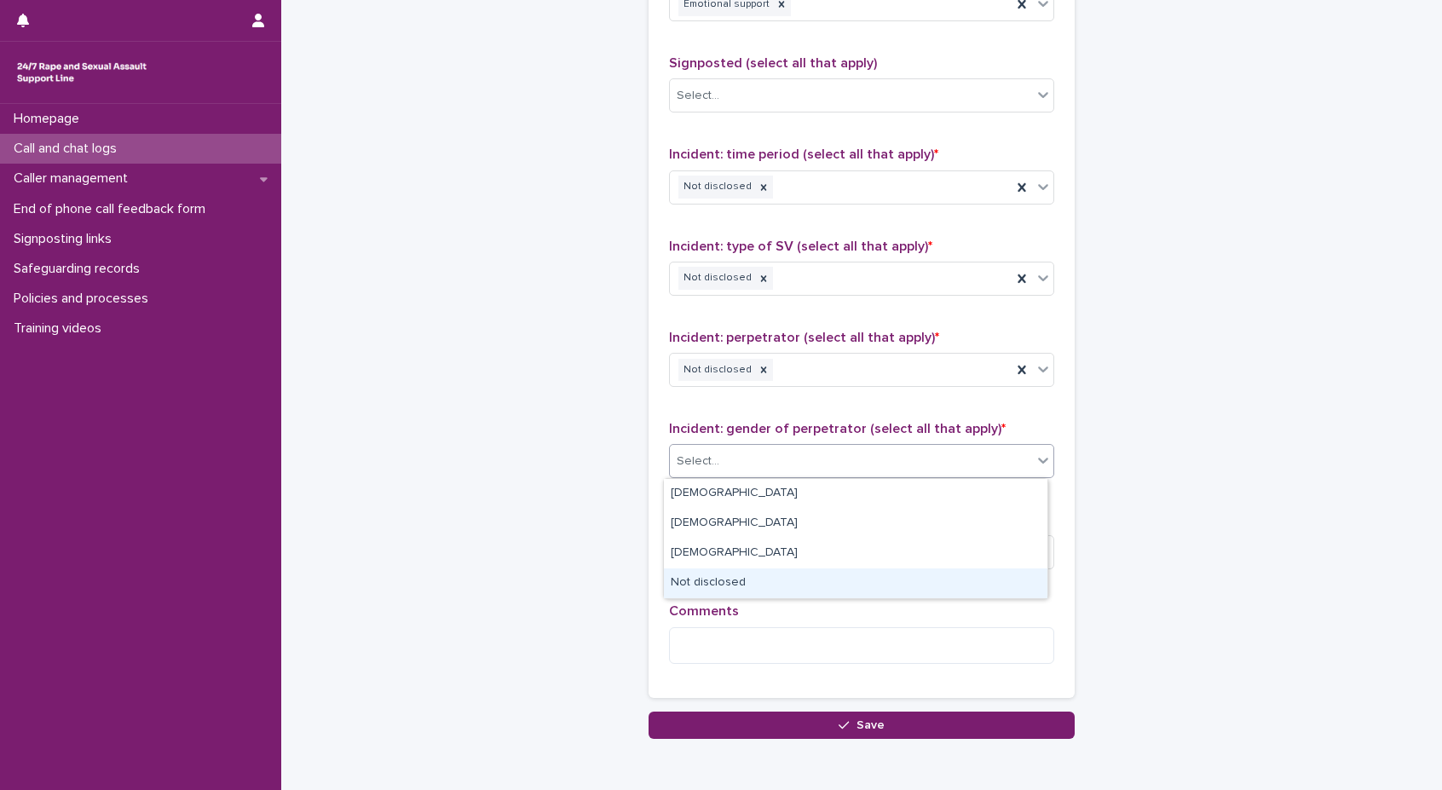
click at [741, 586] on div "Not disclosed" at bounding box center [856, 583] width 384 height 30
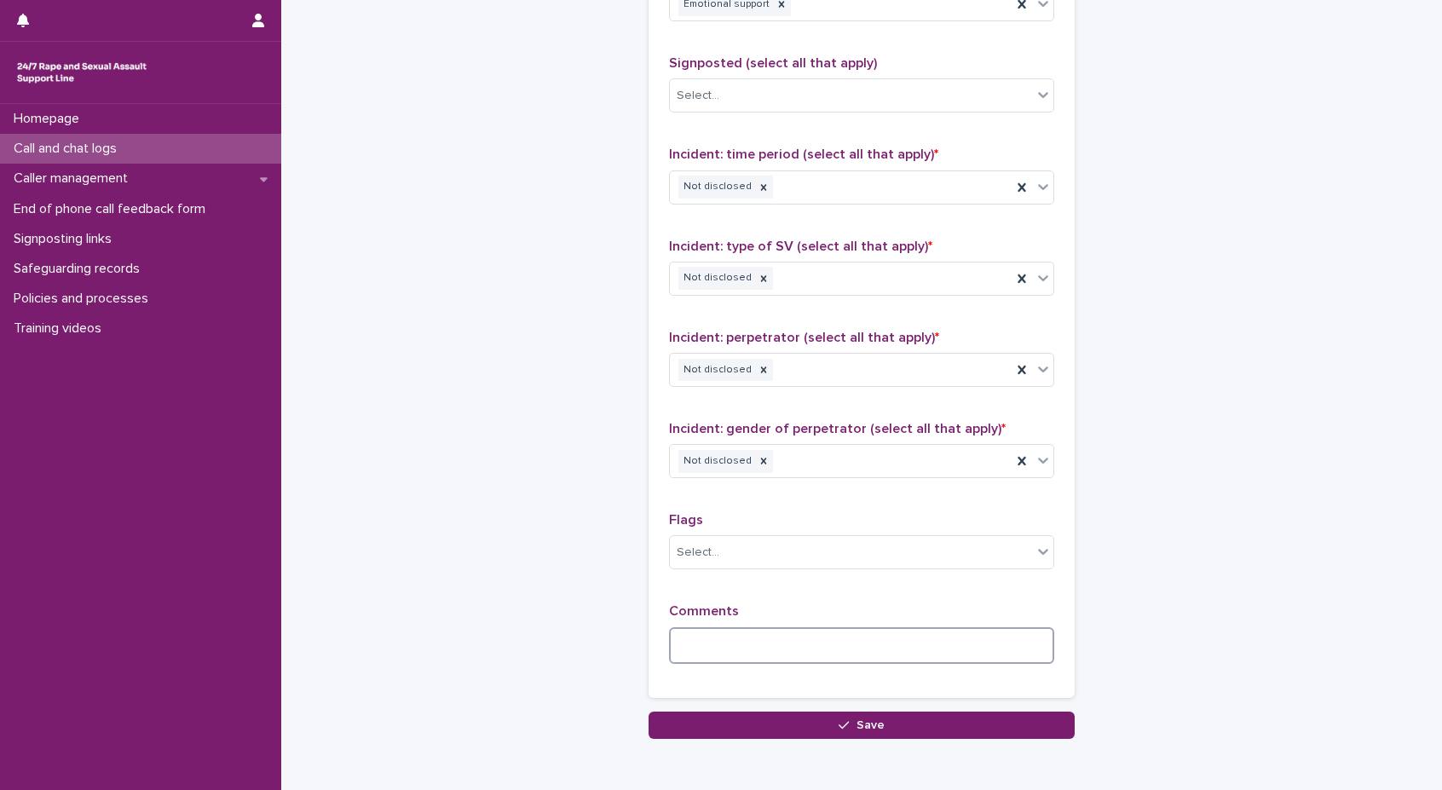
click at [733, 638] on textarea at bounding box center [861, 645] width 385 height 37
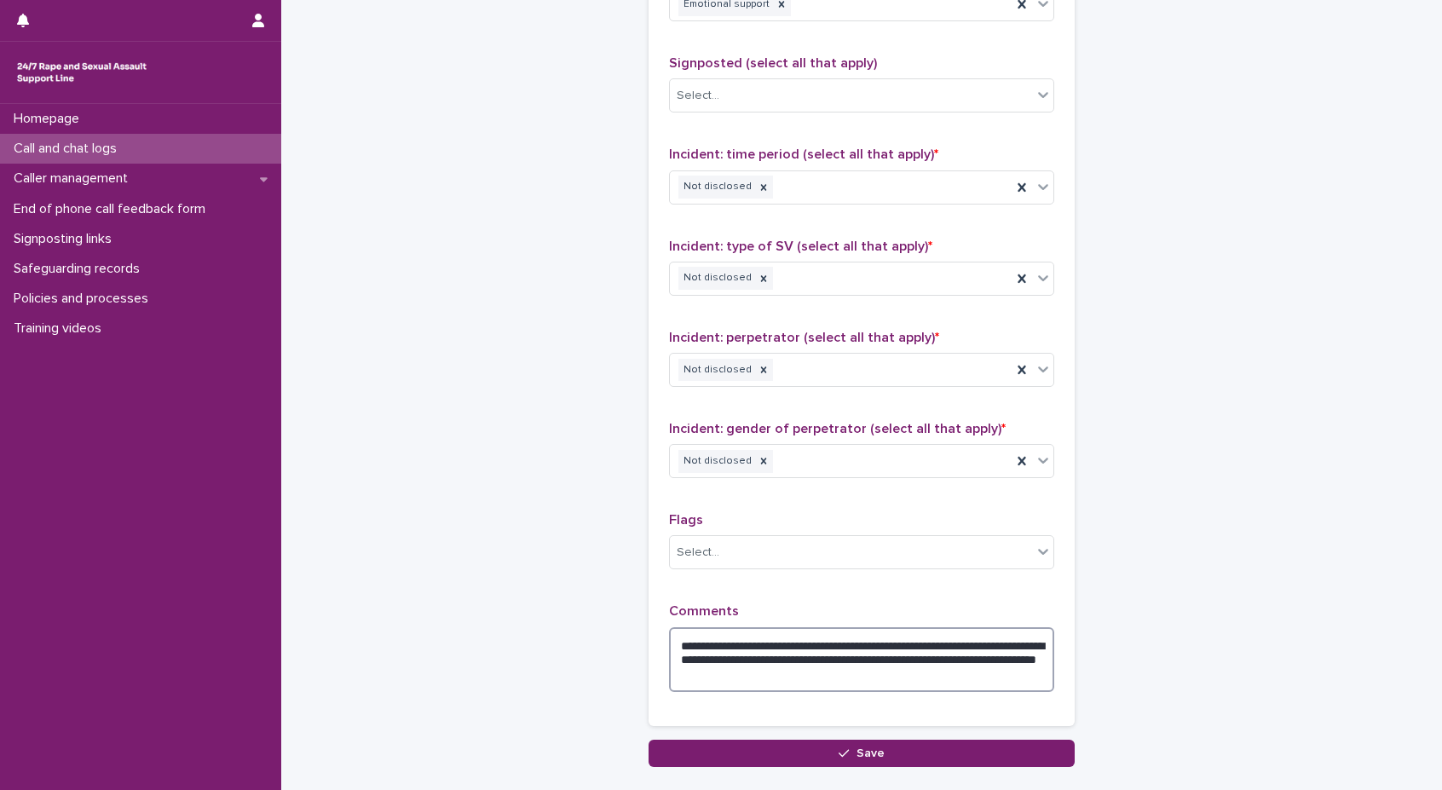
click at [742, 673] on textarea "**********" at bounding box center [861, 659] width 385 height 65
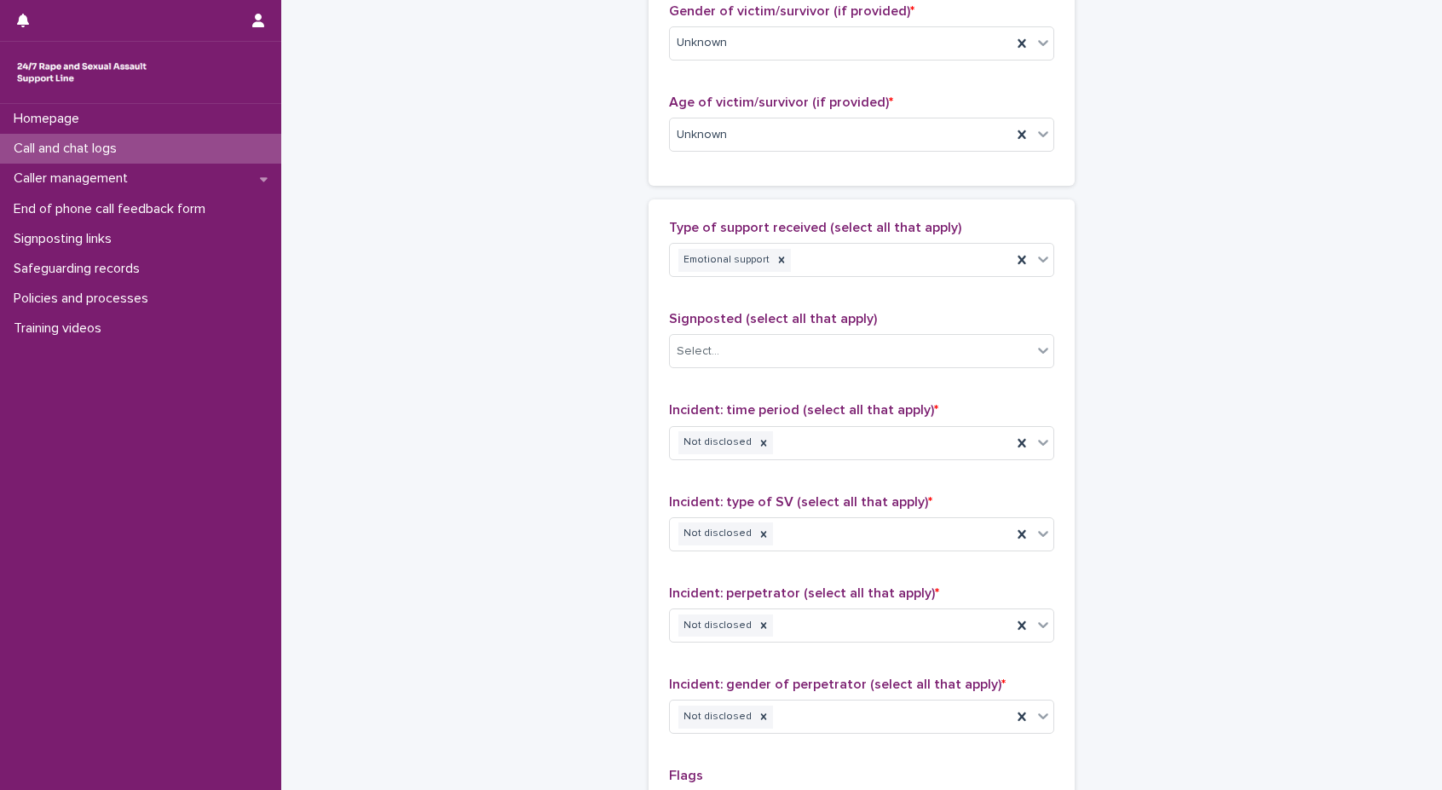
scroll to position [1218, 0]
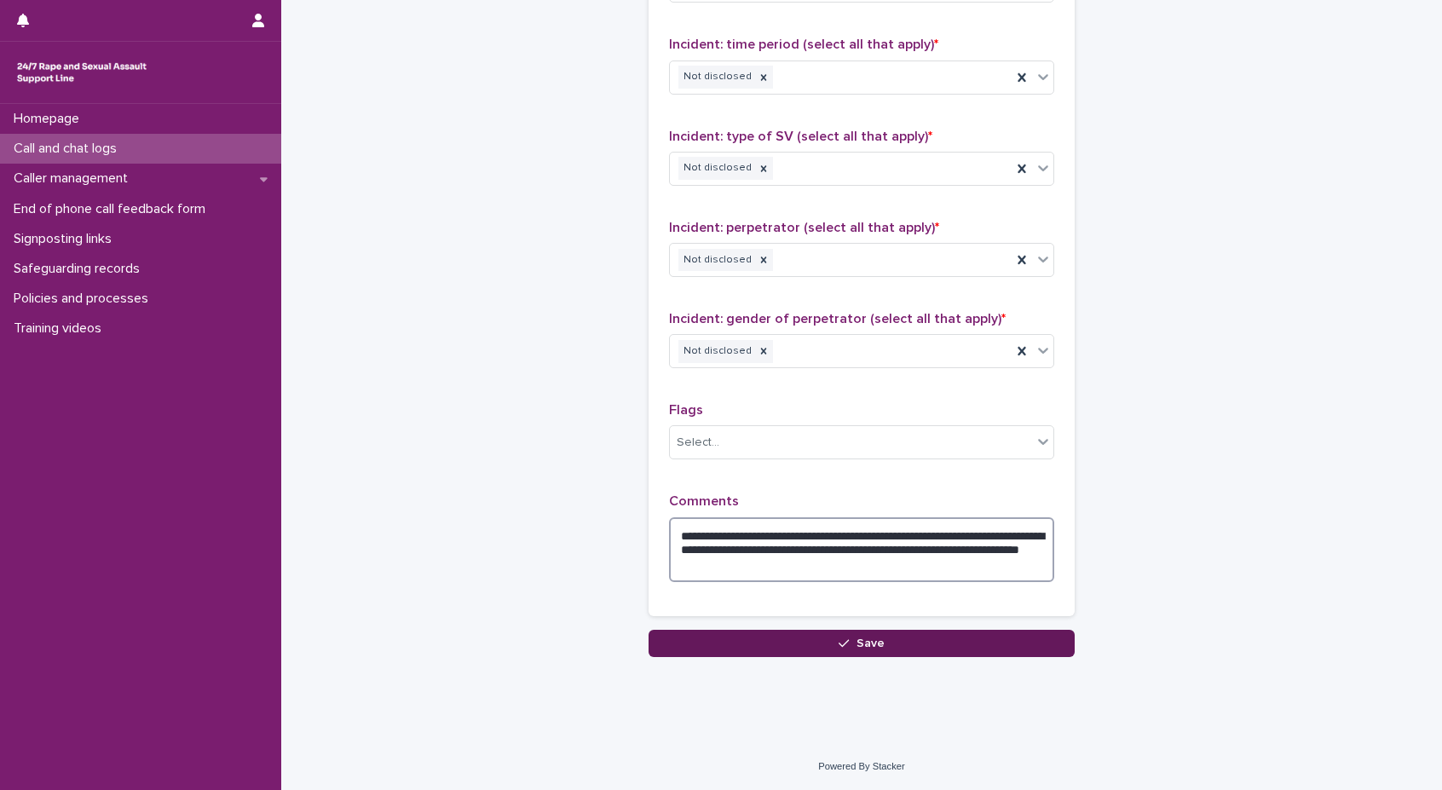
type textarea "**********"
click at [880, 644] on button "Save" at bounding box center [862, 643] width 426 height 27
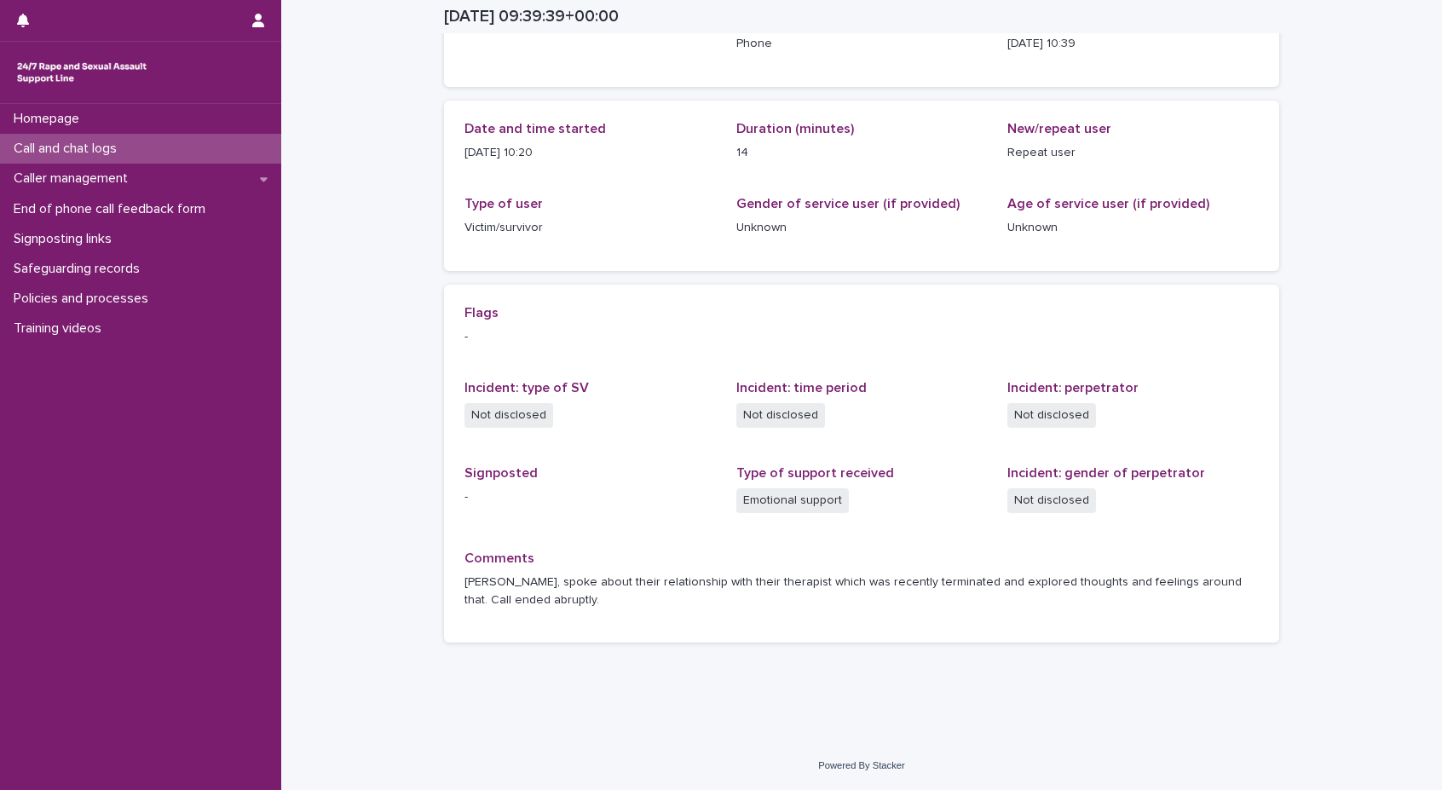
scroll to position [133, 0]
click at [147, 144] on div "Call and chat logs" at bounding box center [140, 149] width 281 height 30
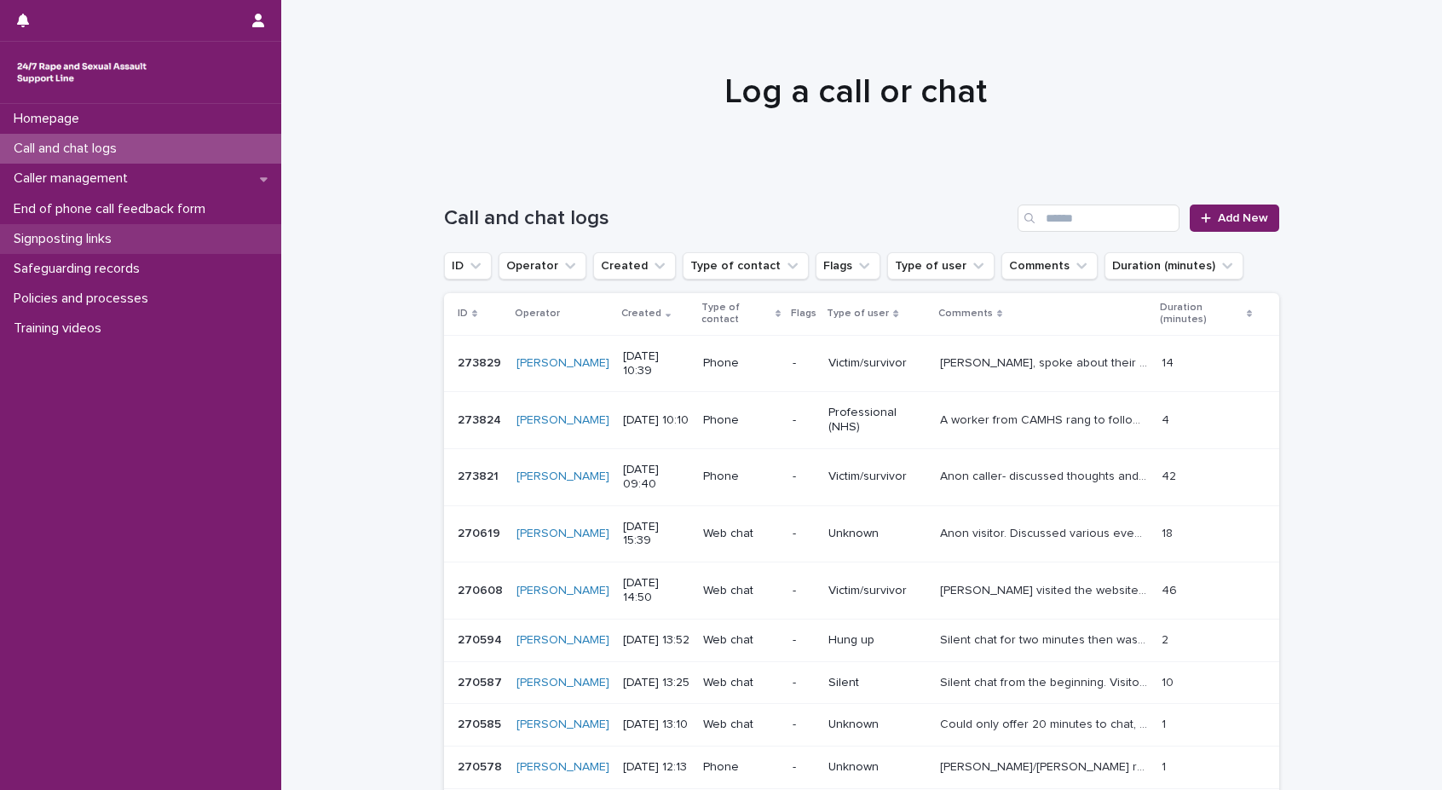
click at [155, 235] on div "Signposting links" at bounding box center [140, 239] width 281 height 30
